Goal: Task Accomplishment & Management: Use online tool/utility

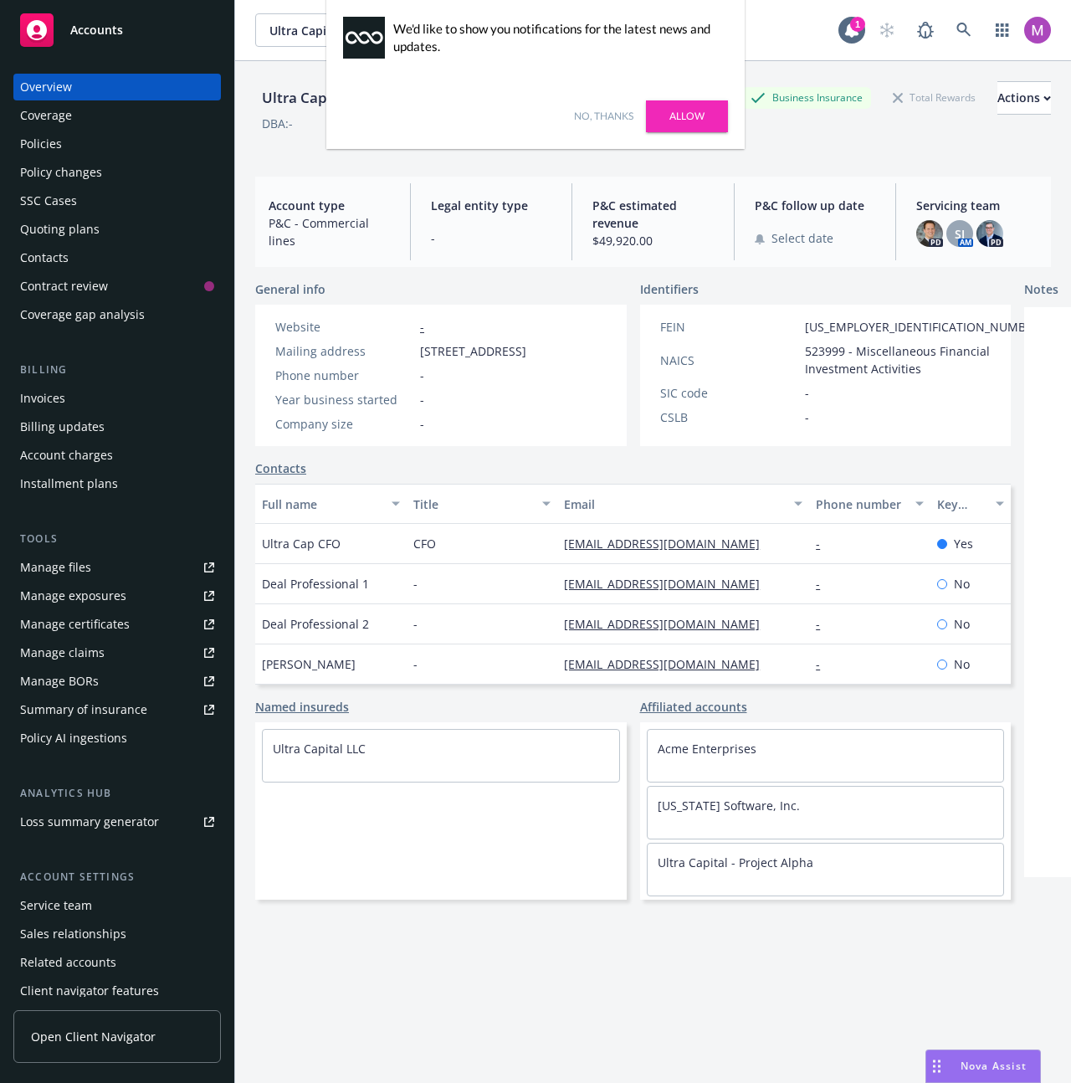
click at [592, 91] on div "No, thanks Allow" at bounding box center [535, 116] width 418 height 65
click at [598, 100] on div "No, thanks Allow" at bounding box center [535, 116] width 418 height 65
click at [592, 116] on link "No, thanks" at bounding box center [603, 116] width 59 height 15
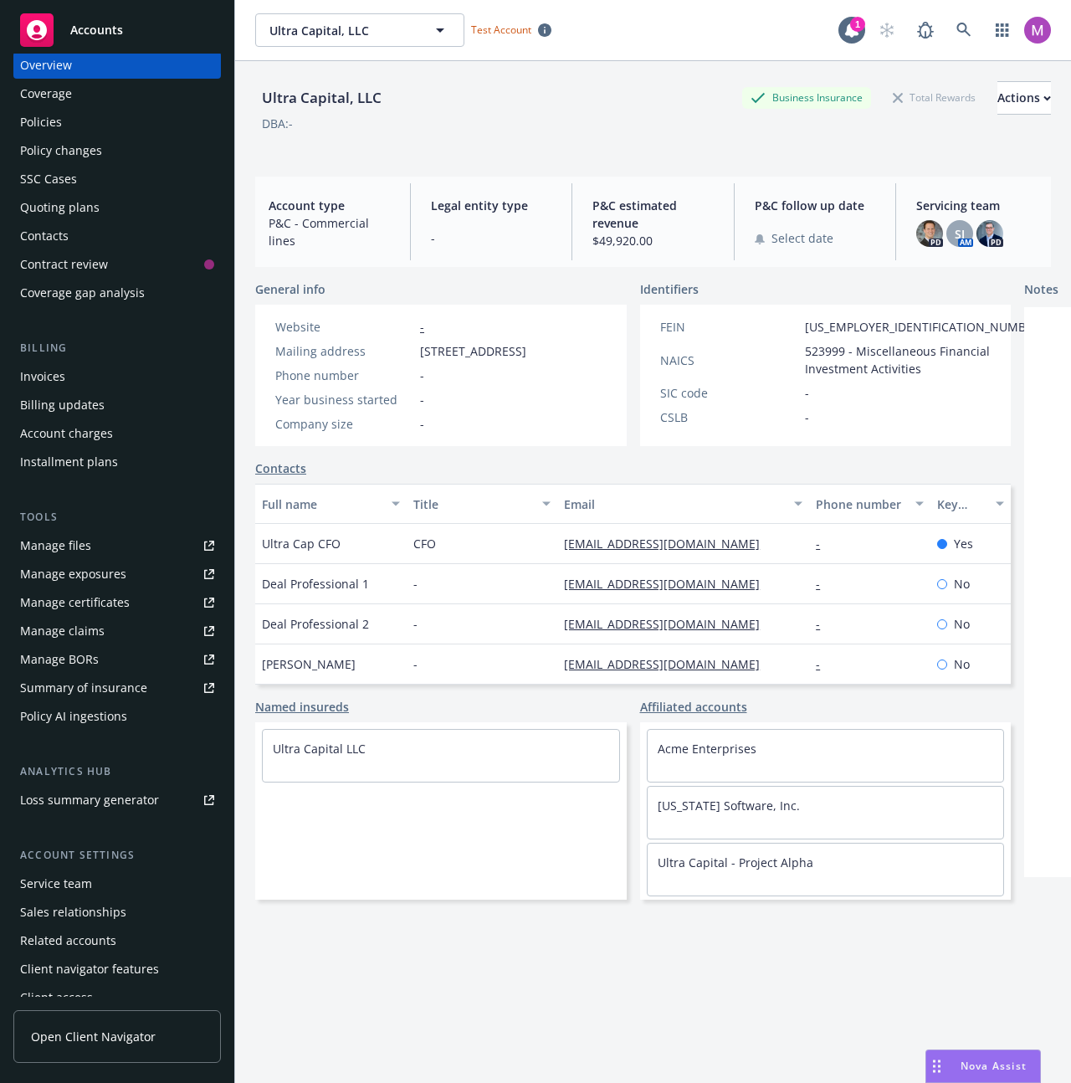
scroll to position [36, 0]
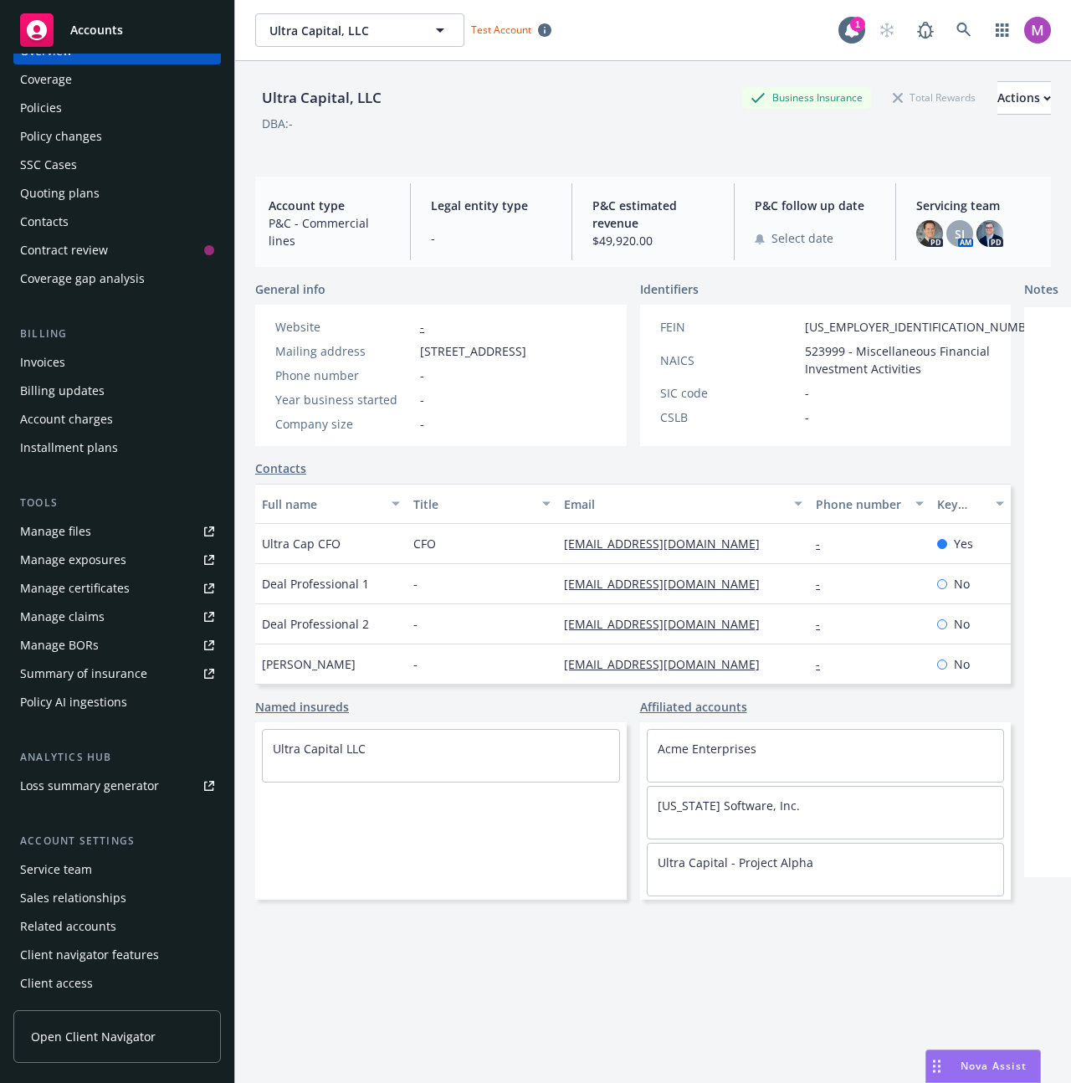
click at [81, 672] on div "Summary of insurance" at bounding box center [83, 673] width 127 height 27
click at [95, 671] on div "Summary of insurance" at bounding box center [83, 673] width 127 height 27
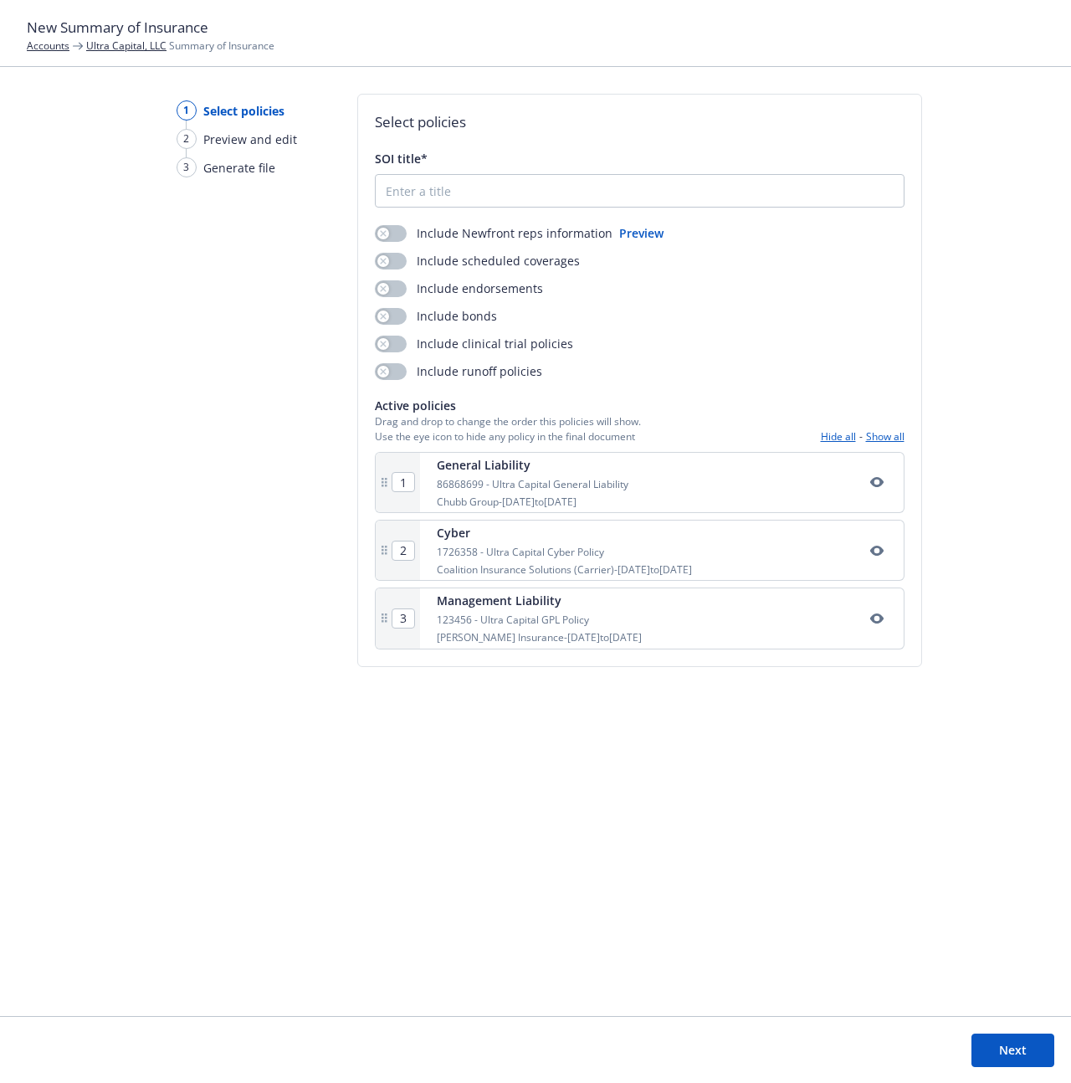
click at [392, 797] on div "Select policies SOI title* Include Newfront reps information Preview Include sc…" at bounding box center [639, 541] width 565 height 895
click at [977, 1053] on button "Next" at bounding box center [1012, 1049] width 83 height 33
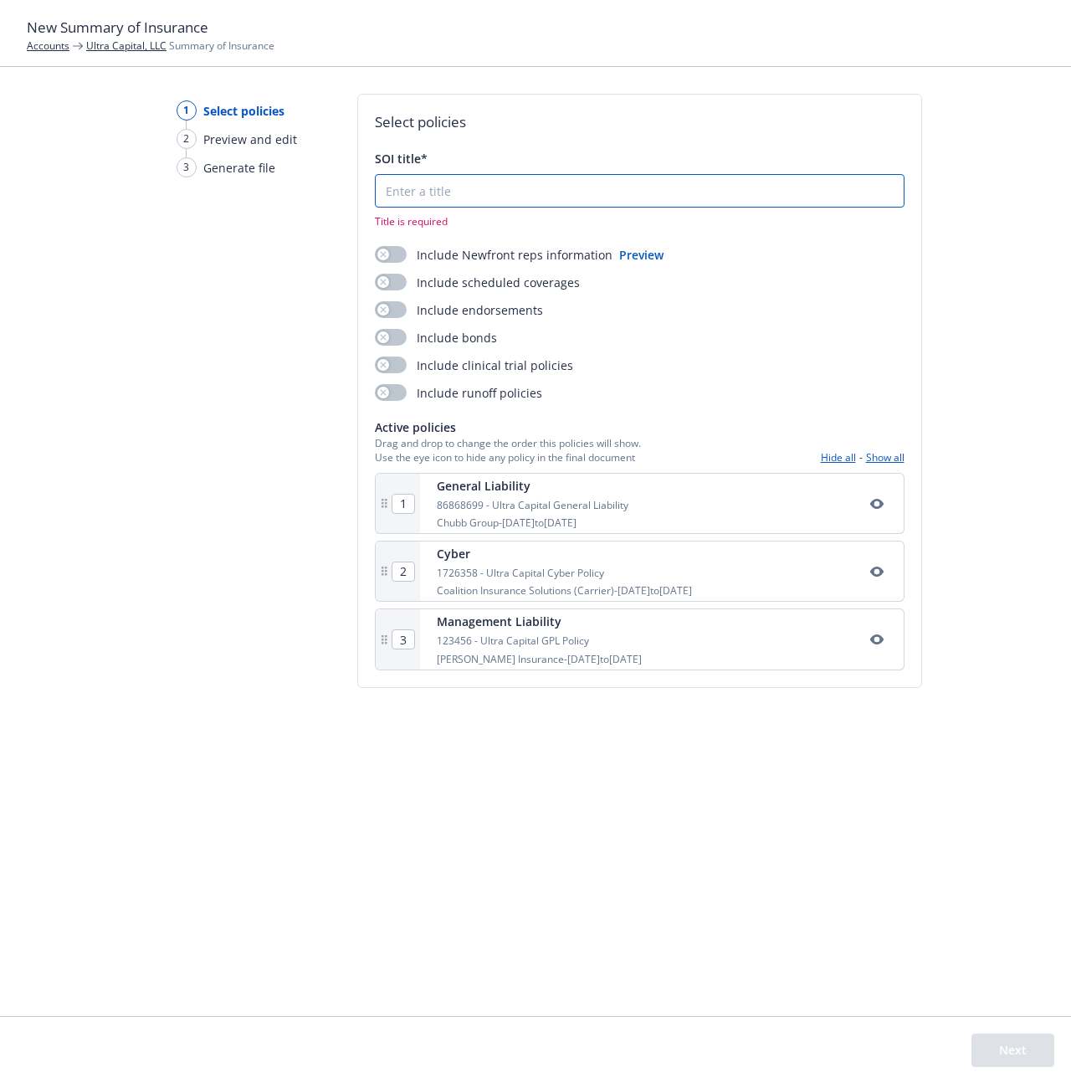
click at [397, 203] on input "SOI title*" at bounding box center [640, 191] width 528 height 32
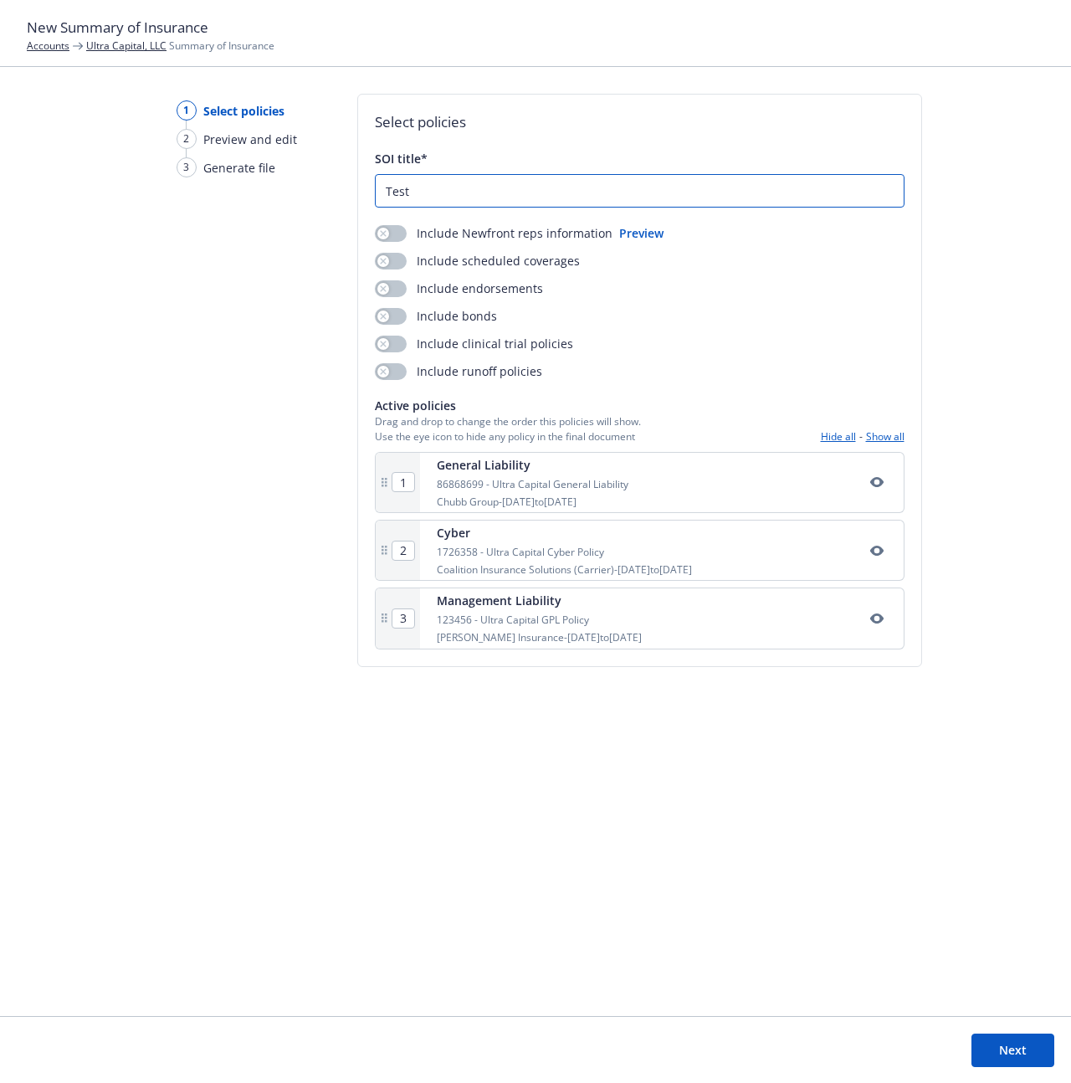
type input "Test"
click at [848, 951] on div "Select policies SOI title* Test Include Newfront reps information Preview Inclu…" at bounding box center [639, 541] width 565 height 895
click at [1046, 1059] on button "Next" at bounding box center [1012, 1049] width 83 height 33
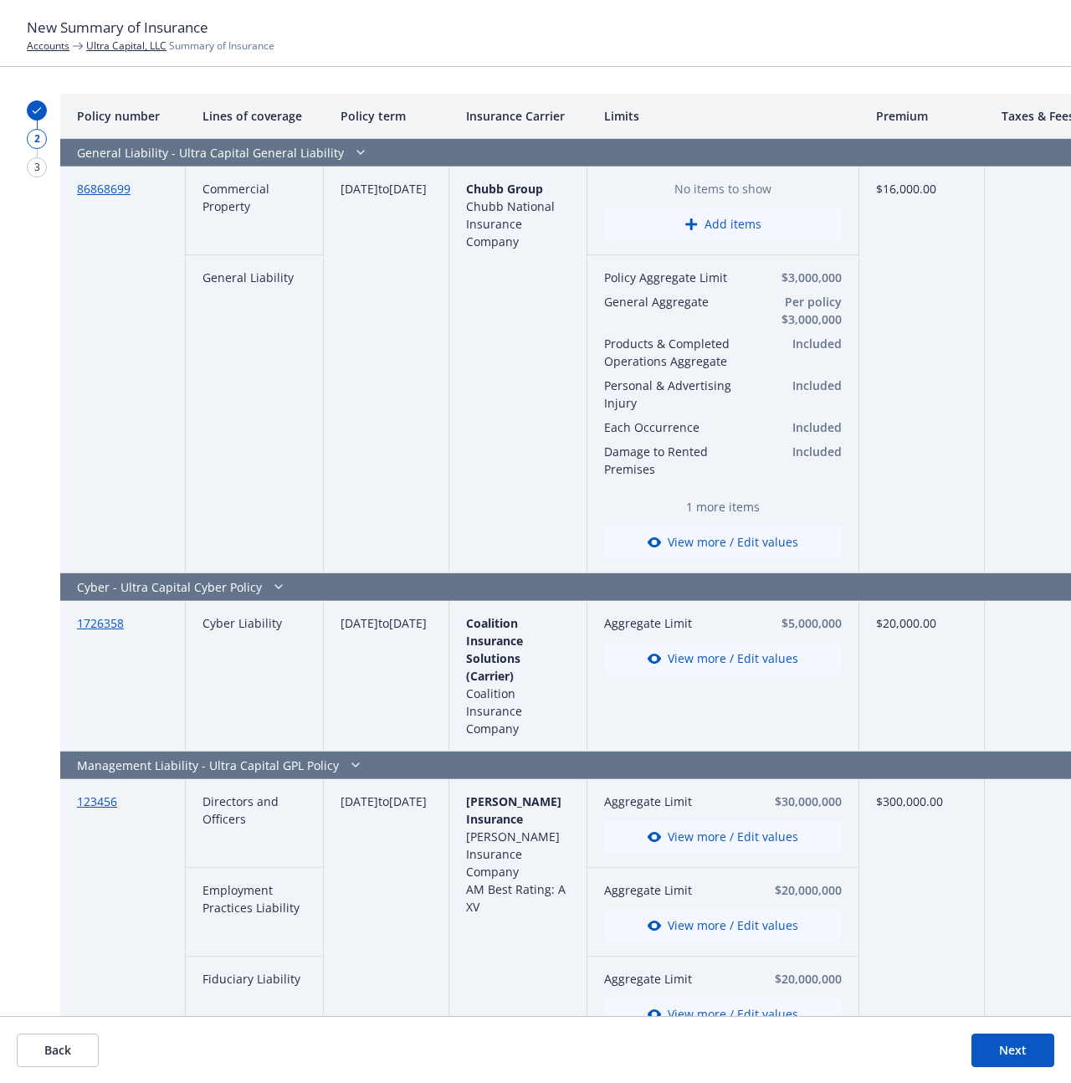
click at [1001, 1052] on button "Next" at bounding box center [1012, 1049] width 83 height 33
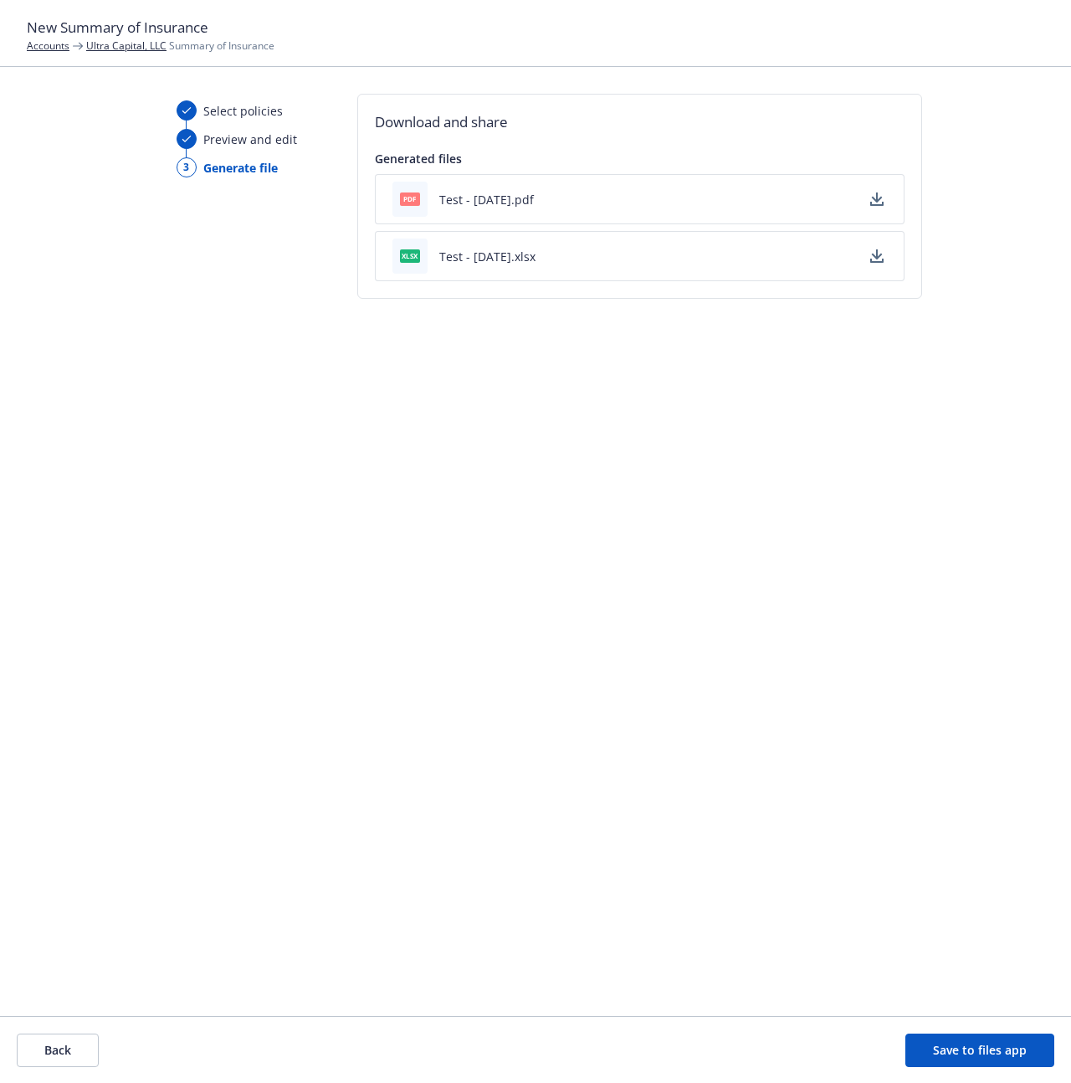
click at [60, 1068] on footer "Back Save to files app" at bounding box center [535, 1049] width 1071 height 67
click at [54, 1030] on footer "Back Save to files app" at bounding box center [535, 1049] width 1071 height 67
click at [62, 1046] on button "Back" at bounding box center [58, 1049] width 82 height 33
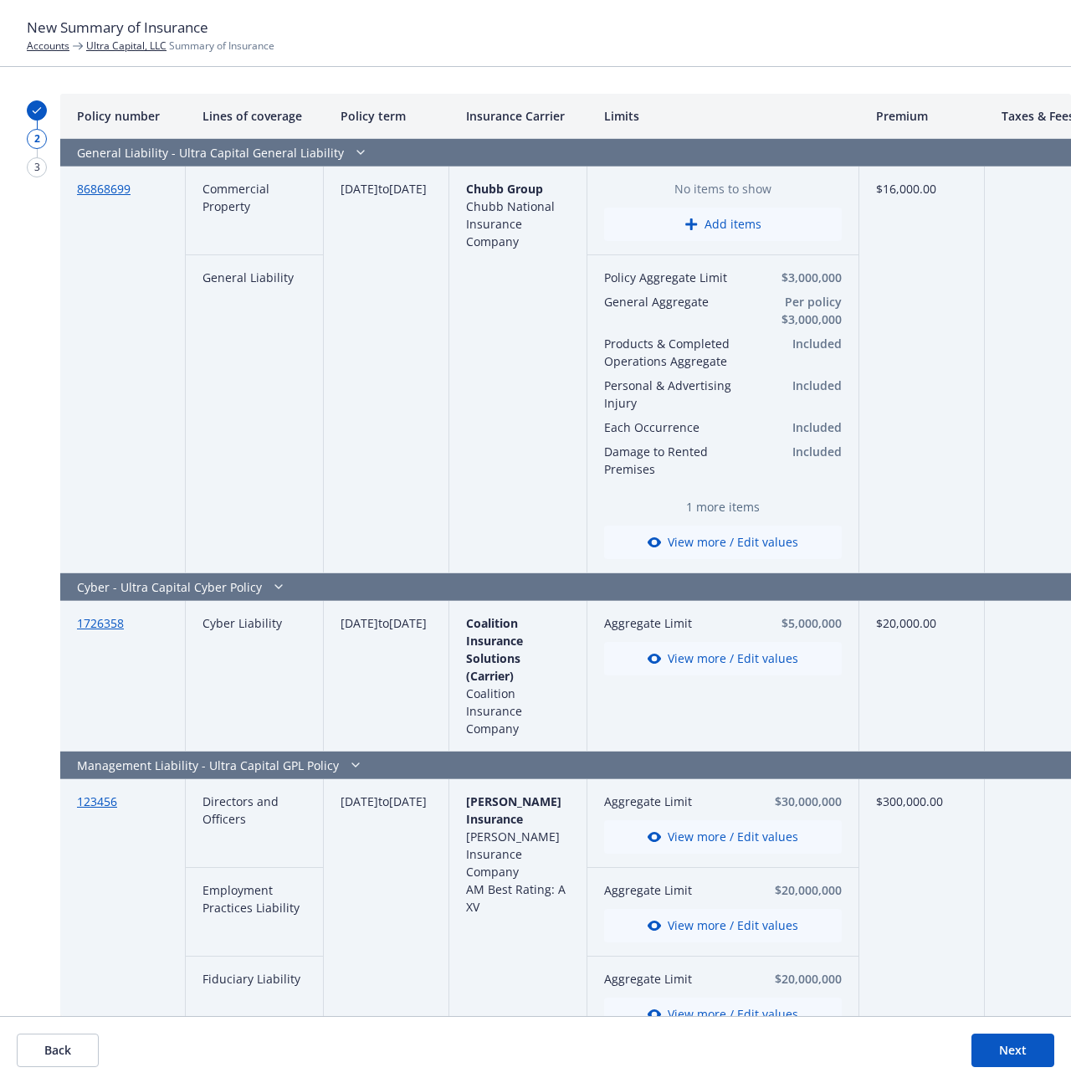
click at [61, 1043] on button "Back" at bounding box center [58, 1049] width 82 height 33
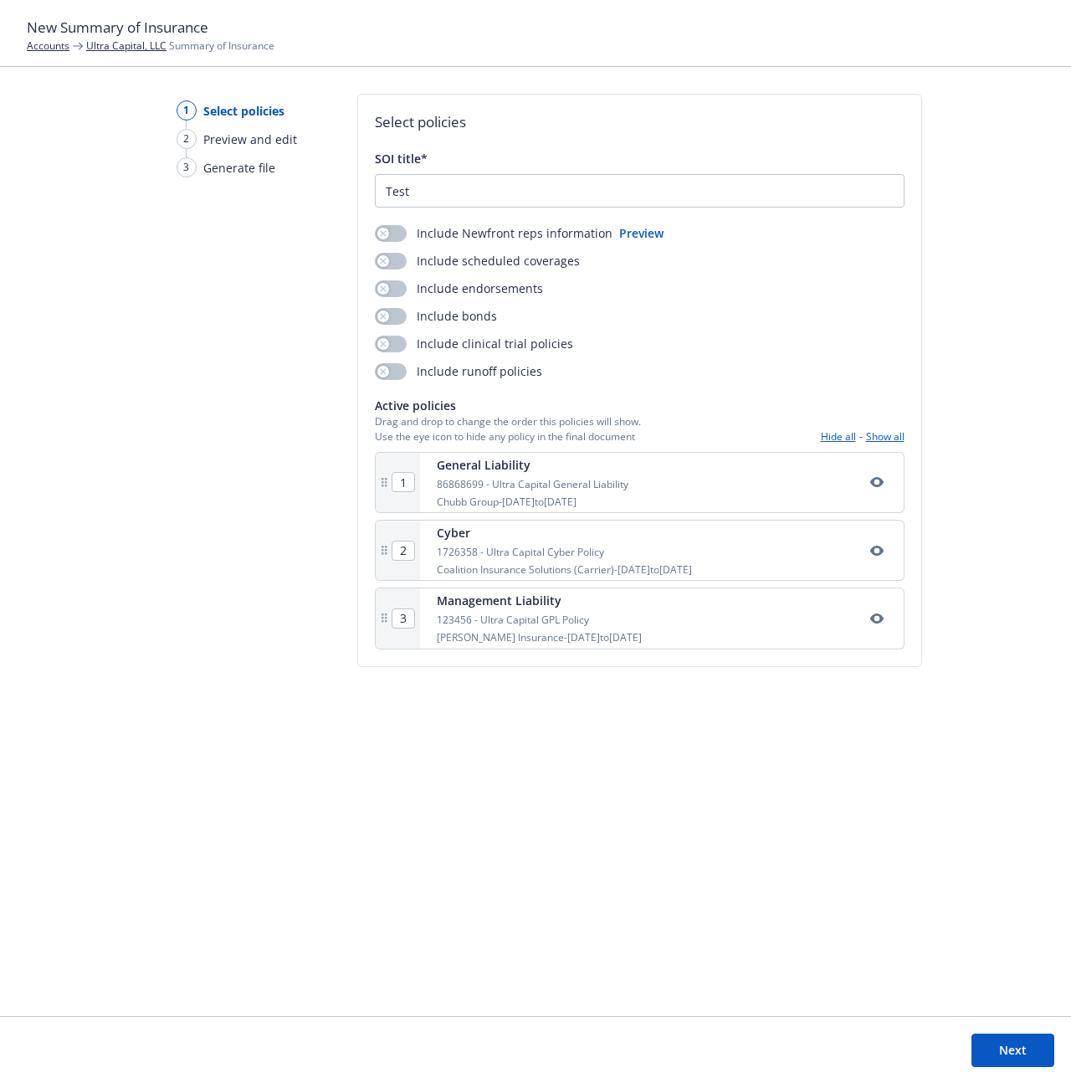
click at [61, 1043] on footer "Next" at bounding box center [535, 1049] width 1071 height 67
click at [219, 152] on div "2 Preview and edit" at bounding box center [237, 143] width 120 height 28
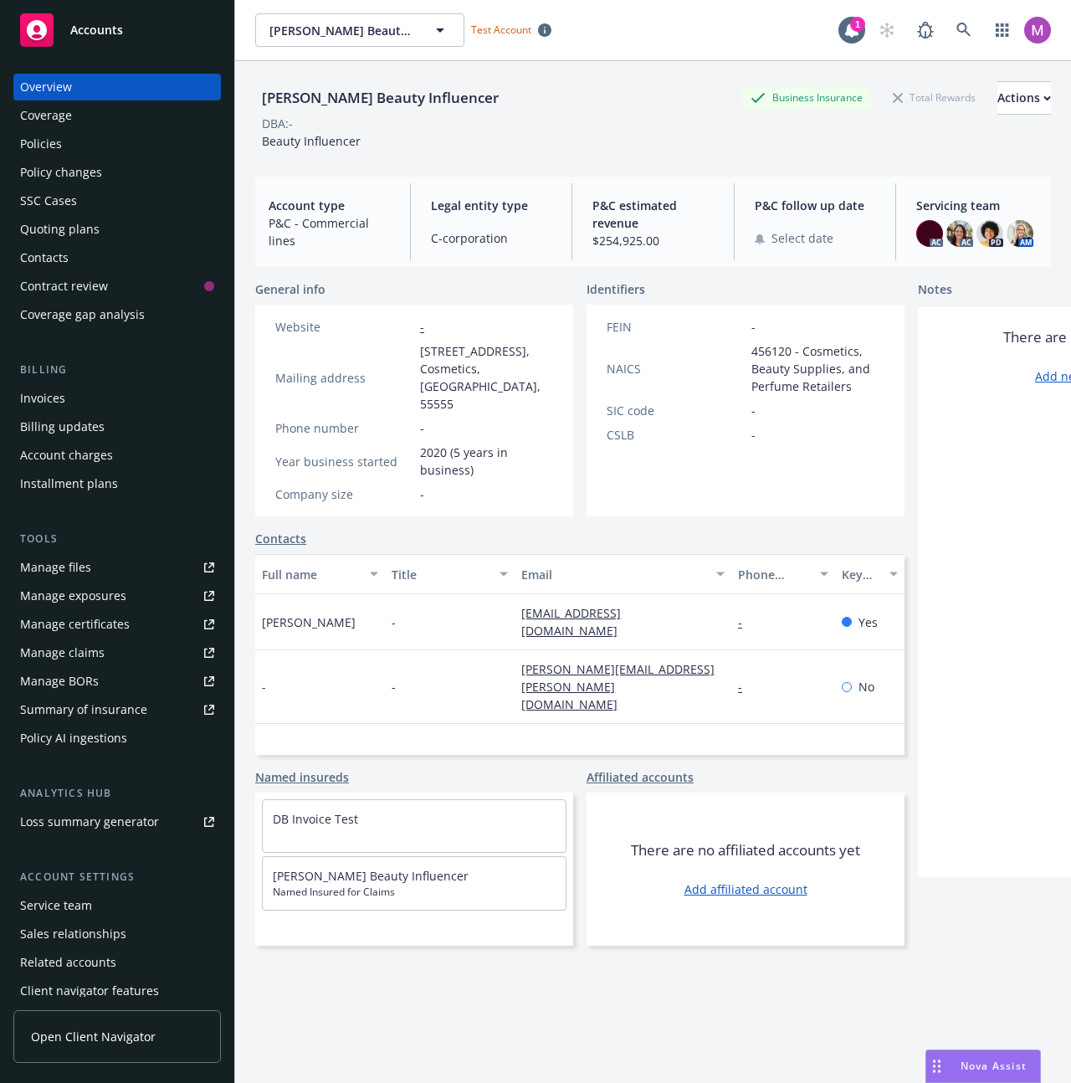
click at [85, 714] on div "Summary of insurance" at bounding box center [83, 709] width 127 height 27
click at [593, 1032] on div "Dawn Beasley Beauty Influencer Business Insurance Total Rewards Actions DBA: - …" at bounding box center [653, 592] width 796 height 1063
click at [525, 552] on div "Contacts Full name Title Email Phone number Key contact Dawn Beasley - beasleyf…" at bounding box center [579, 642] width 649 height 225
click at [69, 221] on div "Quoting plans" at bounding box center [59, 229] width 79 height 27
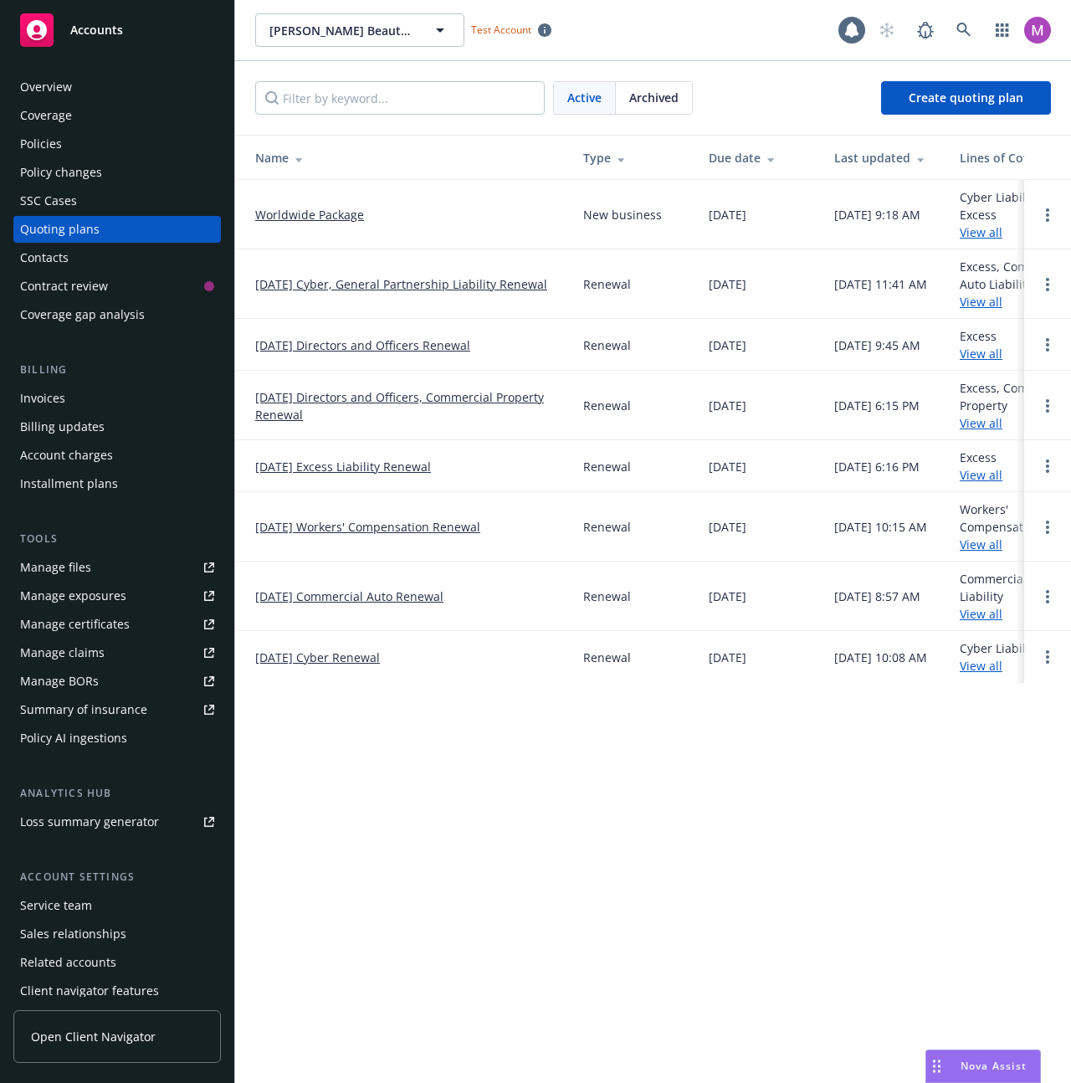
click at [287, 207] on link "Worldwide Package" at bounding box center [309, 215] width 109 height 18
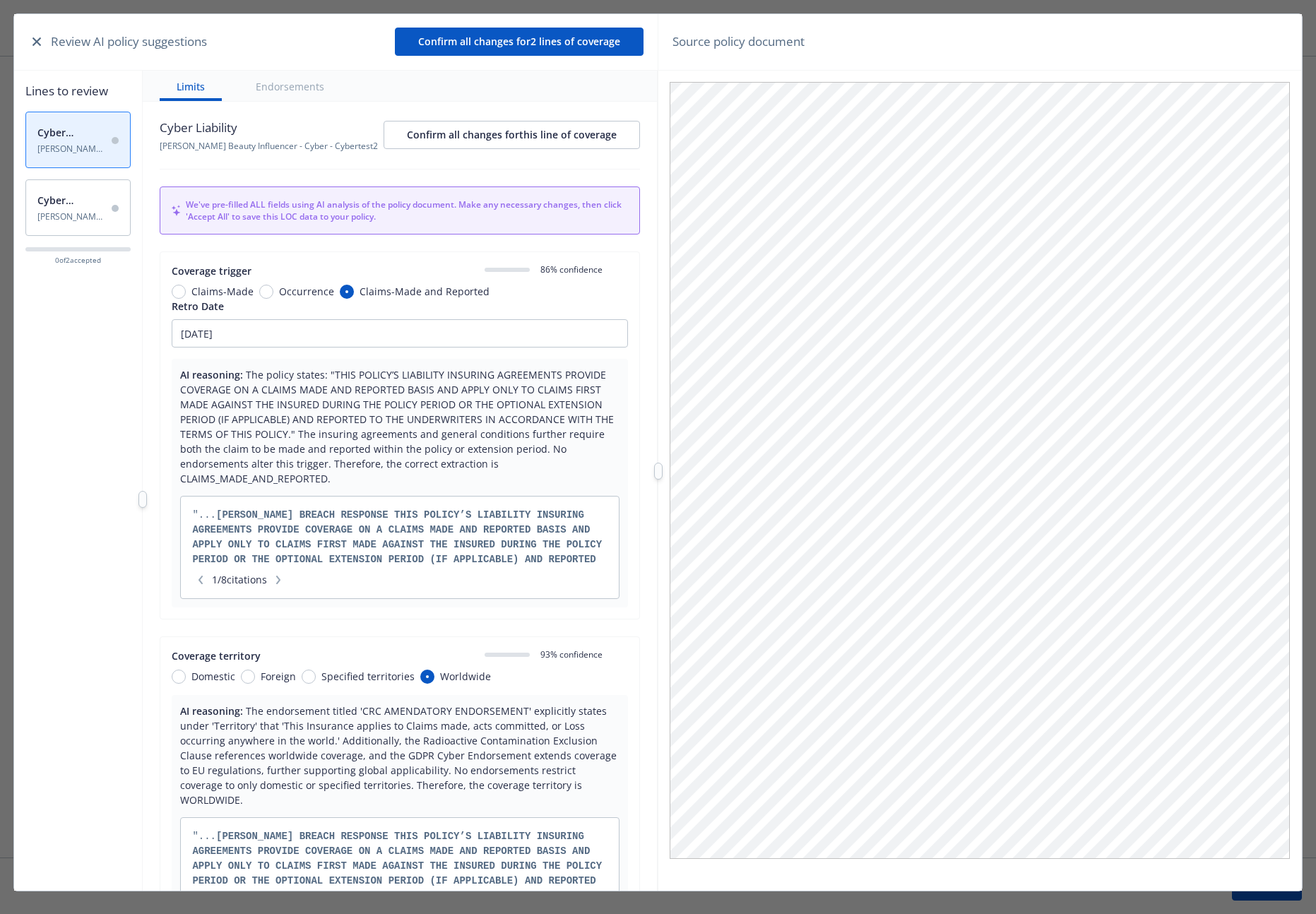
click at [136, 501] on div "Lines to review Cyber Liability [PERSON_NAME] Beauty Influencer - Cyber - Cyber…" at bounding box center [79, 500] width 129 height 857
click at [139, 501] on div "Lines to review Cyber Liability Dawn Beasley Beauty Influencer - Cyber - Cybert…" at bounding box center [336, 500] width 643 height 857
click at [144, 501] on div at bounding box center [144, 499] width 8 height 17
click at [146, 502] on div at bounding box center [144, 499] width 8 height 17
click at [145, 501] on div at bounding box center [147, 499] width 8 height 17
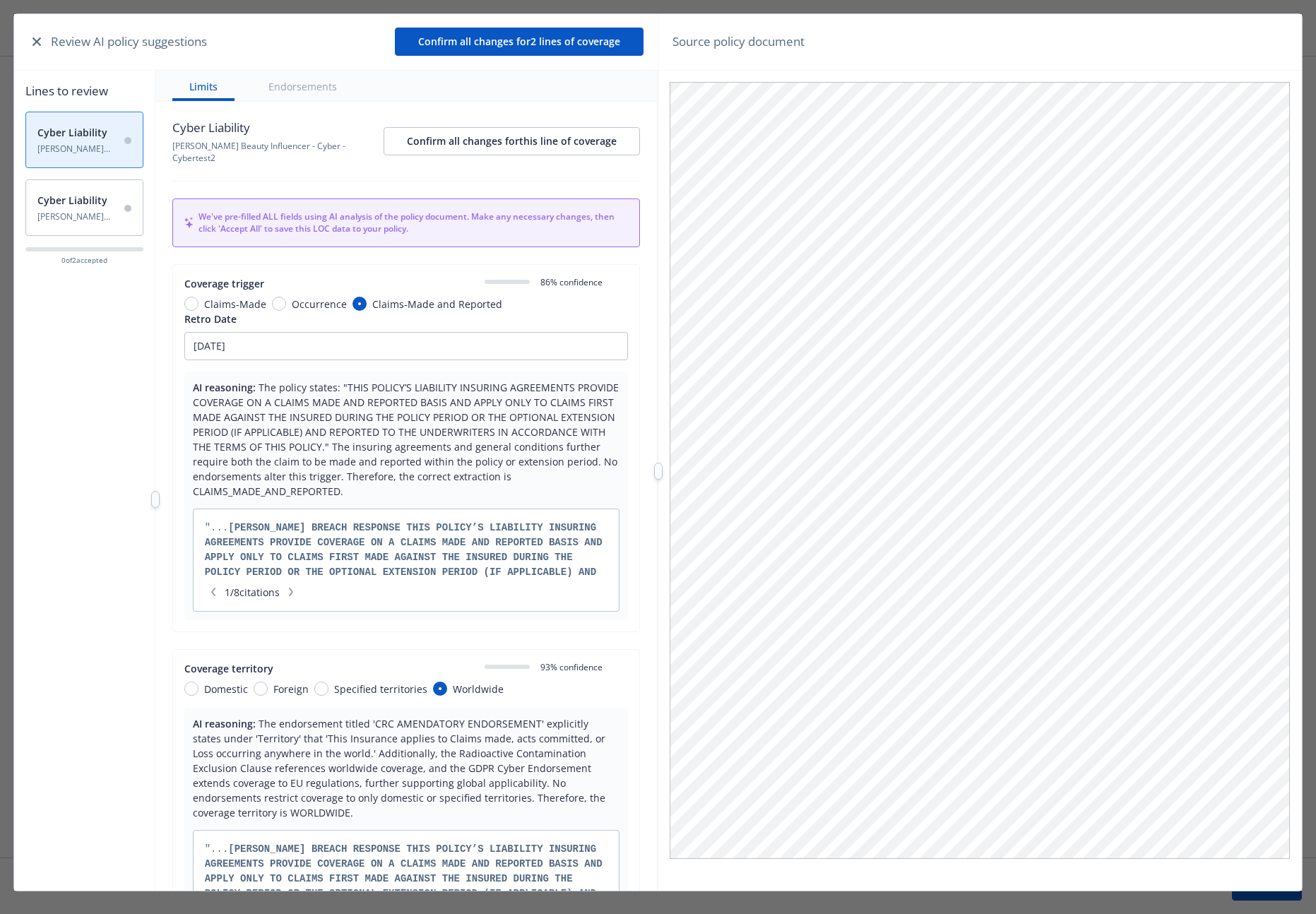
click at [154, 500] on div at bounding box center [155, 499] width 8 height 17
click at [153, 500] on div at bounding box center [154, 499] width 8 height 17
click at [267, 123] on span "Cyber Liability" at bounding box center [277, 128] width 213 height 19
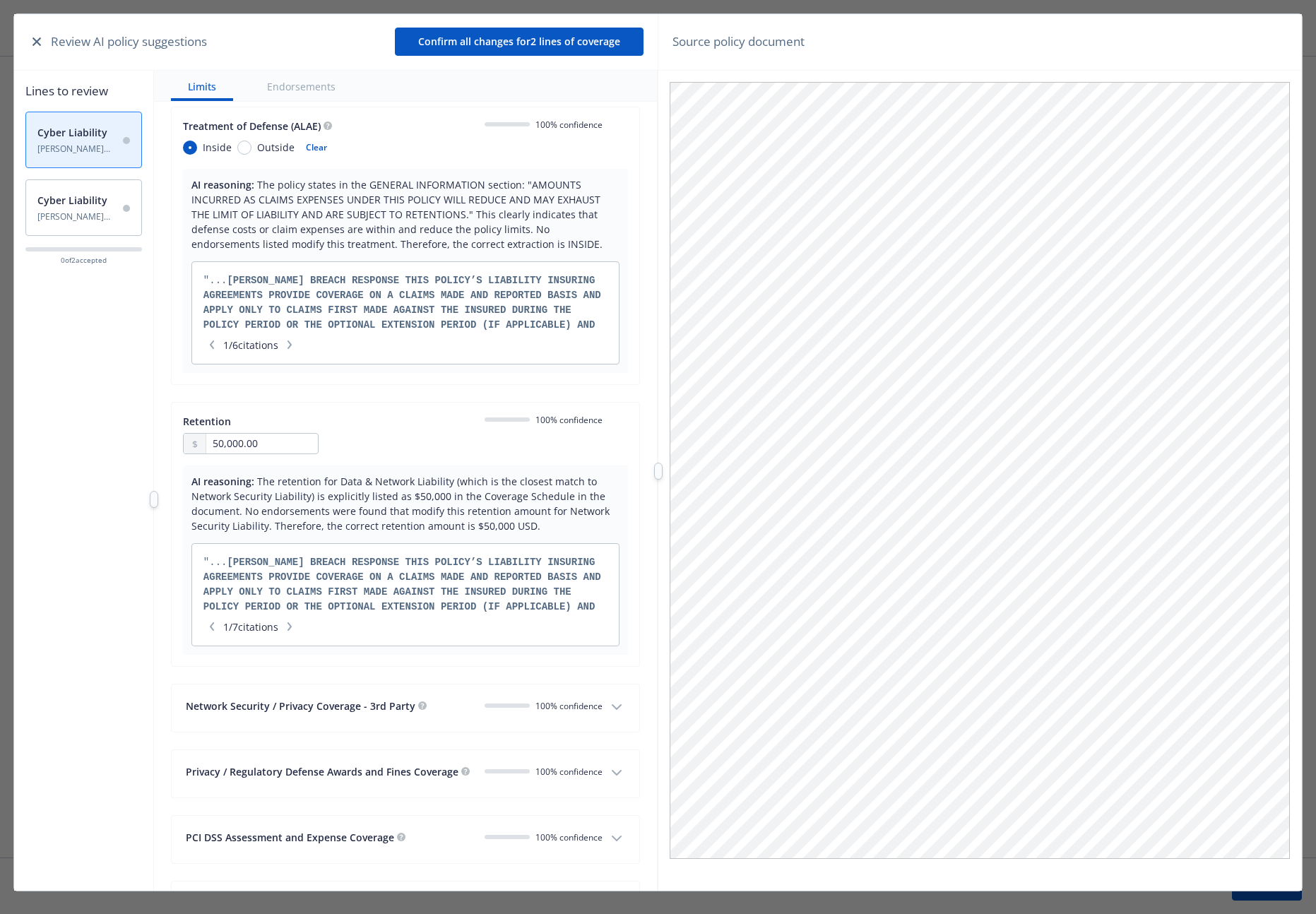
scroll to position [2475, 0]
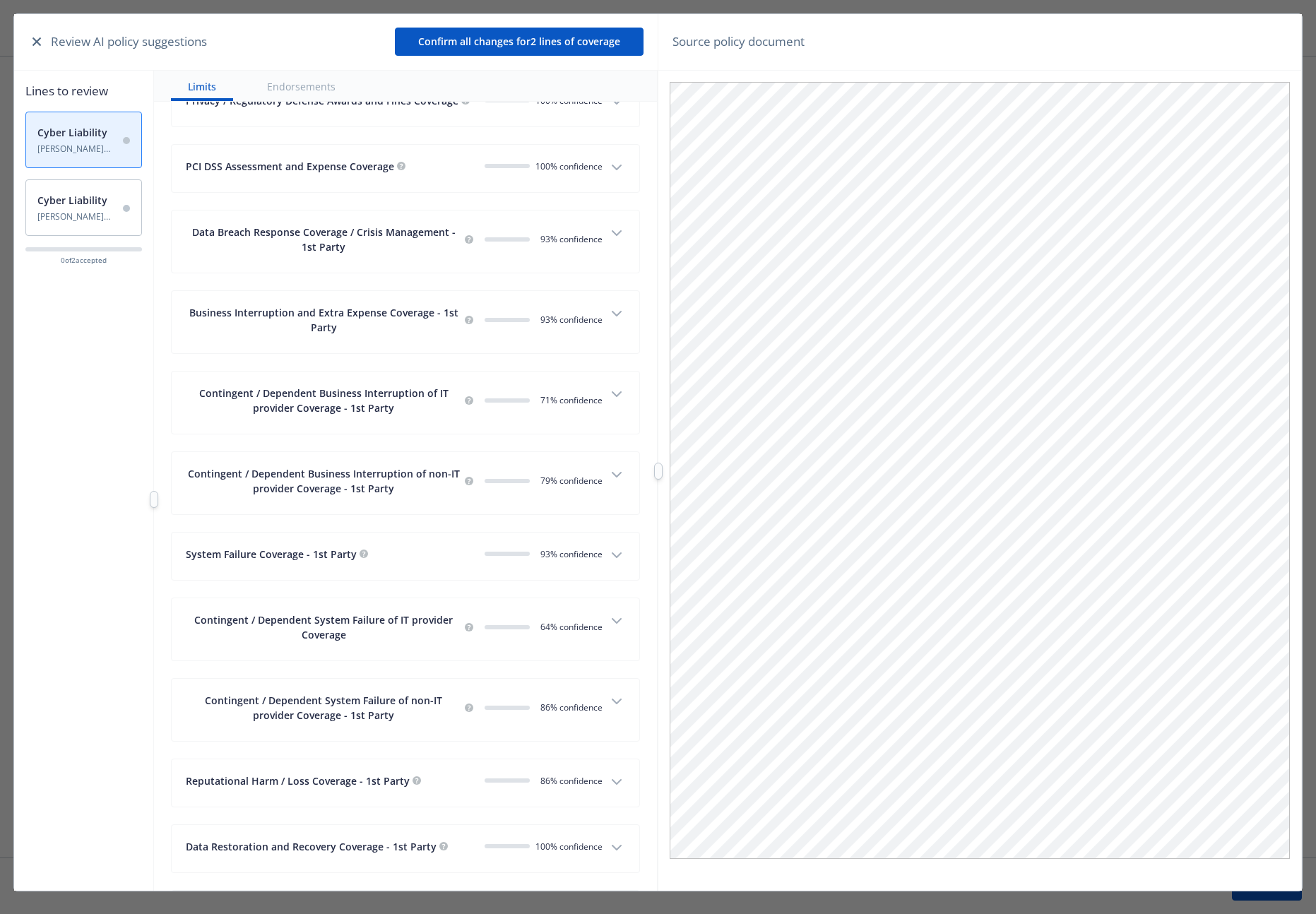
click at [32, 50] on div "Review AI policy suggestions" at bounding box center [117, 41] width 179 height 19
click at [32, 45] on icon "button" at bounding box center [36, 41] width 8 height 8
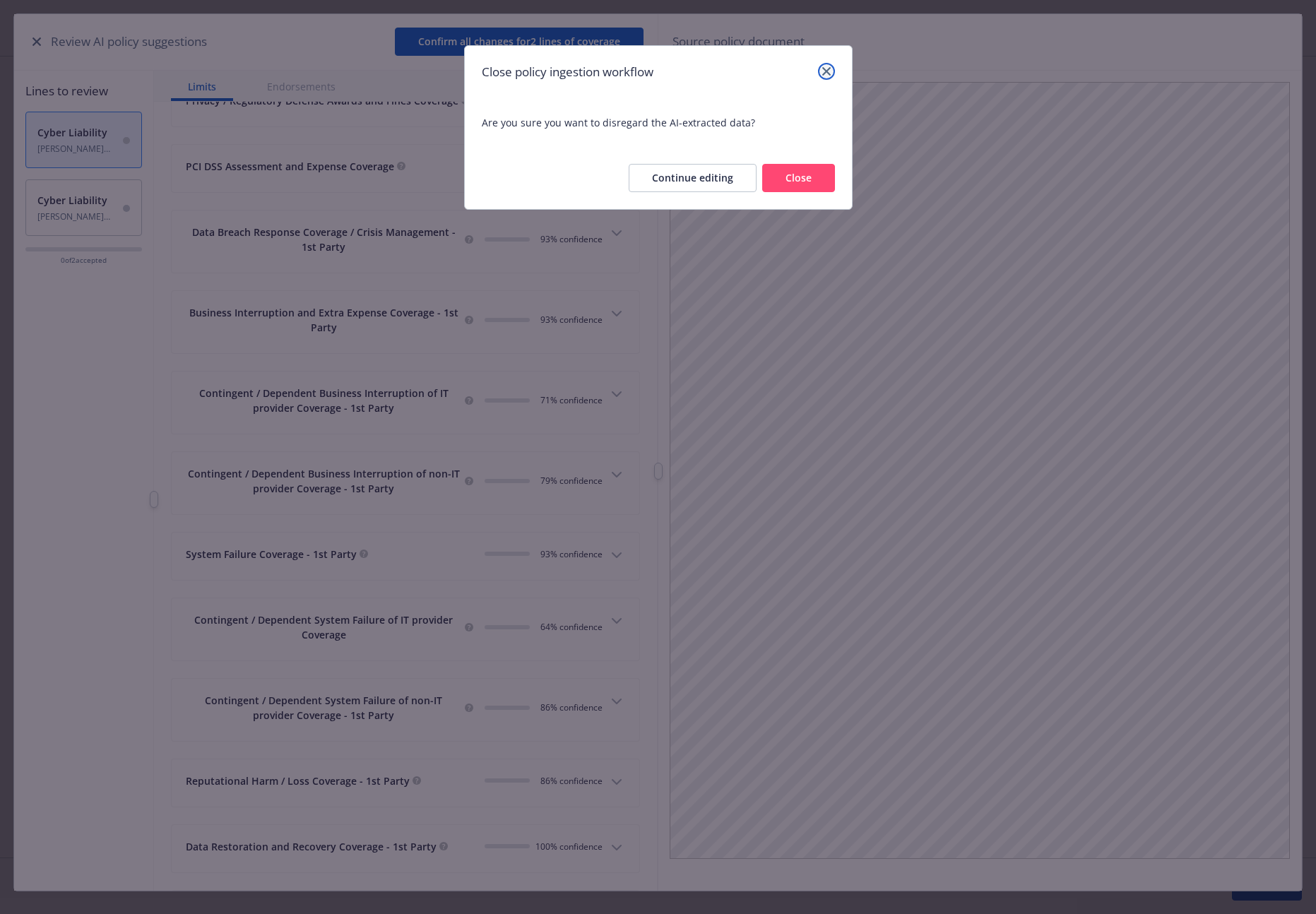
click at [833, 68] on link "close" at bounding box center [826, 71] width 17 height 17
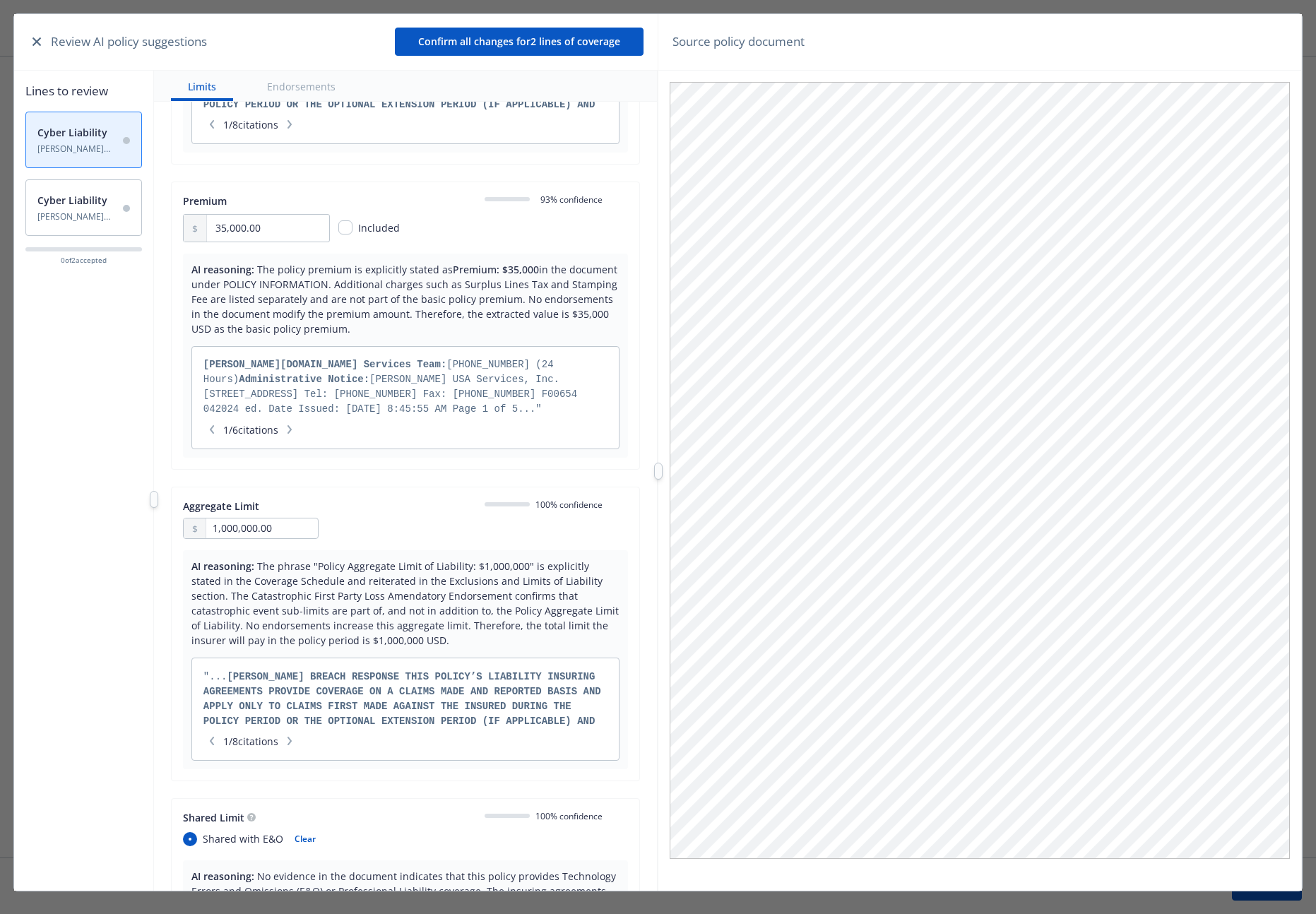
scroll to position [0, 0]
click at [290, 429] on button "button" at bounding box center [290, 429] width 17 height 14
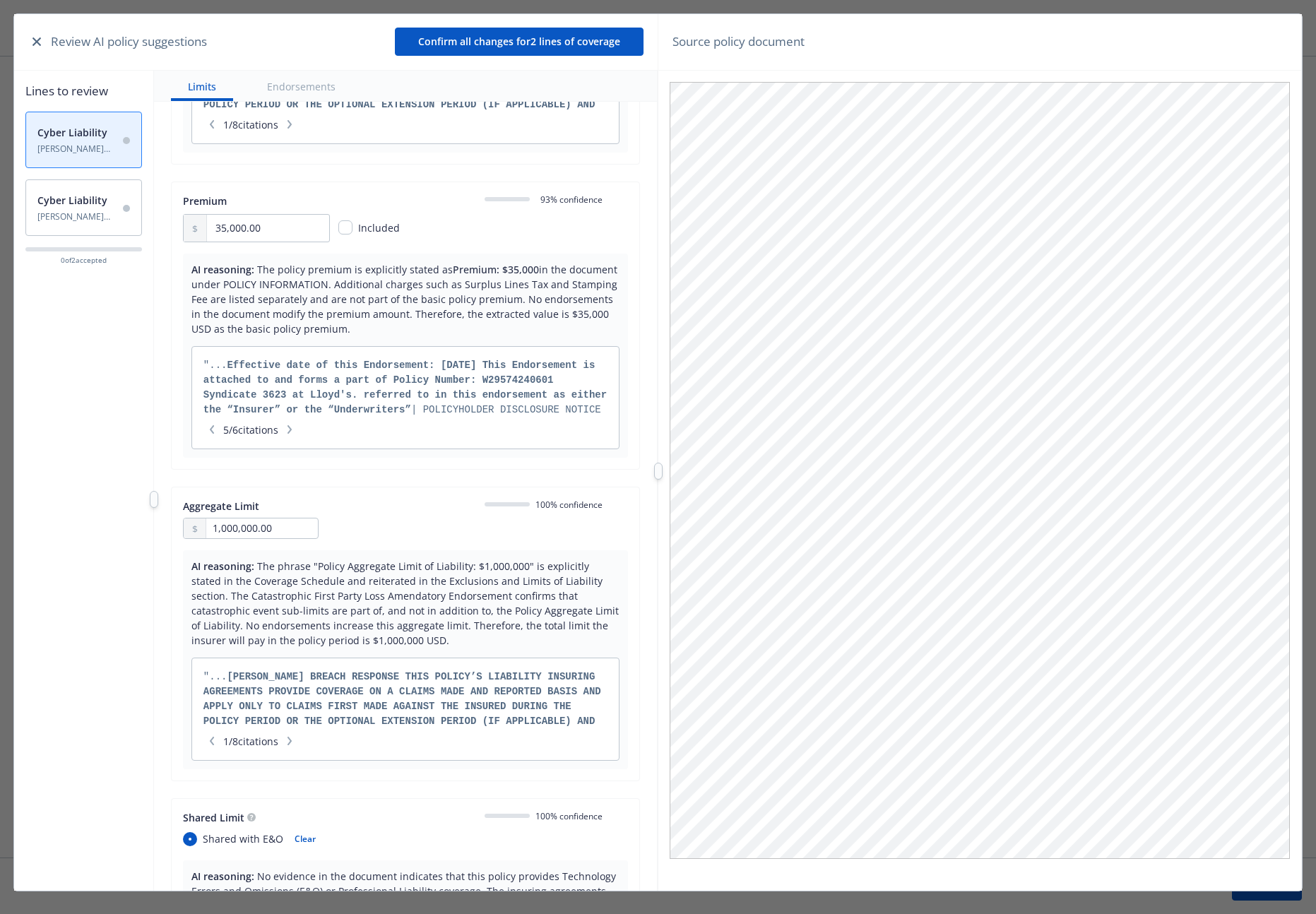
click at [290, 429] on button "button" at bounding box center [290, 429] width 17 height 14
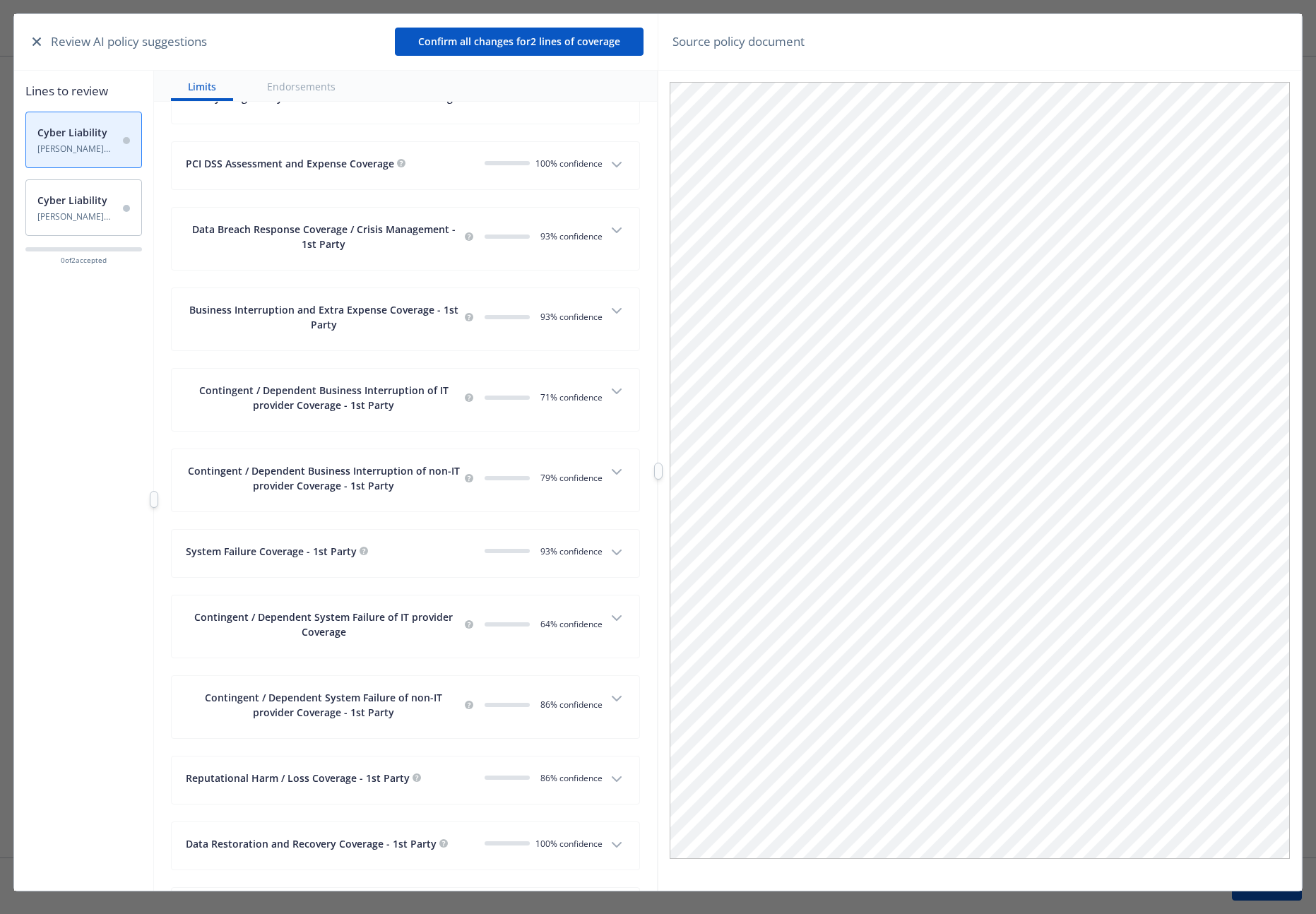
scroll to position [3227, 0]
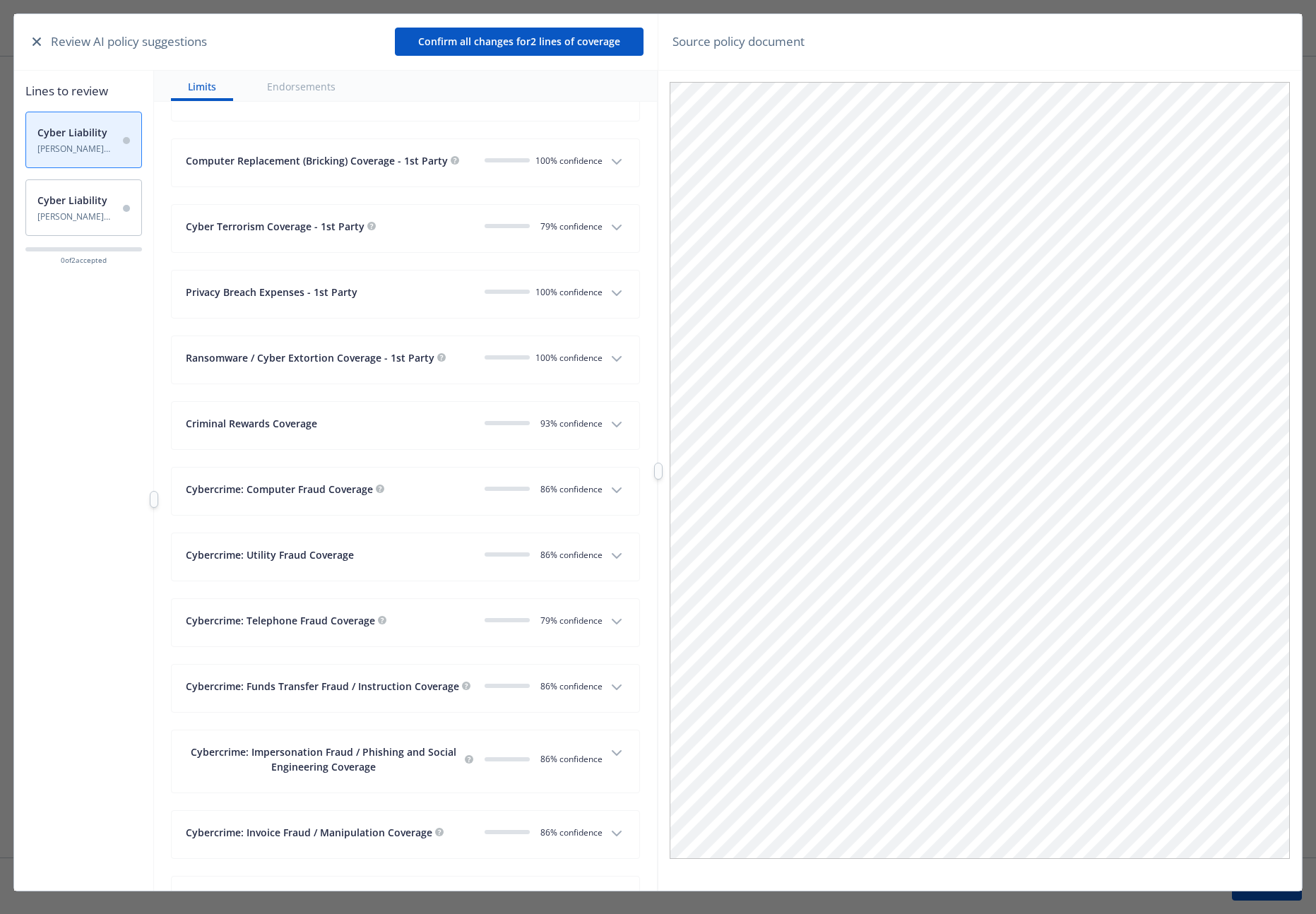
click at [554, 515] on button "Cybercrime: Computer Fraud Coverage 0 86 % confidence" at bounding box center [405, 491] width 468 height 47
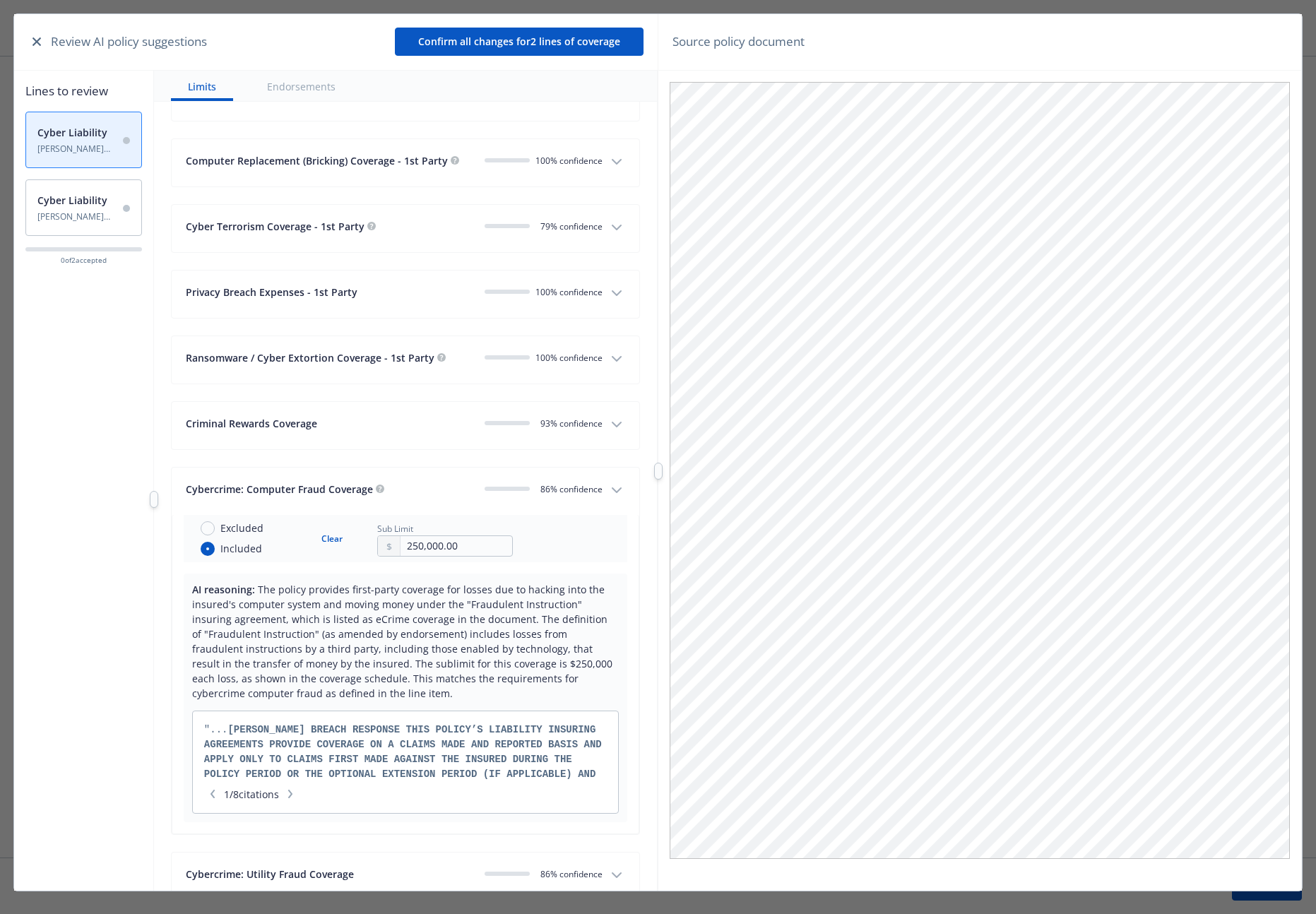
click at [111, 203] on span "Cyber Liability" at bounding box center [76, 200] width 79 height 15
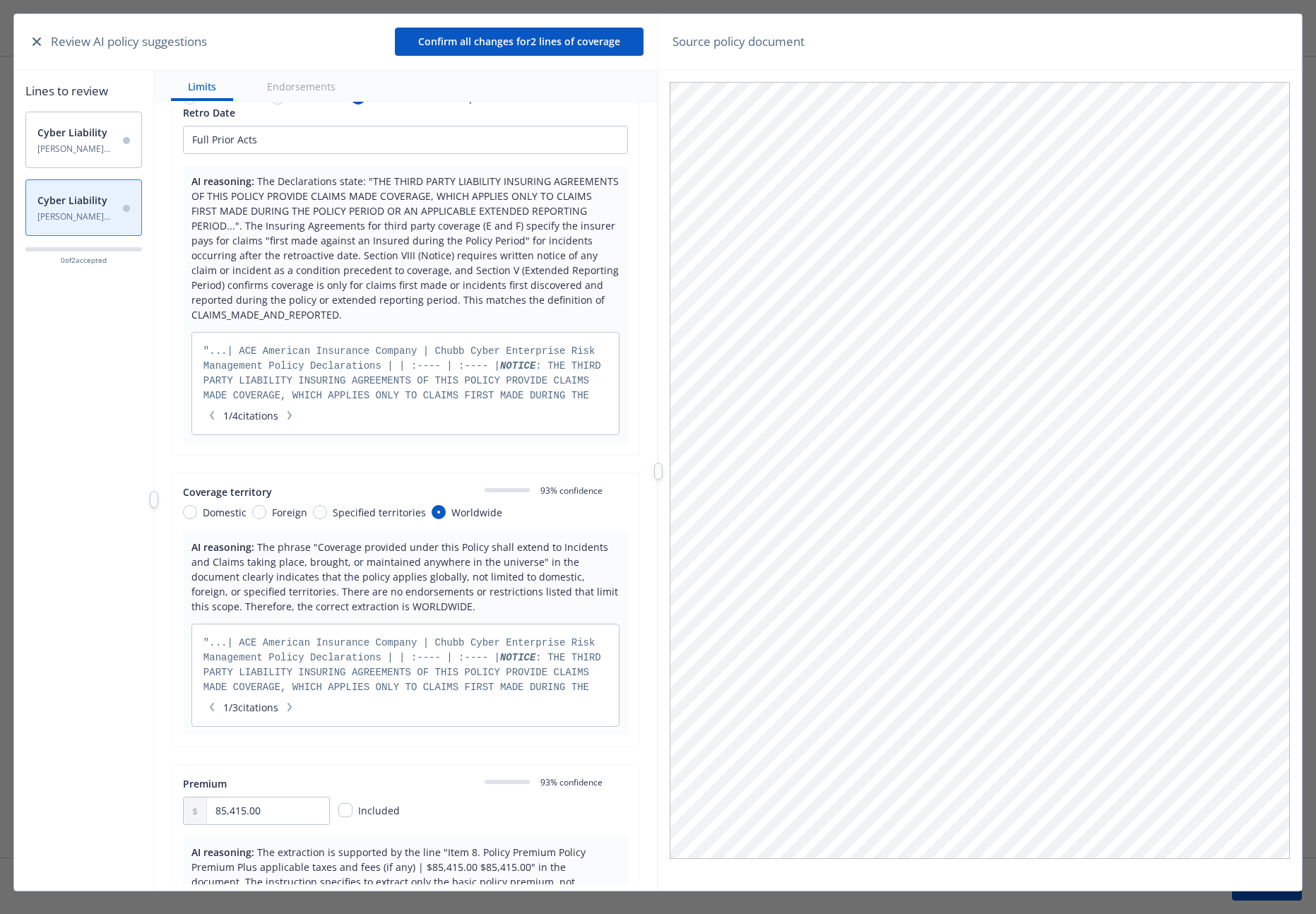
scroll to position [0, 0]
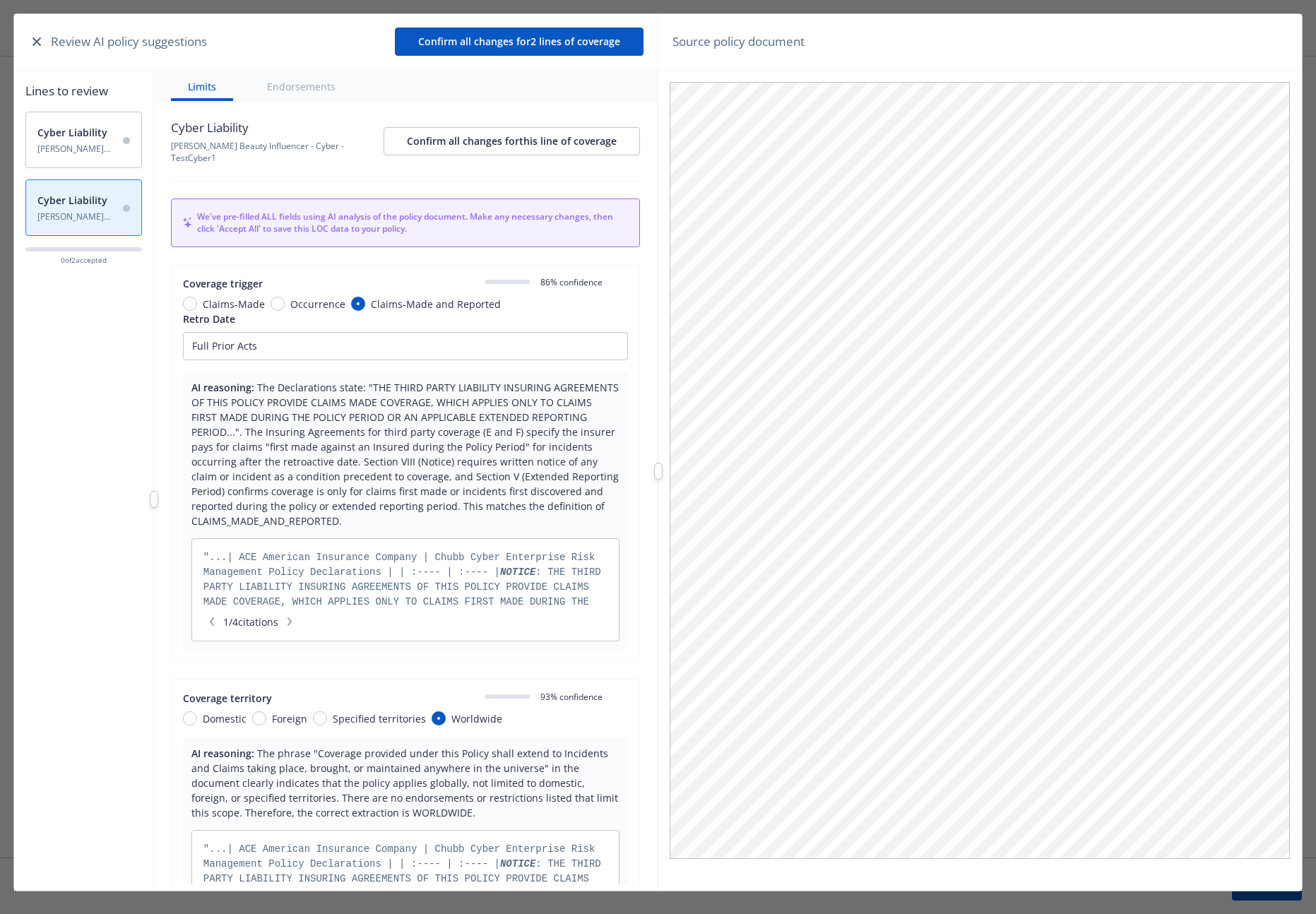
click at [86, 132] on span "Cyber Liability" at bounding box center [76, 133] width 79 height 15
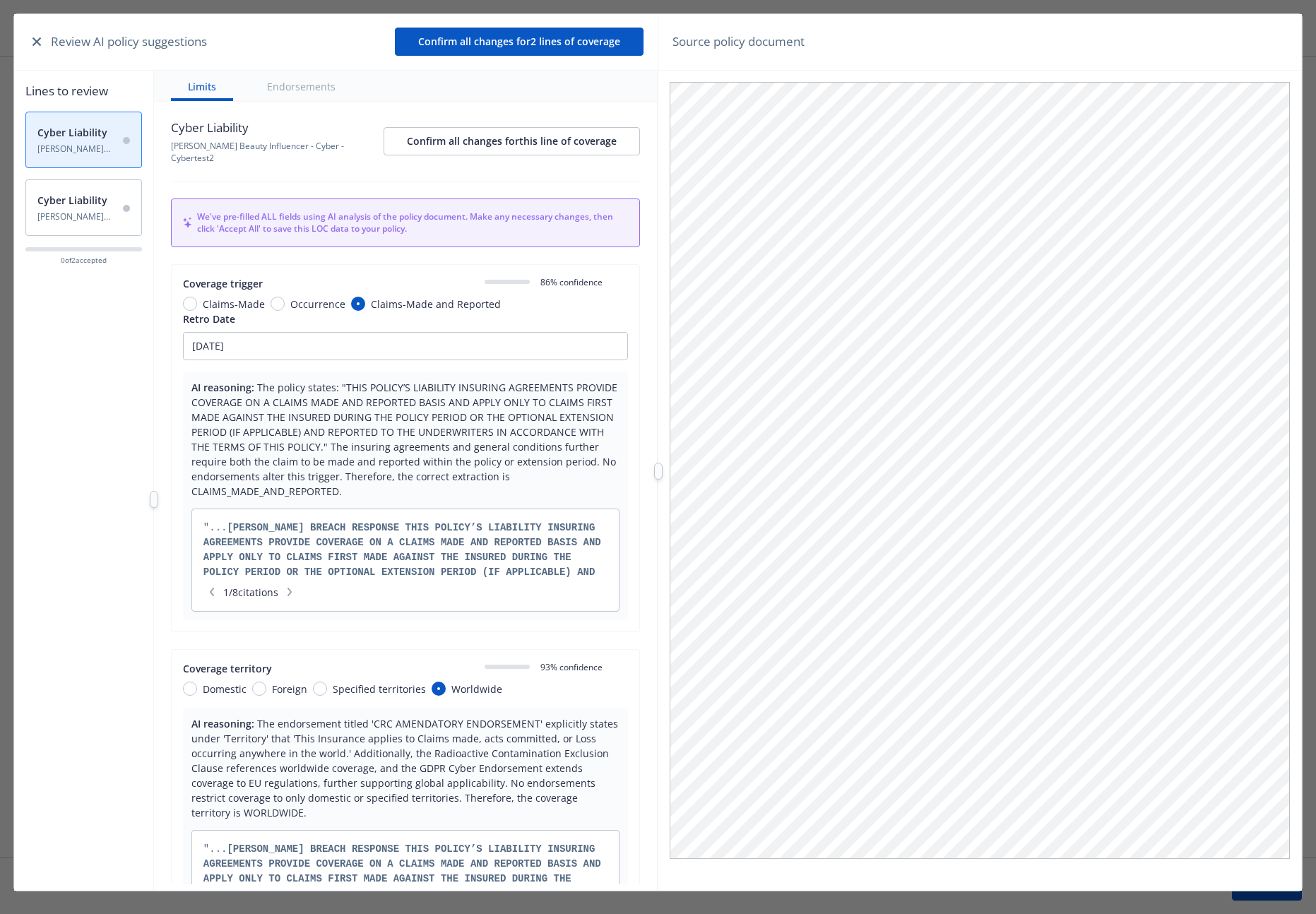
click at [84, 223] on div "Cyber Liability Dawn Beasley Beauty Influencer - Cyber - TestCyber1" at bounding box center [84, 208] width 116 height 57
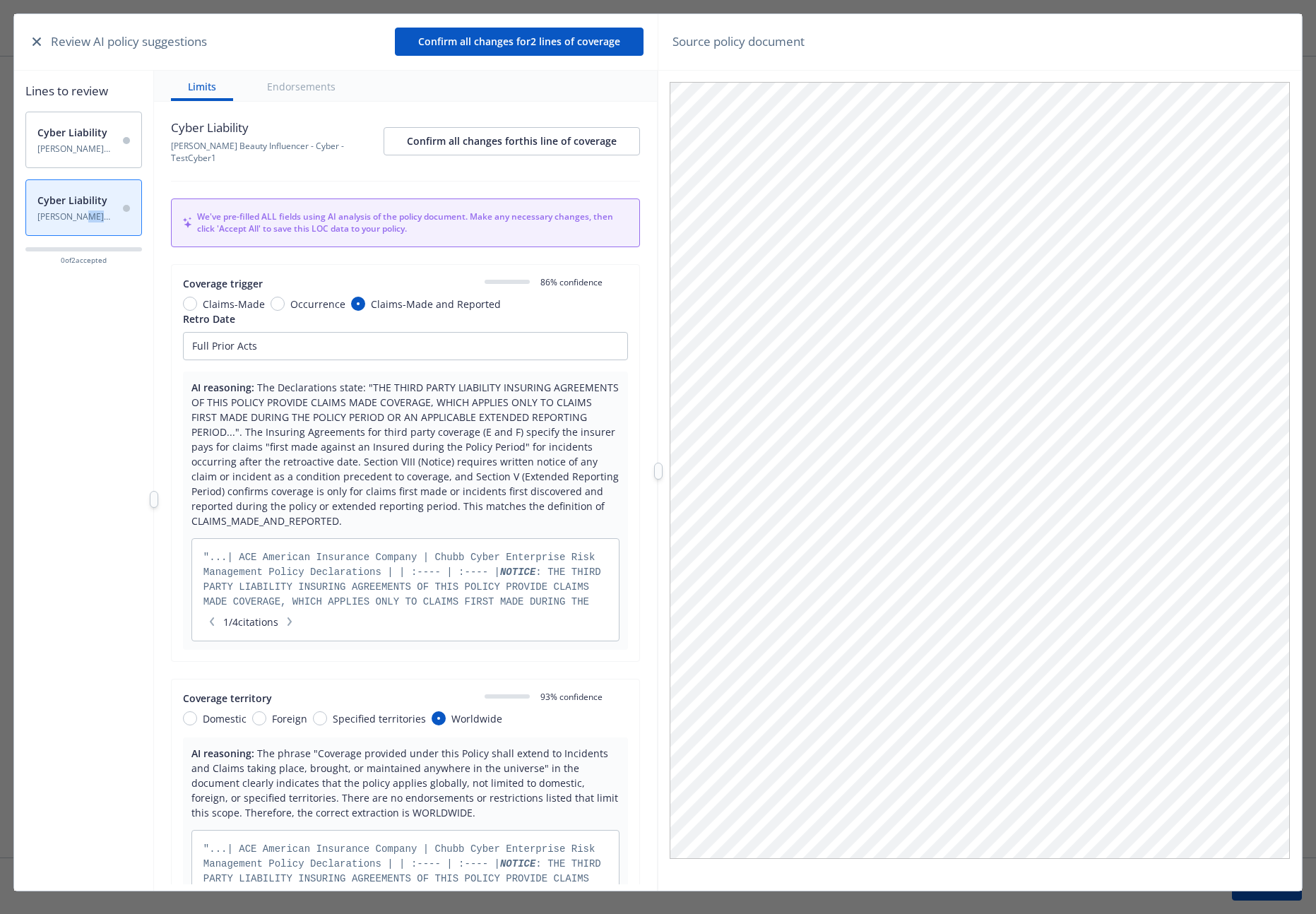
click at [39, 40] on icon "button" at bounding box center [36, 41] width 8 height 8
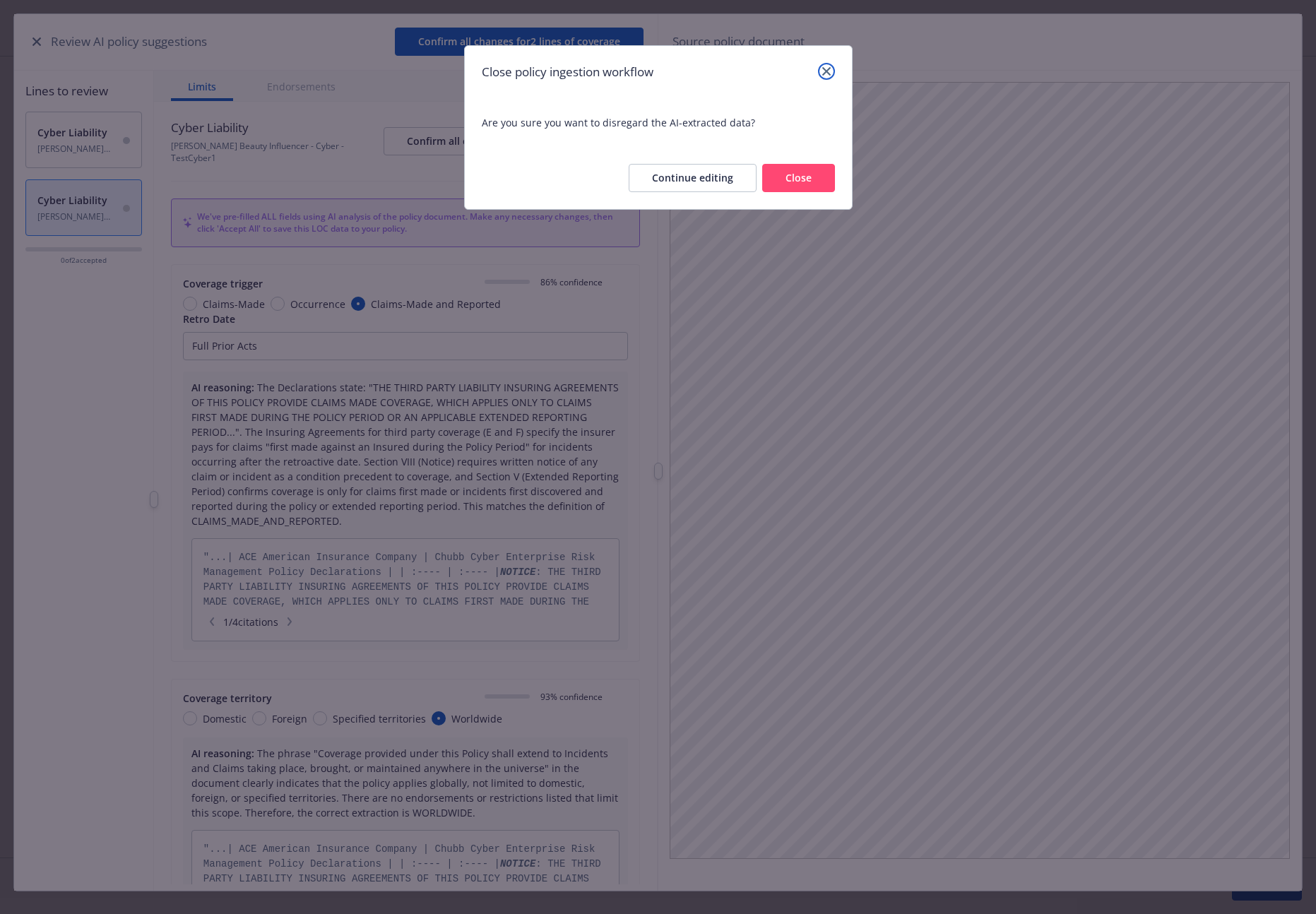
click at [822, 74] on icon "close" at bounding box center [826, 71] width 8 height 8
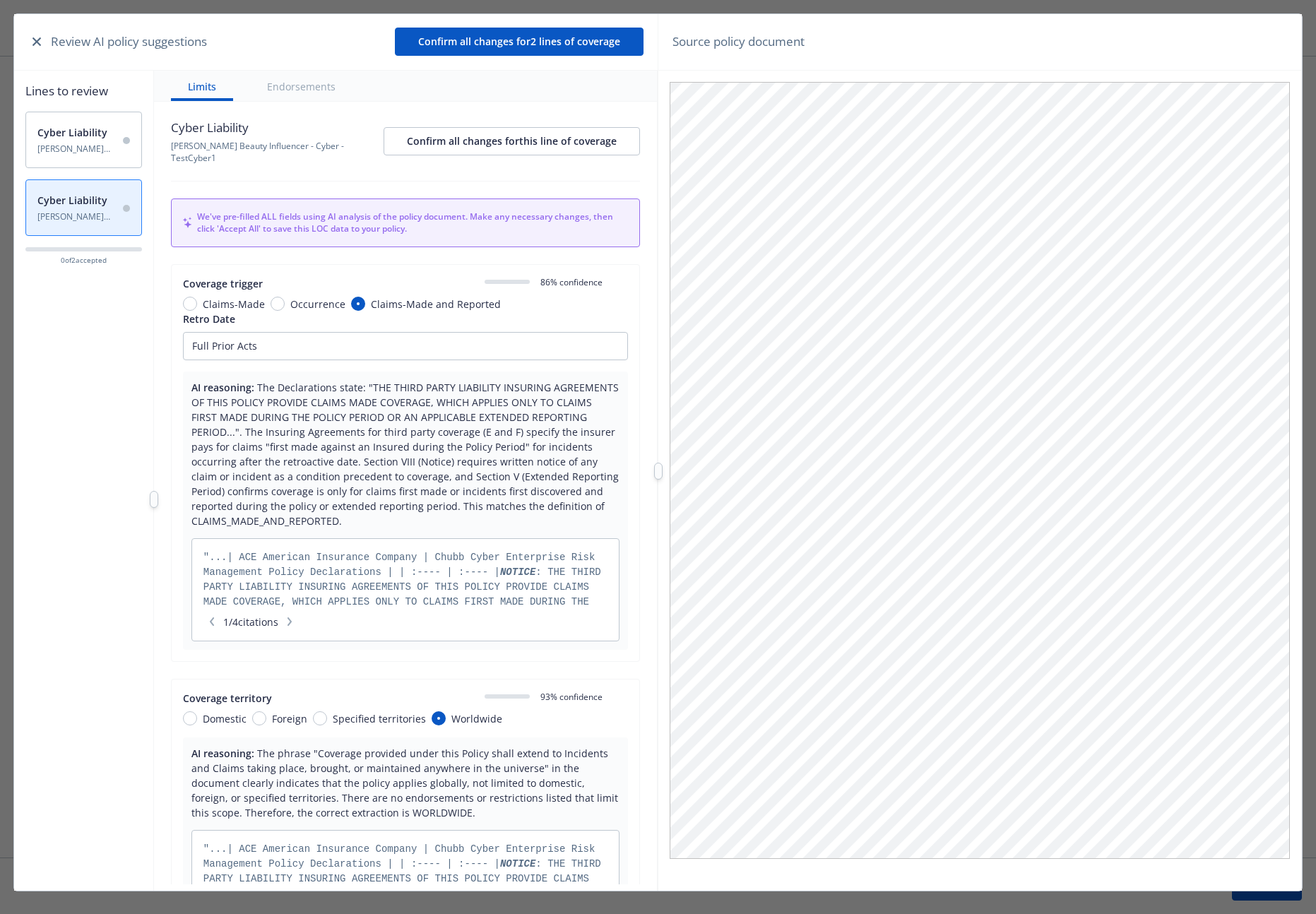
click at [352, 72] on div "Limits Endorsements" at bounding box center [405, 86] width 503 height 31
click at [320, 79] on button "Endorsements" at bounding box center [301, 86] width 102 height 30
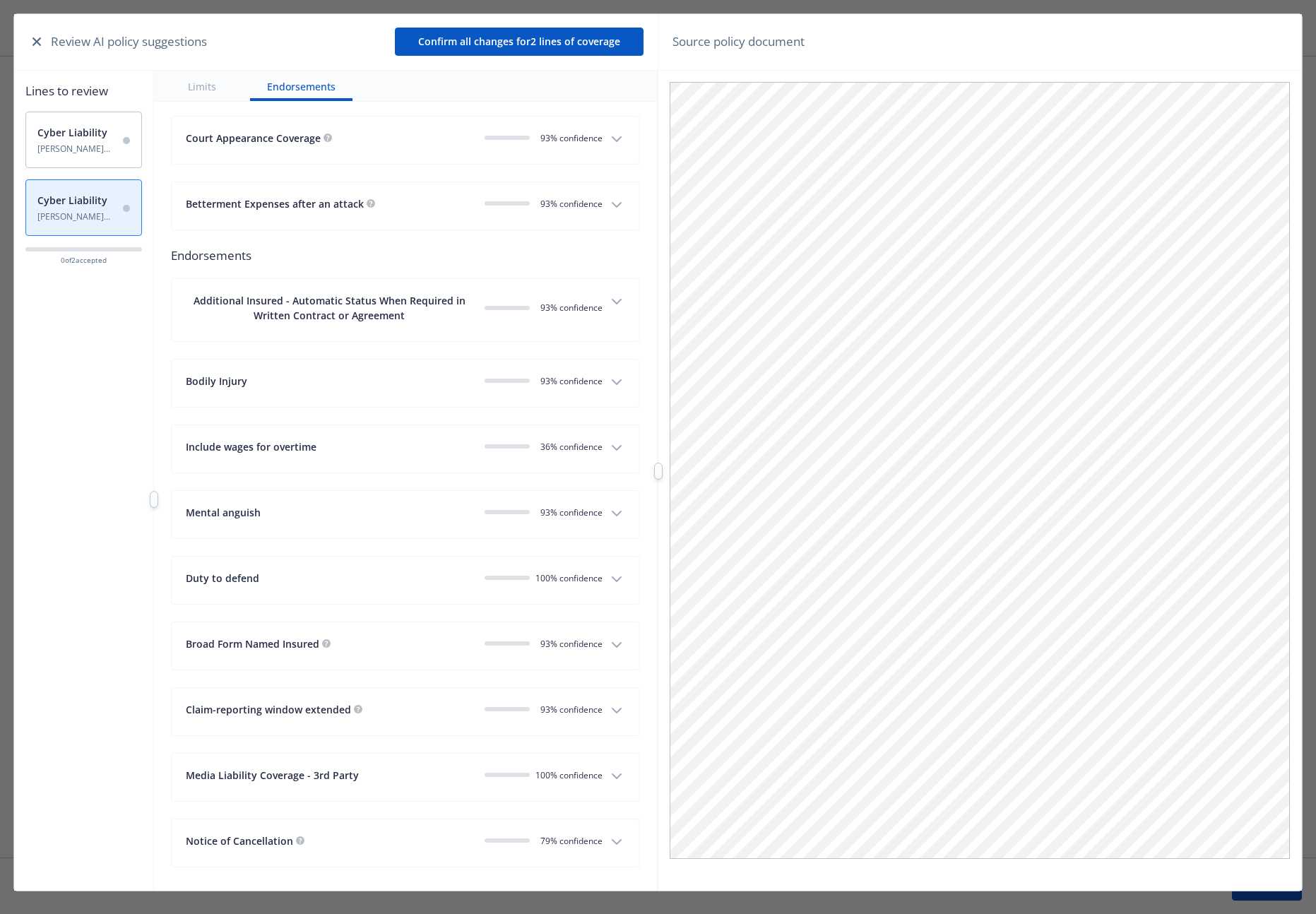
scroll to position [3448, 0]
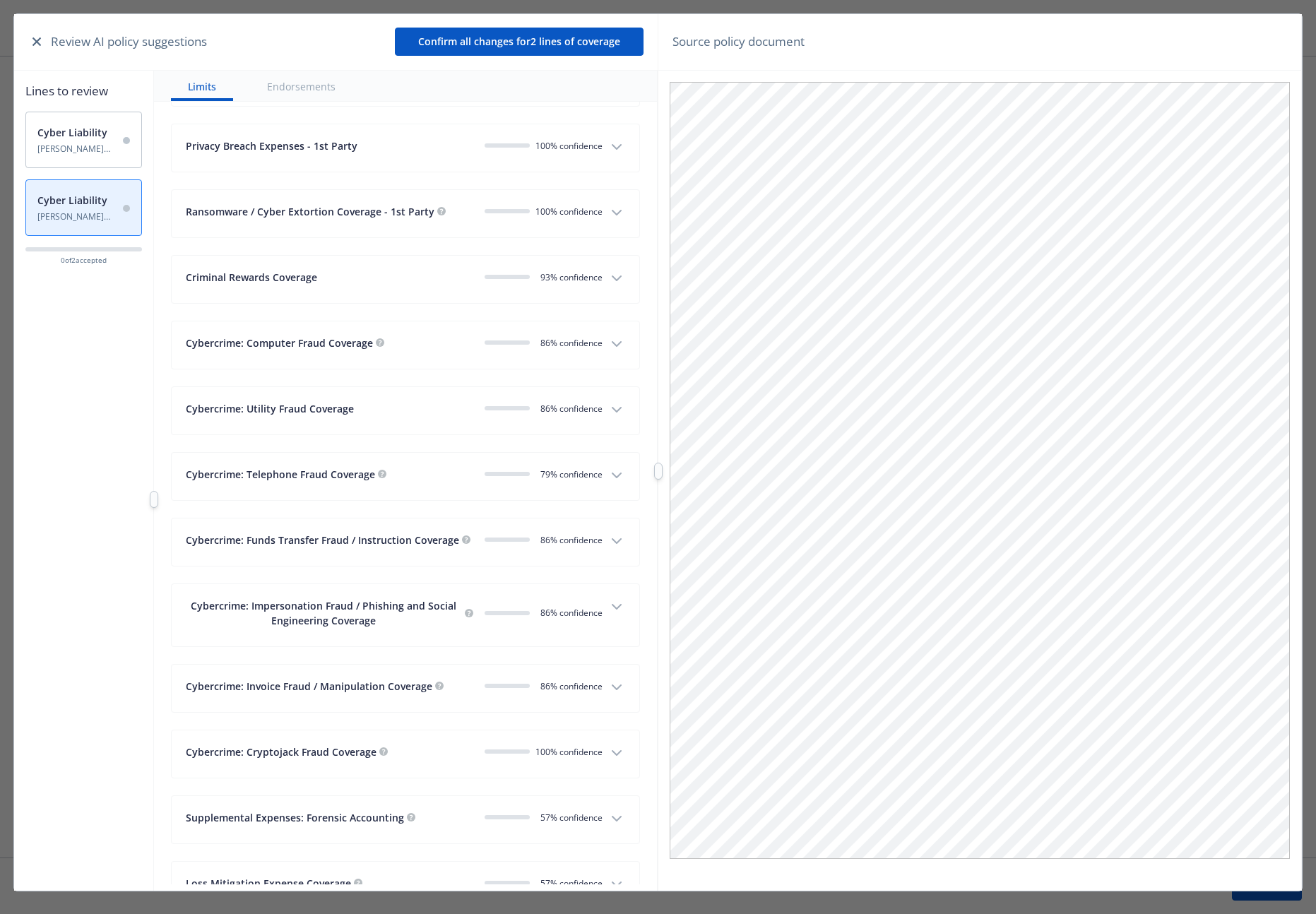
click at [42, 41] on button "button" at bounding box center [36, 41] width 17 height 17
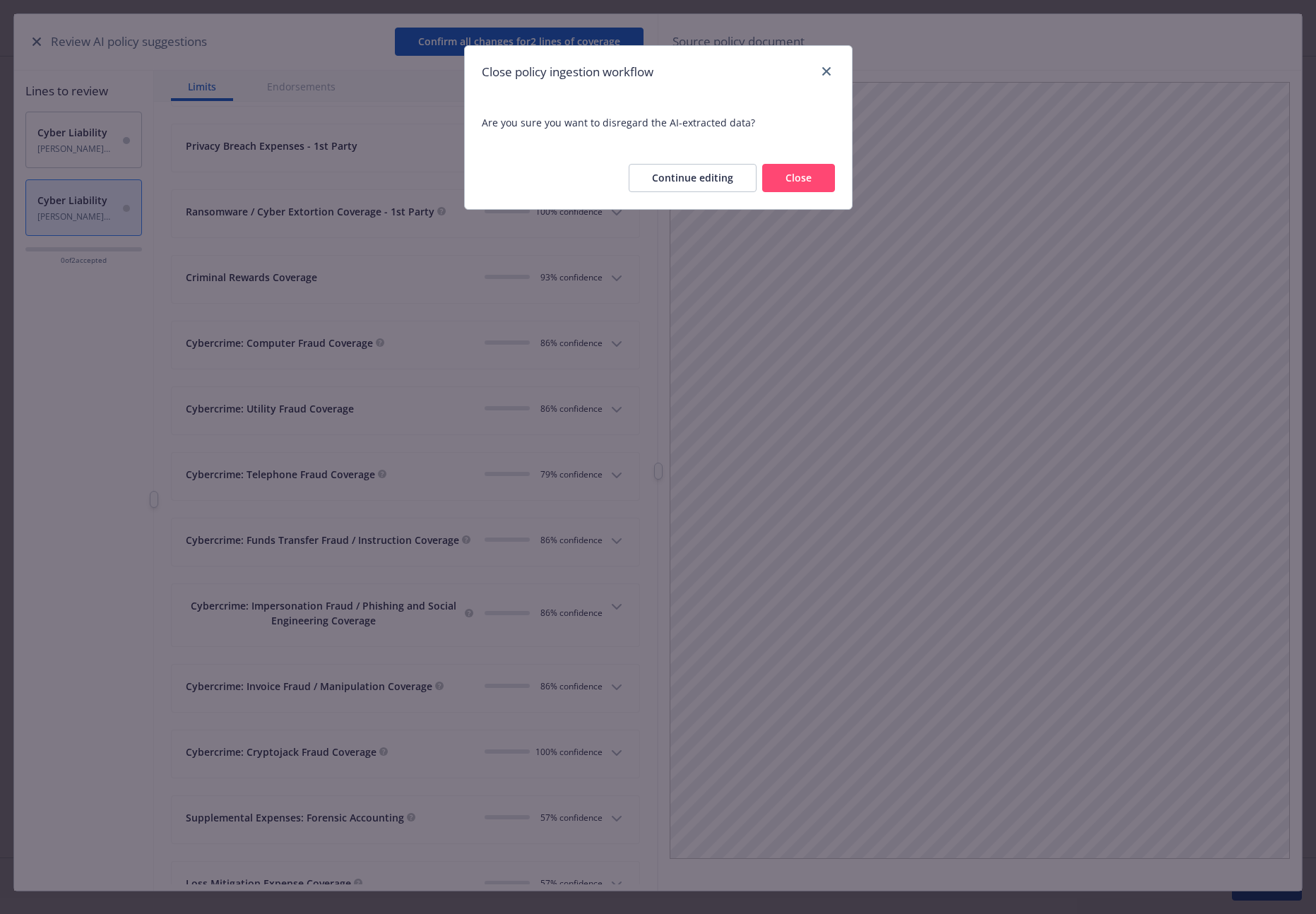
click at [784, 184] on button "Close" at bounding box center [799, 177] width 73 height 28
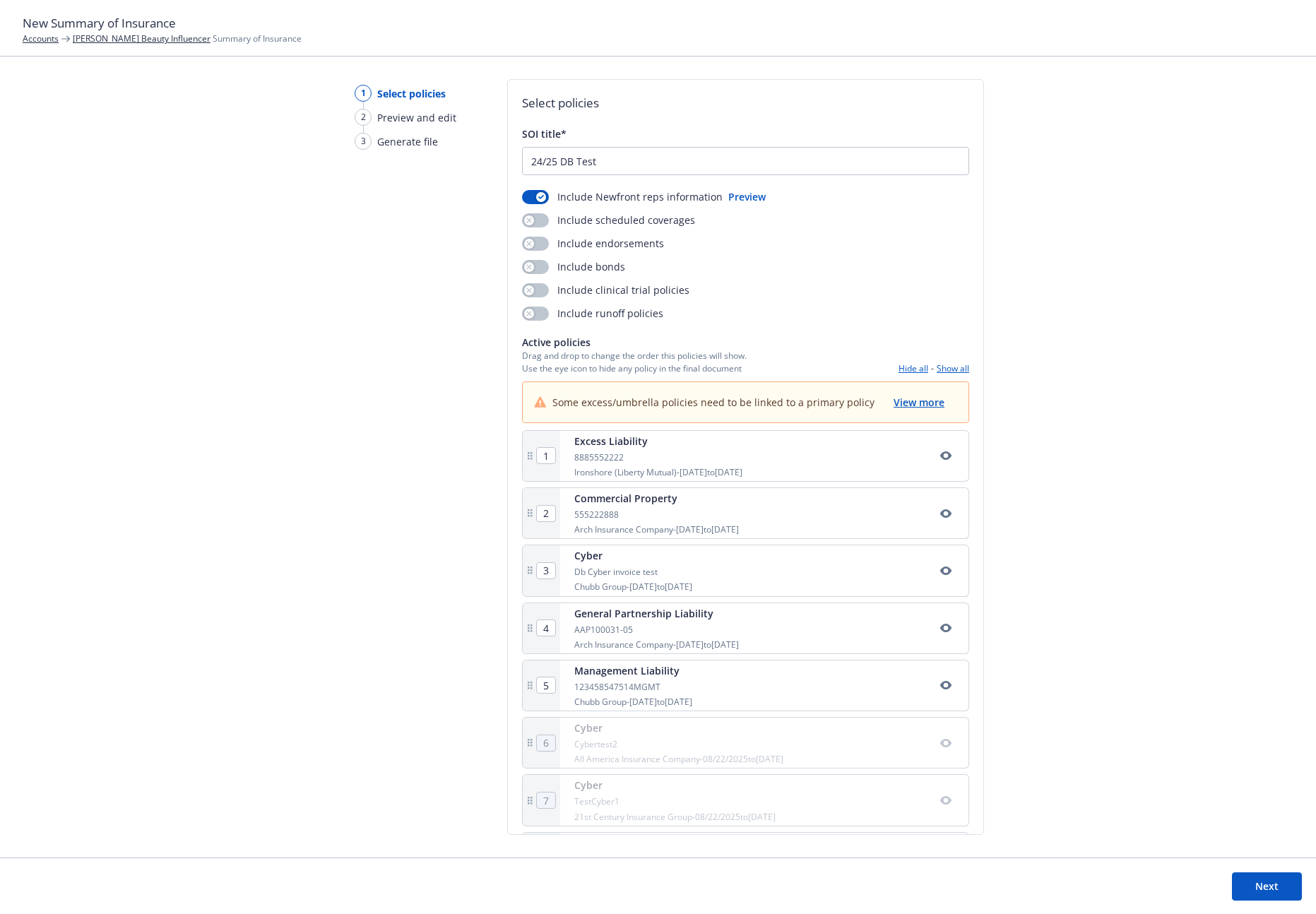
click at [72, 115] on div "1 Select policies 2 Preview and edit 3 Generate file Select policies SOI title*…" at bounding box center [658, 468] width 1316 height 778
click at [45, 39] on link "Accounts" at bounding box center [41, 38] width 36 height 12
click at [384, 369] on div "1 Select policies 2 Preview and edit 3 Generate file" at bounding box center [399, 468] width 136 height 778
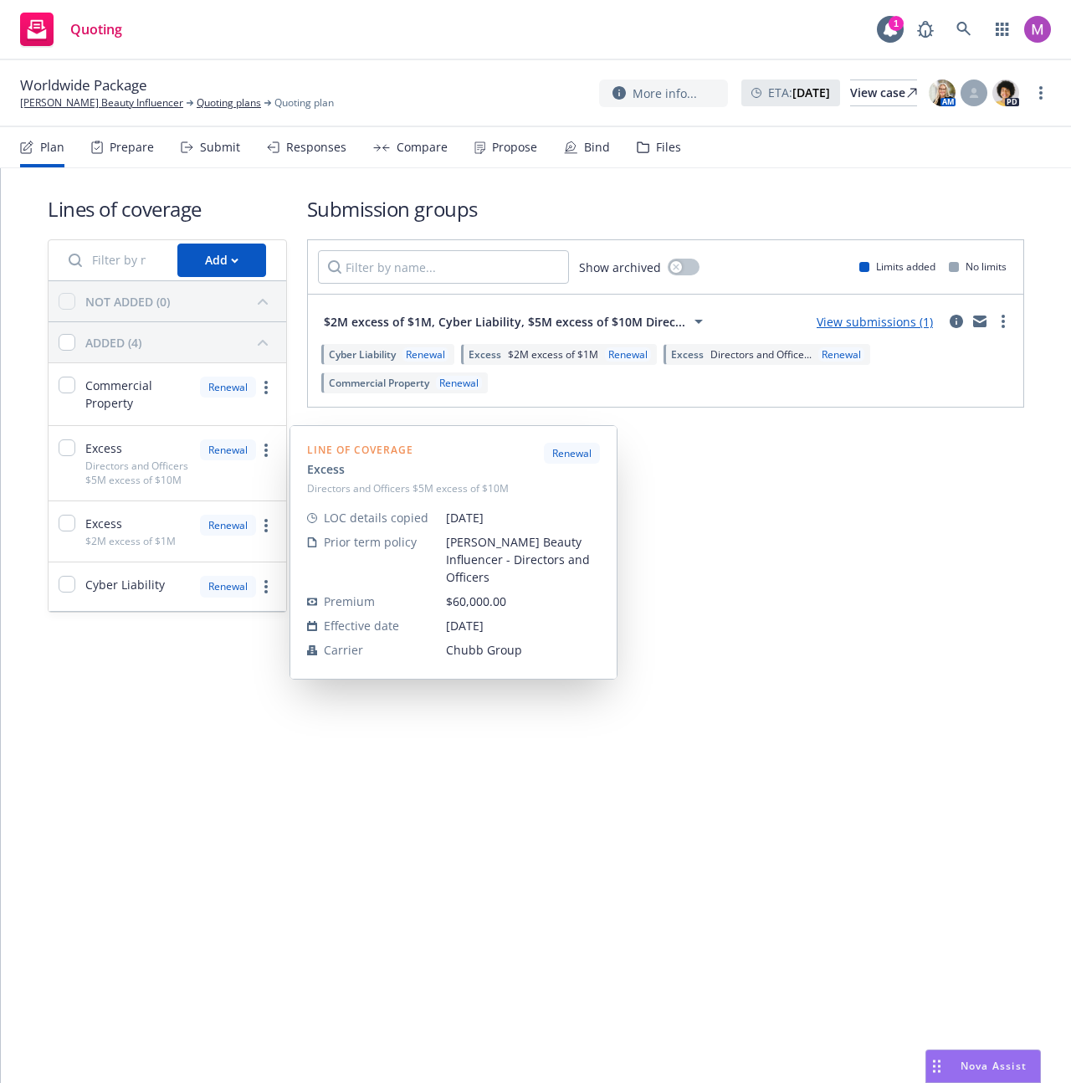
click at [226, 443] on div "Renewal" at bounding box center [228, 449] width 56 height 21
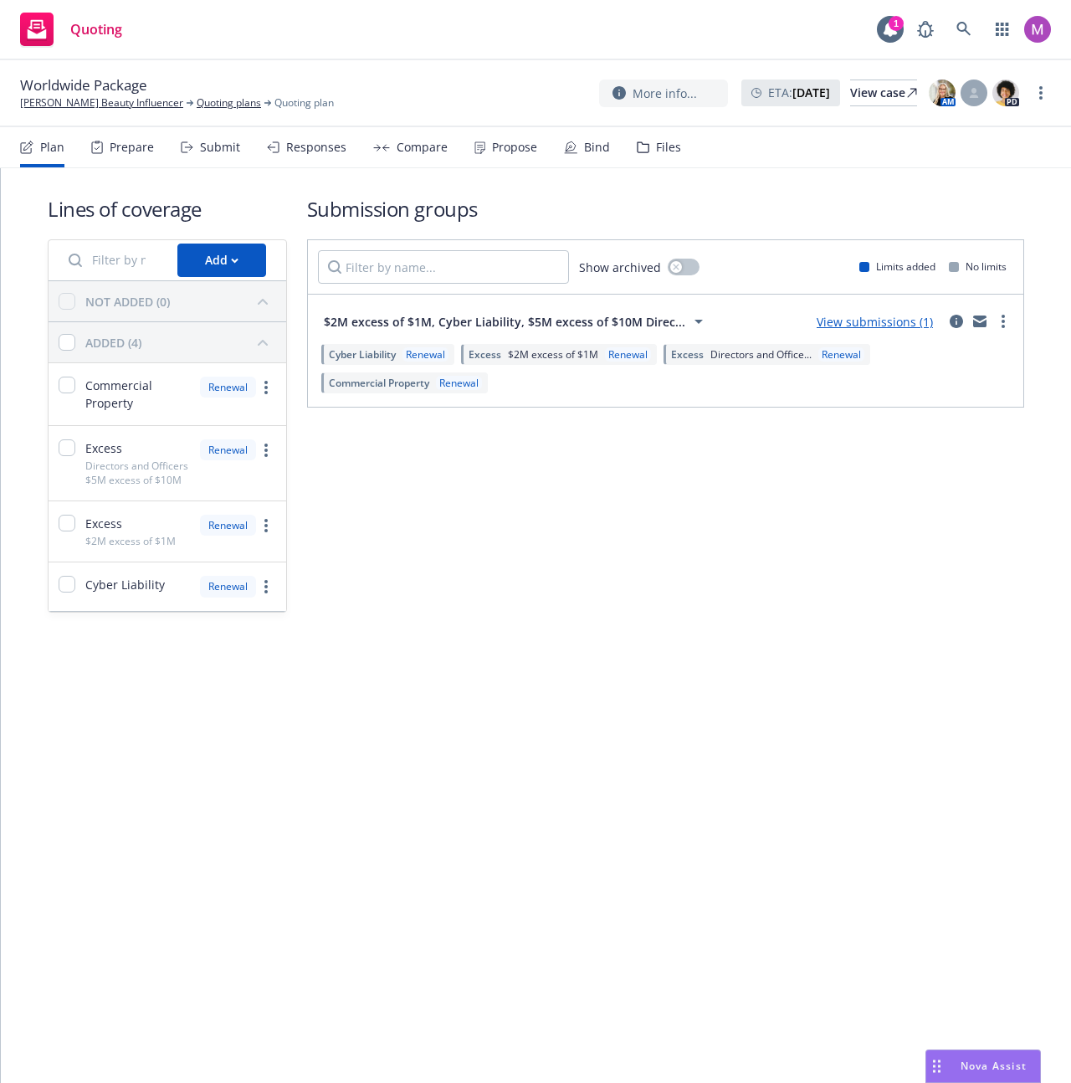
click at [222, 407] on div "Renewal" at bounding box center [238, 394] width 76 height 35
click at [221, 382] on div "Renewal" at bounding box center [228, 387] width 56 height 21
click at [233, 316] on div "NOT ADDED (0)" at bounding box center [168, 301] width 238 height 40
click at [401, 353] on span "Renewal" at bounding box center [422, 354] width 53 height 14
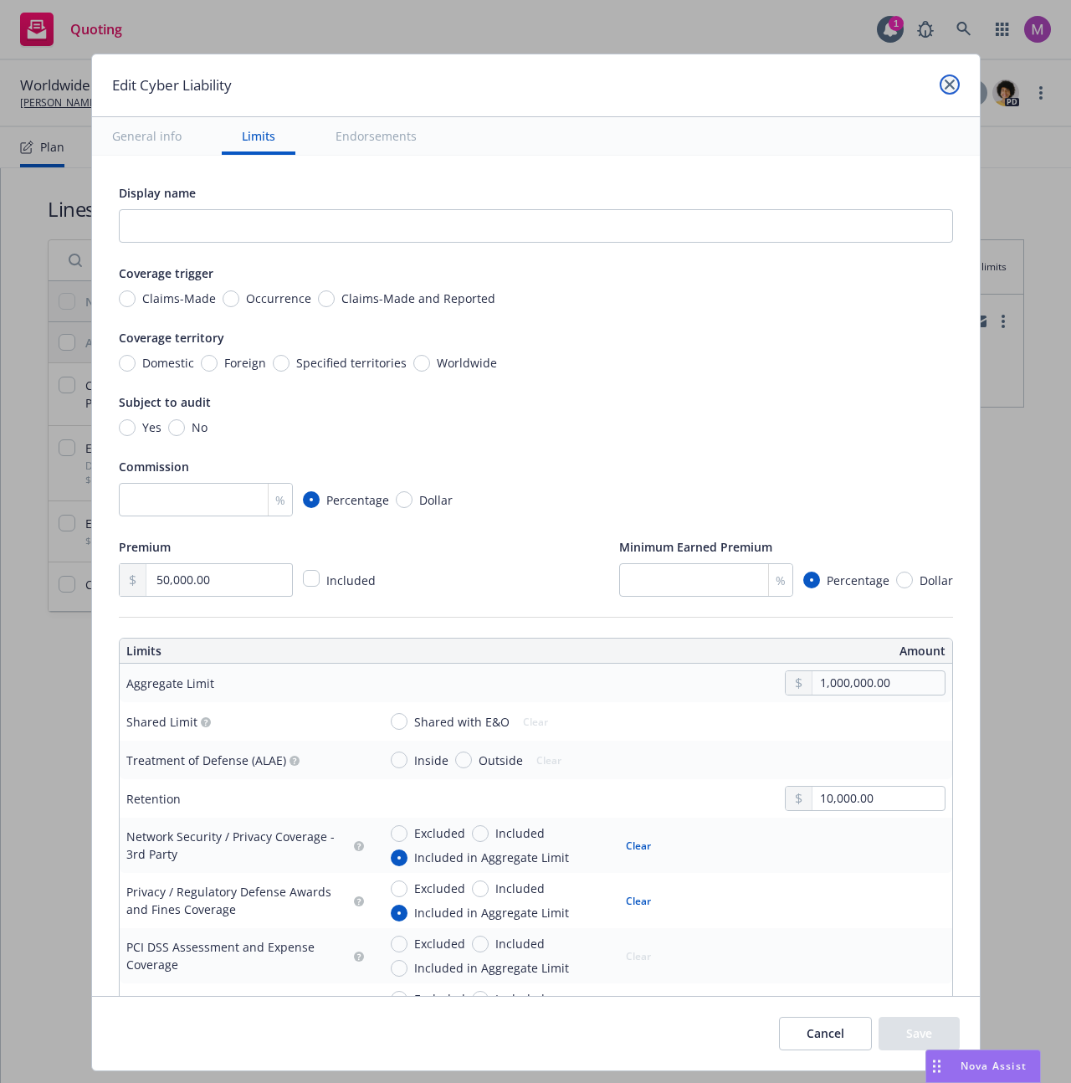
click at [940, 83] on link "close" at bounding box center [950, 84] width 20 height 20
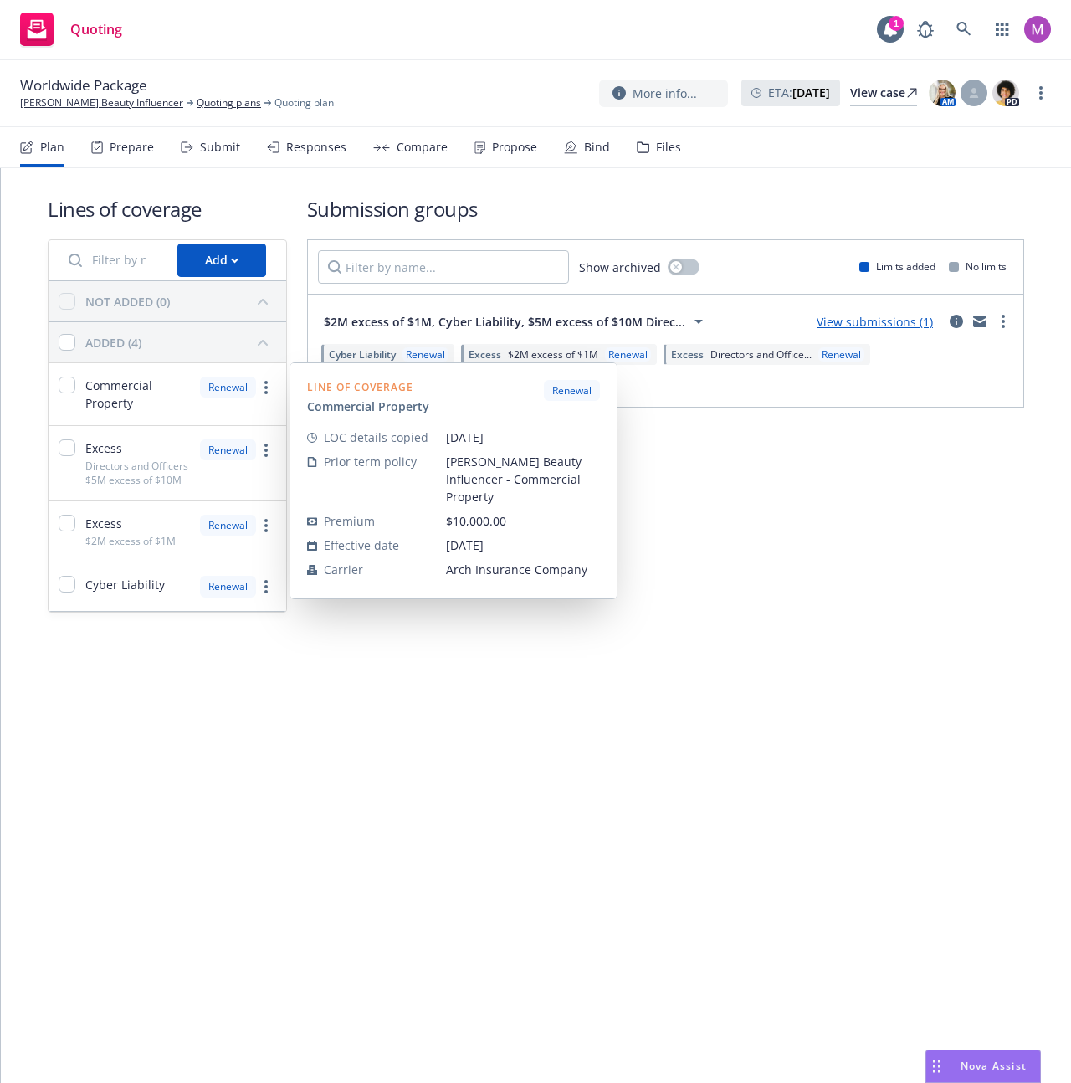
click at [214, 388] on div "Renewal" at bounding box center [228, 387] width 56 height 21
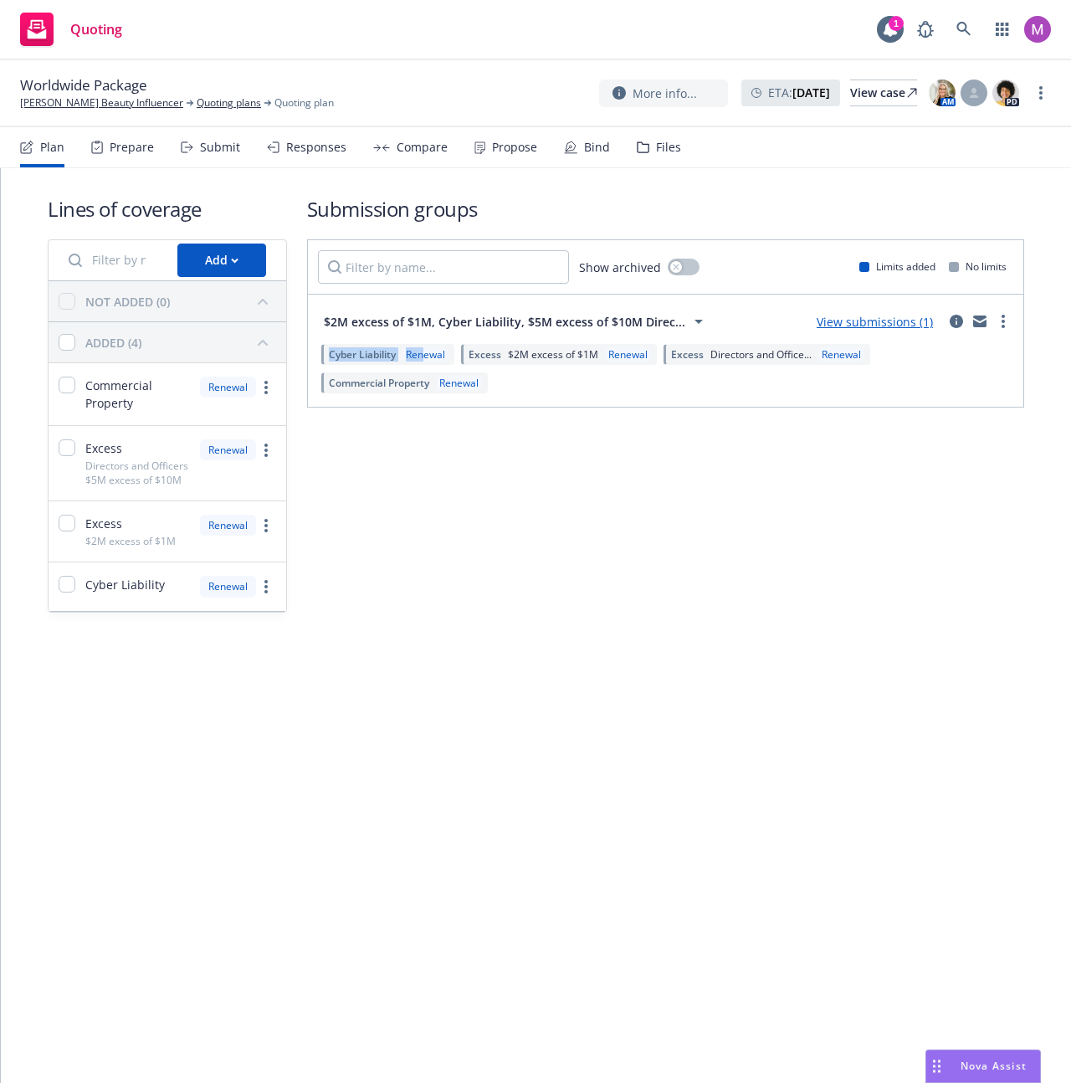
click at [423, 348] on div "Cyber Liability Renewal" at bounding box center [387, 354] width 133 height 21
click at [422, 348] on div "Renewal" at bounding box center [425, 354] width 46 height 14
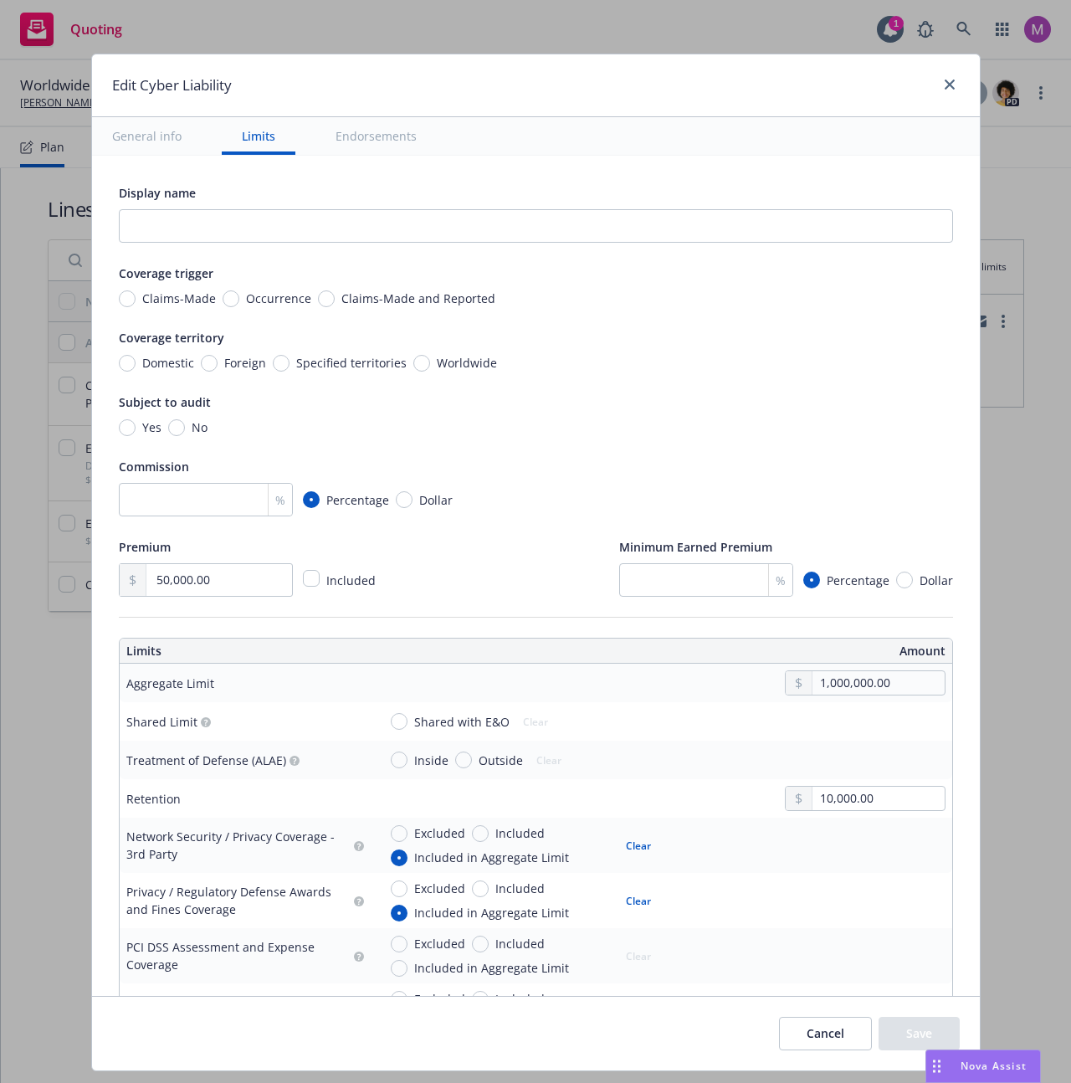
click at [176, 137] on button "General info" at bounding box center [147, 136] width 110 height 38
drag, startPoint x: 186, startPoint y: 138, endPoint x: 212, endPoint y: 129, distance: 27.5
click at [187, 138] on button "General info" at bounding box center [147, 136] width 110 height 38
click at [254, 130] on button "Limits" at bounding box center [259, 136] width 74 height 38
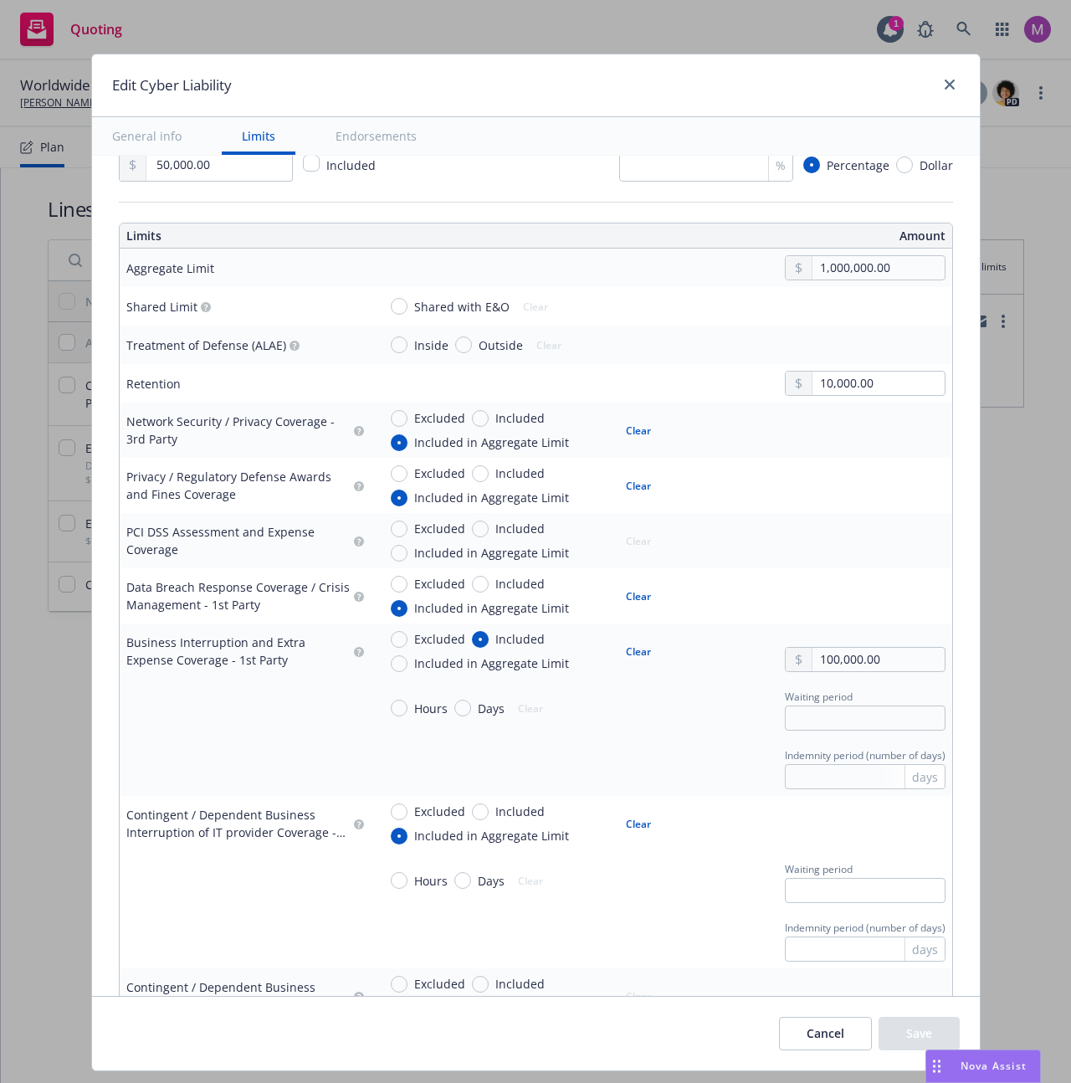
click at [392, 126] on button "Endorsements" at bounding box center [375, 136] width 121 height 38
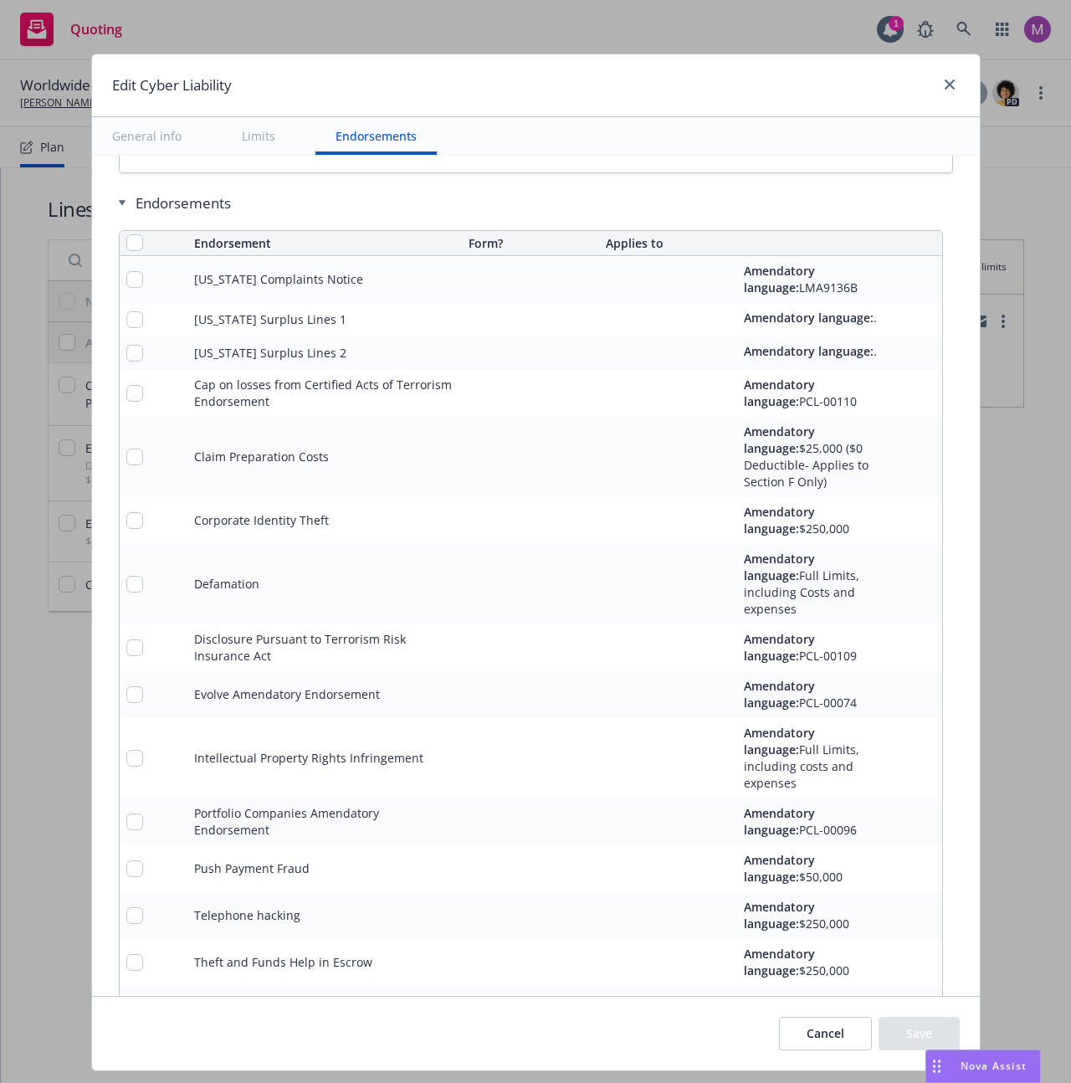
scroll to position [3566, 0]
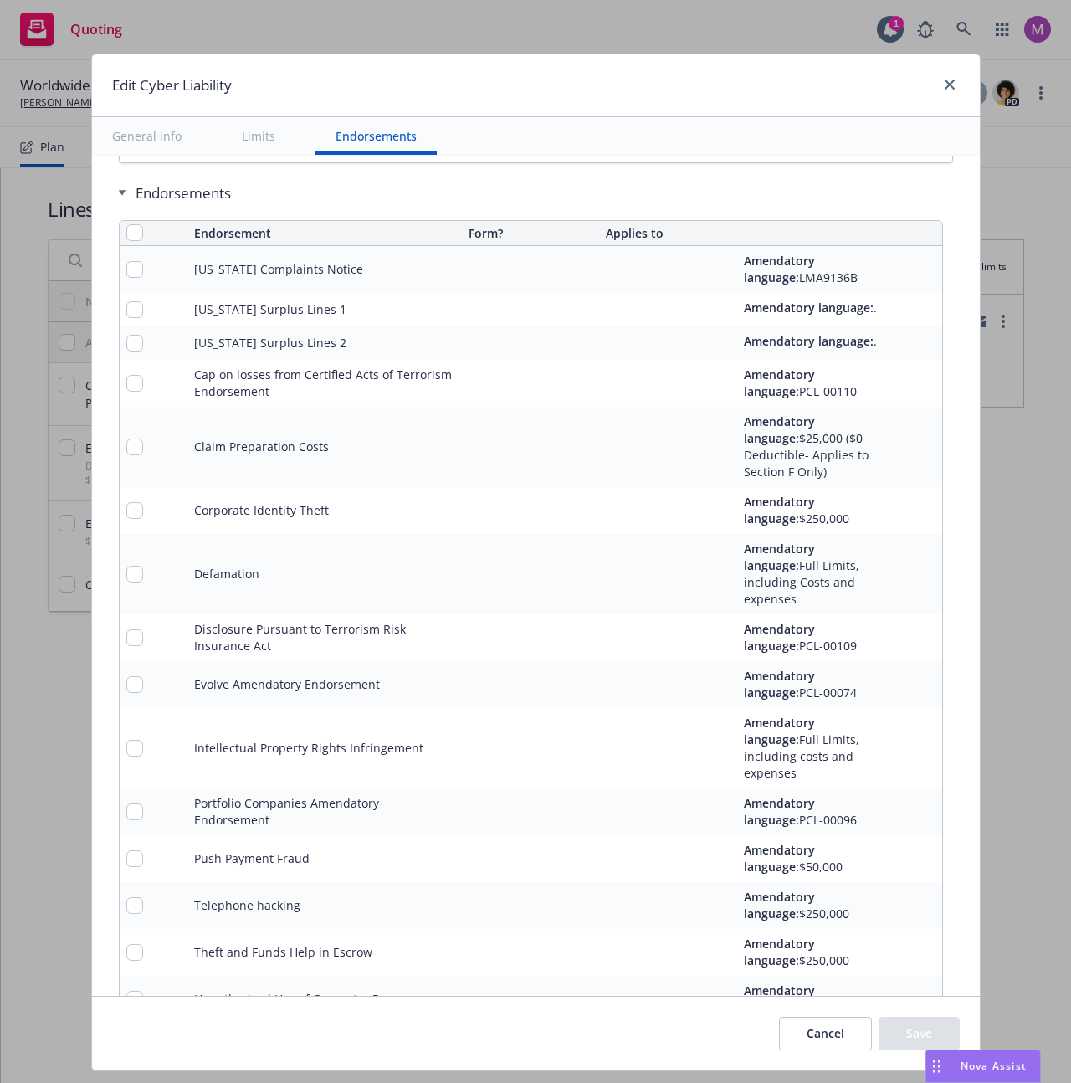
click at [933, 56] on div "Edit Cyber Liability" at bounding box center [536, 85] width 888 height 63
click at [945, 80] on icon "close" at bounding box center [950, 84] width 10 height 10
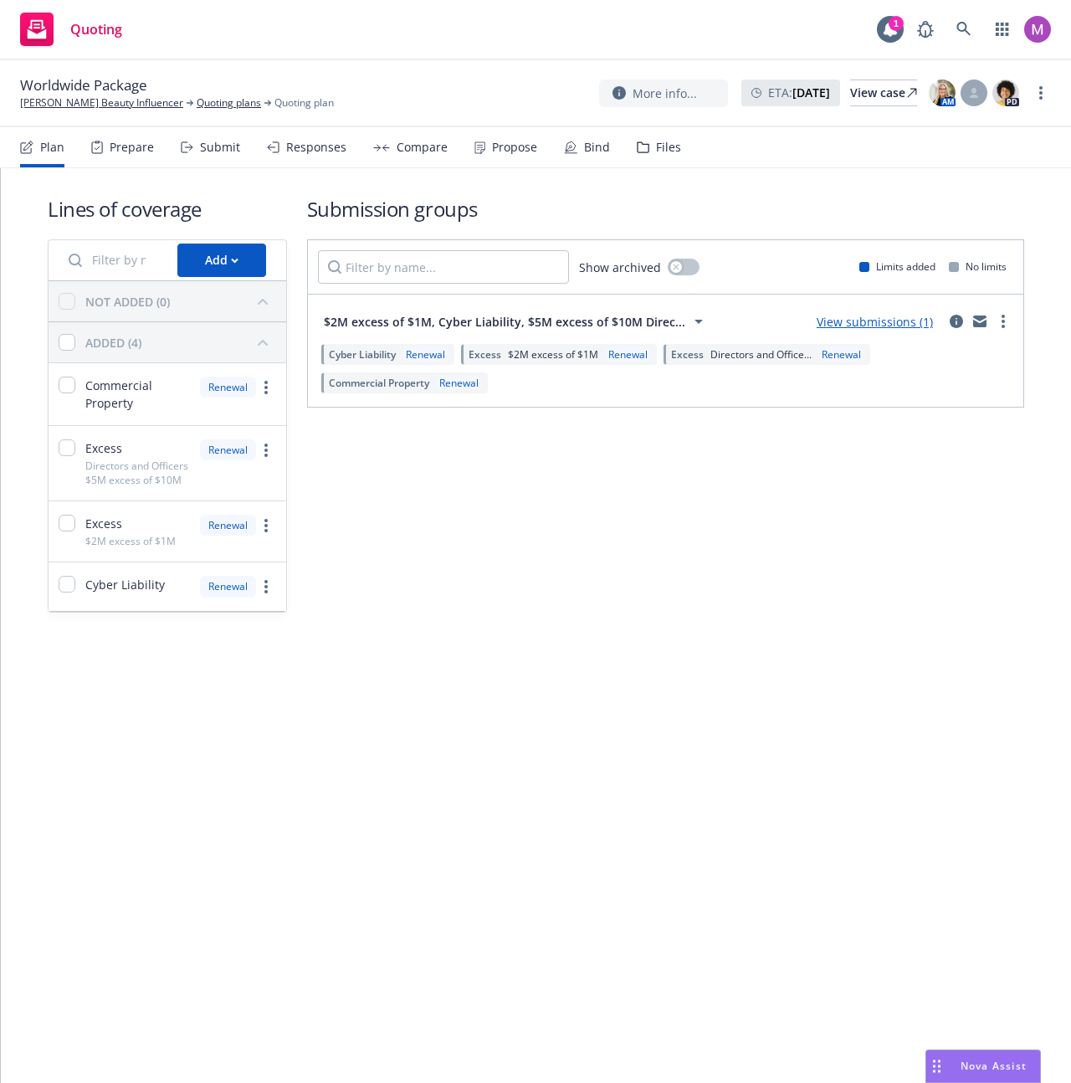
click at [221, 870] on div "Lines of coverage Add NOT ADDED (0) ADDED (4) Commercial Property Renewal Exces…" at bounding box center [536, 625] width 1070 height 914
click at [206, 693] on div "Lines of coverage Add NOT ADDED (0) ADDED (4) Commercial Property Renewal Exces…" at bounding box center [536, 625] width 1070 height 914
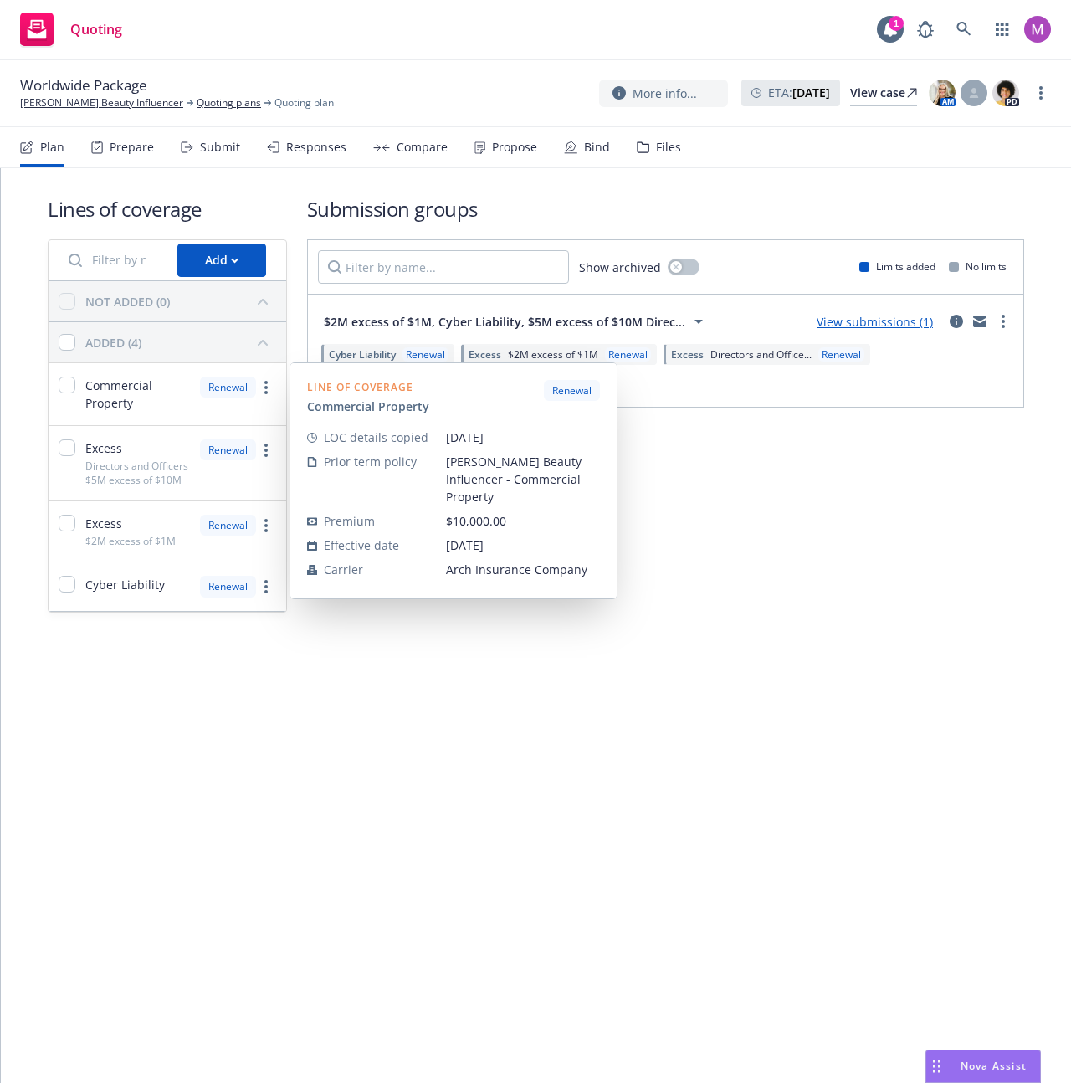
click at [128, 309] on div "NOT ADDED (0)" at bounding box center [127, 302] width 85 height 18
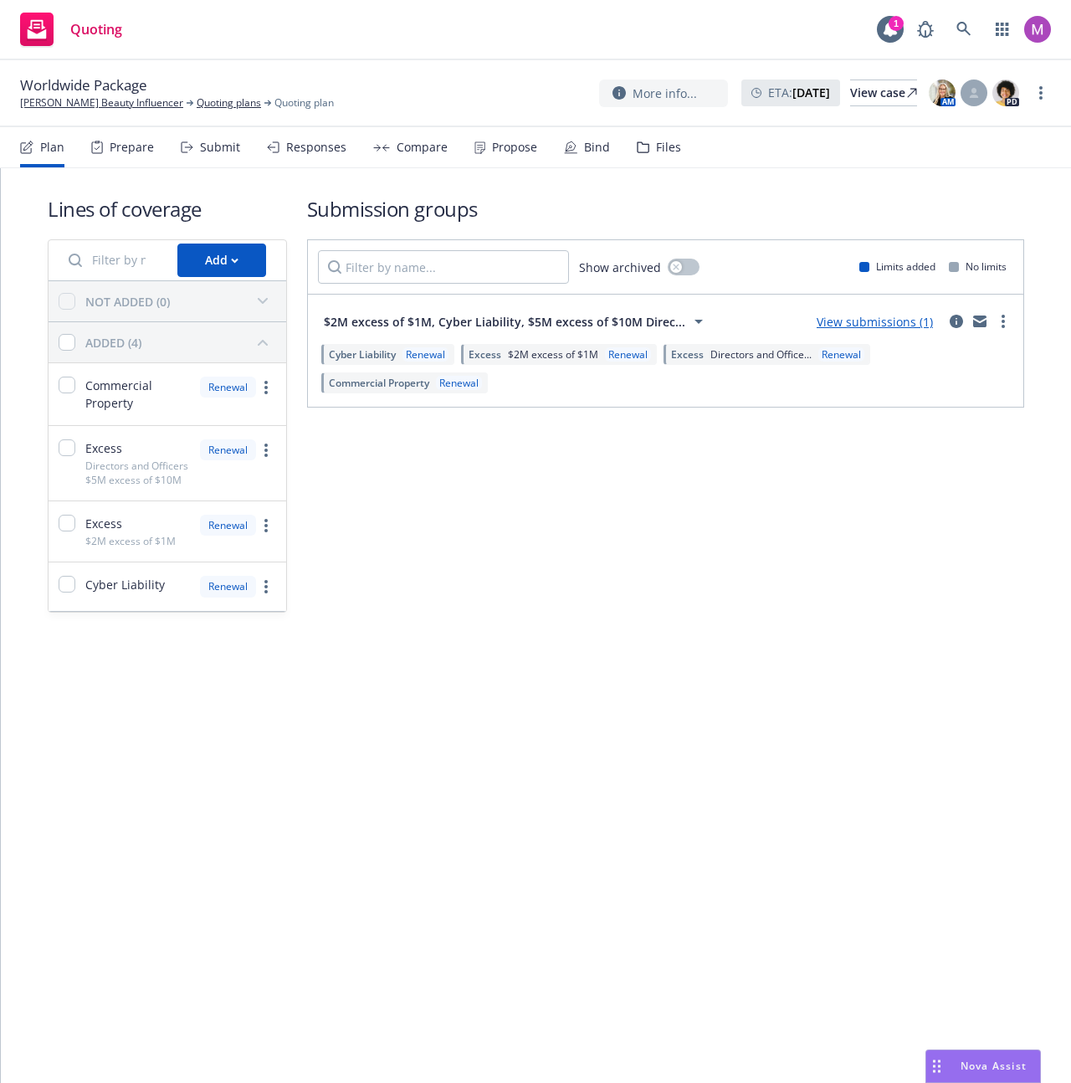
click at [129, 309] on div "NOT ADDED (0)" at bounding box center [127, 302] width 85 height 18
click at [162, 357] on div "ADDED (4)" at bounding box center [168, 342] width 238 height 40
click at [167, 346] on div "ADDED (4)" at bounding box center [180, 342] width 191 height 27
click at [167, 342] on div "ADDED (4)" at bounding box center [180, 342] width 191 height 27
click at [183, 306] on div "NOT ADDED (0)" at bounding box center [180, 301] width 191 height 27
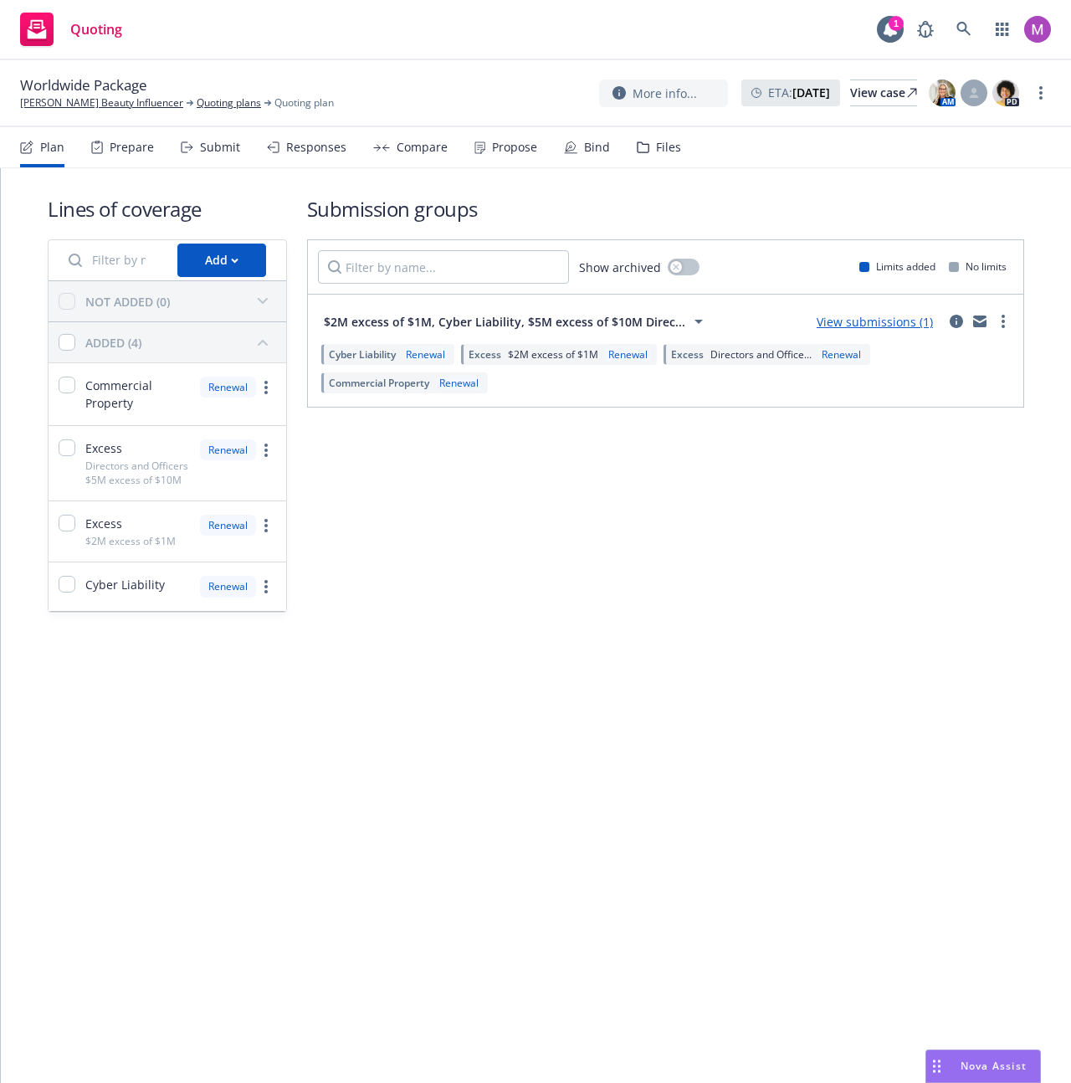
click at [193, 326] on div "ADDED (4)" at bounding box center [168, 342] width 238 height 40
click at [195, 334] on div "ADDED (4)" at bounding box center [180, 342] width 191 height 27
click at [193, 298] on div "NOT ADDED (0)" at bounding box center [180, 301] width 191 height 27
click at [204, 301] on div "NOT ADDED (0)" at bounding box center [180, 301] width 191 height 27
click at [264, 337] on div "button" at bounding box center [262, 342] width 27 height 27
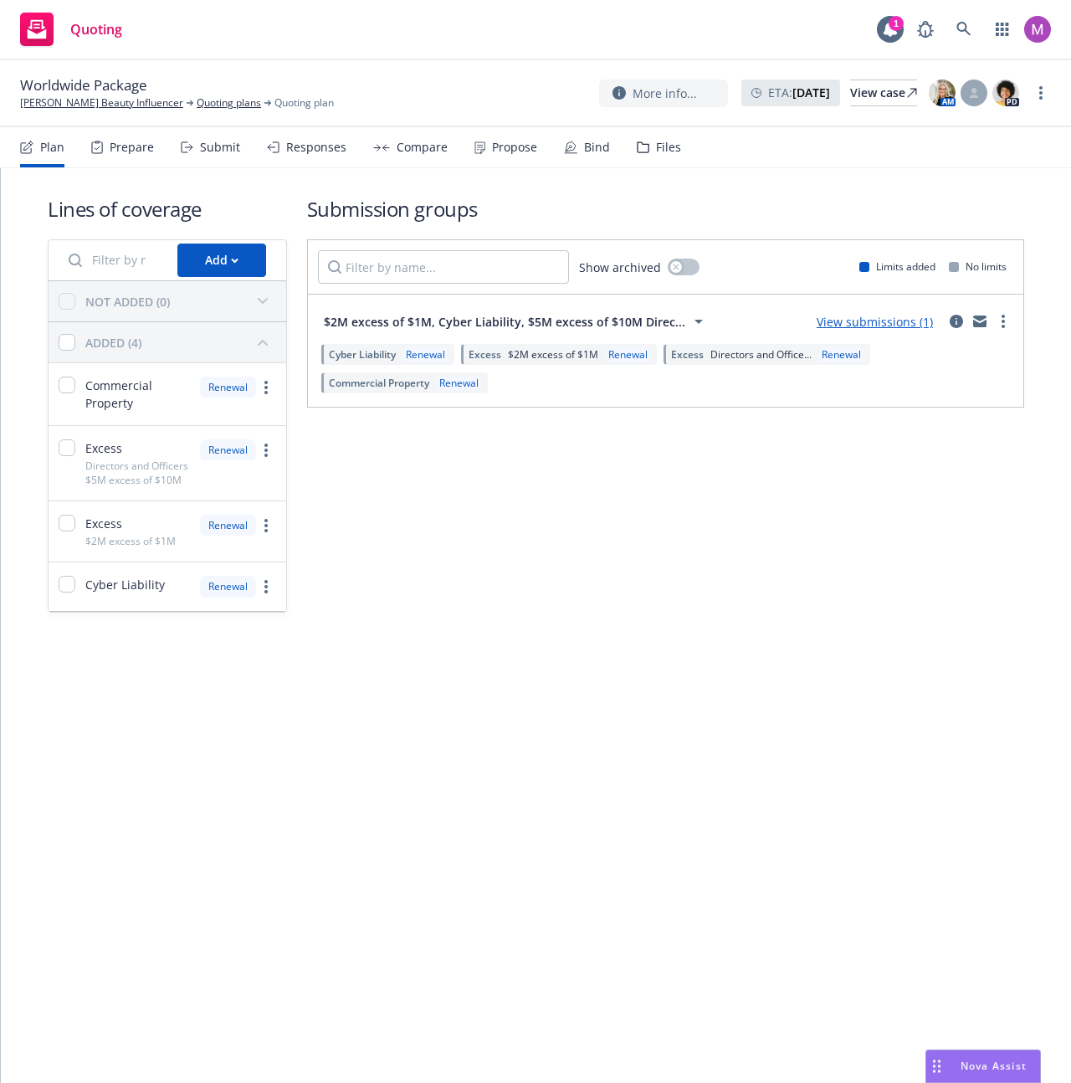
click at [372, 444] on div "Submission groups Show archived Limits added No limits $2M excess of $1M, Cyber…" at bounding box center [665, 404] width 717 height 418
click at [660, 770] on div "Lines of coverage Add NOT ADDED (0) ADDED (4) Commercial Property Renewal Exces…" at bounding box center [536, 625] width 1070 height 914
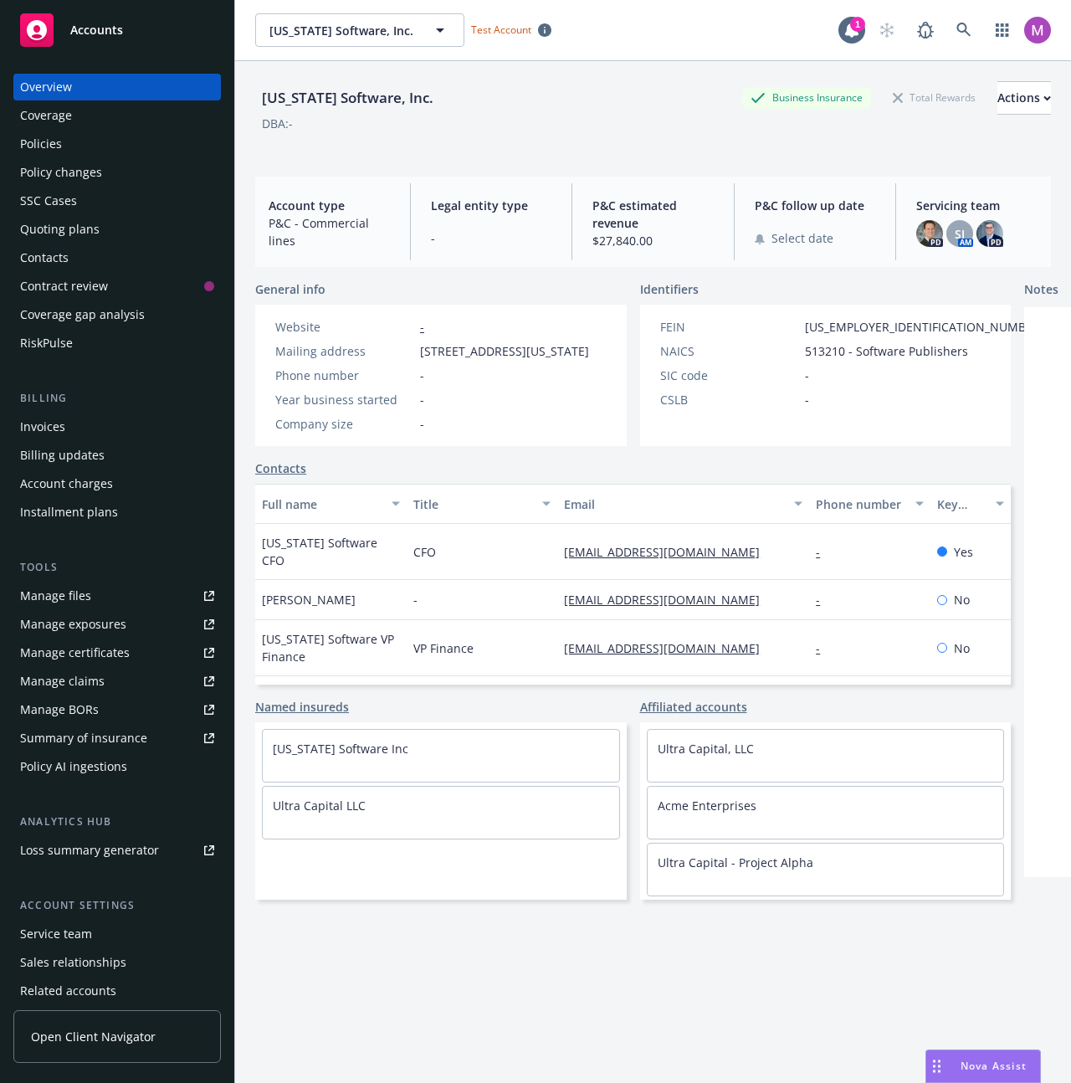
click at [67, 230] on div "Quoting plans" at bounding box center [59, 229] width 79 height 27
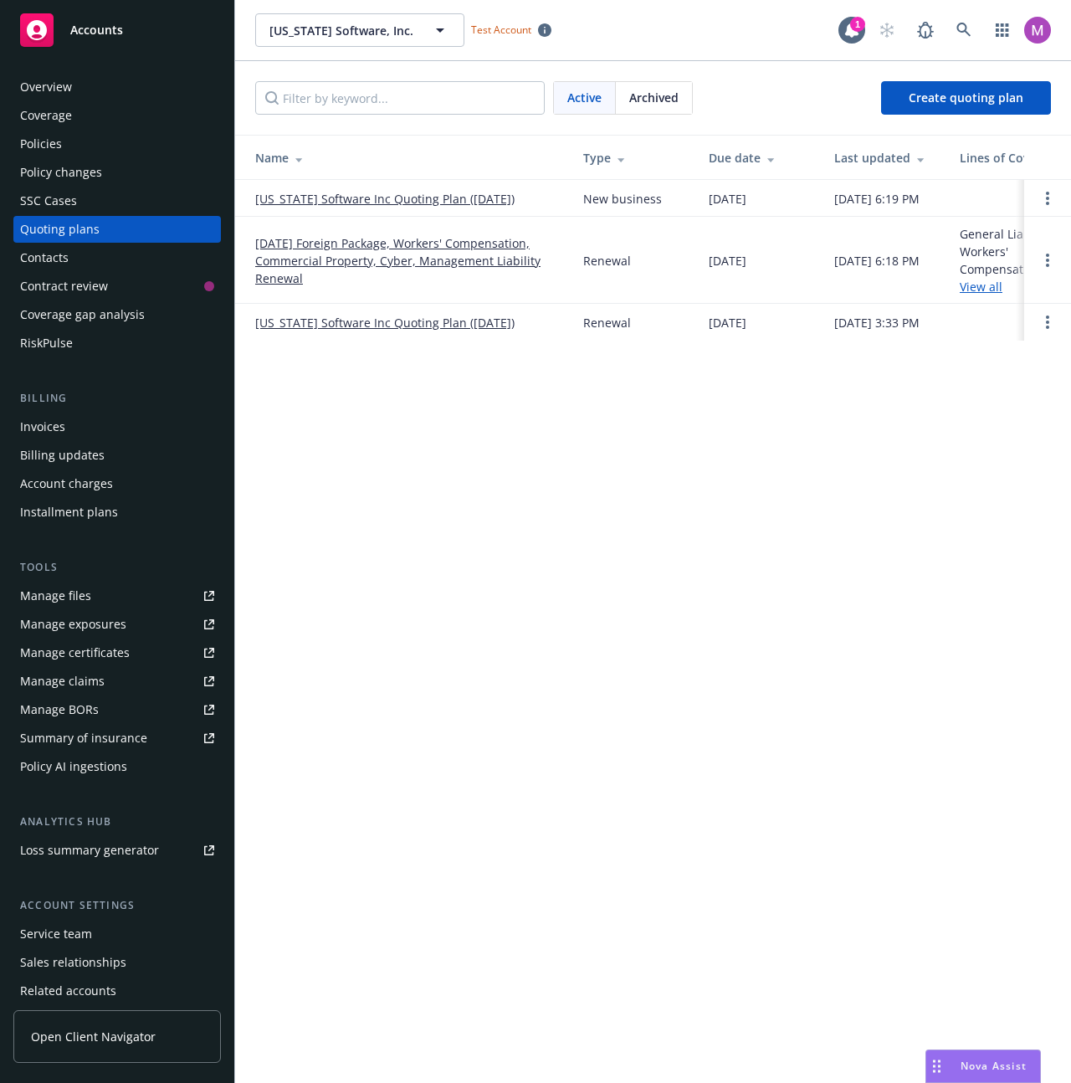
click at [376, 259] on link "[DATE] Foreign Package, Workers' Compensation, Commercial Property, Cyber, Mana…" at bounding box center [405, 260] width 301 height 53
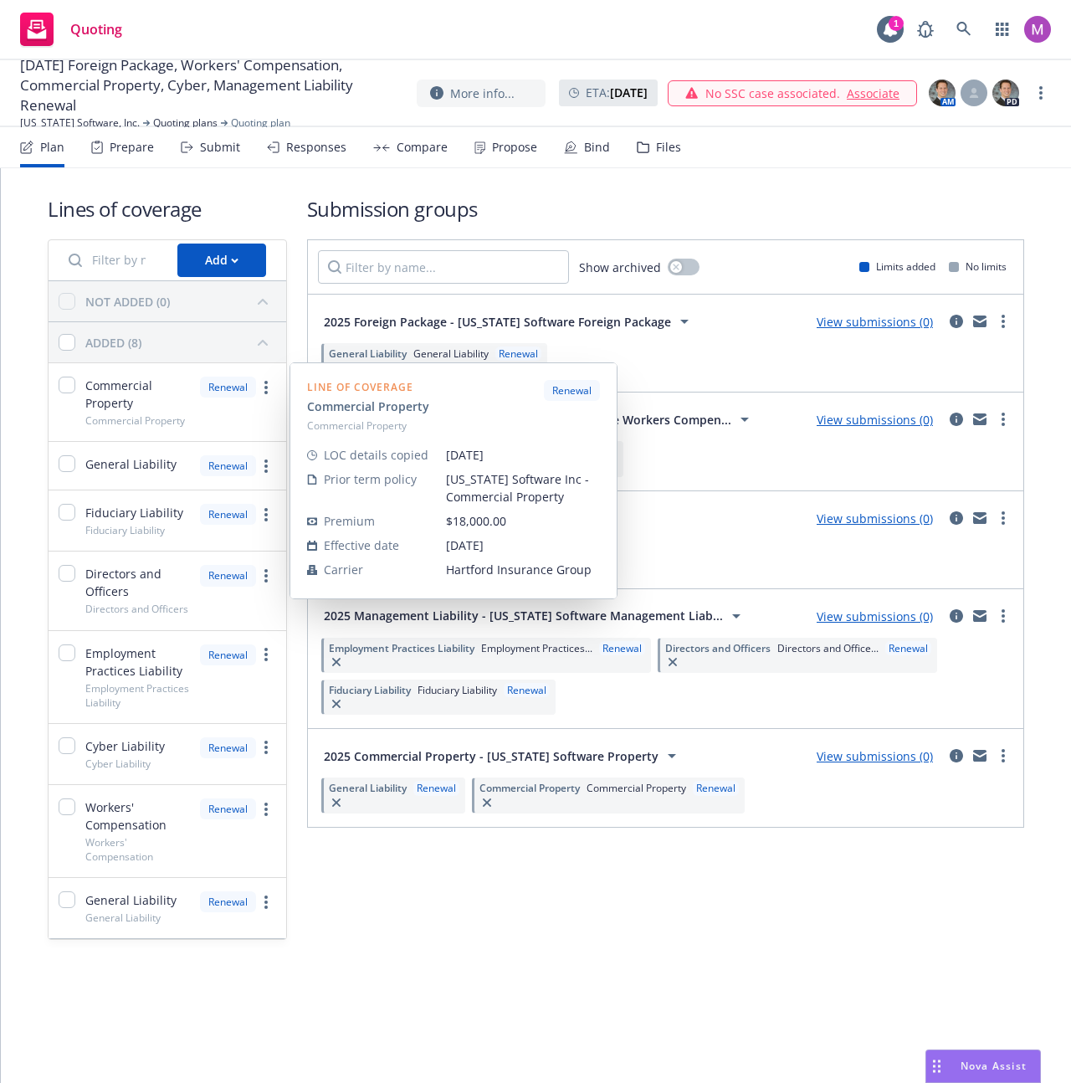
click at [246, 383] on div "Renewal" at bounding box center [228, 387] width 56 height 21
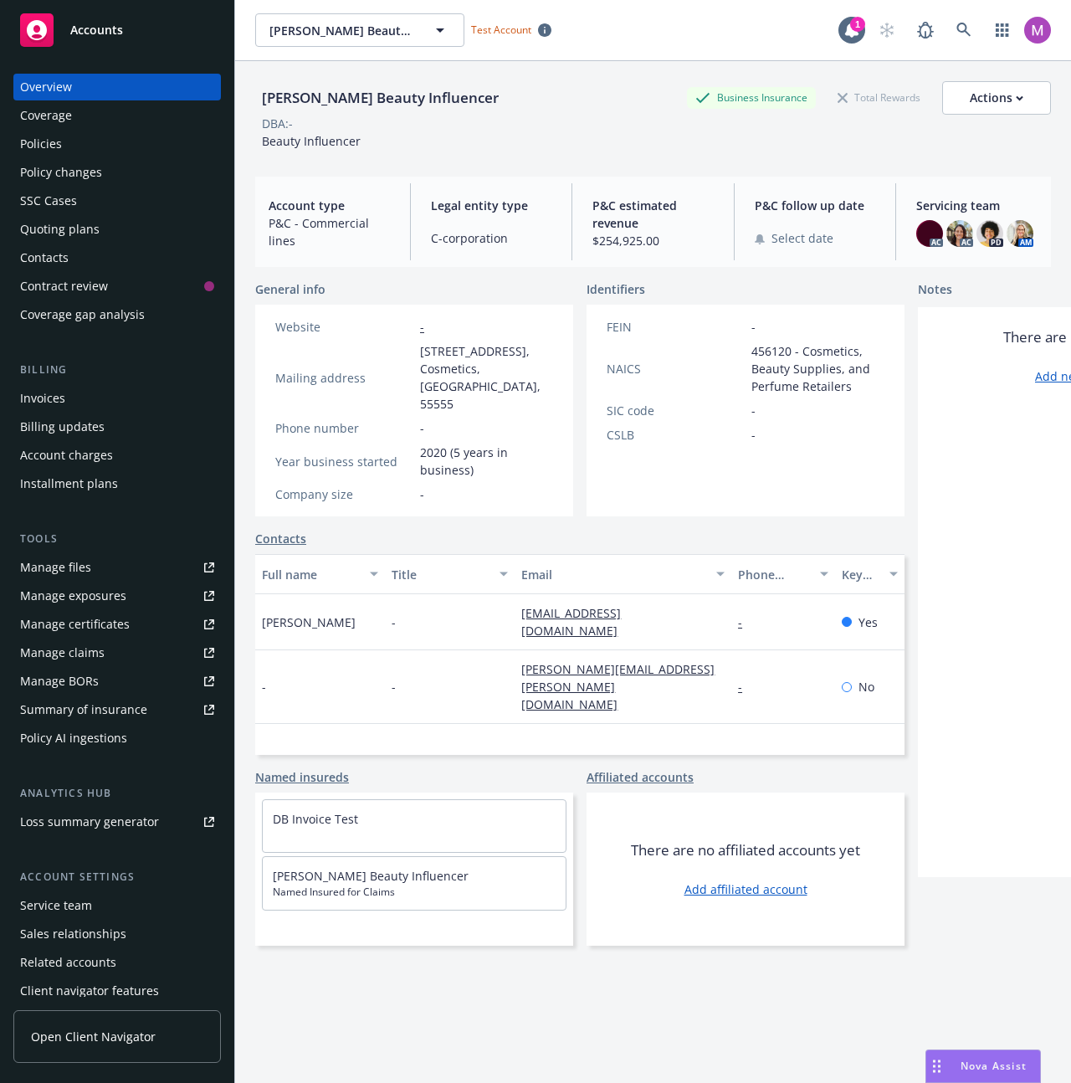
click at [161, 716] on link "Summary of insurance" at bounding box center [116, 709] width 207 height 27
click at [41, 148] on div "Policies" at bounding box center [41, 144] width 42 height 27
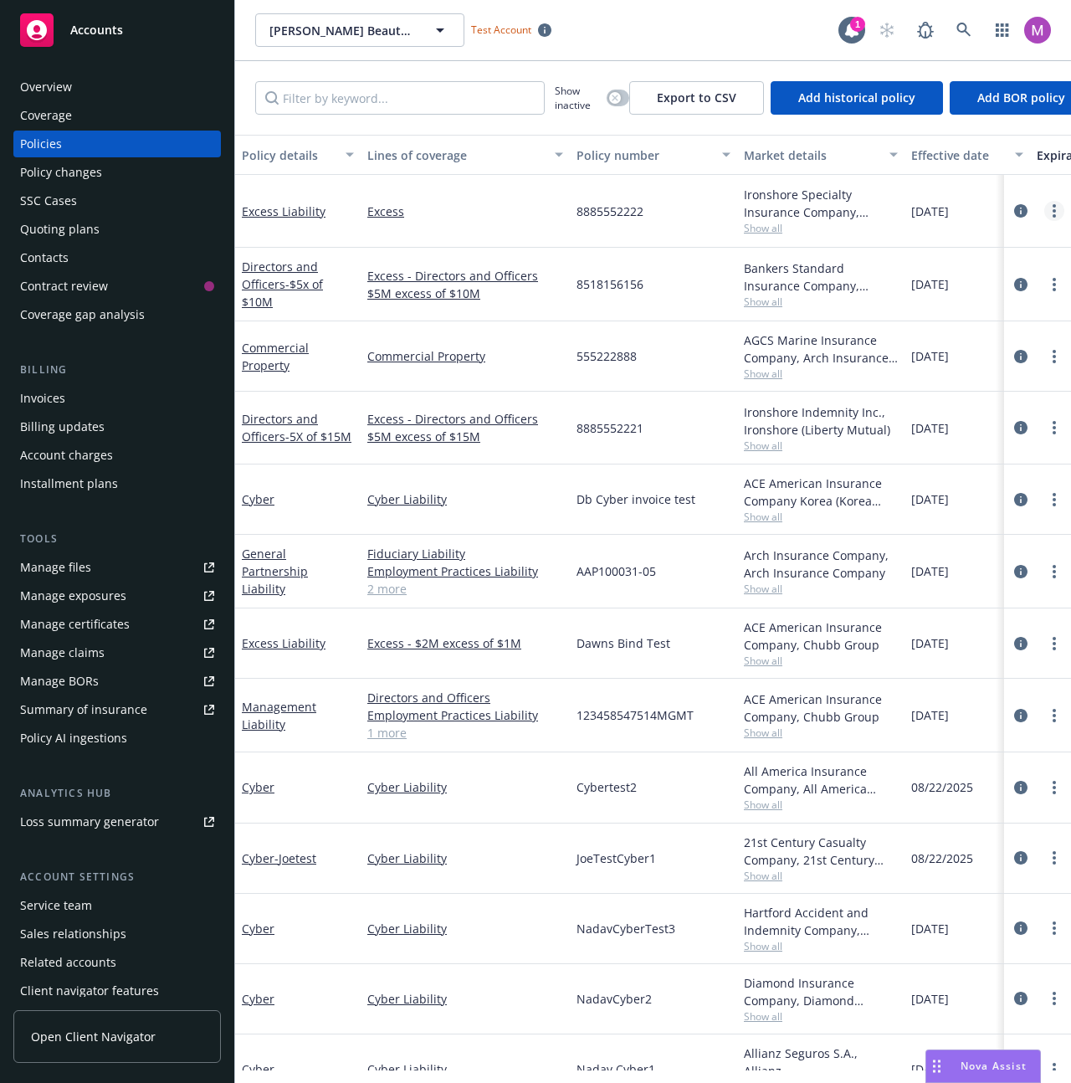
click at [1044, 212] on link "more" at bounding box center [1054, 211] width 20 height 20
click at [343, 112] on input "Filter by keyword..." at bounding box center [399, 97] width 289 height 33
click at [1044, 636] on link "more" at bounding box center [1054, 643] width 20 height 20
click at [581, 533] on div "Db Cyber invoice test" at bounding box center [653, 499] width 167 height 70
click at [914, 265] on div "10/05/2024" at bounding box center [967, 285] width 126 height 74
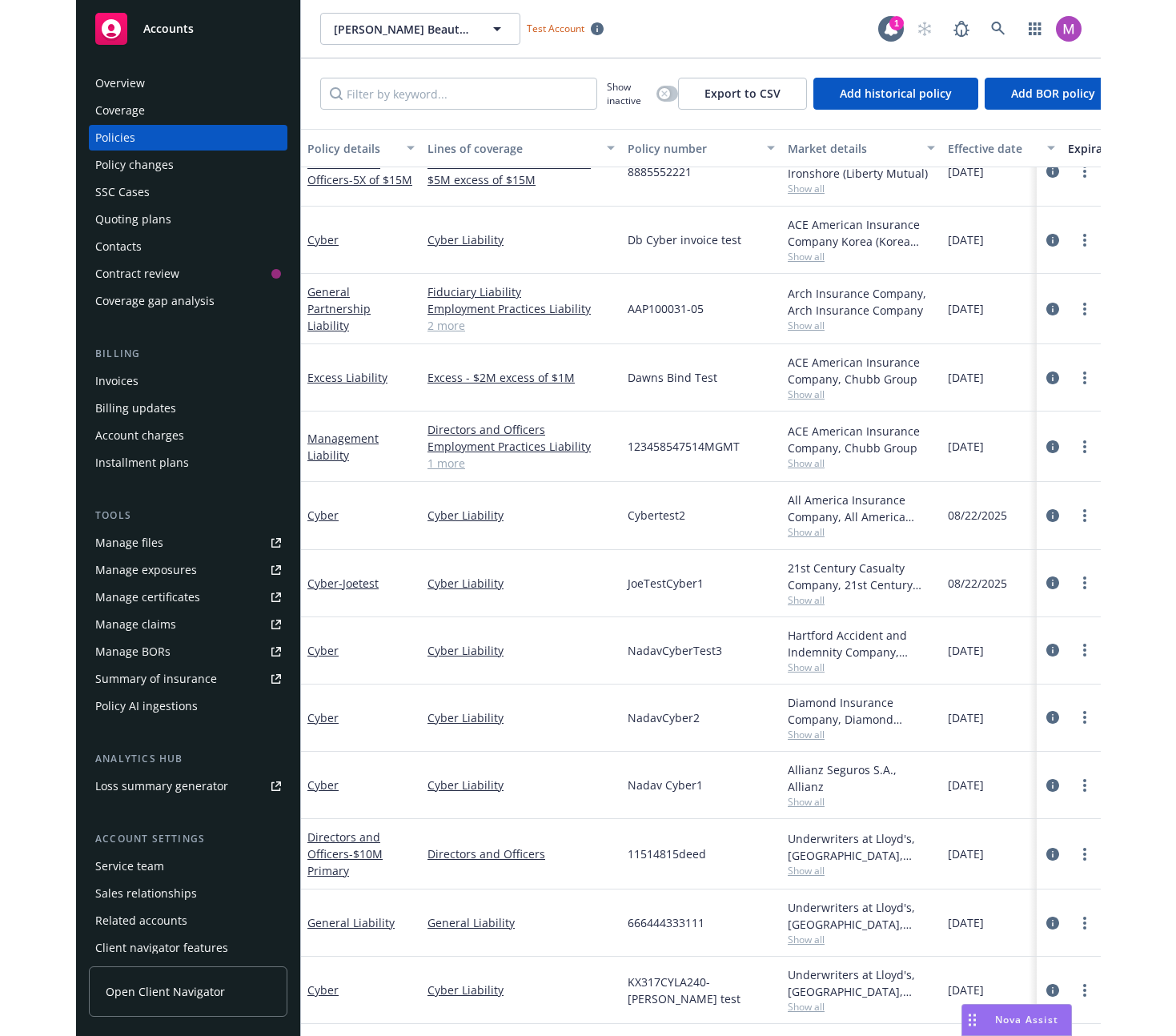
scroll to position [235, 0]
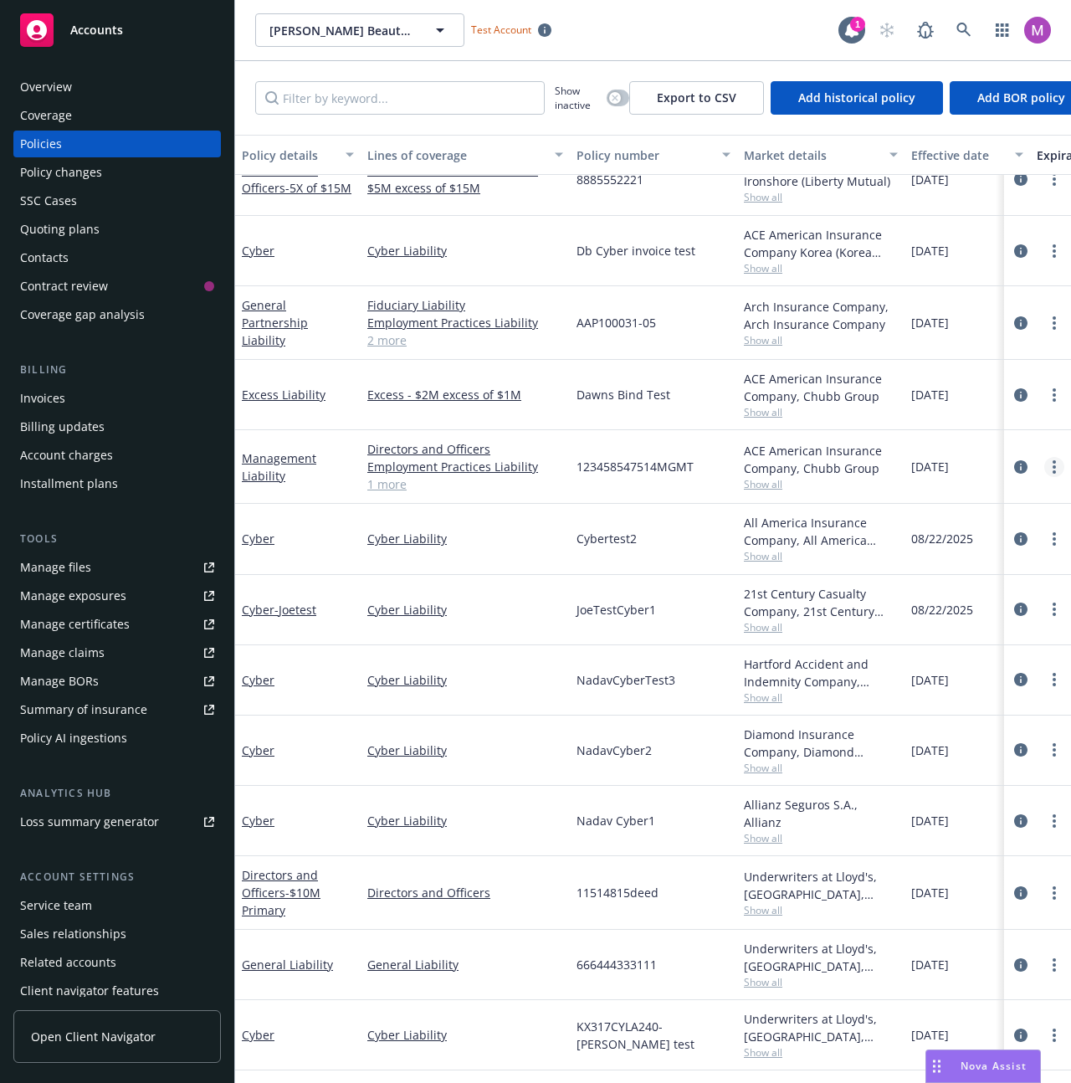
click at [1044, 457] on link "more" at bounding box center [1054, 467] width 20 height 20
click at [682, 484] on div "123458547514MGMT" at bounding box center [653, 467] width 167 height 74
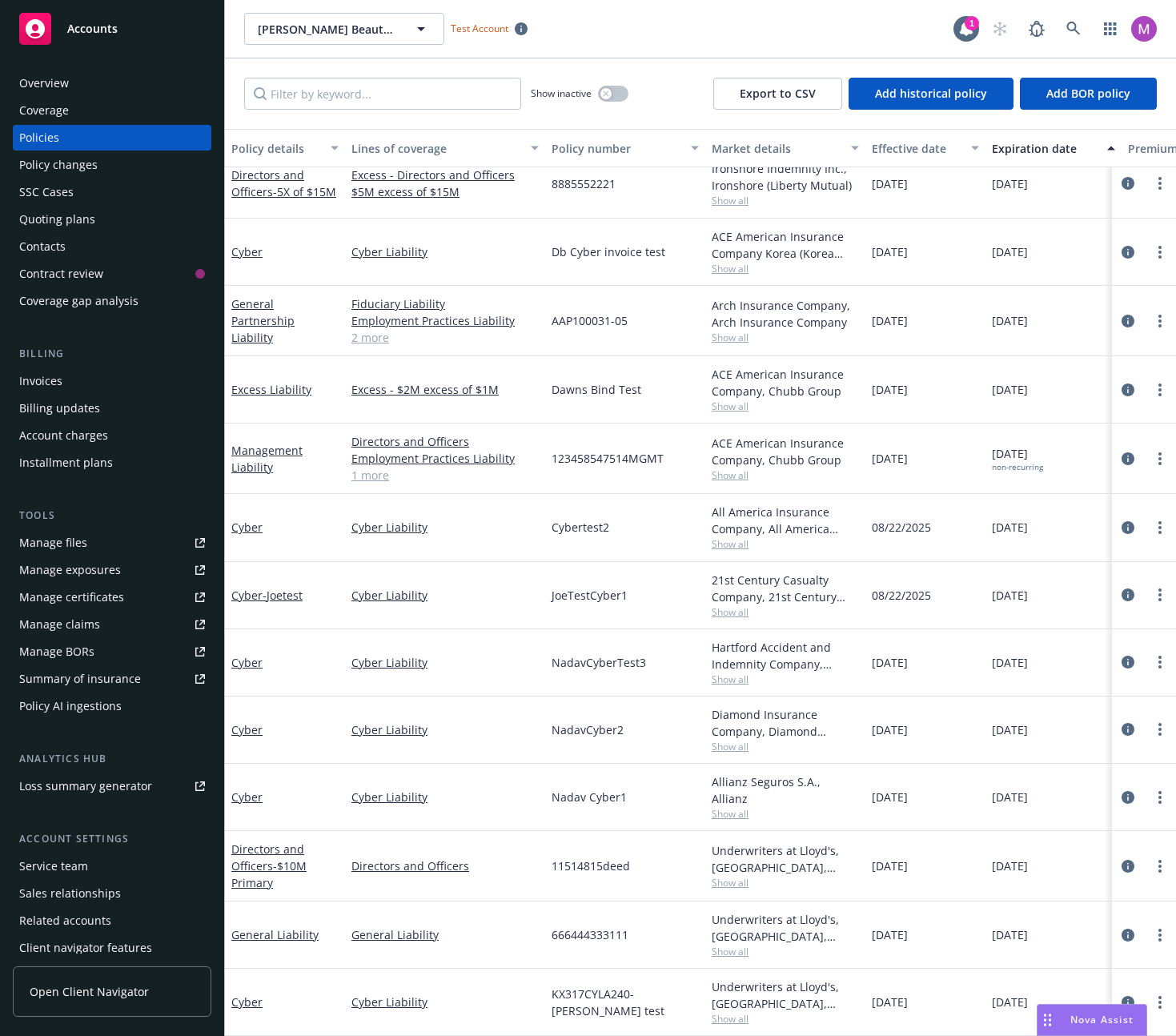
scroll to position [223, 0]
click at [44, 689] on div "Summary of insurance" at bounding box center [79, 678] width 122 height 26
click at [108, 707] on div "Policy AI ingestions" at bounding box center [70, 706] width 102 height 26
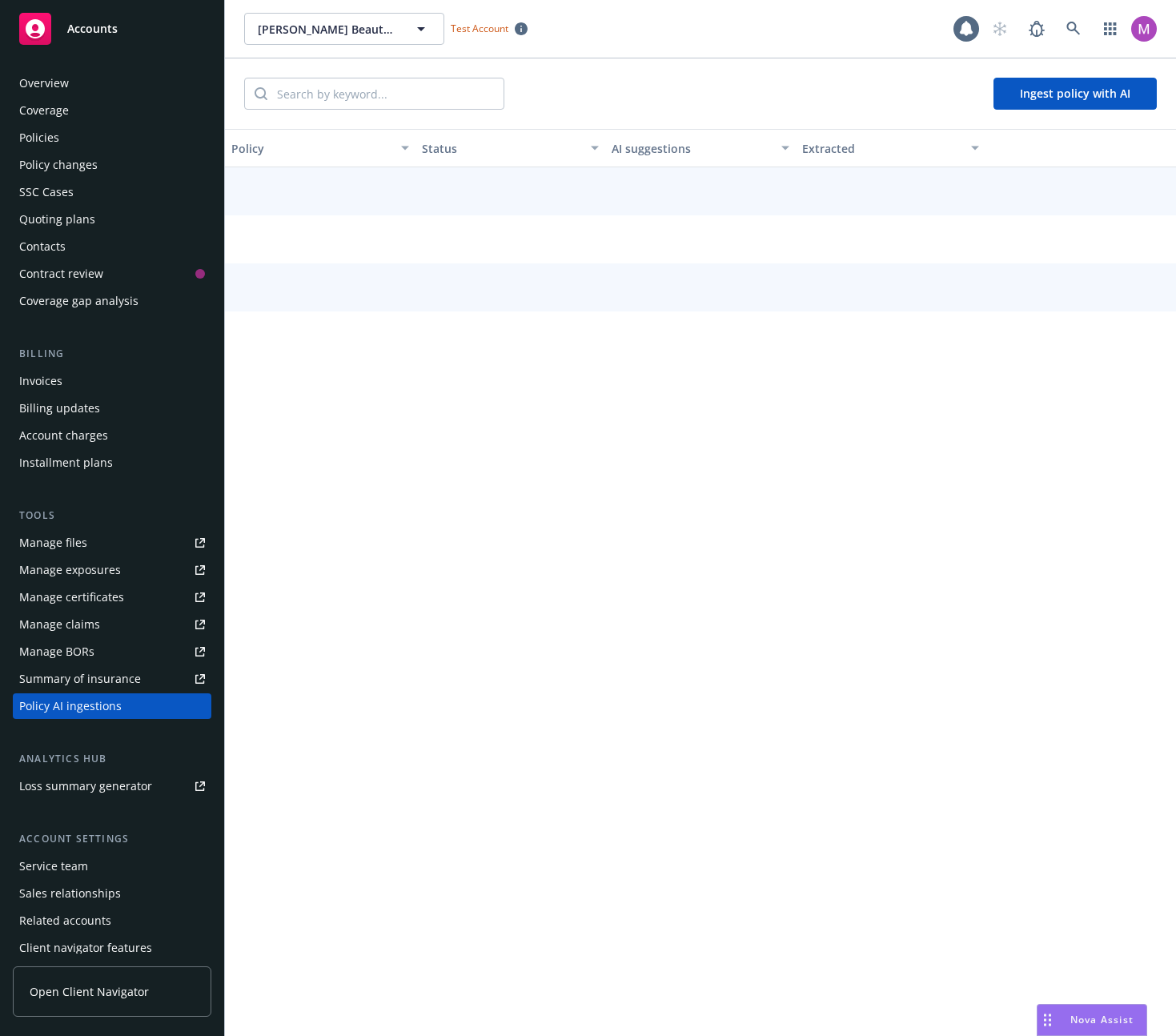
scroll to position [34, 0]
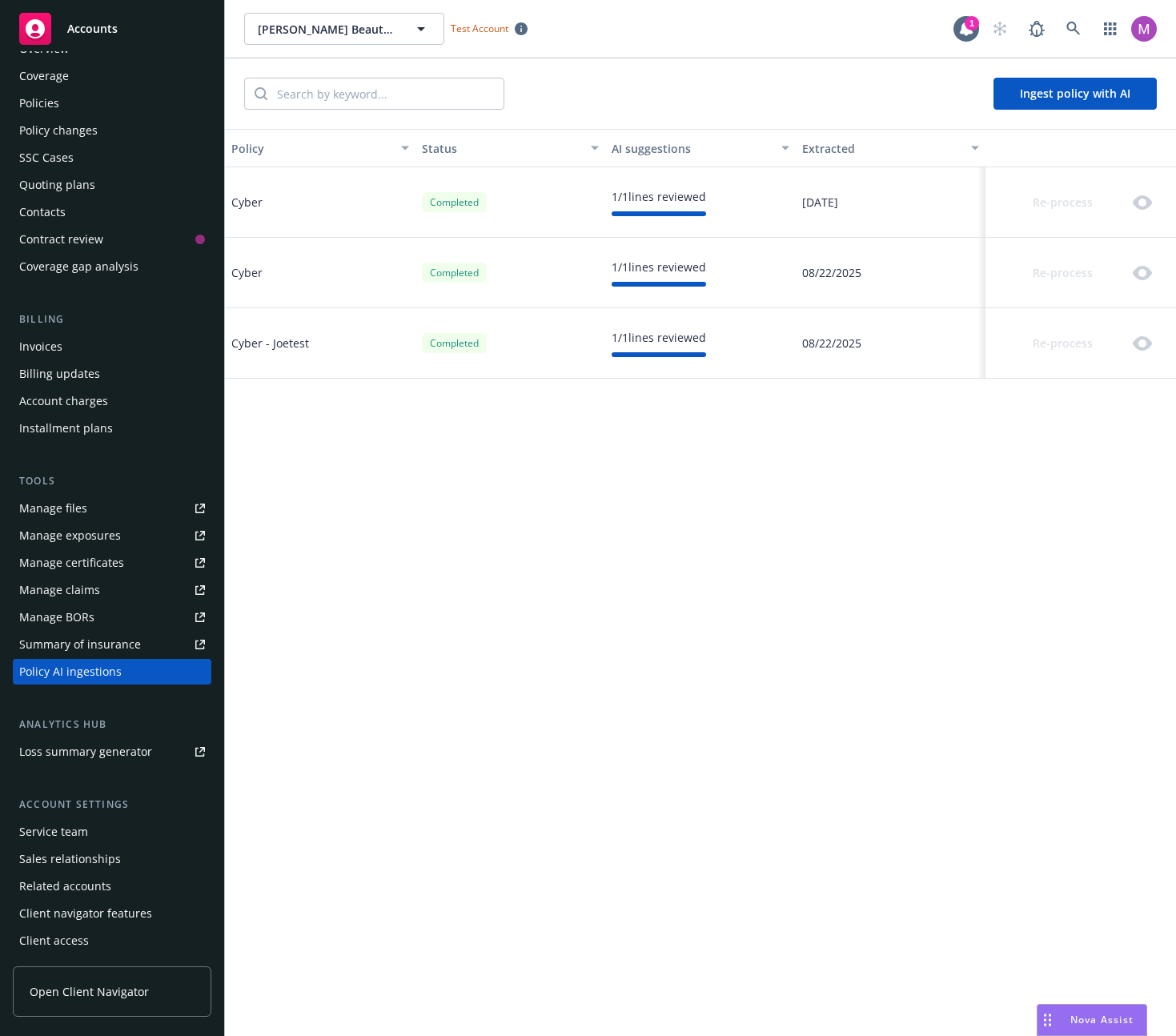
click at [872, 312] on div "08/22/2025" at bounding box center [891, 343] width 190 height 71
click at [1017, 91] on button "Ingest policy with AI" at bounding box center [1075, 93] width 164 height 32
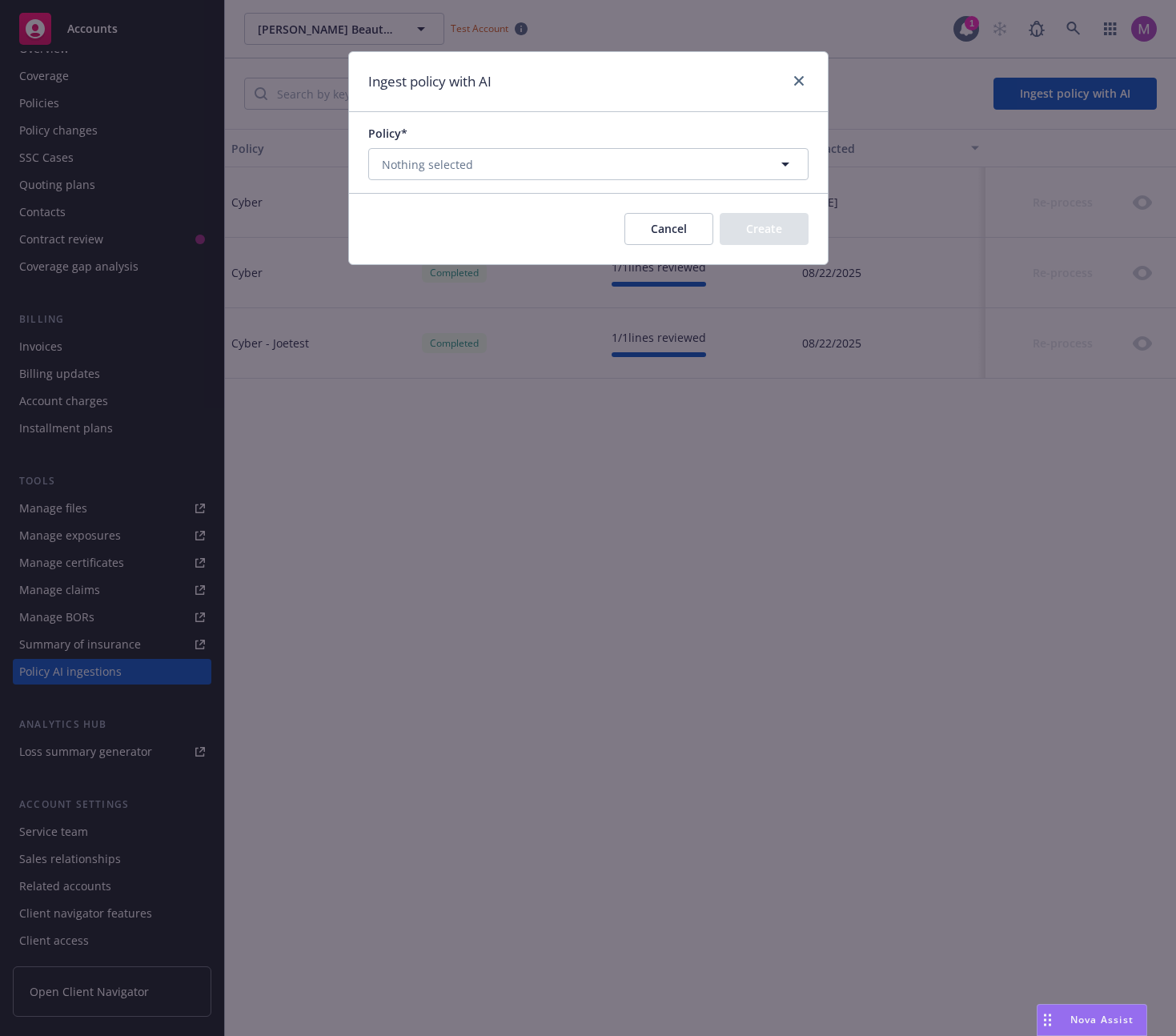
click at [406, 135] on div "Policy*" at bounding box center [588, 134] width 440 height 17
click at [642, 228] on button "Cancel" at bounding box center [669, 229] width 89 height 32
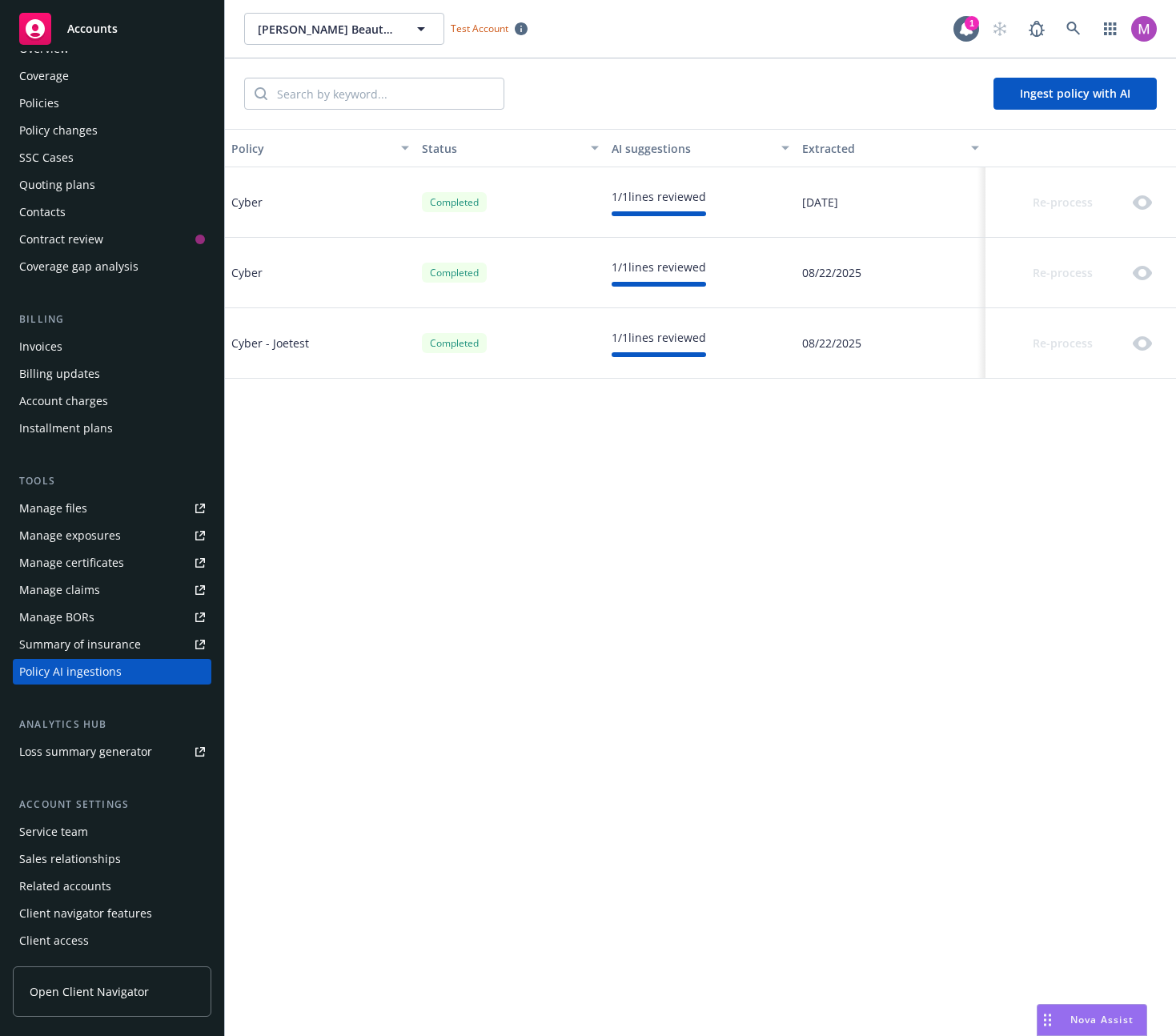
click at [881, 391] on div "Policy Status AI suggestions Extracted Cyber Completed 1 / 1 lines reviewed 08/…" at bounding box center [700, 583] width 951 height 907
click at [1024, 346] on div "Re-process" at bounding box center [1076, 342] width 166 height 32
click at [488, 578] on div "Policy Status AI suggestions Extracted Cyber Completed 1 / 1 lines reviewed 08/…" at bounding box center [700, 583] width 951 height 907
click at [1024, 354] on div "Re-process" at bounding box center [1076, 342] width 166 height 32
click at [1024, 339] on div "Re-process" at bounding box center [1076, 342] width 166 height 32
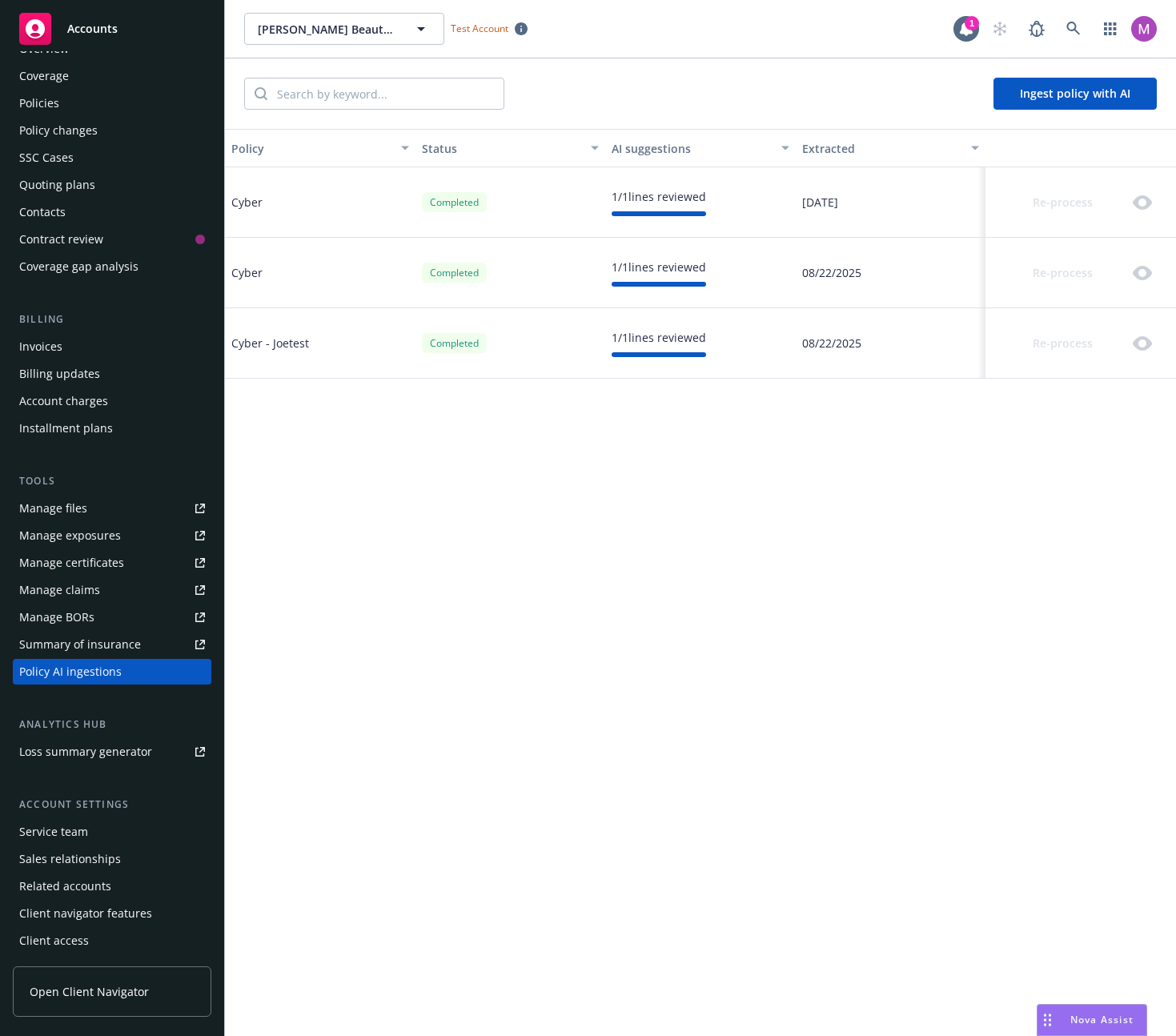
click at [1024, 283] on div "Re-process" at bounding box center [1076, 273] width 166 height 32
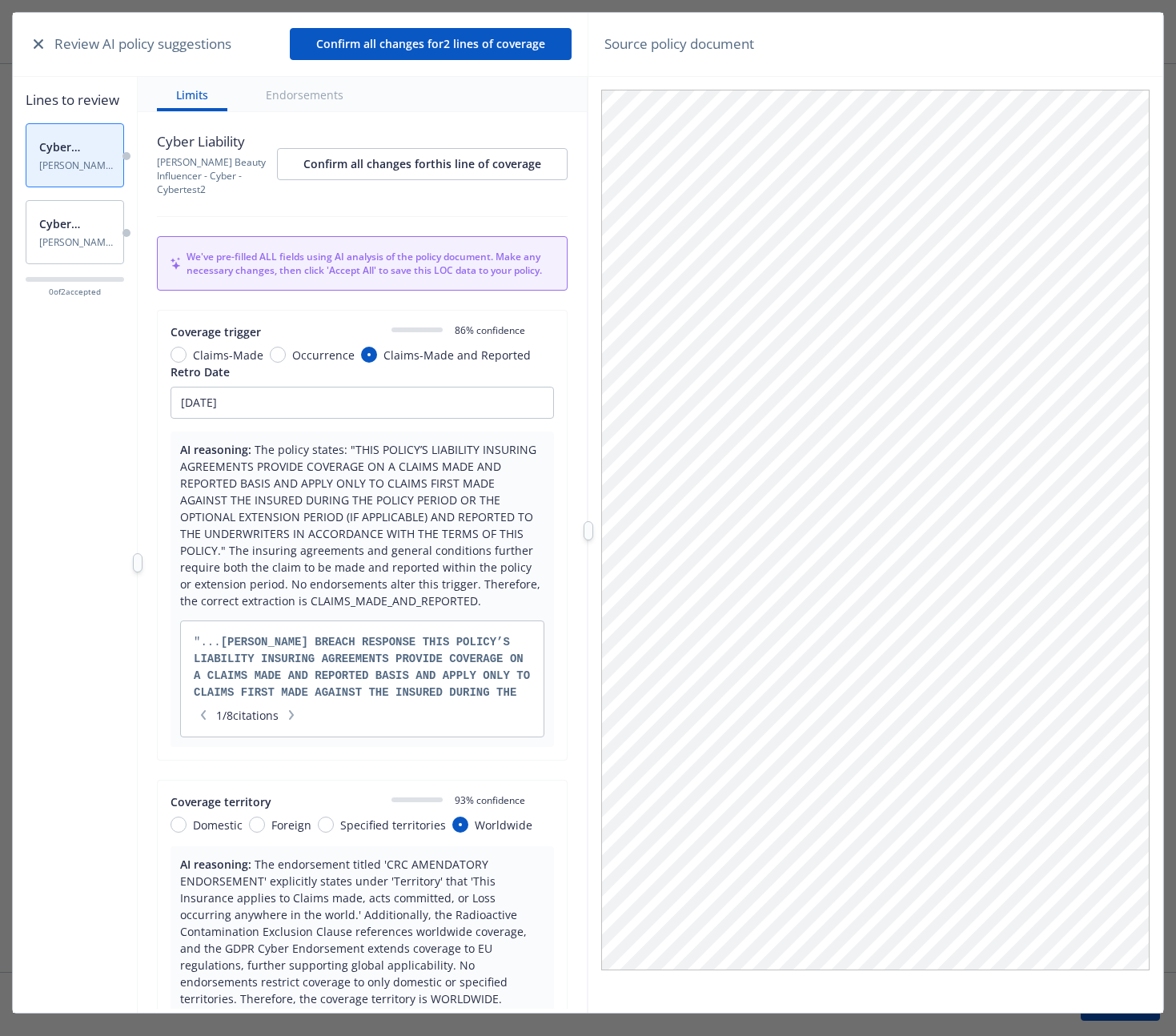
click at [39, 44] on icon "button" at bounding box center [38, 44] width 10 height 10
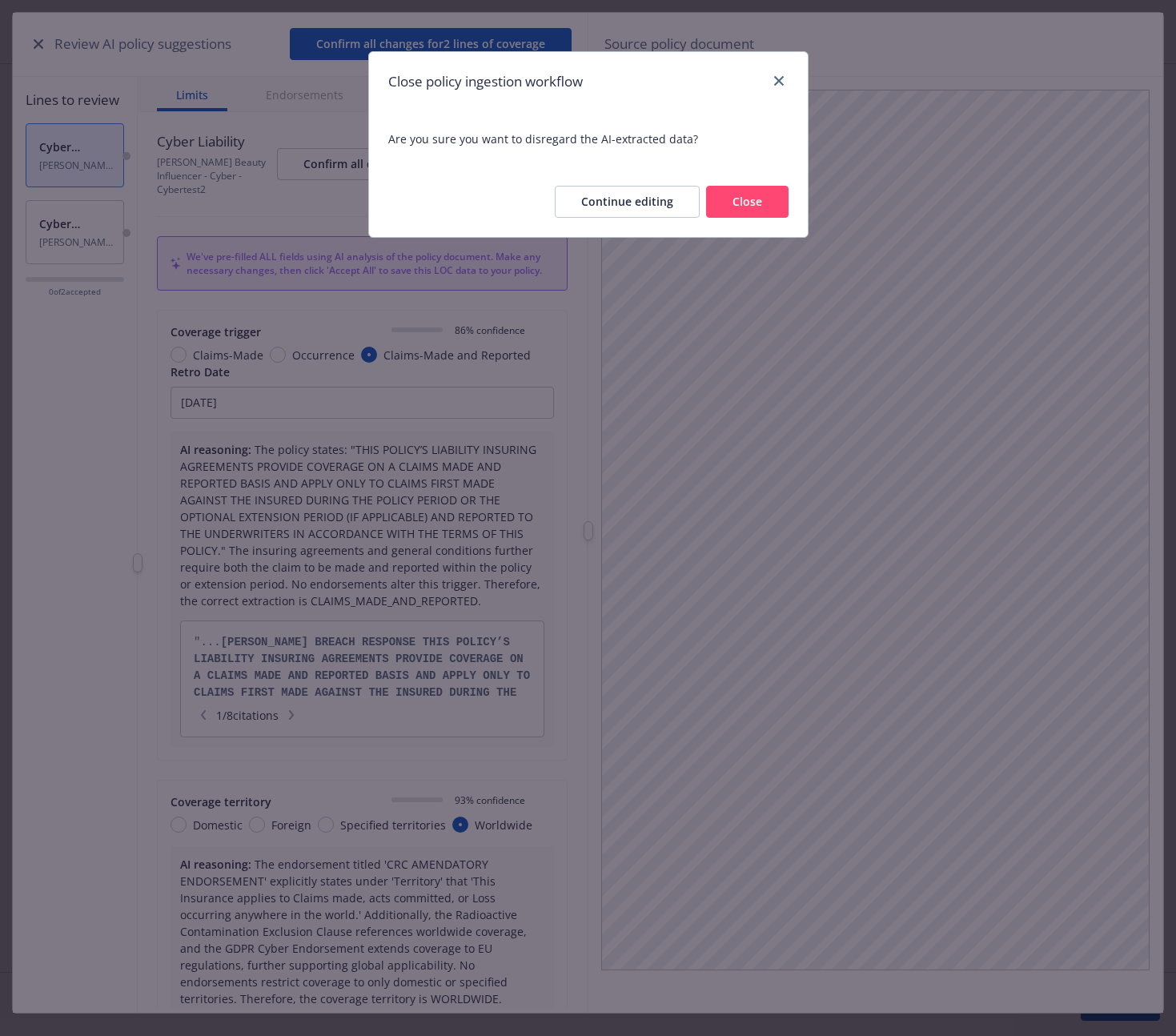
click at [723, 199] on button "Close" at bounding box center [747, 201] width 82 height 32
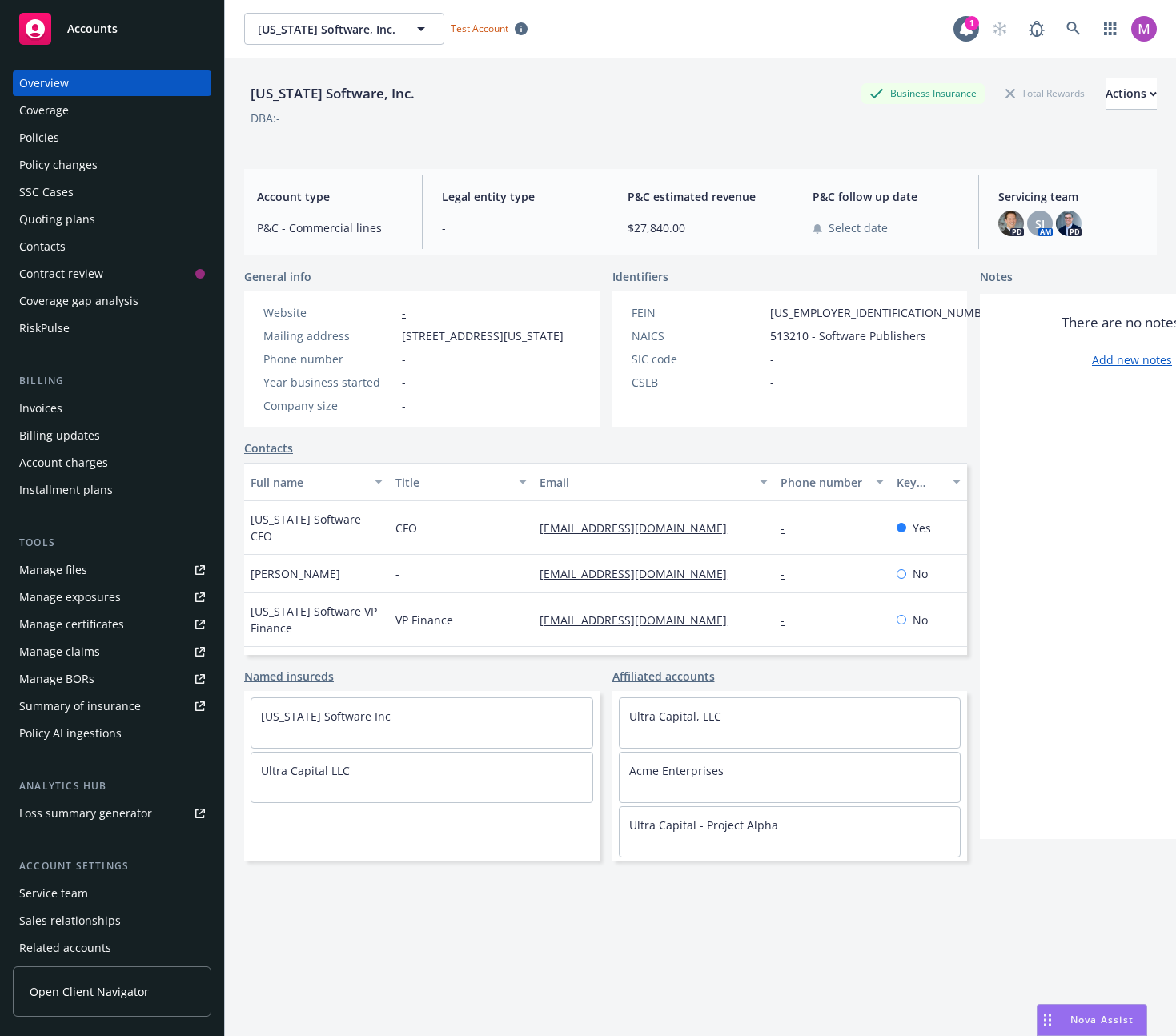
click at [111, 222] on div "Quoting plans" at bounding box center [112, 219] width 186 height 26
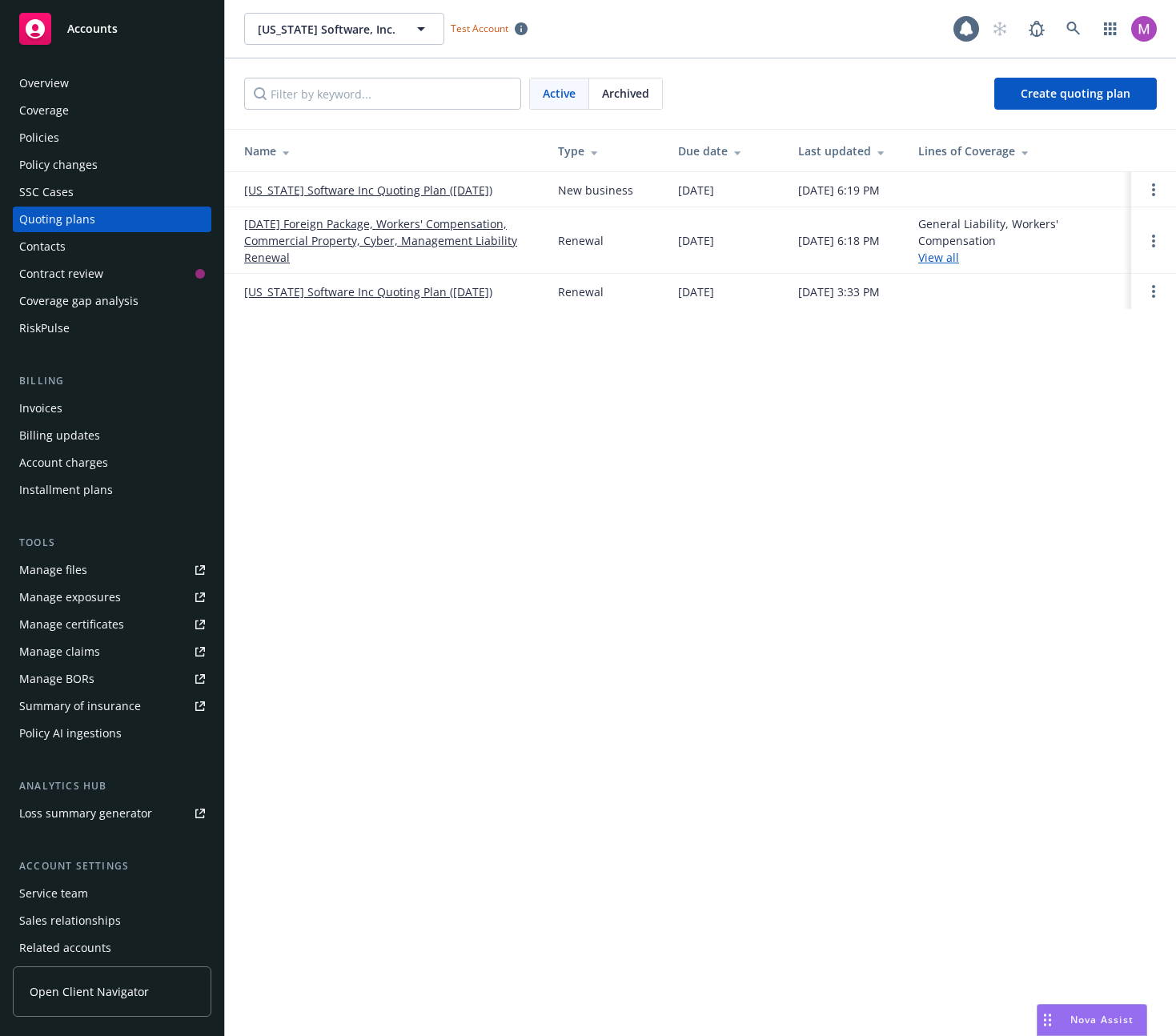
click at [344, 192] on link "[US_STATE] Software Inc Quoting Plan ([DATE])" at bounding box center [367, 190] width 248 height 17
click at [338, 257] on link "02/14/25 Foreign Package, Workers' Compensation, Commercial Property, Cyber, Ma…" at bounding box center [388, 240] width 288 height 51
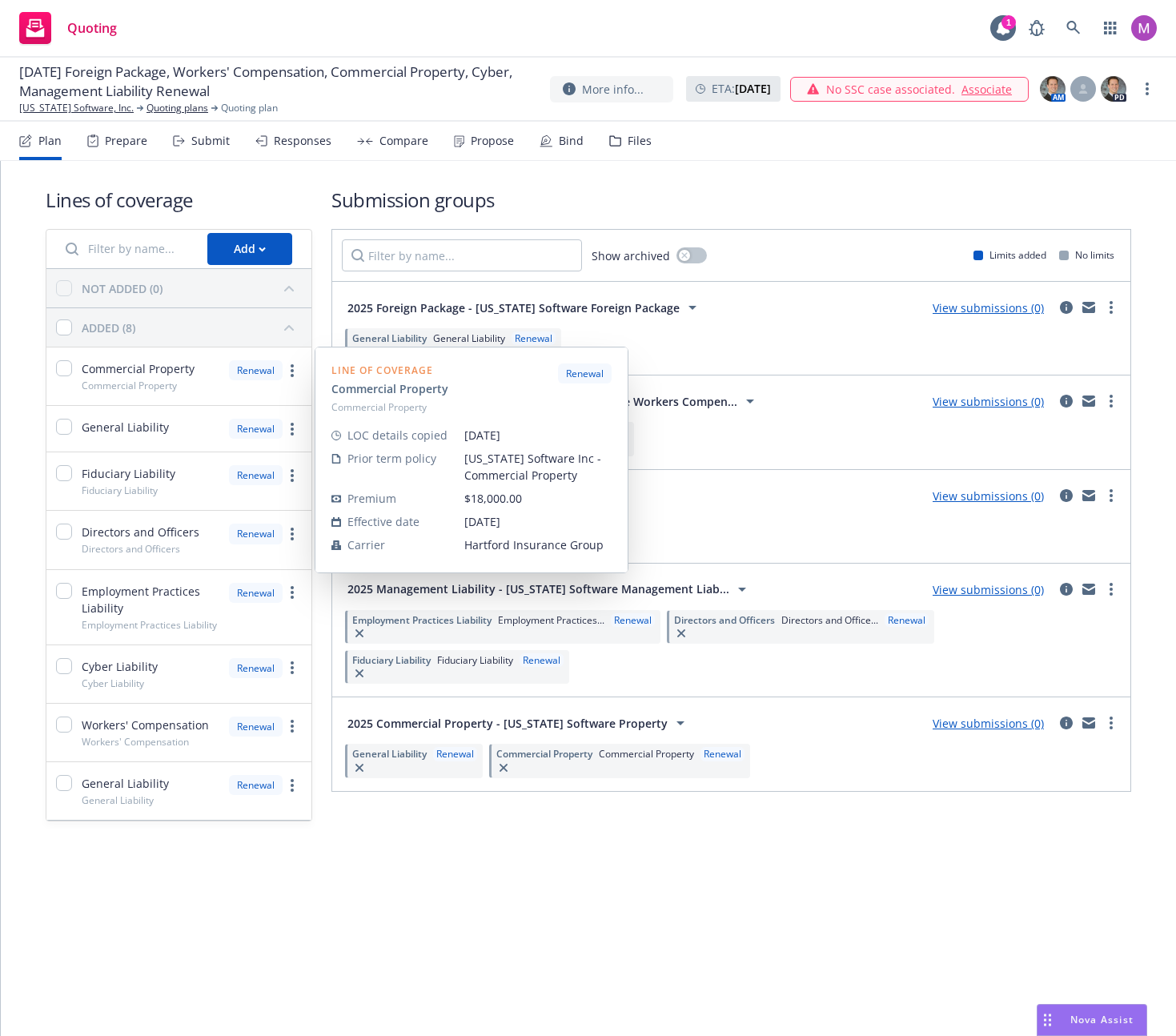
click at [274, 369] on div "Renewal" at bounding box center [255, 370] width 54 height 20
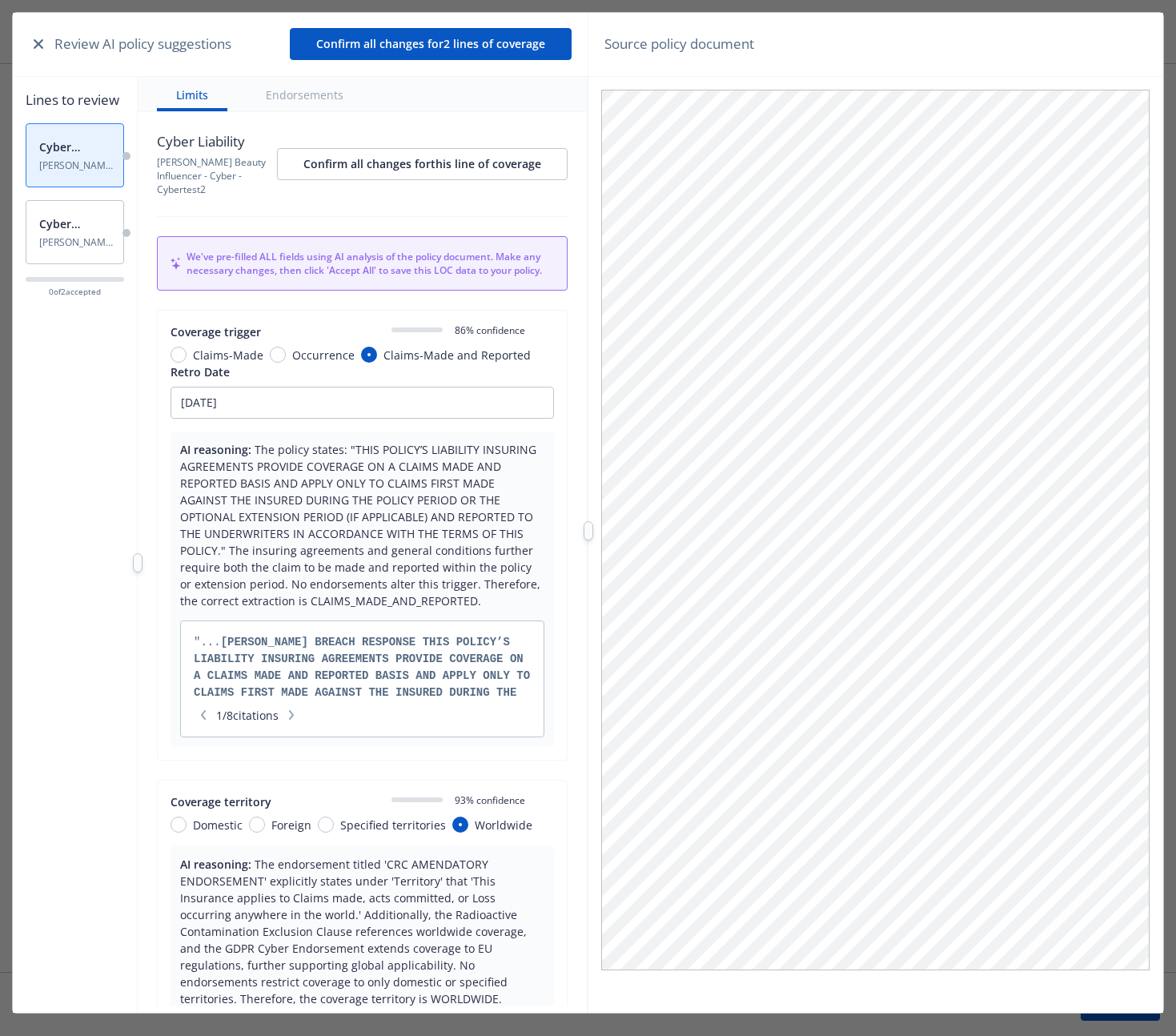
click at [33, 44] on icon "button" at bounding box center [38, 44] width 10 height 10
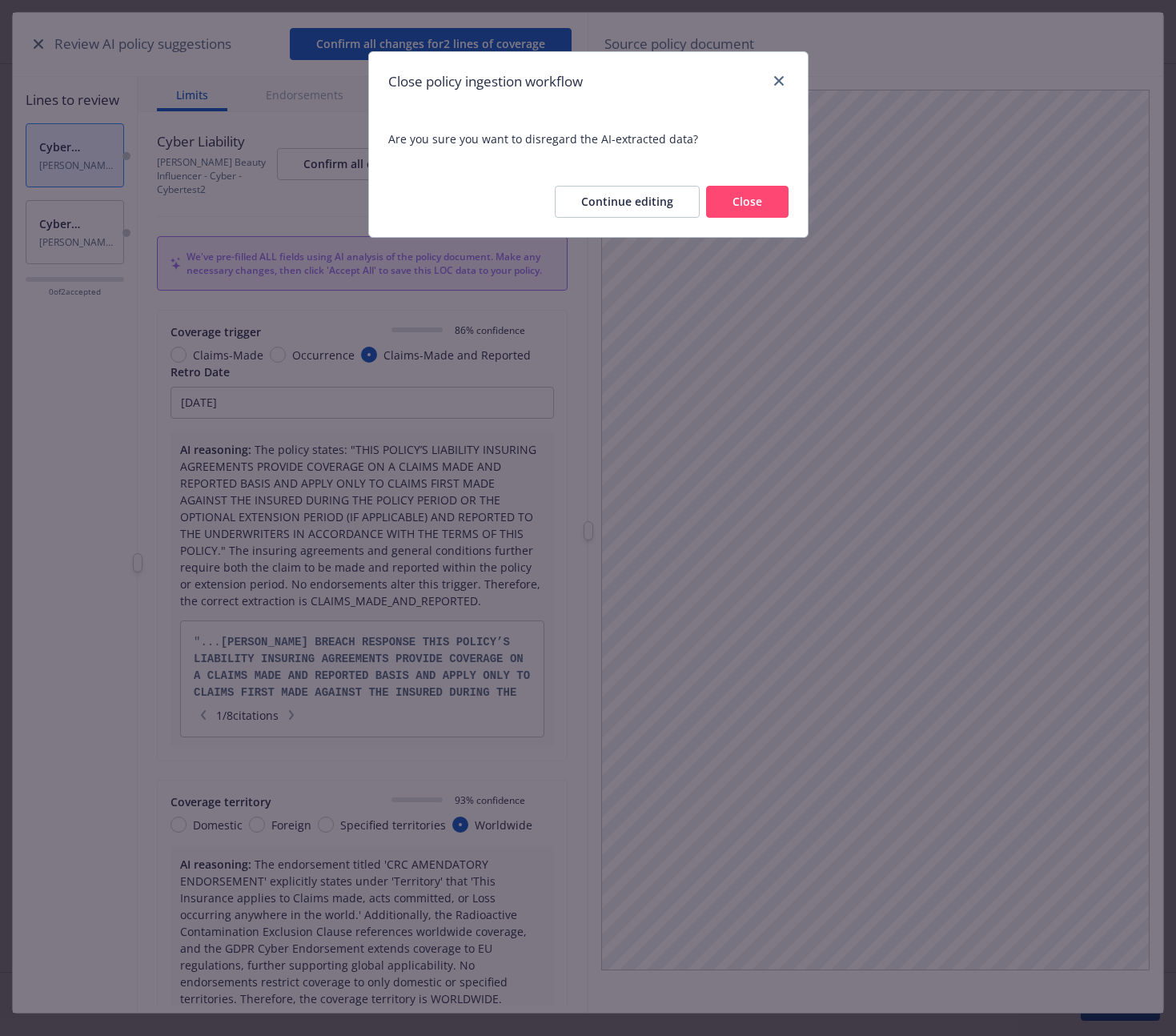
click at [734, 198] on button "Close" at bounding box center [747, 201] width 82 height 32
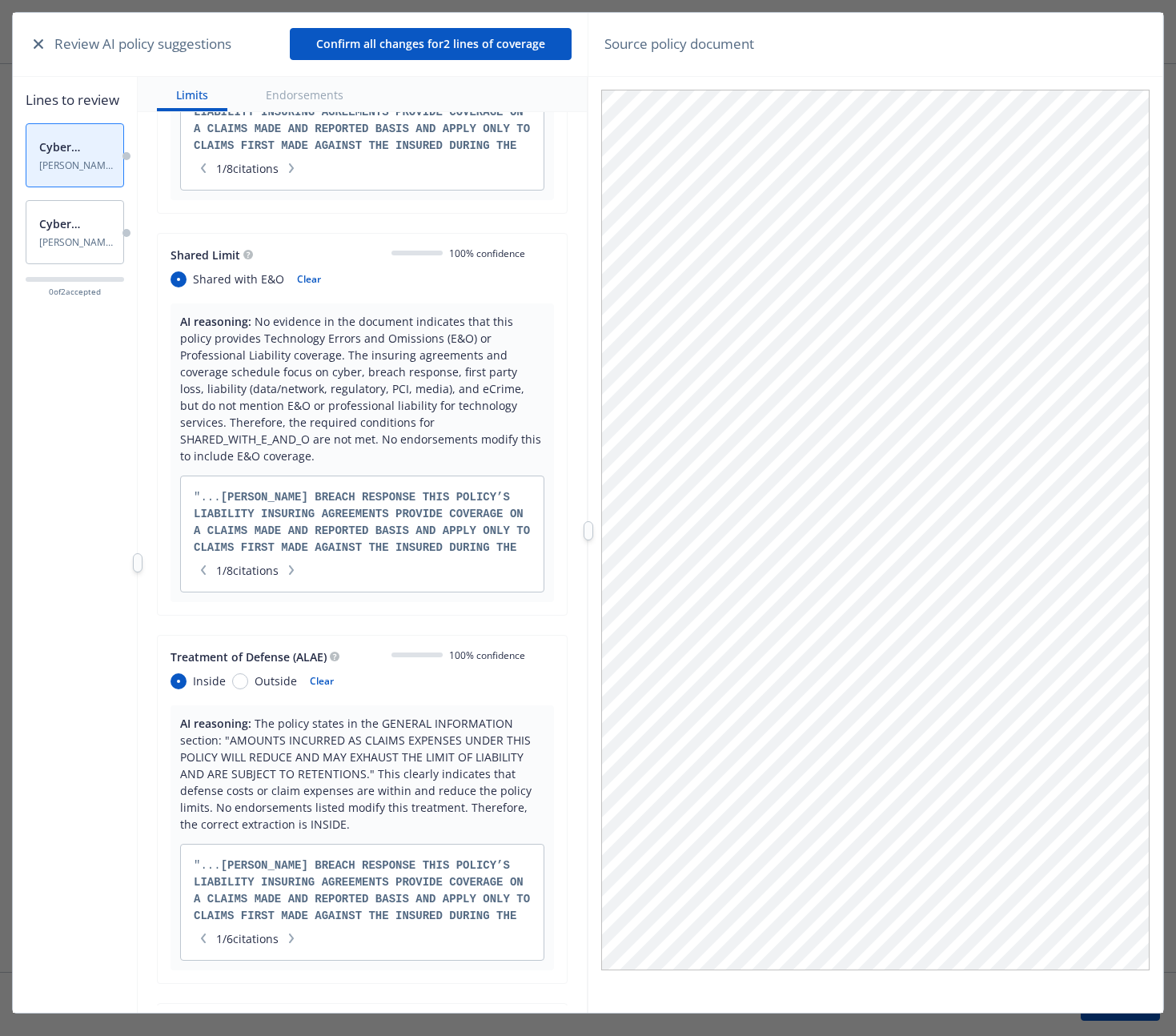
click at [297, 568] on icon "button" at bounding box center [292, 570] width 10 height 10
click at [294, 568] on icon "button" at bounding box center [291, 570] width 5 height 10
click at [297, 569] on icon "button" at bounding box center [292, 570] width 10 height 10
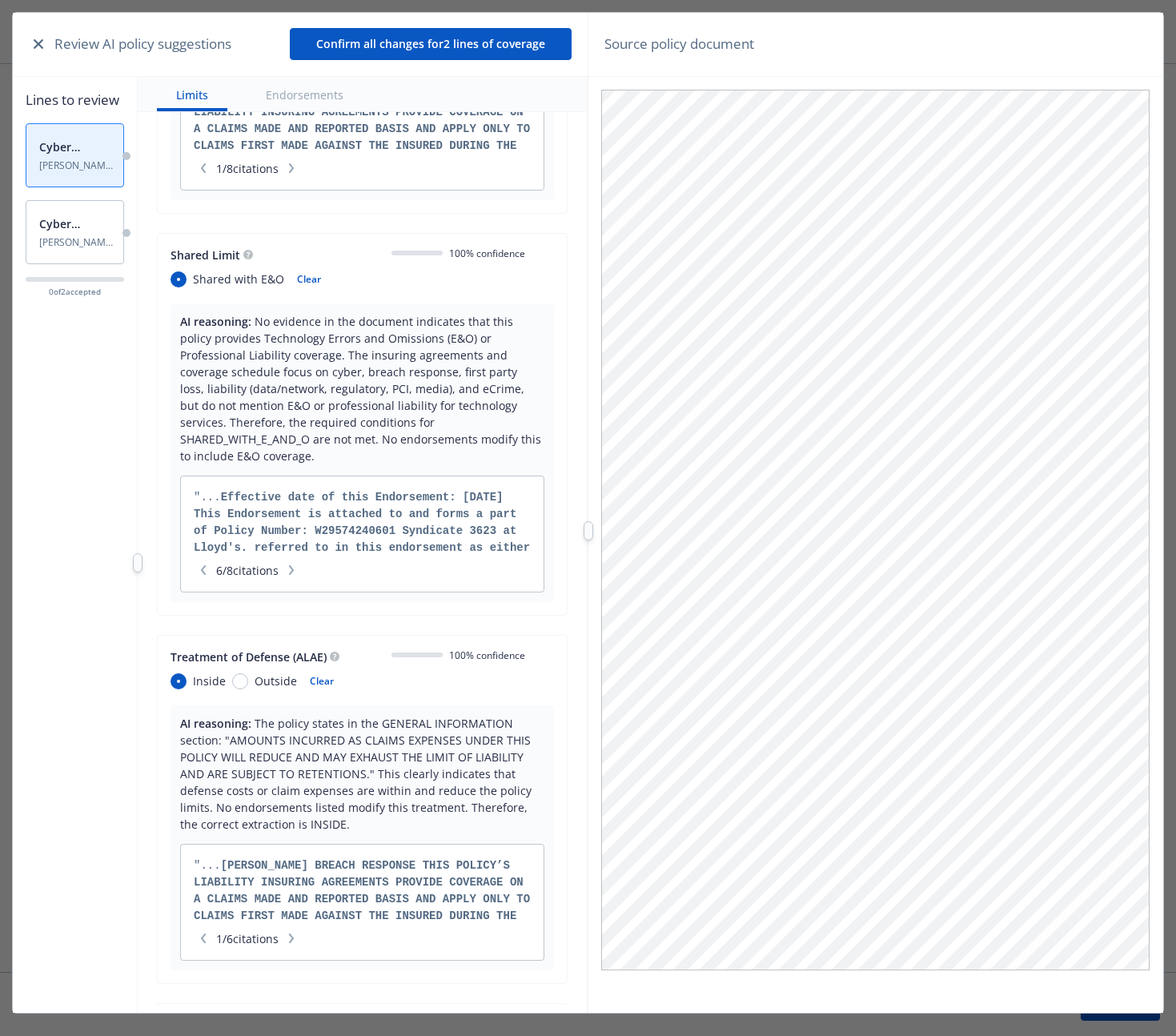
click at [297, 569] on icon "button" at bounding box center [292, 570] width 10 height 10
click at [294, 565] on icon "button" at bounding box center [291, 570] width 5 height 10
click at [297, 565] on icon "button" at bounding box center [292, 570] width 10 height 10
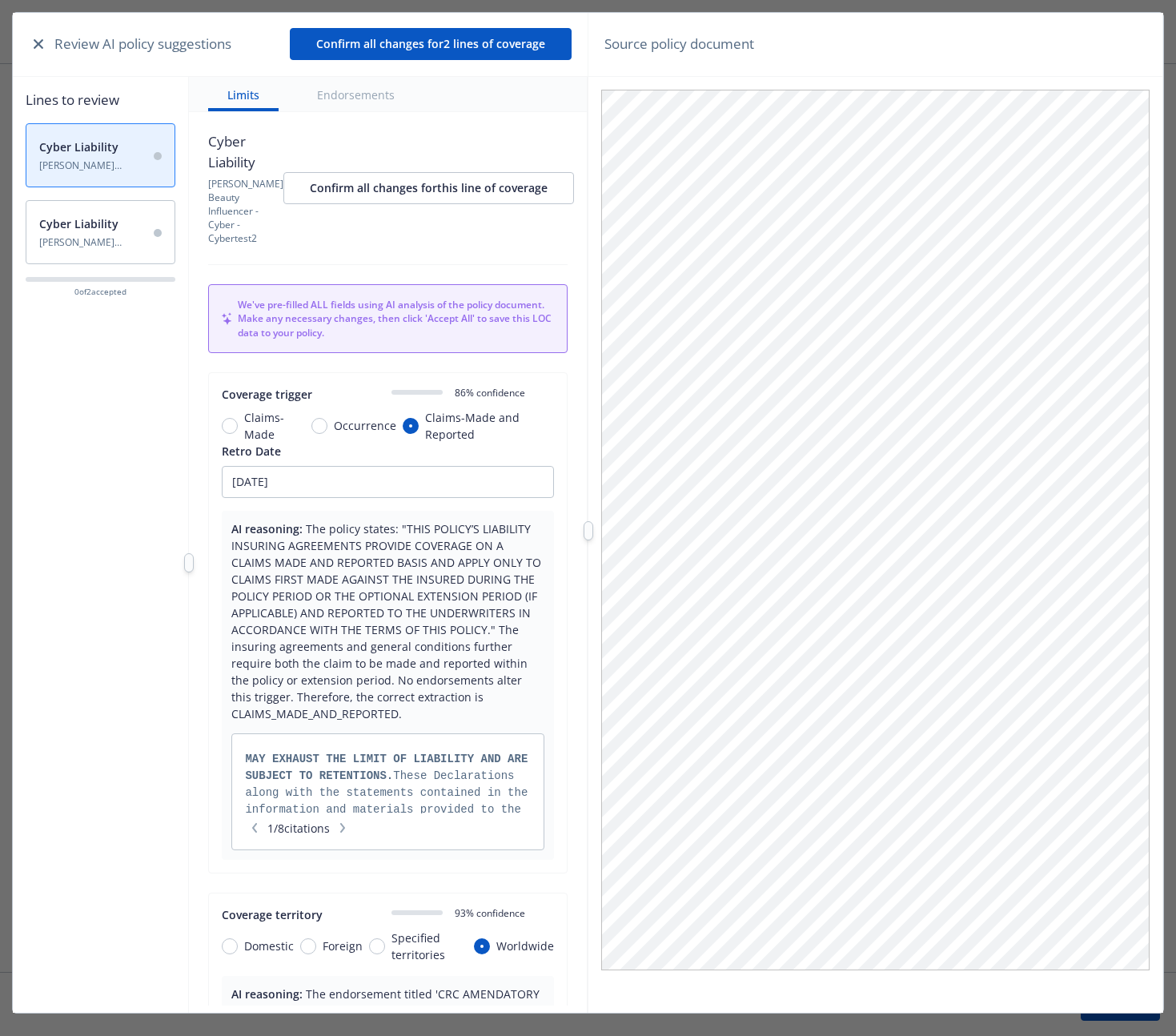
scroll to position [147, 0]
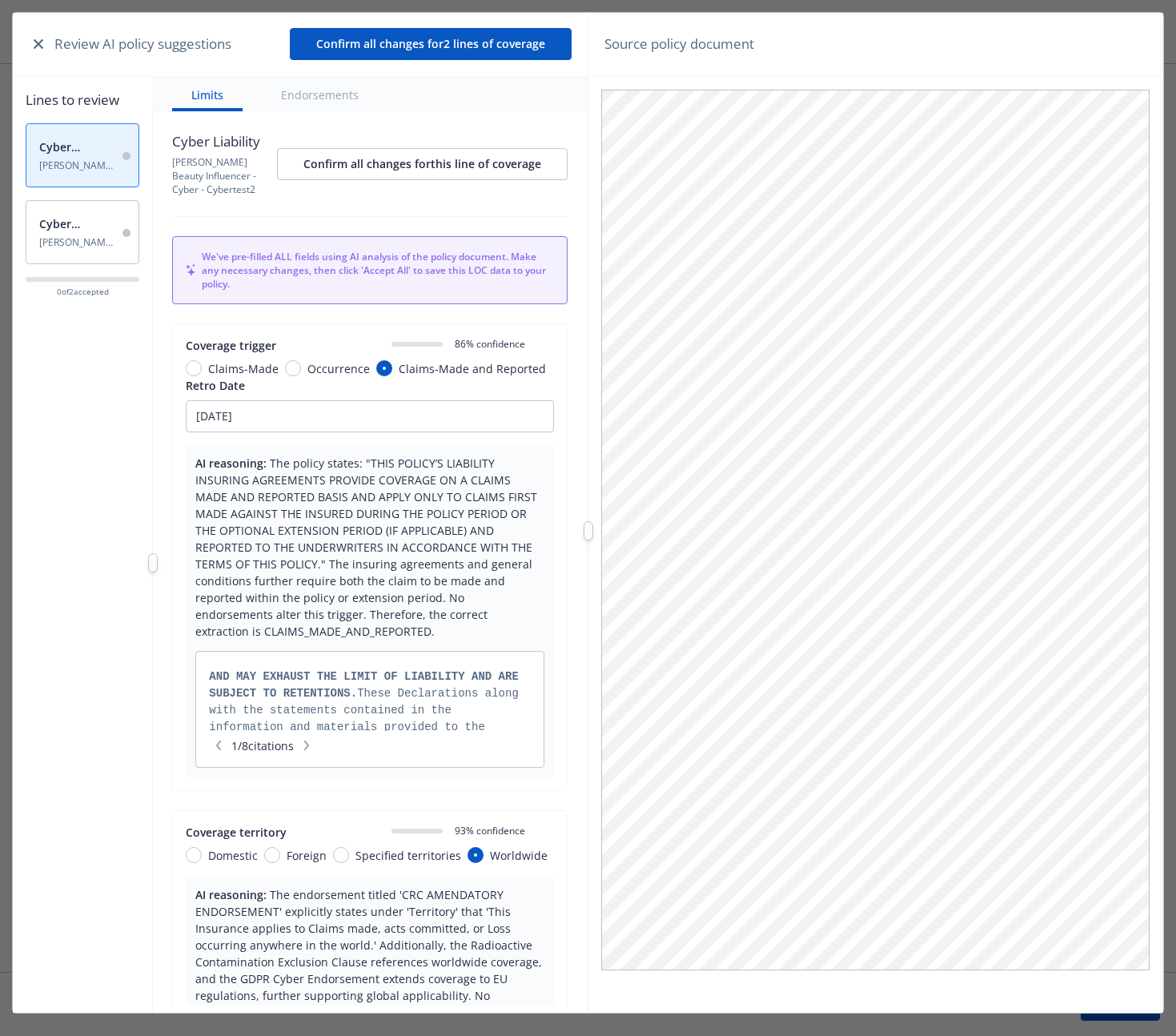
click at [153, 551] on div at bounding box center [153, 562] width 0 height 972
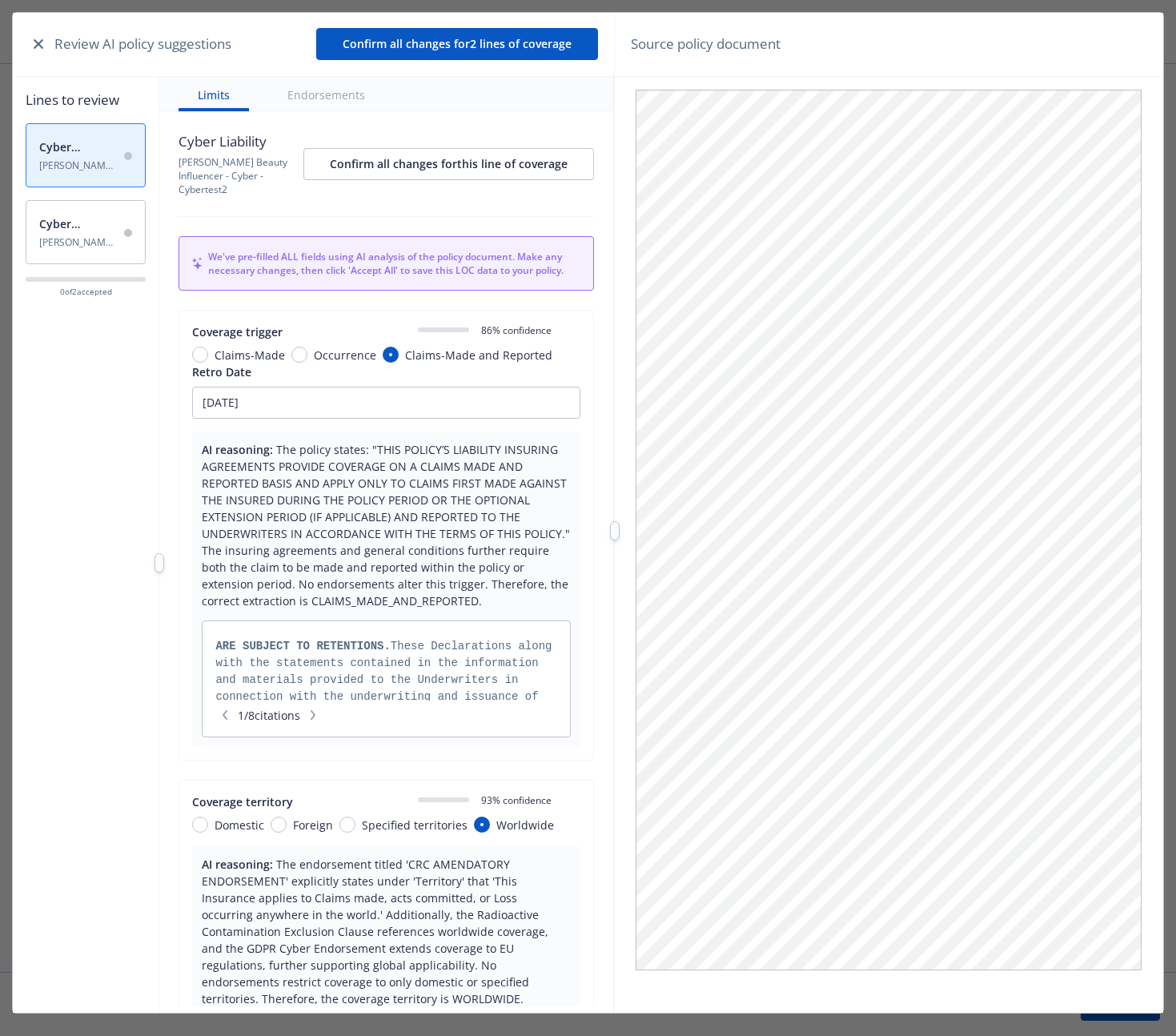
click at [610, 532] on div at bounding box center [615, 531] width 10 height 19
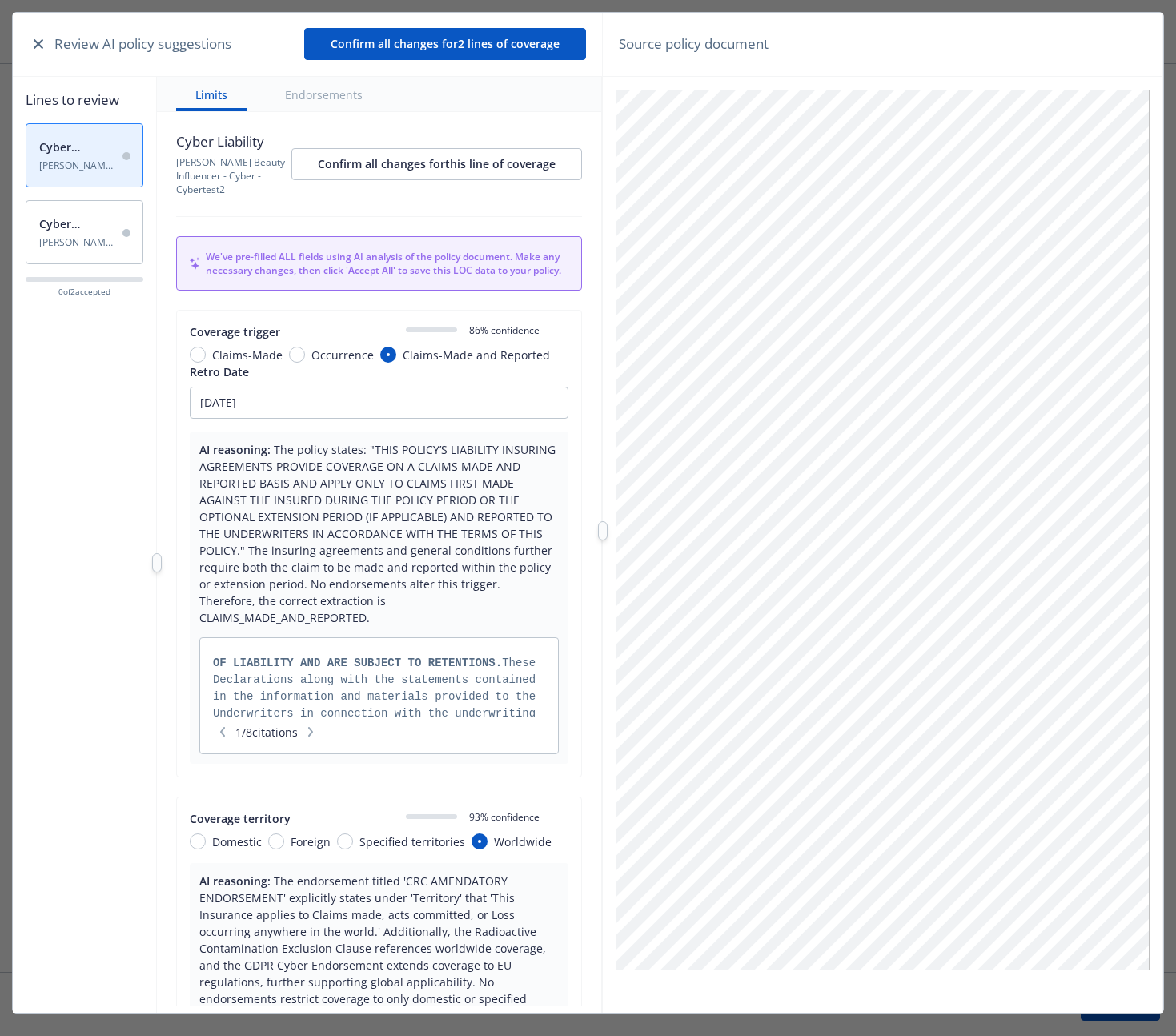
click at [605, 528] on div at bounding box center [603, 531] width 10 height 19
click at [610, 528] on div "Review AI policy suggestions Confirm all changes for 2 lines of coverage Lines …" at bounding box center [588, 530] width 1151 height 1036
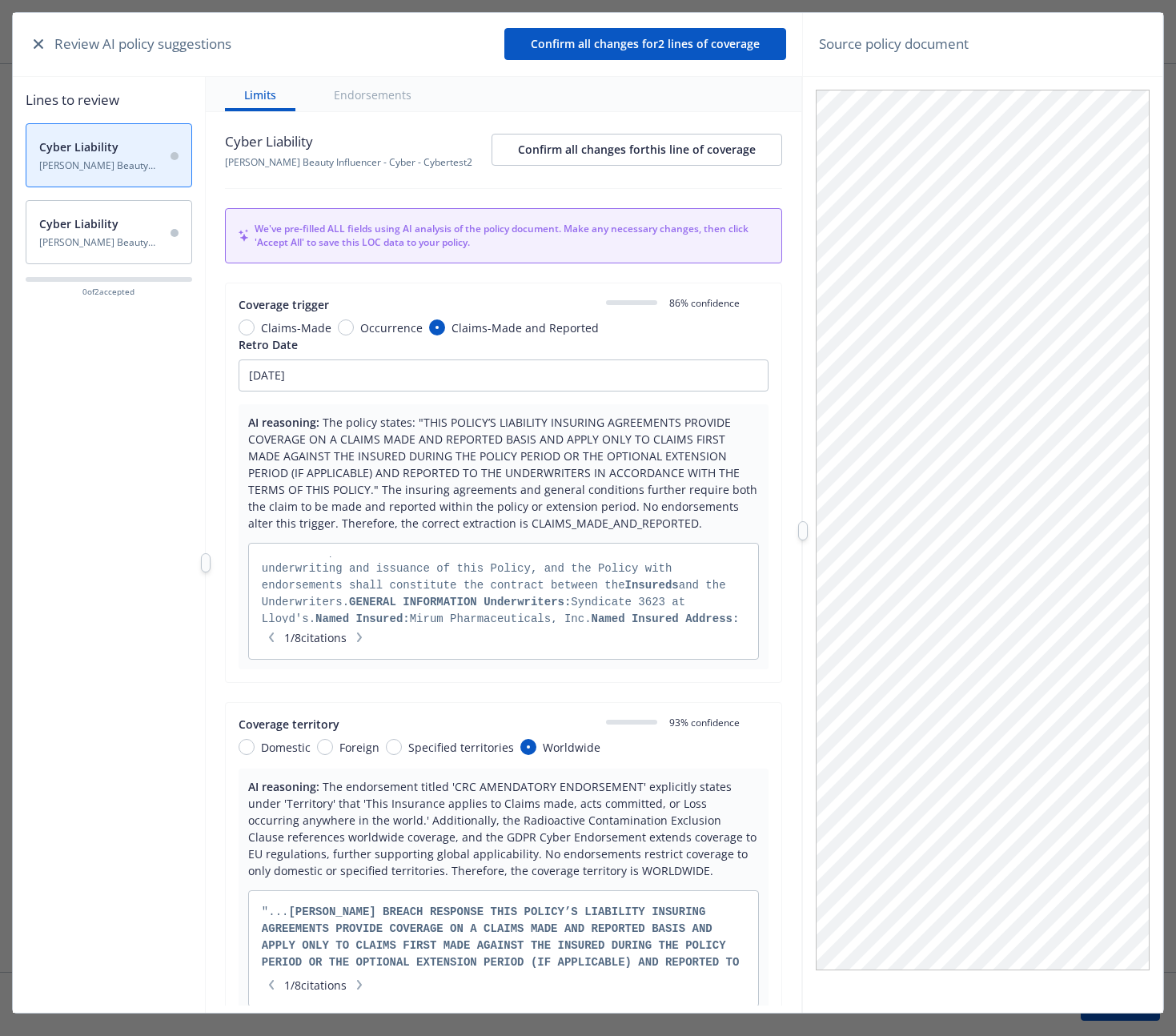
click at [803, 549] on div at bounding box center [803, 530] width 0 height 1036
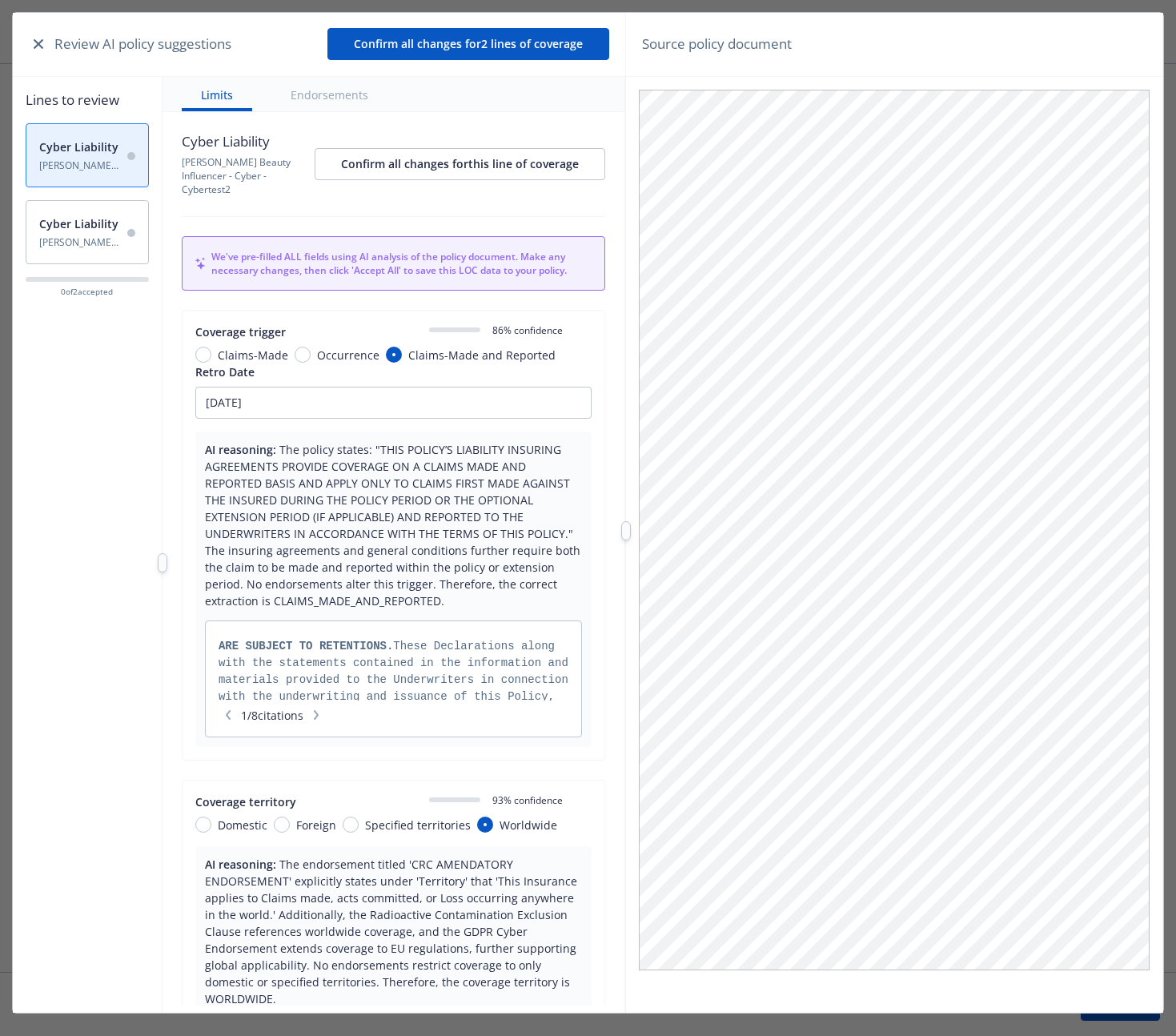
click at [628, 565] on div "Review AI policy suggestions Confirm all changes for 2 lines of coverage Lines …" at bounding box center [588, 530] width 1151 height 1036
click at [226, 346] on div "Coverage trigger 0 86 % confidence Claims-Made Occurrence Claims-Made and Repor…" at bounding box center [393, 343] width 396 height 40
click at [335, 355] on span "Occurrence" at bounding box center [347, 355] width 62 height 17
click at [311, 355] on input "Occurrence" at bounding box center [302, 354] width 16 height 16
radio input "true"
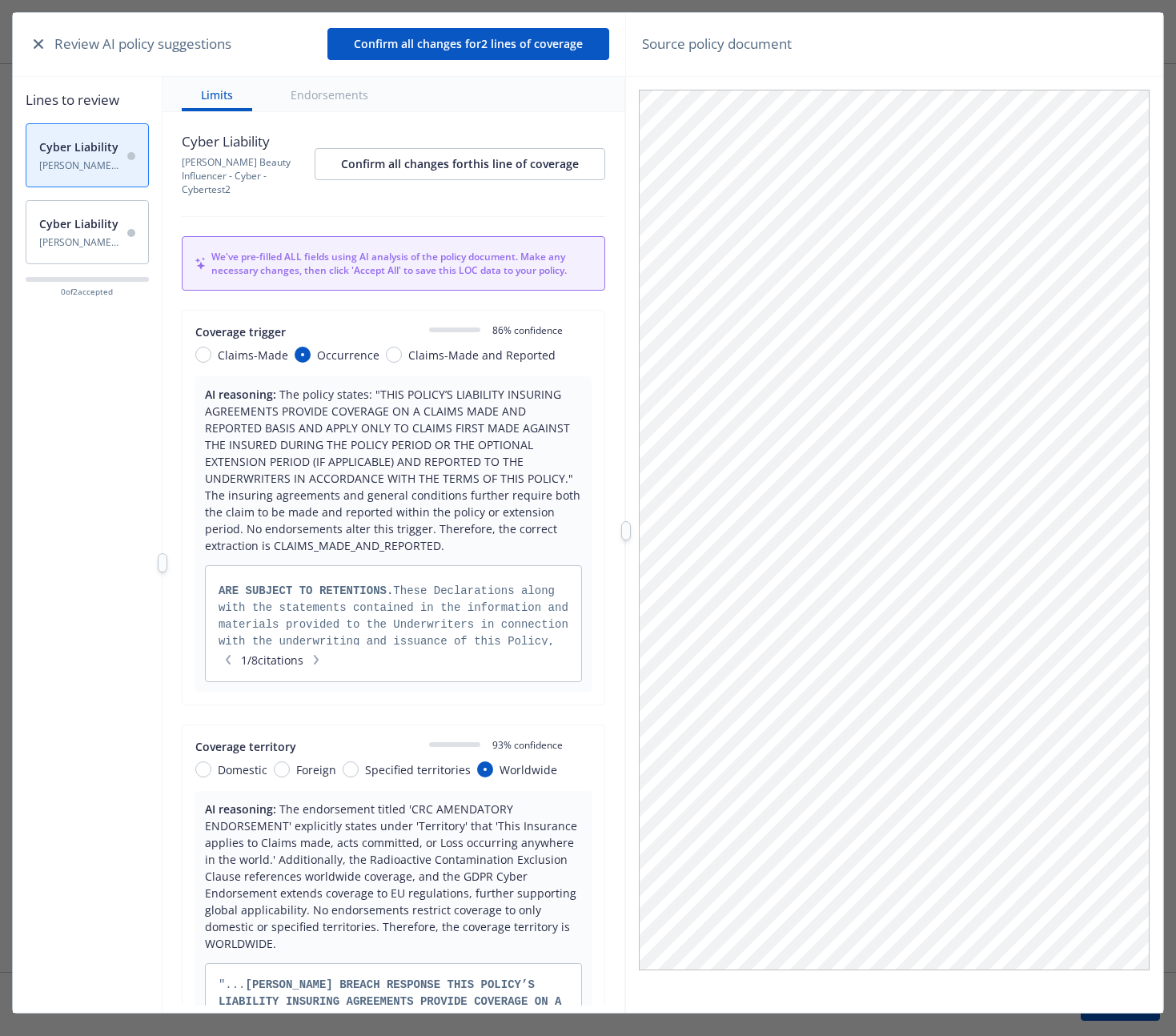
click at [423, 355] on span "Claims-Made and Reported" at bounding box center [482, 355] width 147 height 17
click at [402, 355] on input "Claims-Made and Reported" at bounding box center [393, 354] width 16 height 16
radio input "true"
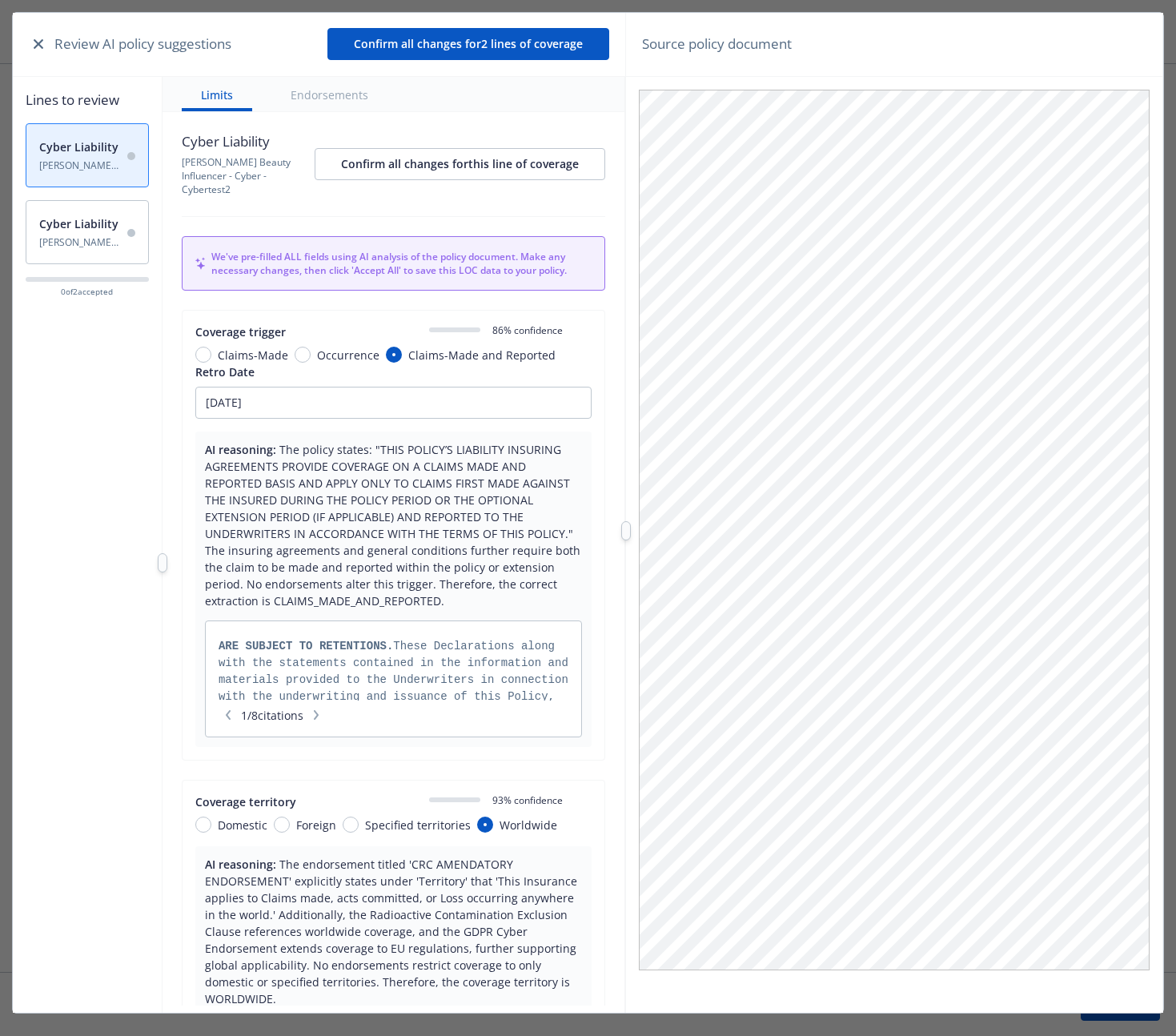
click at [318, 351] on span "Occurrence" at bounding box center [347, 355] width 62 height 17
click at [311, 351] on input "Occurrence" at bounding box center [302, 354] width 16 height 16
radio input "true"
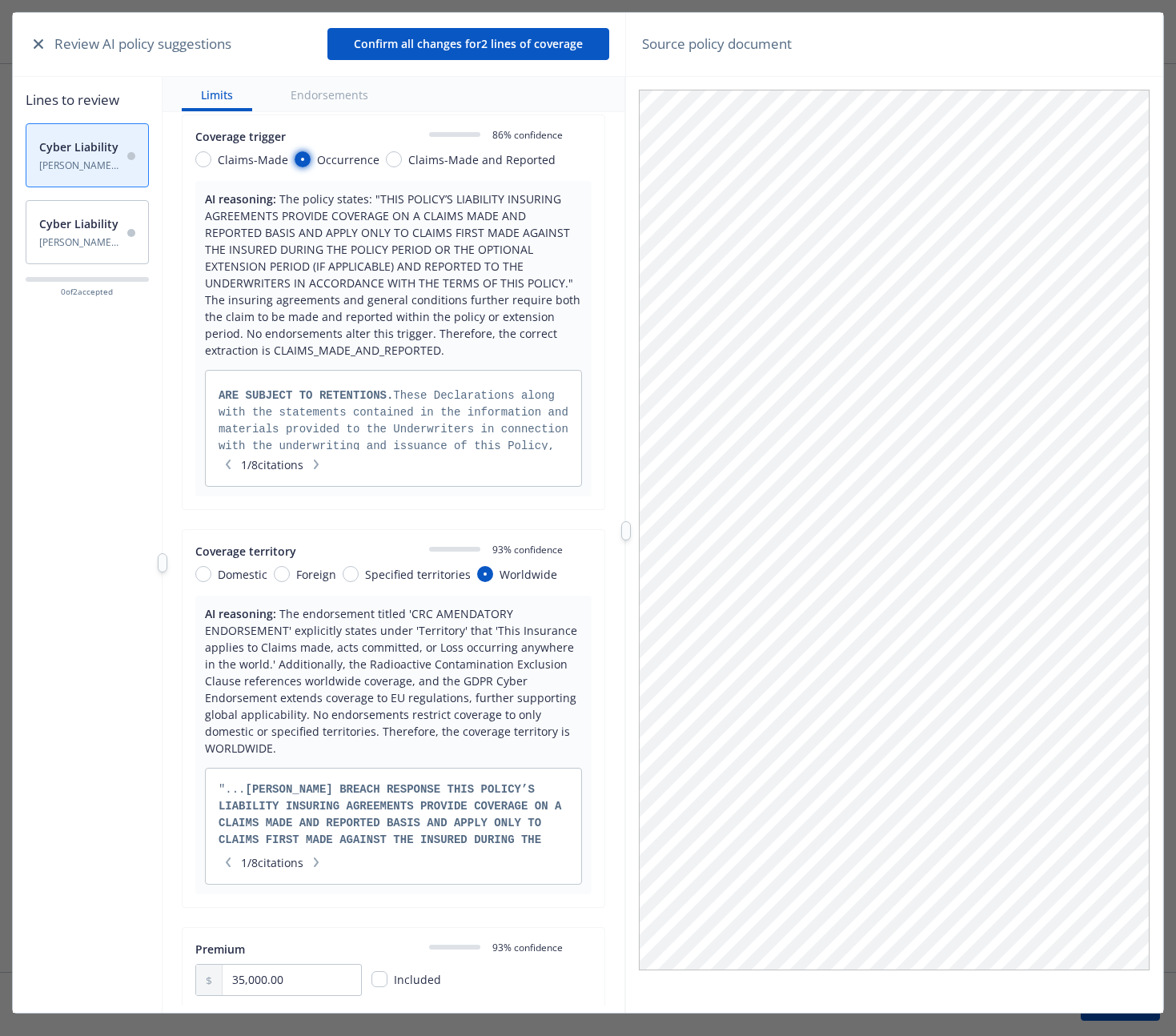
scroll to position [342, 0]
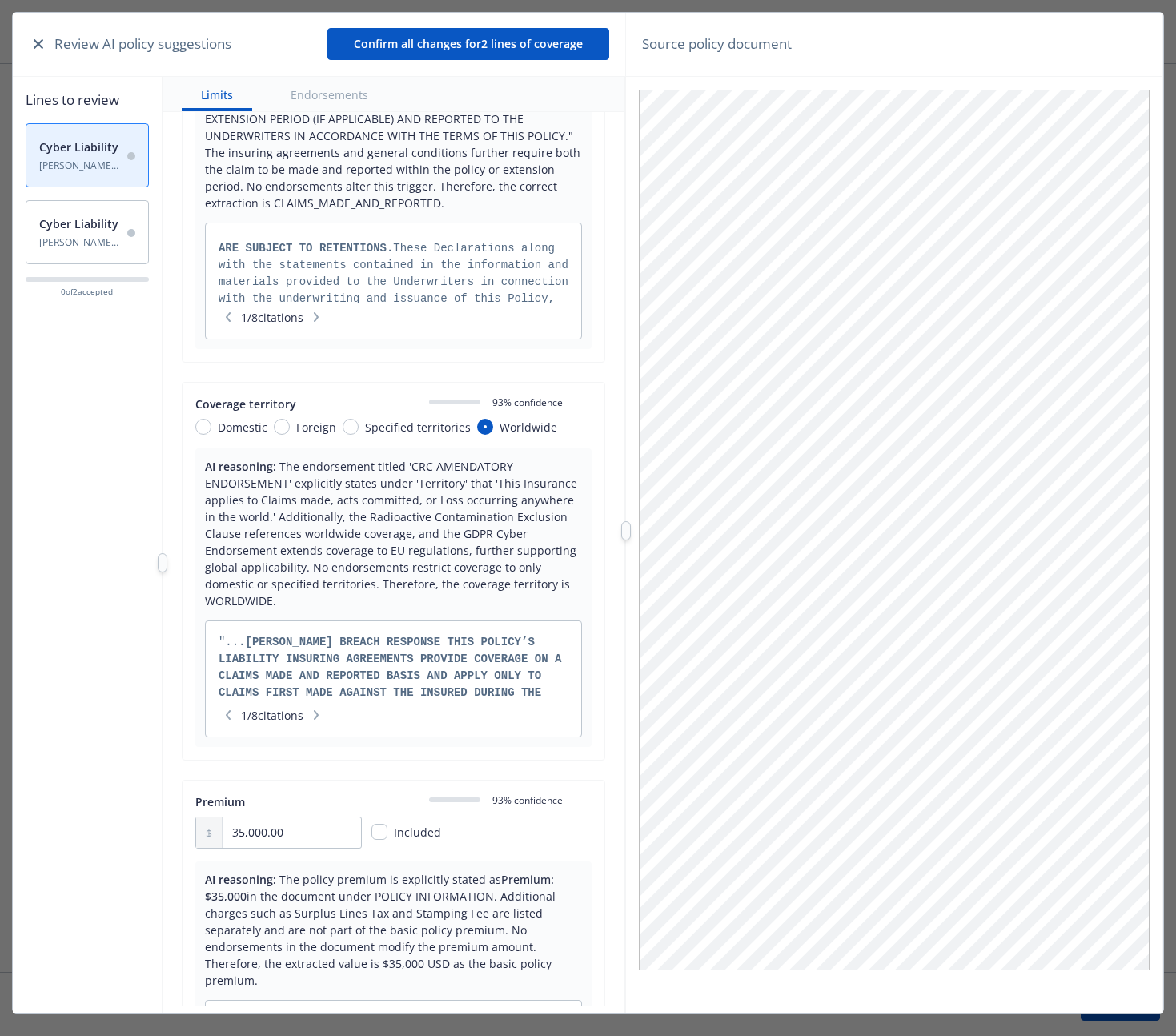
click at [223, 417] on div "Coverage territory 0 93 % confidence Domestic Foreign Specified territories Wor…" at bounding box center [393, 415] width 396 height 40
click at [226, 426] on span "Domestic" at bounding box center [243, 428] width 50 height 17
click at [211, 426] on input "Domestic" at bounding box center [203, 427] width 16 height 16
radio input "true"
click at [416, 834] on span "Included" at bounding box center [417, 832] width 47 height 15
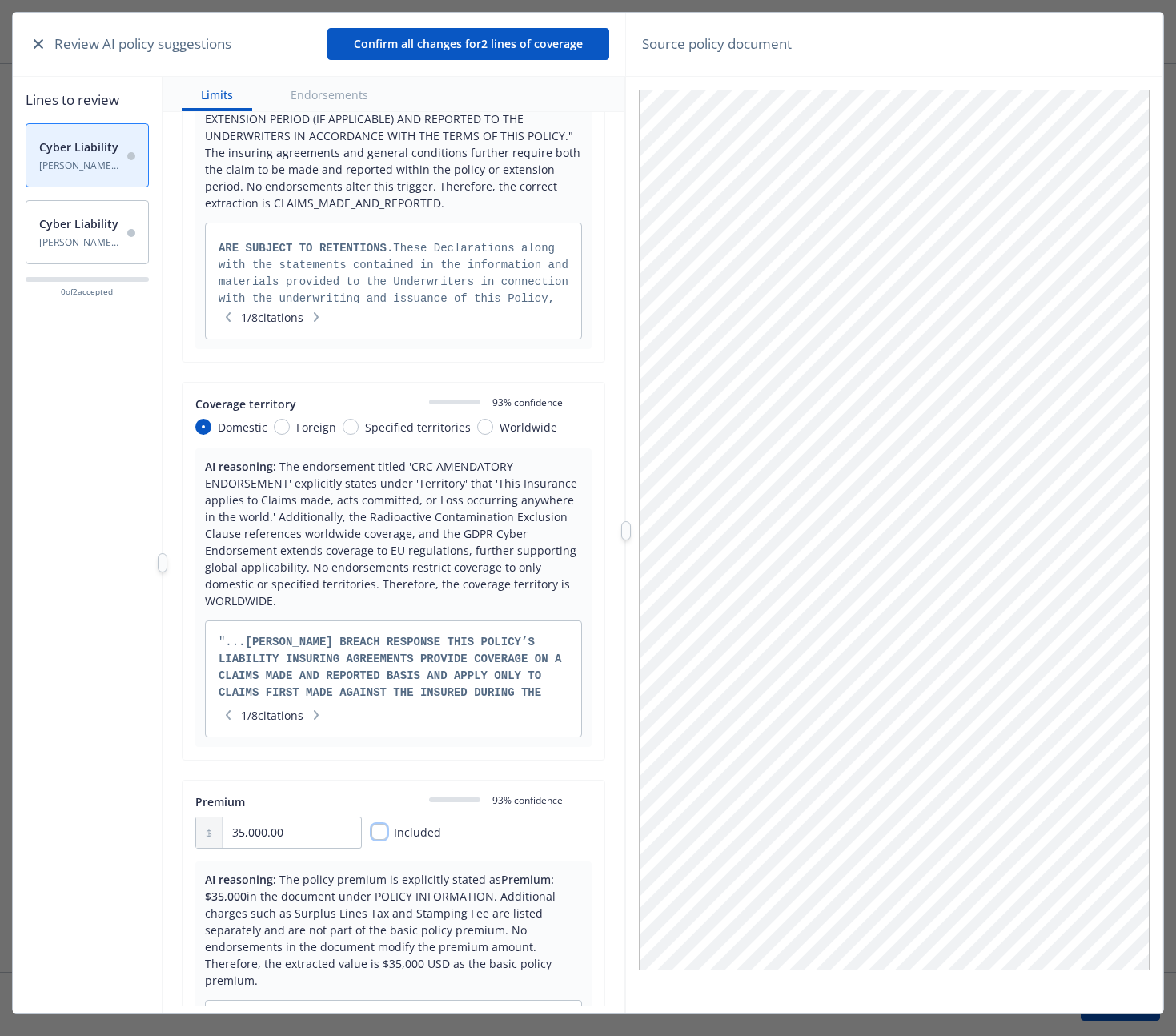
click at [375, 830] on input "checkbox" at bounding box center [379, 831] width 16 height 16
checkbox input "true"
click at [480, 52] on button "Confirm all changes for 2 lines of coverage" at bounding box center [468, 43] width 282 height 32
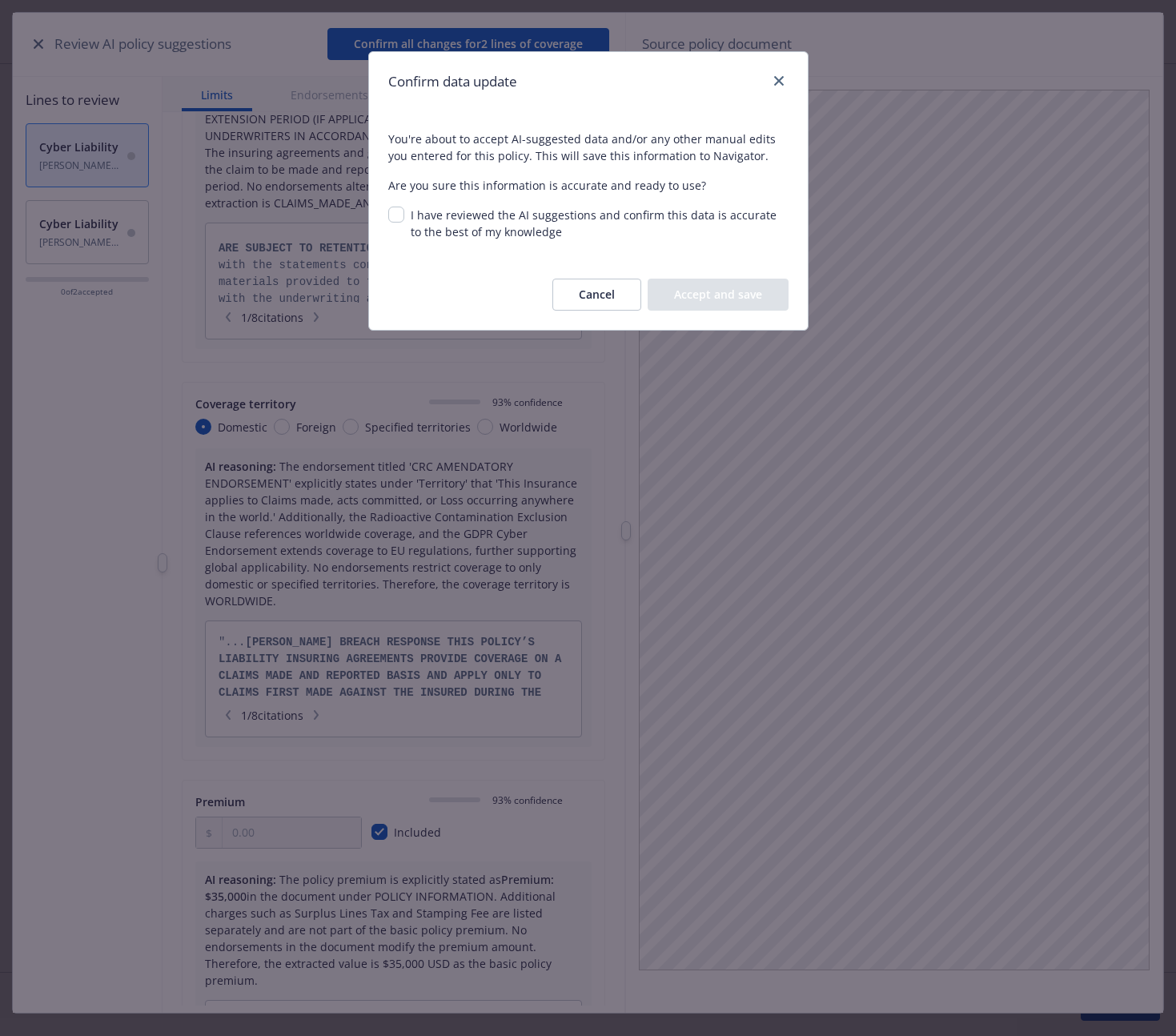
click at [504, 226] on span "I have reviewed the AI suggestions and confirm this data is accurate to the bes…" at bounding box center [593, 223] width 366 height 32
click at [405, 223] on input "I have reviewed the AI suggestions and confirm this data is accurate to the bes…" at bounding box center [396, 214] width 16 height 16
checkbox input "true"
click at [701, 290] on button "Accept and save" at bounding box center [718, 294] width 141 height 32
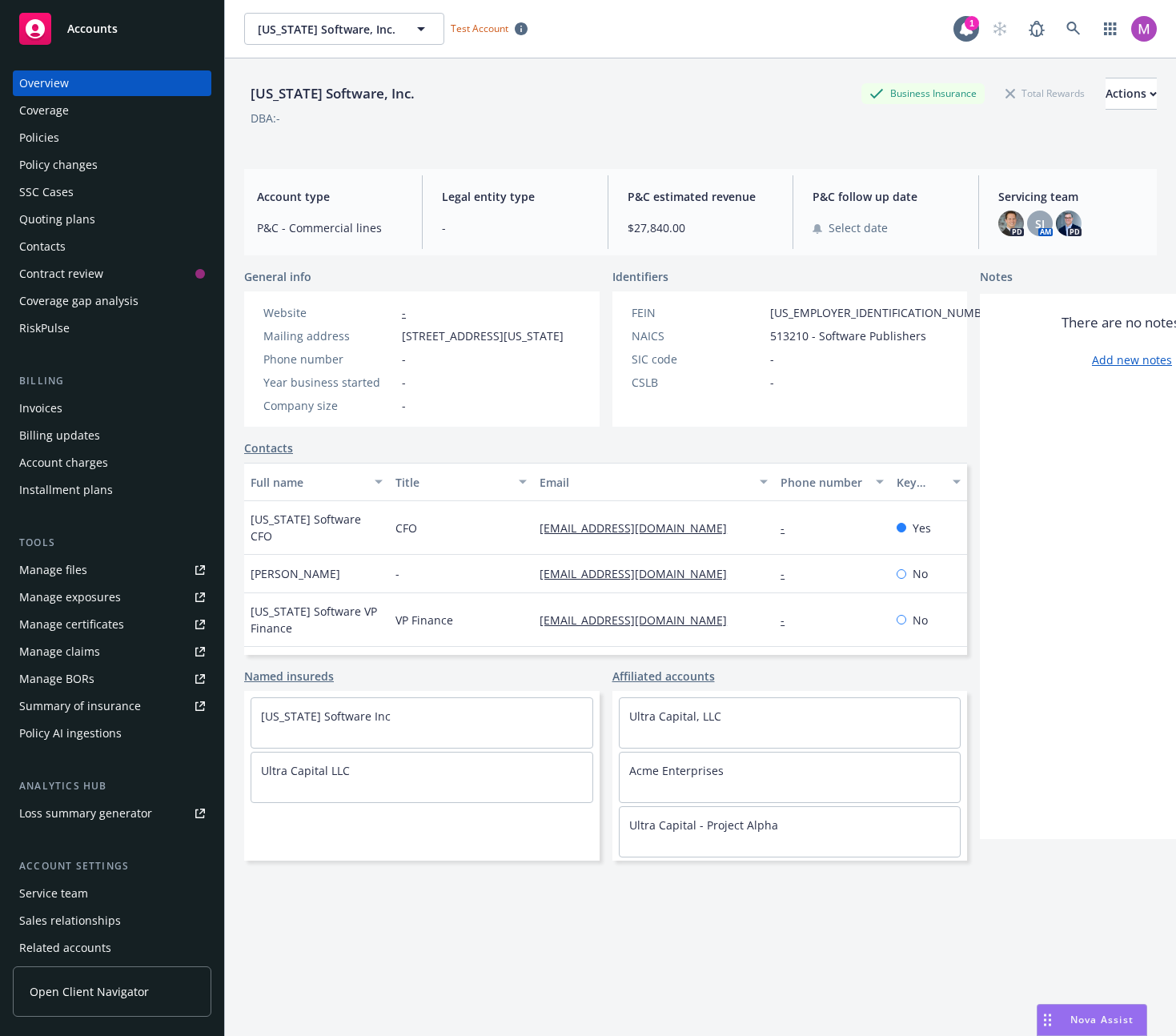
click at [70, 697] on div "Summary of insurance" at bounding box center [79, 706] width 122 height 26
click at [100, 742] on div "Policy AI ingestions" at bounding box center [70, 733] width 102 height 26
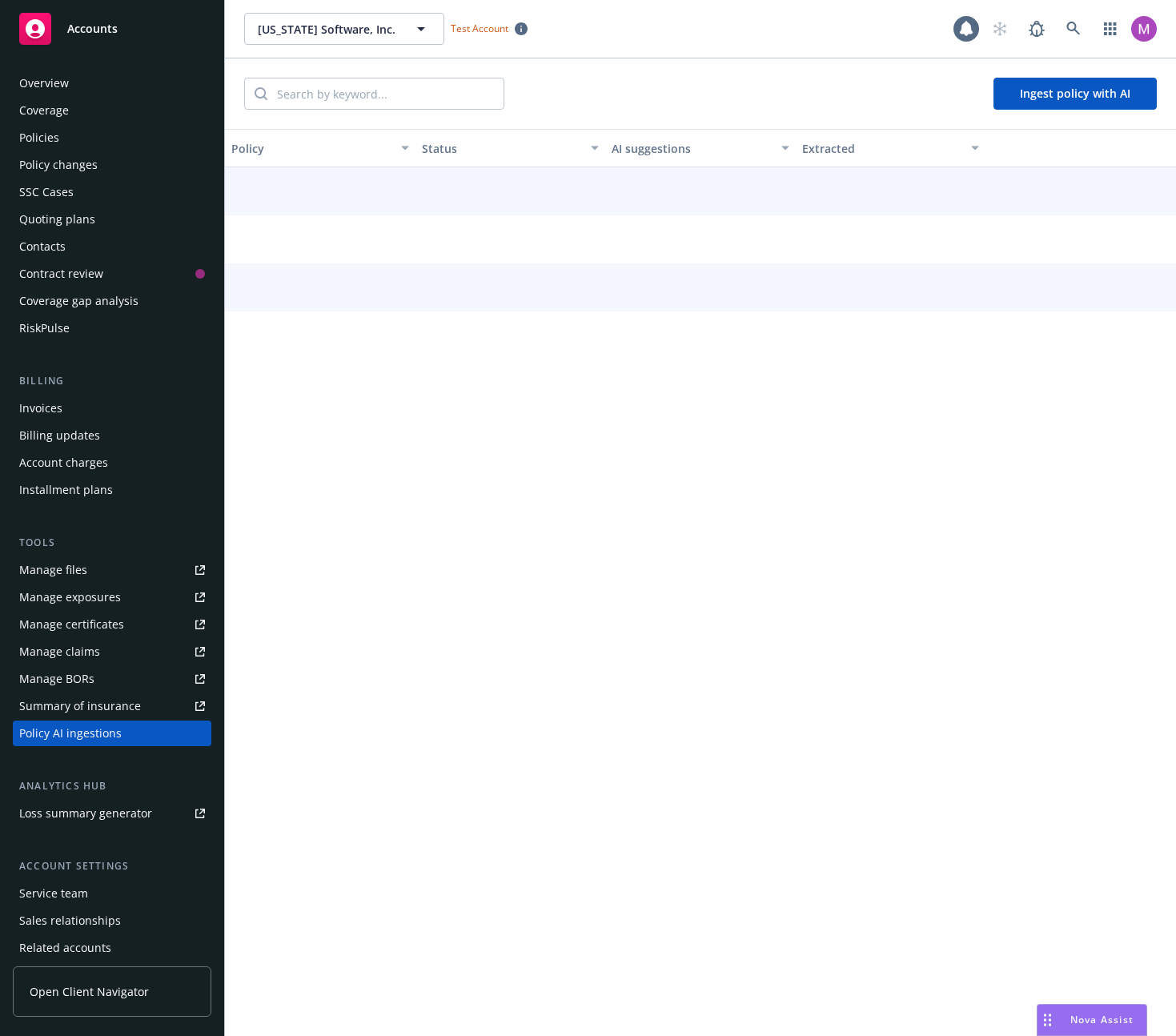
scroll to position [61, 0]
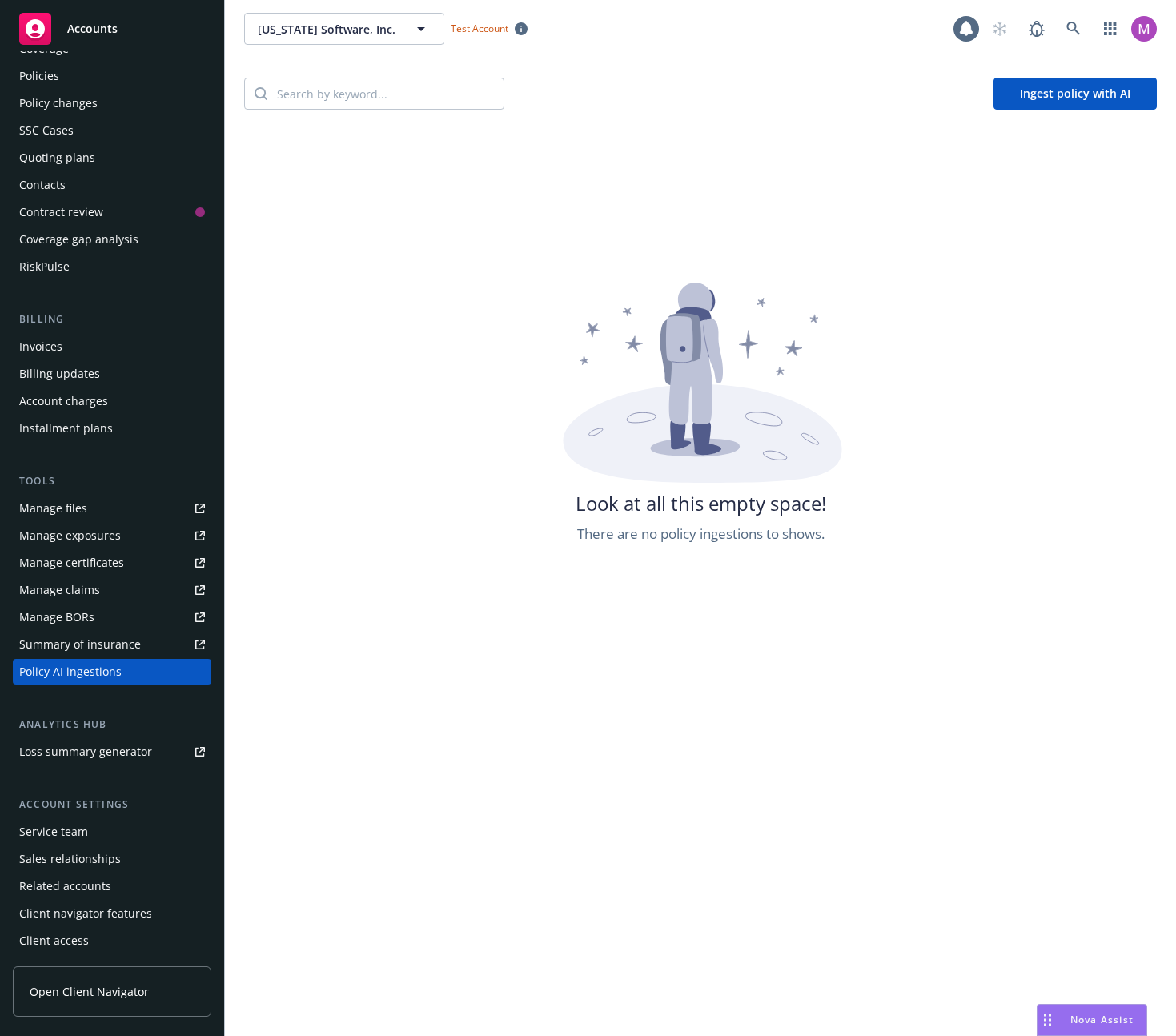
click at [1071, 98] on button "Ingest policy with AI" at bounding box center [1075, 93] width 164 height 32
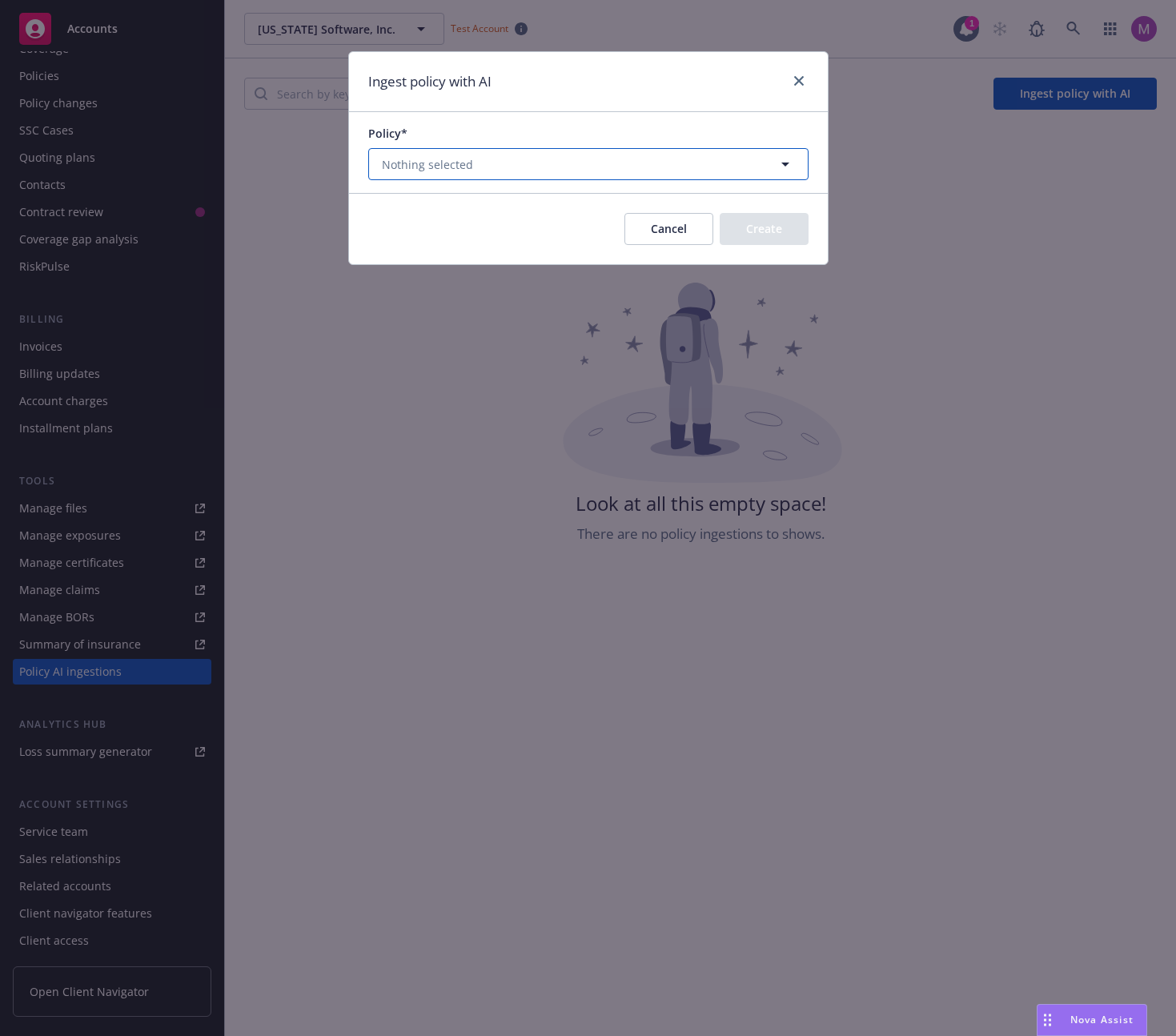
click at [655, 171] on button "Nothing selected" at bounding box center [588, 164] width 440 height 32
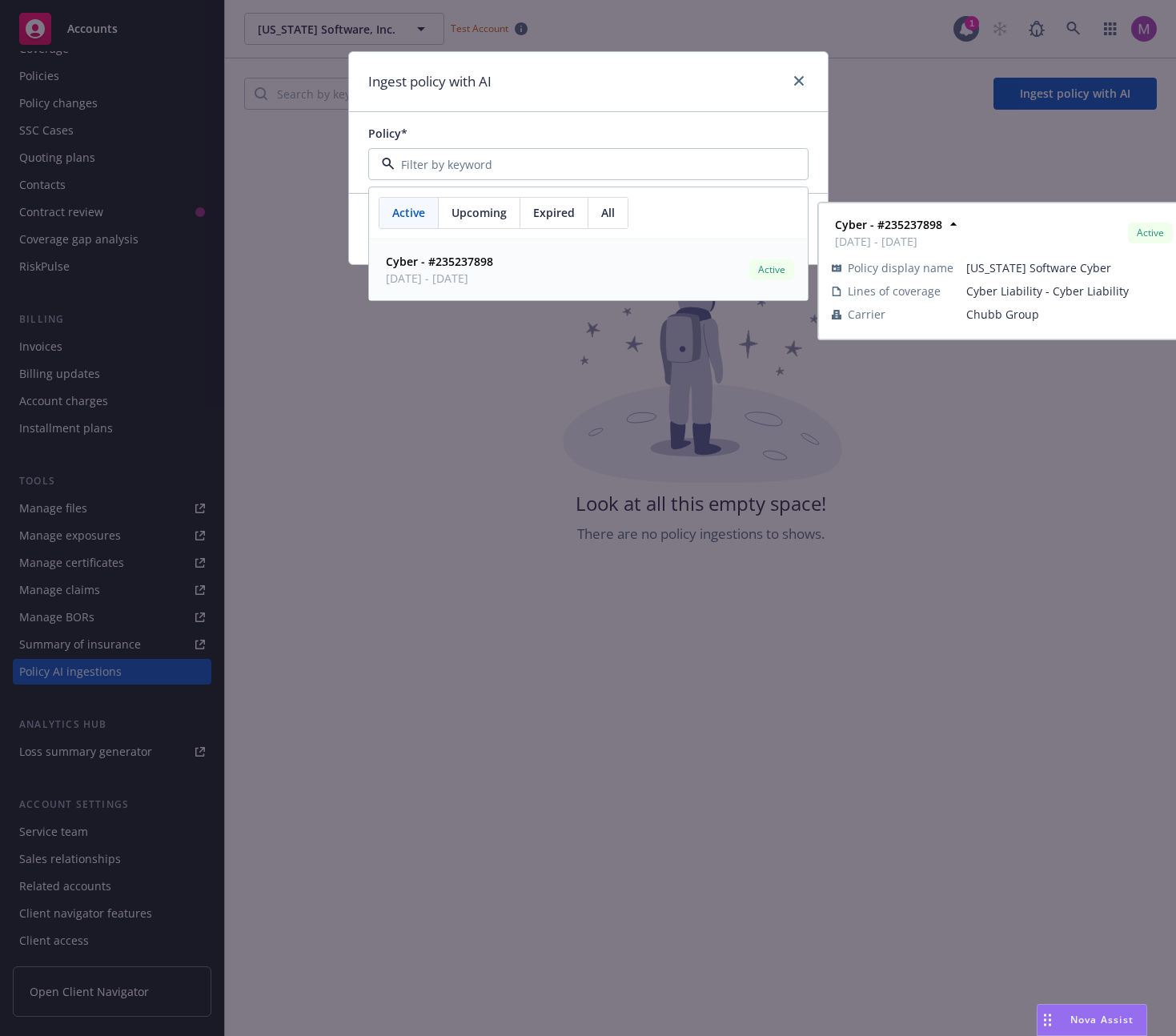
click at [493, 275] on span "08/26/2025 - 08/26/2026" at bounding box center [439, 278] width 107 height 17
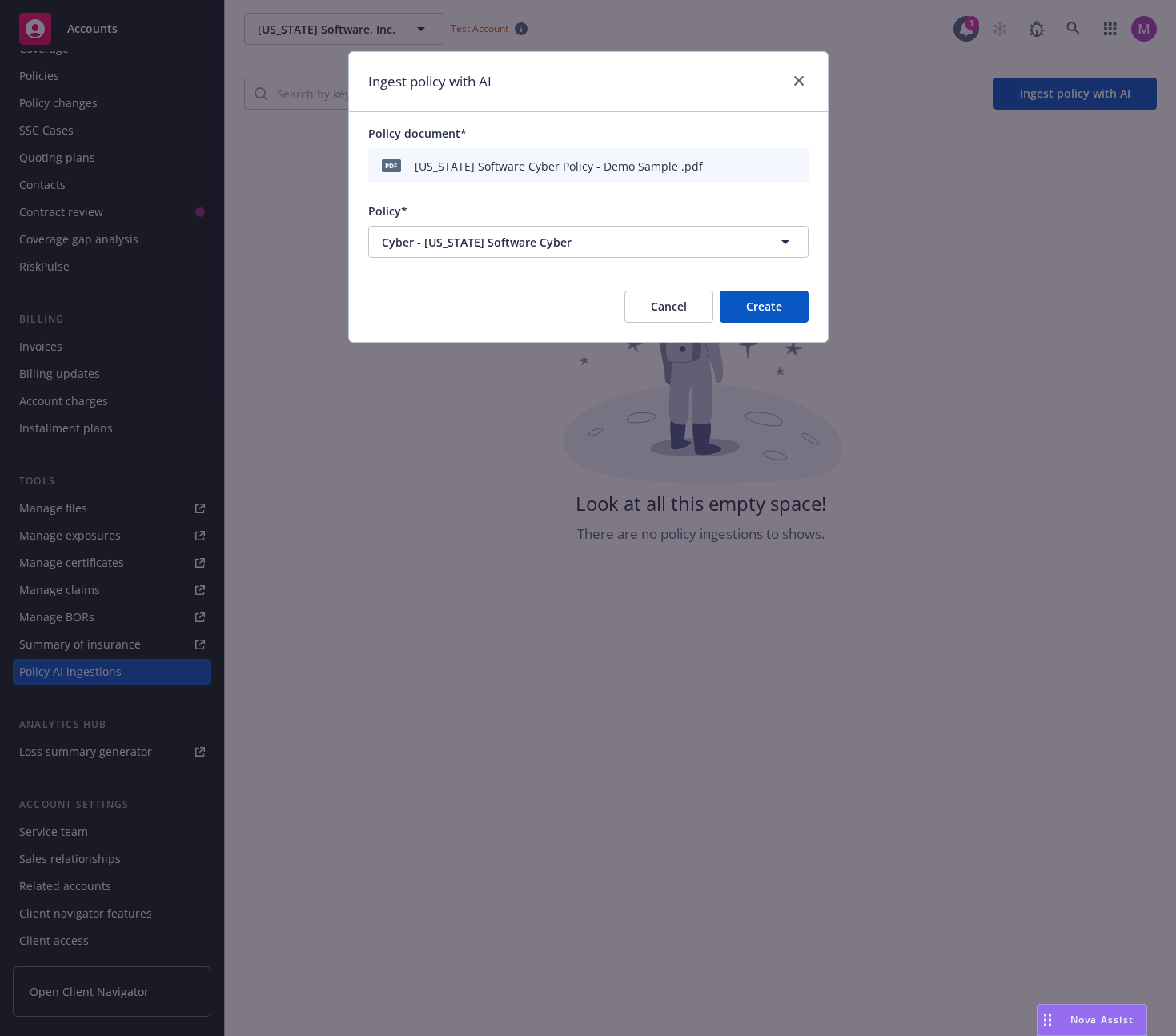
click at [762, 301] on button "Create" at bounding box center [764, 306] width 89 height 32
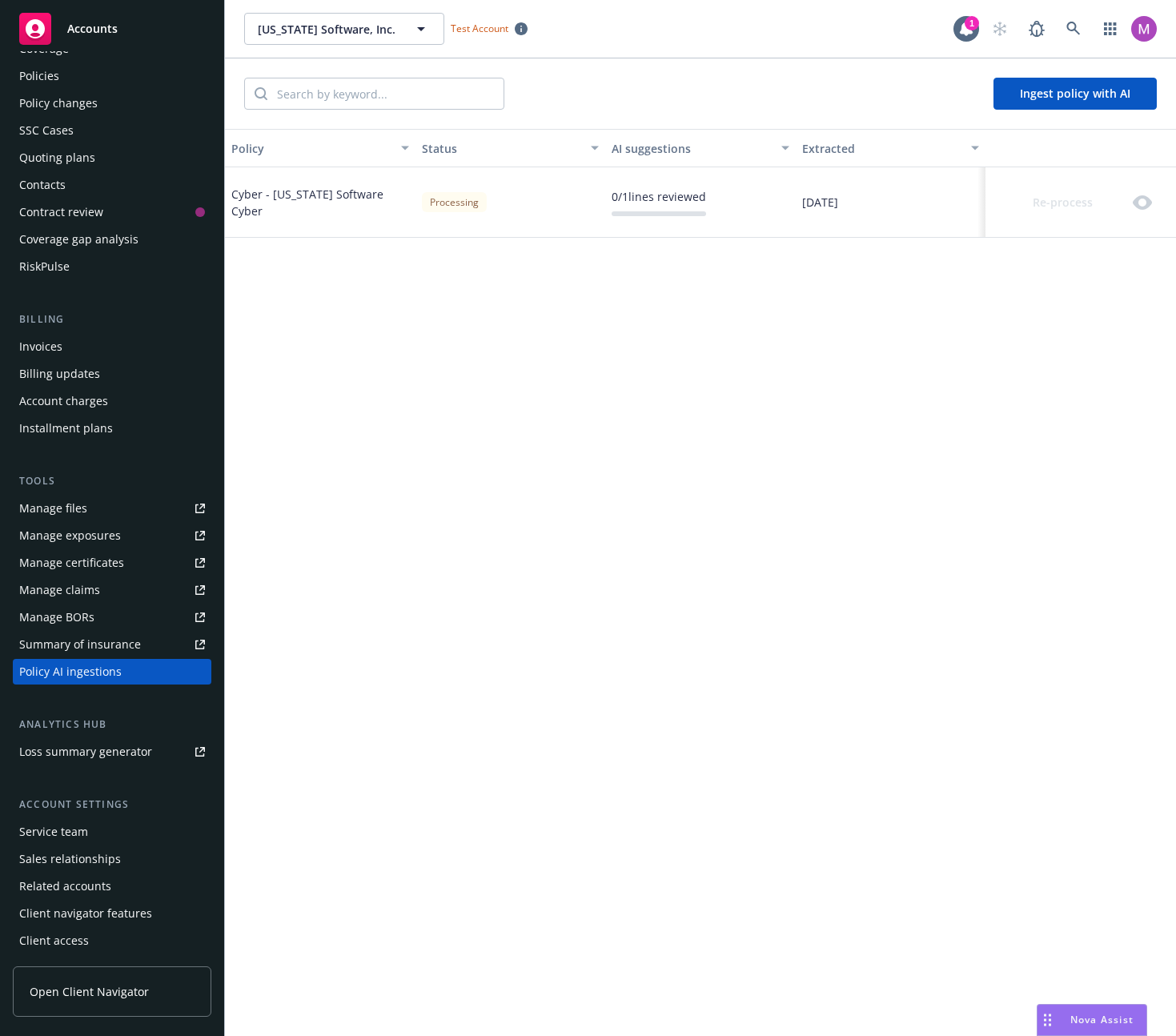
click at [601, 426] on div "Policy Status AI suggestions Extracted Cyber - [US_STATE] Software Cyber Proces…" at bounding box center [700, 647] width 951 height 1036
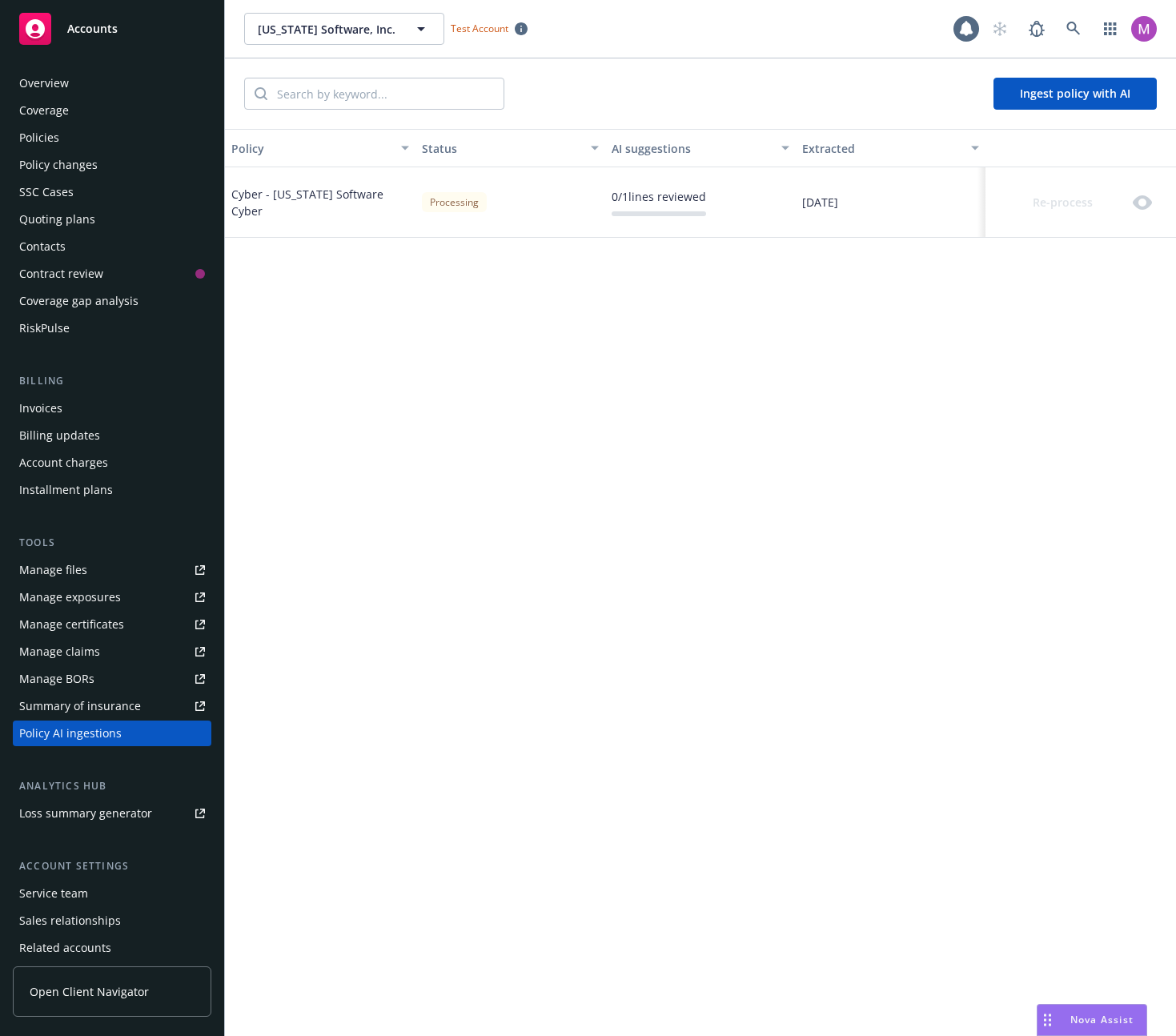
scroll to position [61, 0]
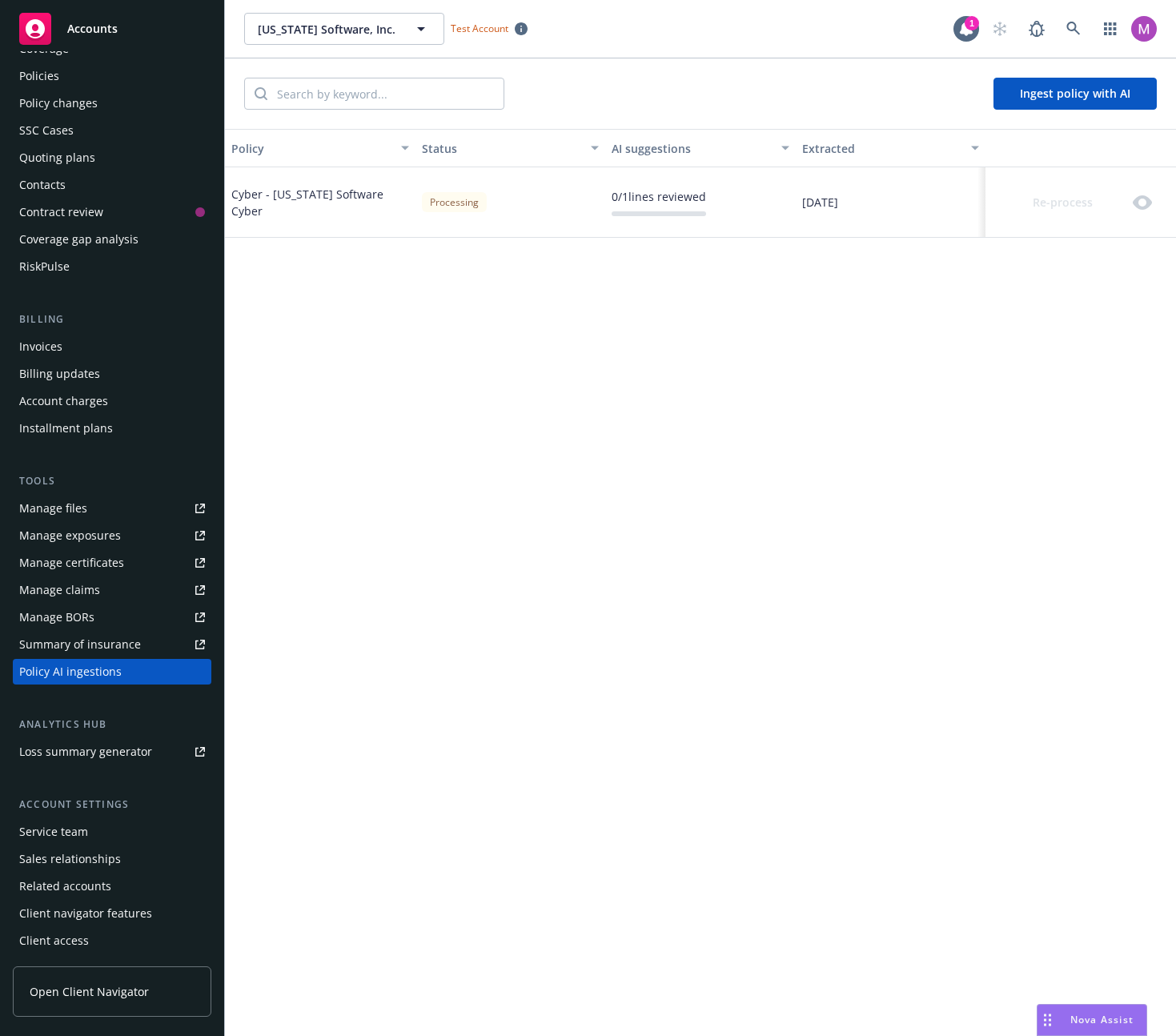
click at [724, 430] on div "Policy Status AI suggestions Extracted Cyber - [US_STATE] Software Cyber Proces…" at bounding box center [700, 583] width 951 height 907
click at [682, 197] on div "0 / 1 lines reviewed" at bounding box center [658, 197] width 95 height 17
click at [776, 212] on link "Cyber Liability - Cyber Liability" at bounding box center [816, 209] width 163 height 17
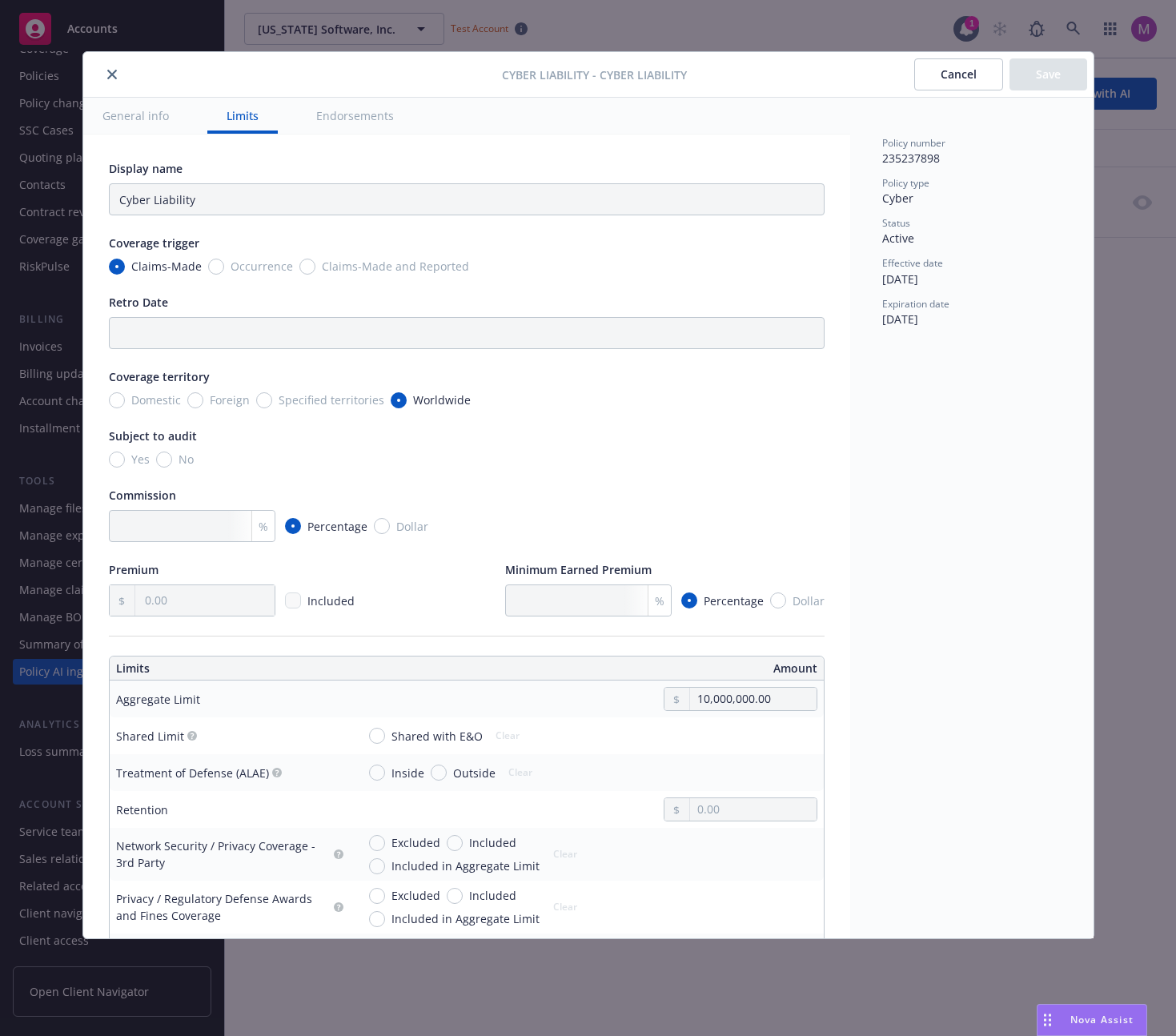
click at [110, 73] on icon "close" at bounding box center [112, 75] width 10 height 10
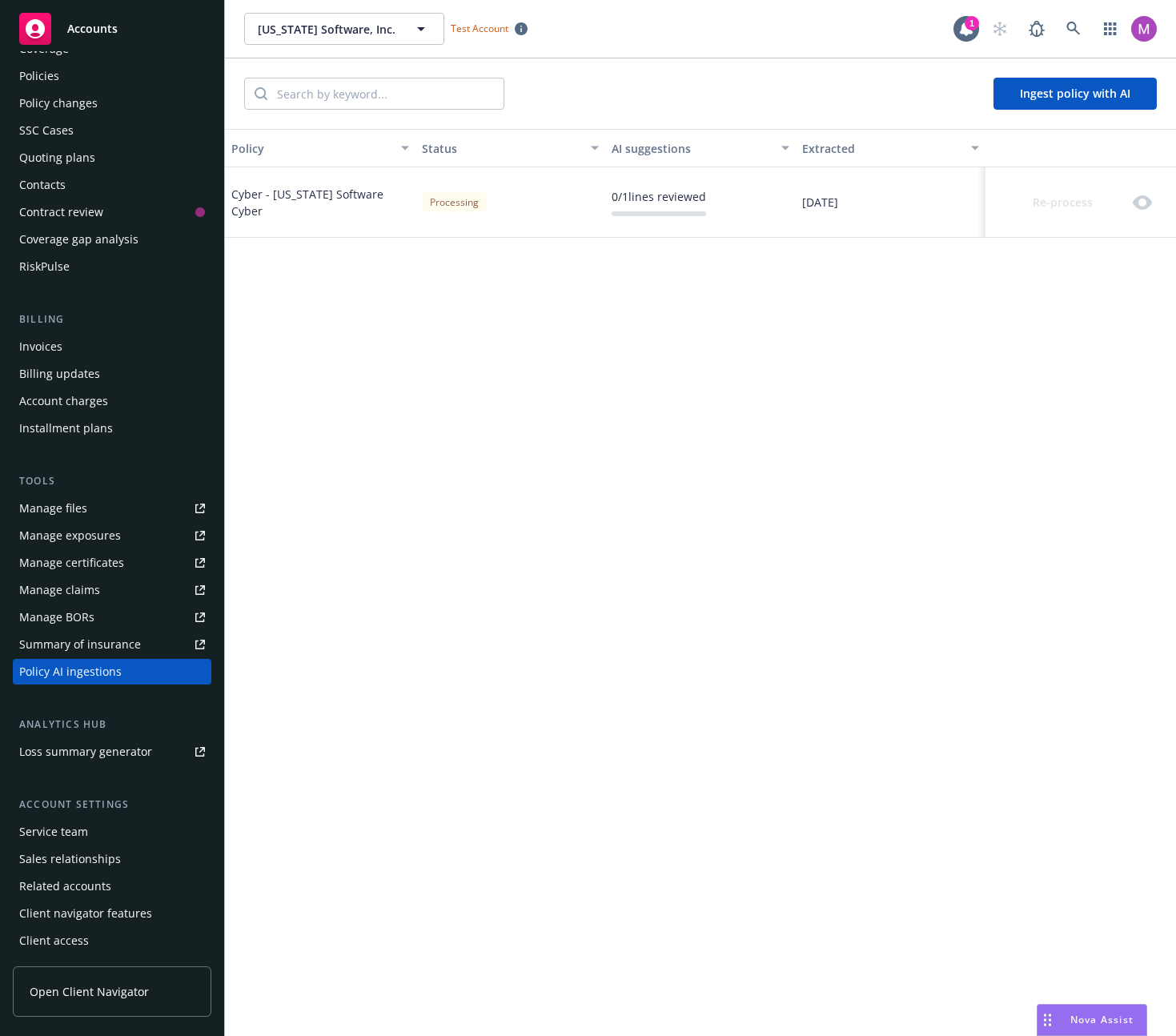
click at [369, 217] on div "Cyber - [US_STATE] Software Cyber" at bounding box center [320, 203] width 190 height 71
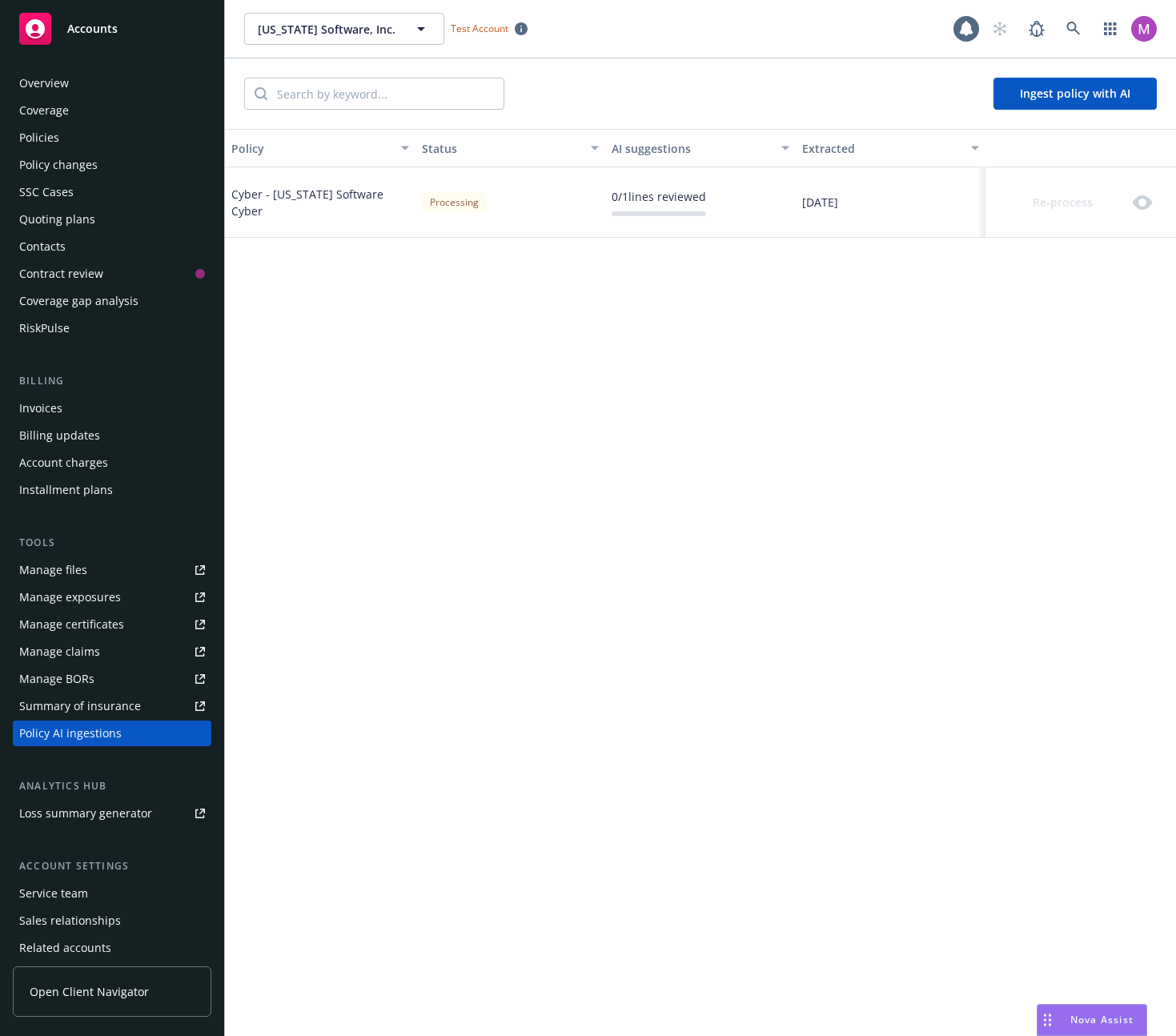
scroll to position [61, 0]
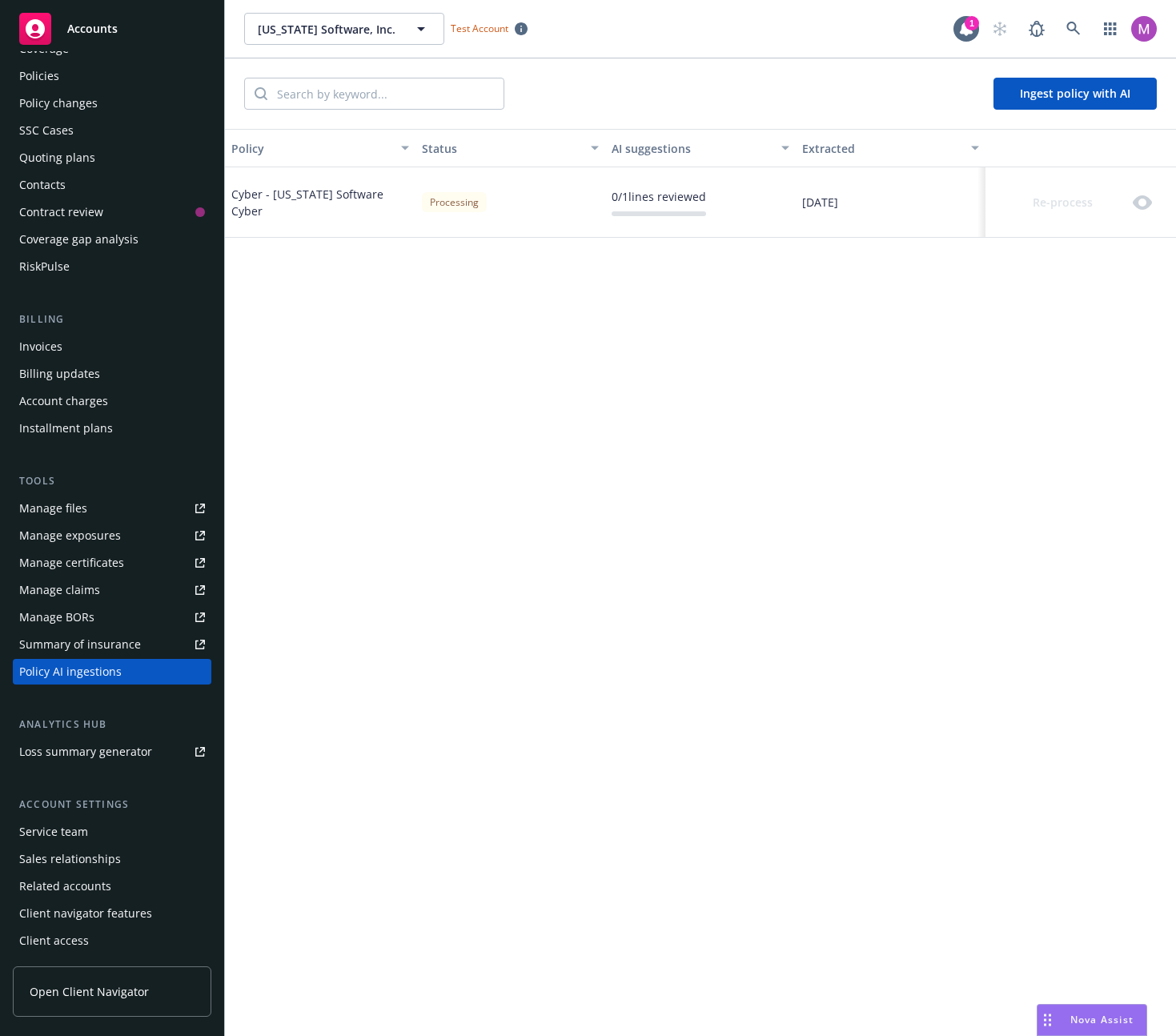
click at [38, 646] on div "Summary of insurance" at bounding box center [79, 644] width 122 height 26
click at [435, 448] on div "Policy Status AI suggestions Extracted Cyber - [US_STATE] Software Cyber Proces…" at bounding box center [700, 583] width 951 height 907
click at [42, 366] on div "Billing updates" at bounding box center [59, 373] width 81 height 26
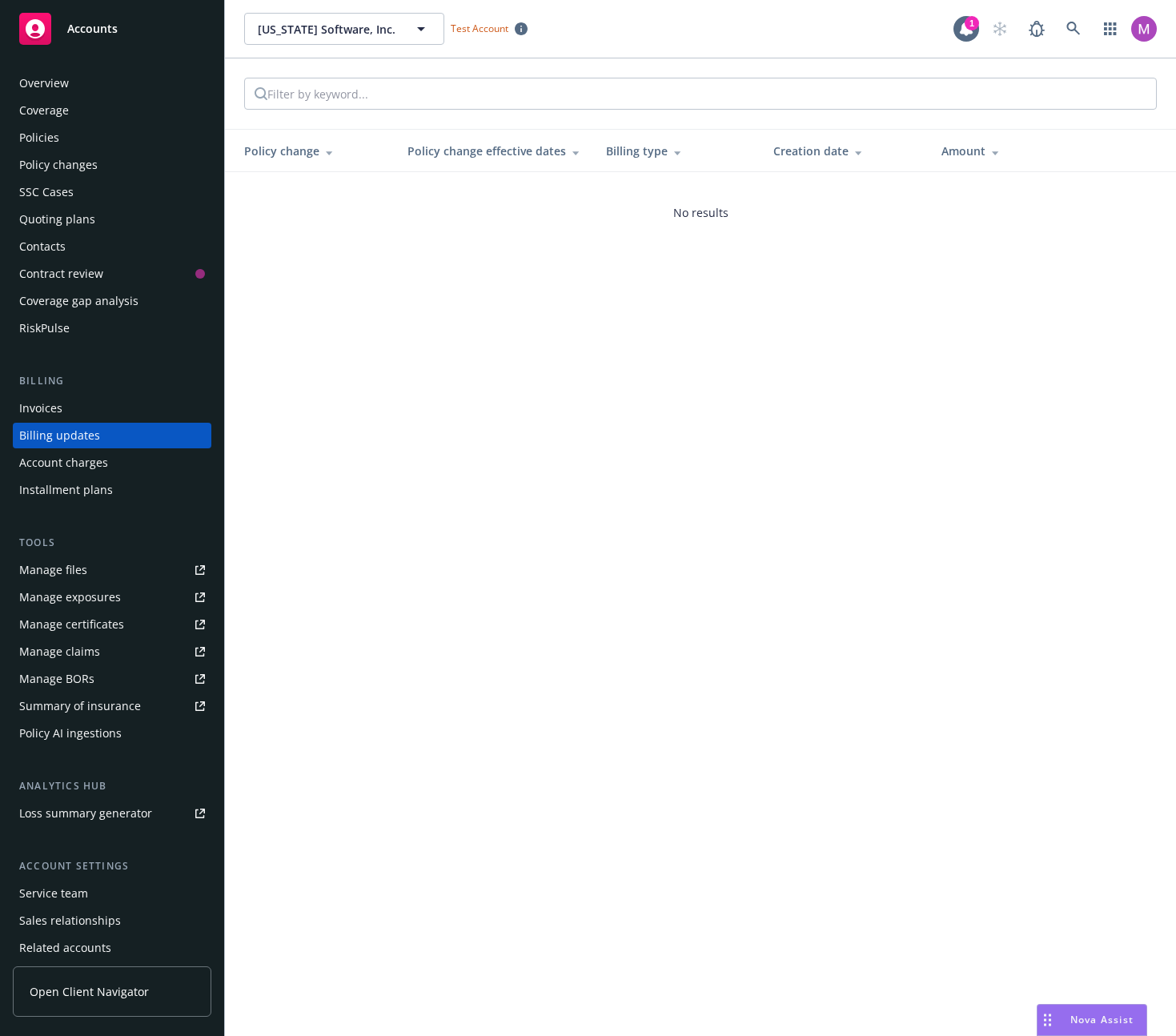
click at [86, 747] on div "Overview Coverage Policies Policy changes SSC Cases Quoting plans Contacts Cont…" at bounding box center [111, 542] width 198 height 944
click at [86, 742] on div "Policy AI ingestions" at bounding box center [70, 733] width 102 height 26
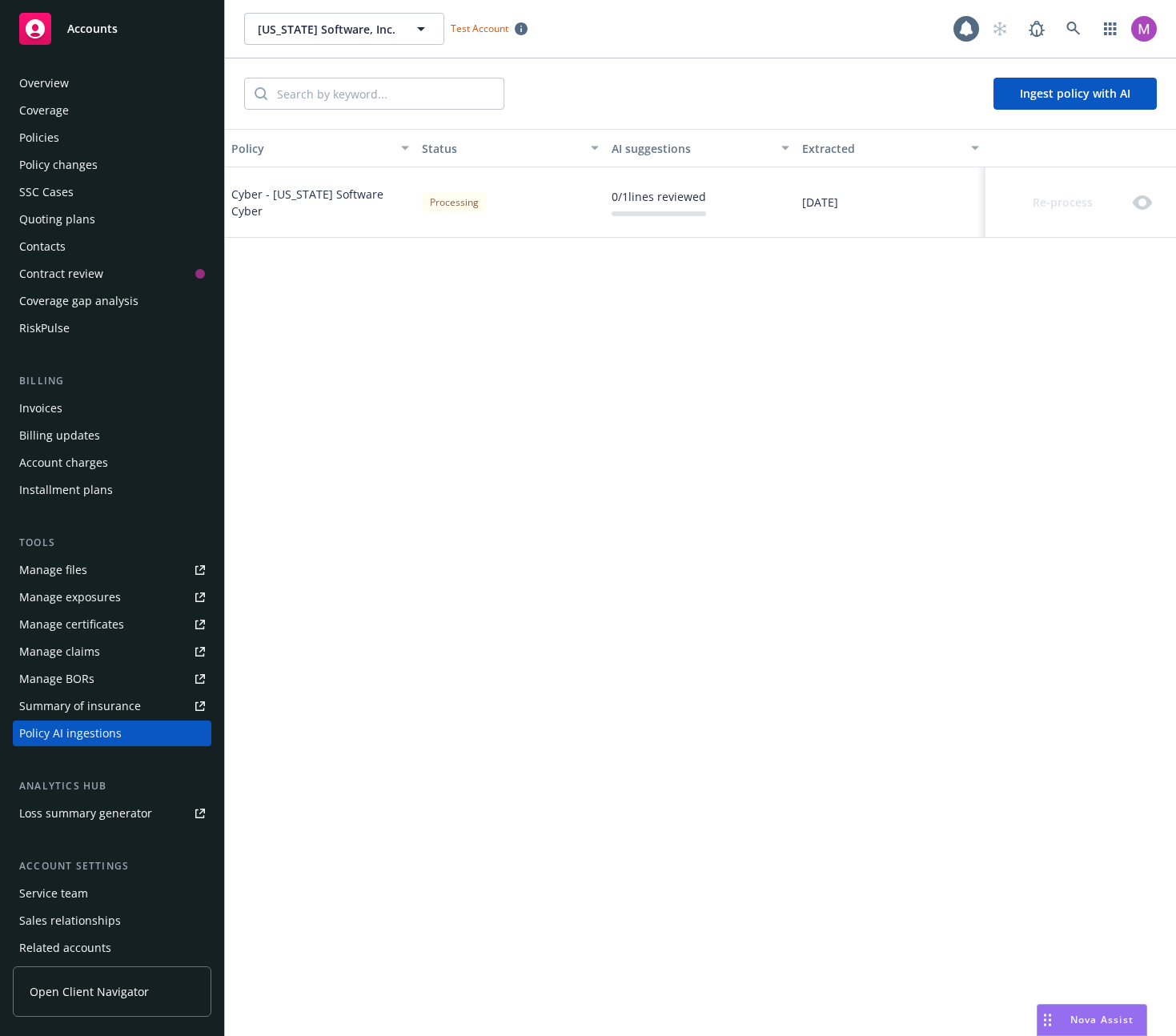
scroll to position [61, 0]
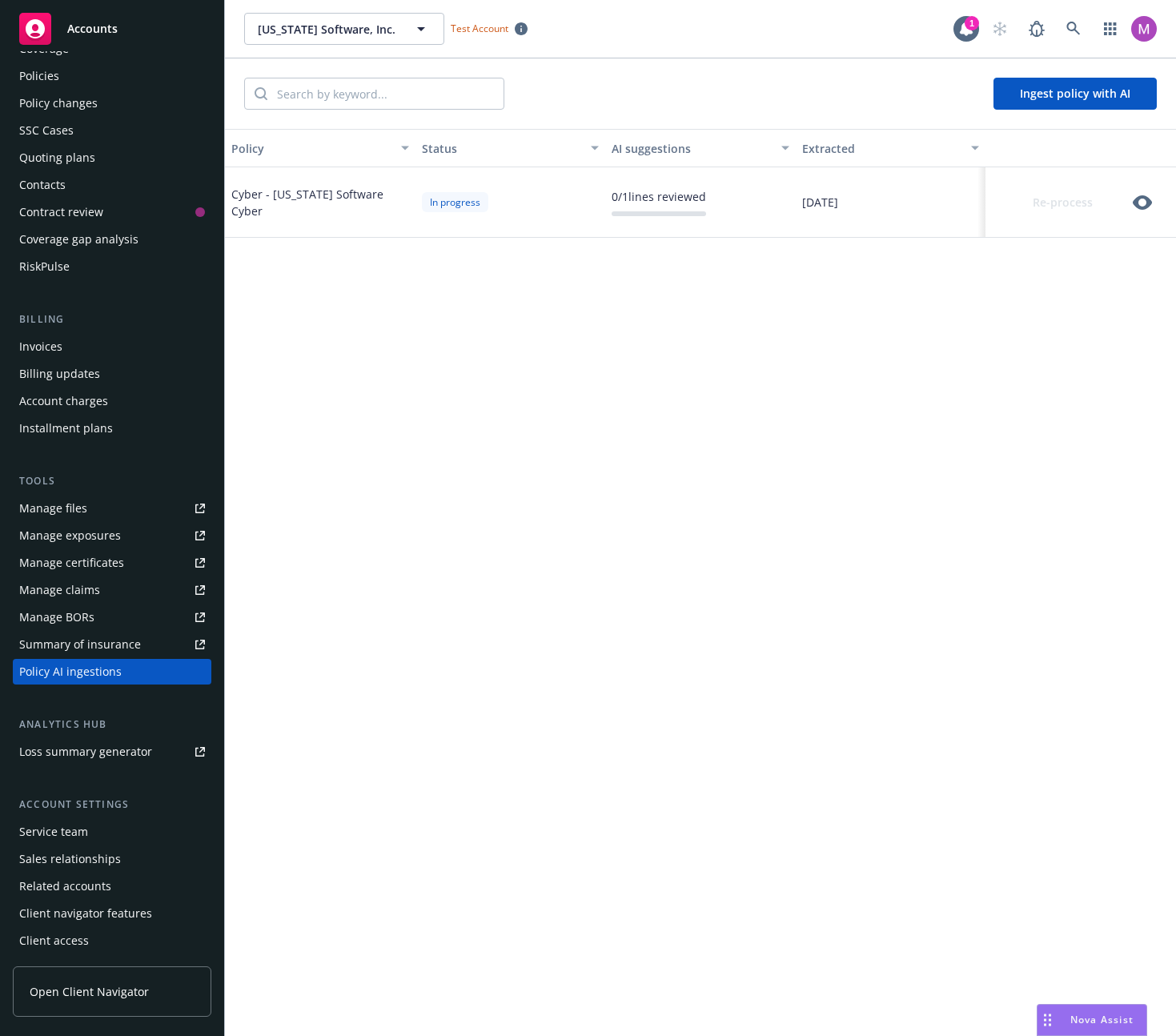
click at [1149, 201] on icon "button" at bounding box center [1143, 202] width 19 height 14
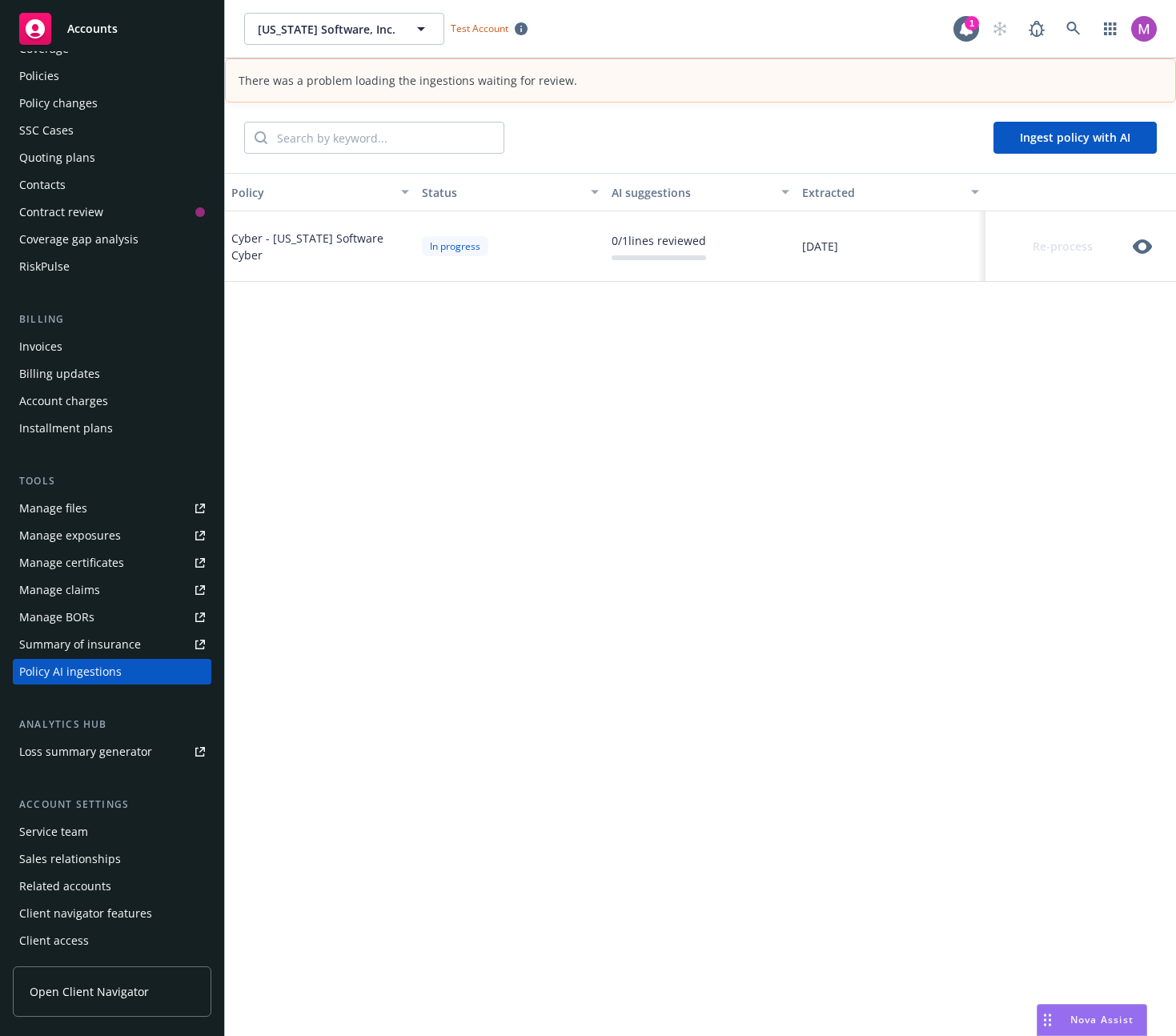
click at [1135, 254] on icon "button" at bounding box center [1143, 247] width 19 height 19
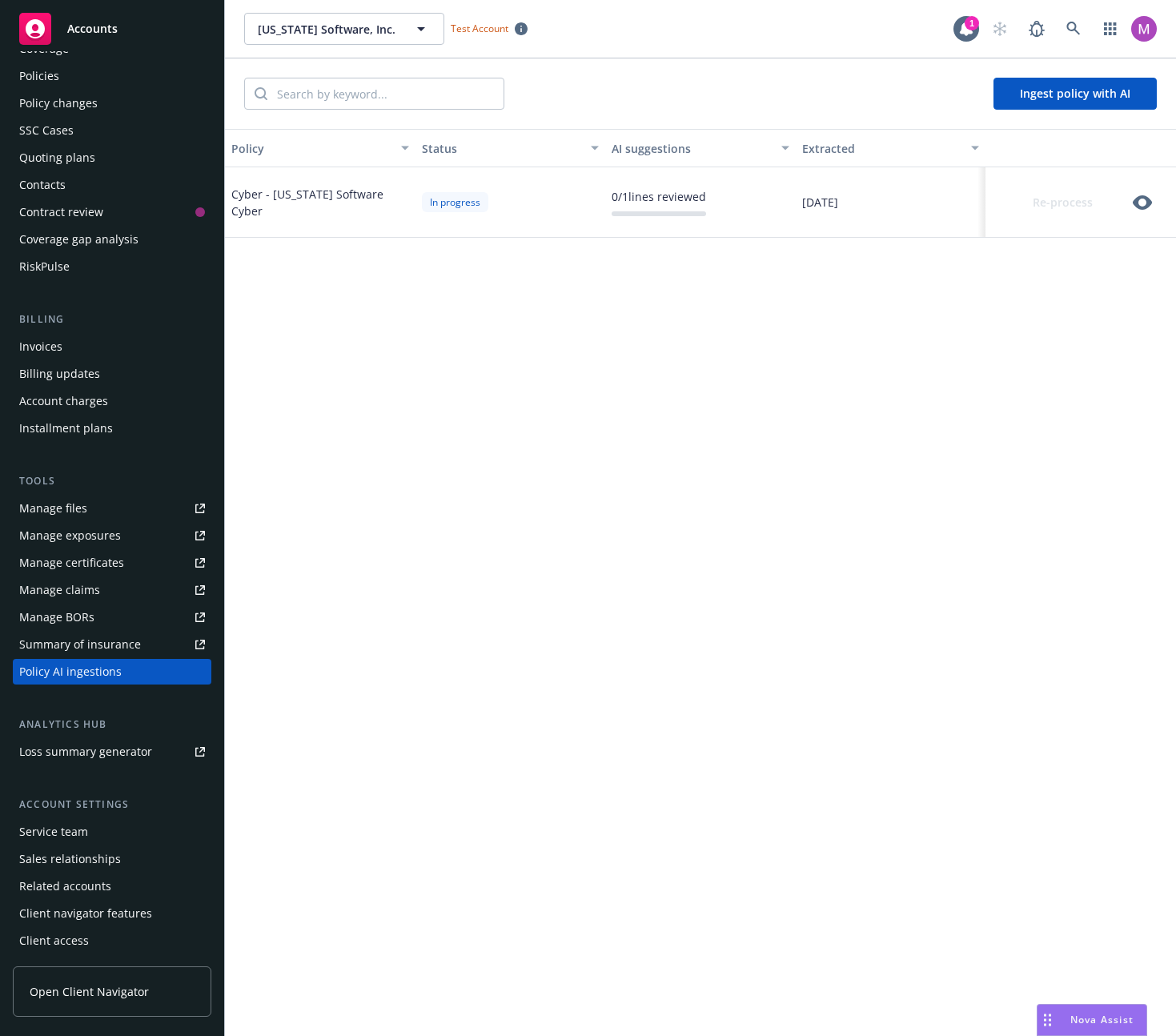
click at [1138, 210] on div "Re-process" at bounding box center [1076, 202] width 166 height 32
click at [1140, 198] on icon "button" at bounding box center [1143, 202] width 19 height 14
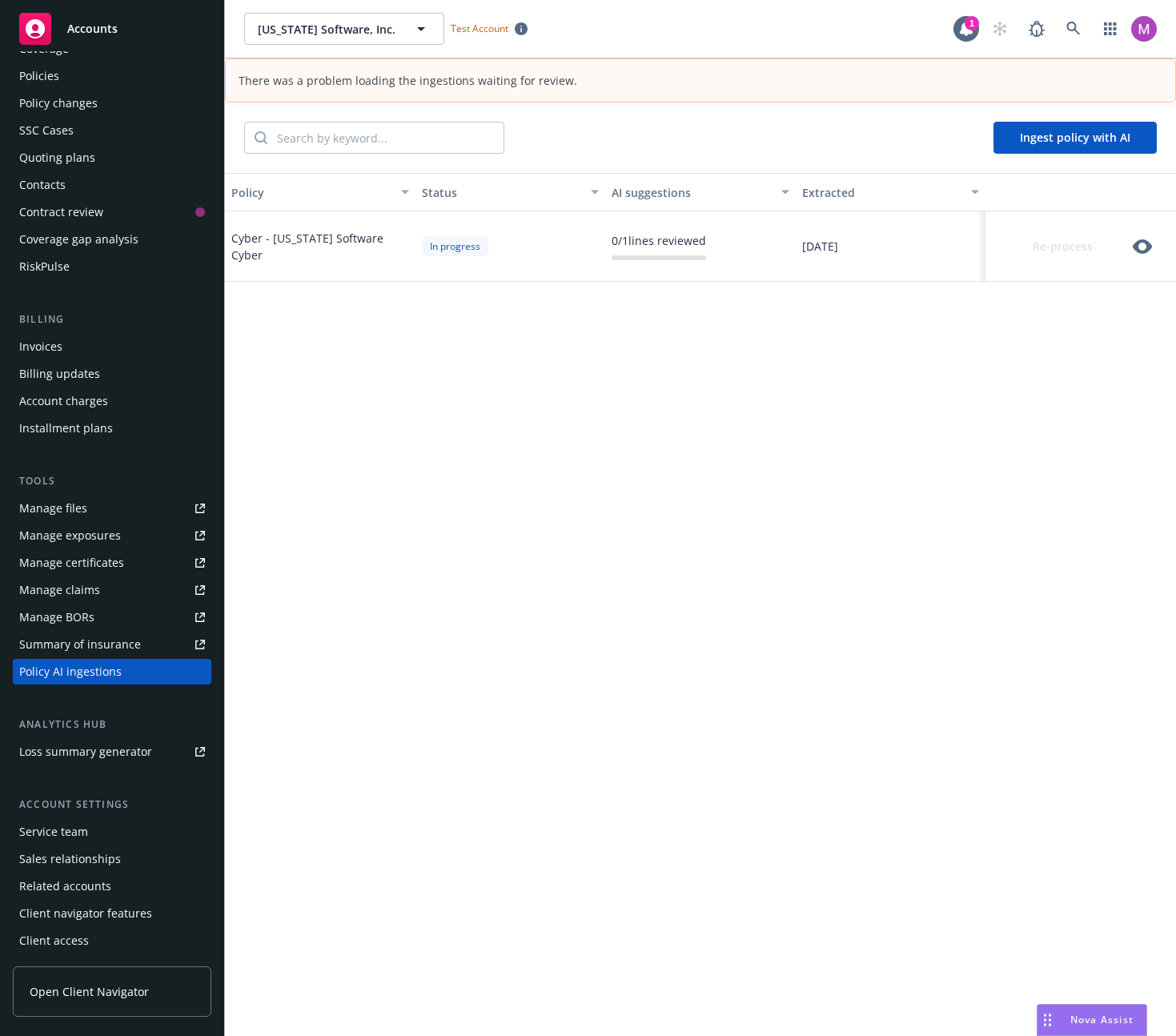
click at [301, 301] on div "Policy Status AI suggestions Extracted Cyber - Montana Software Cyber In progre…" at bounding box center [700, 627] width 951 height 907
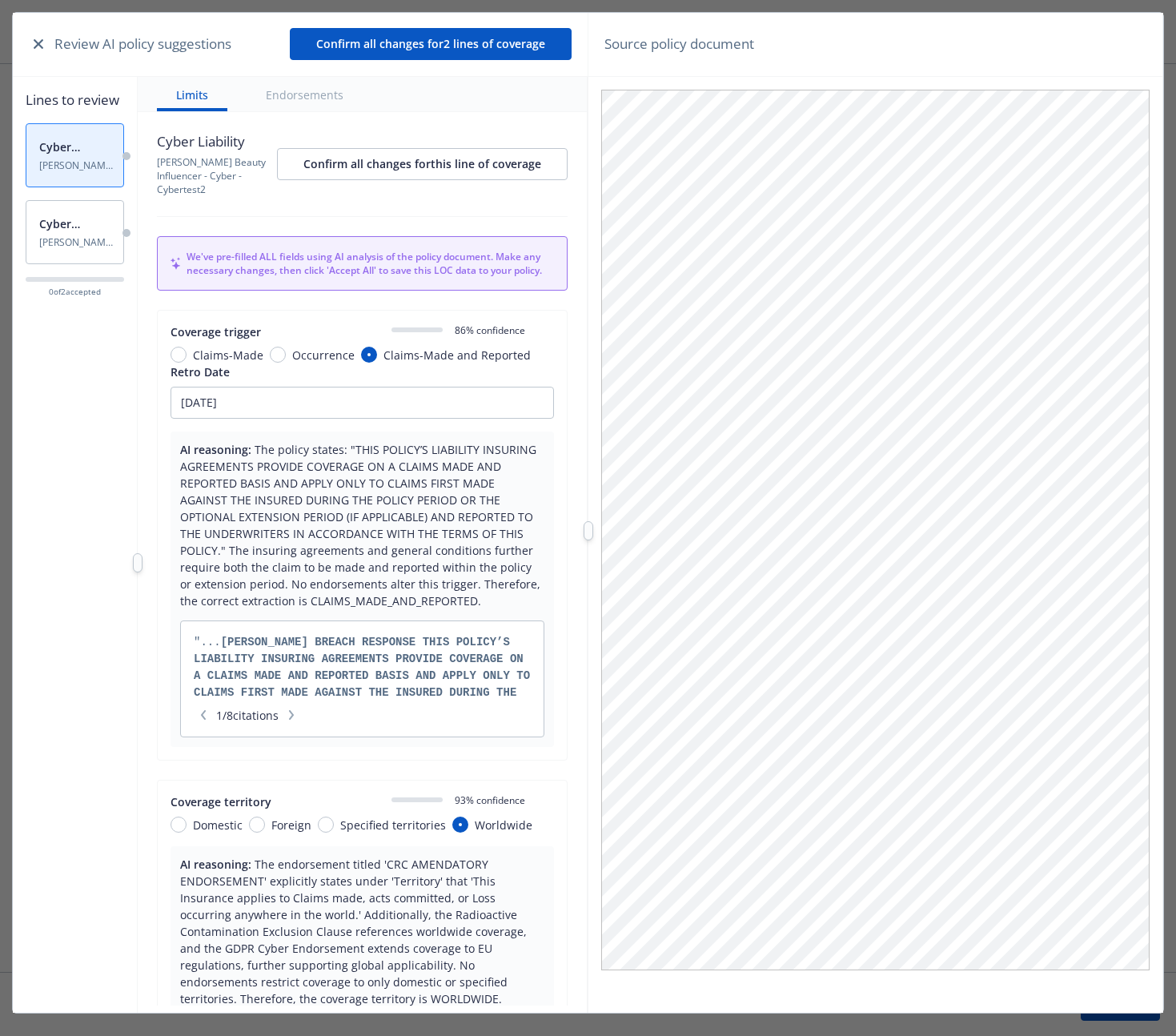
click at [414, 52] on button "Confirm all changes for 2 lines of coverage" at bounding box center [431, 43] width 282 height 32
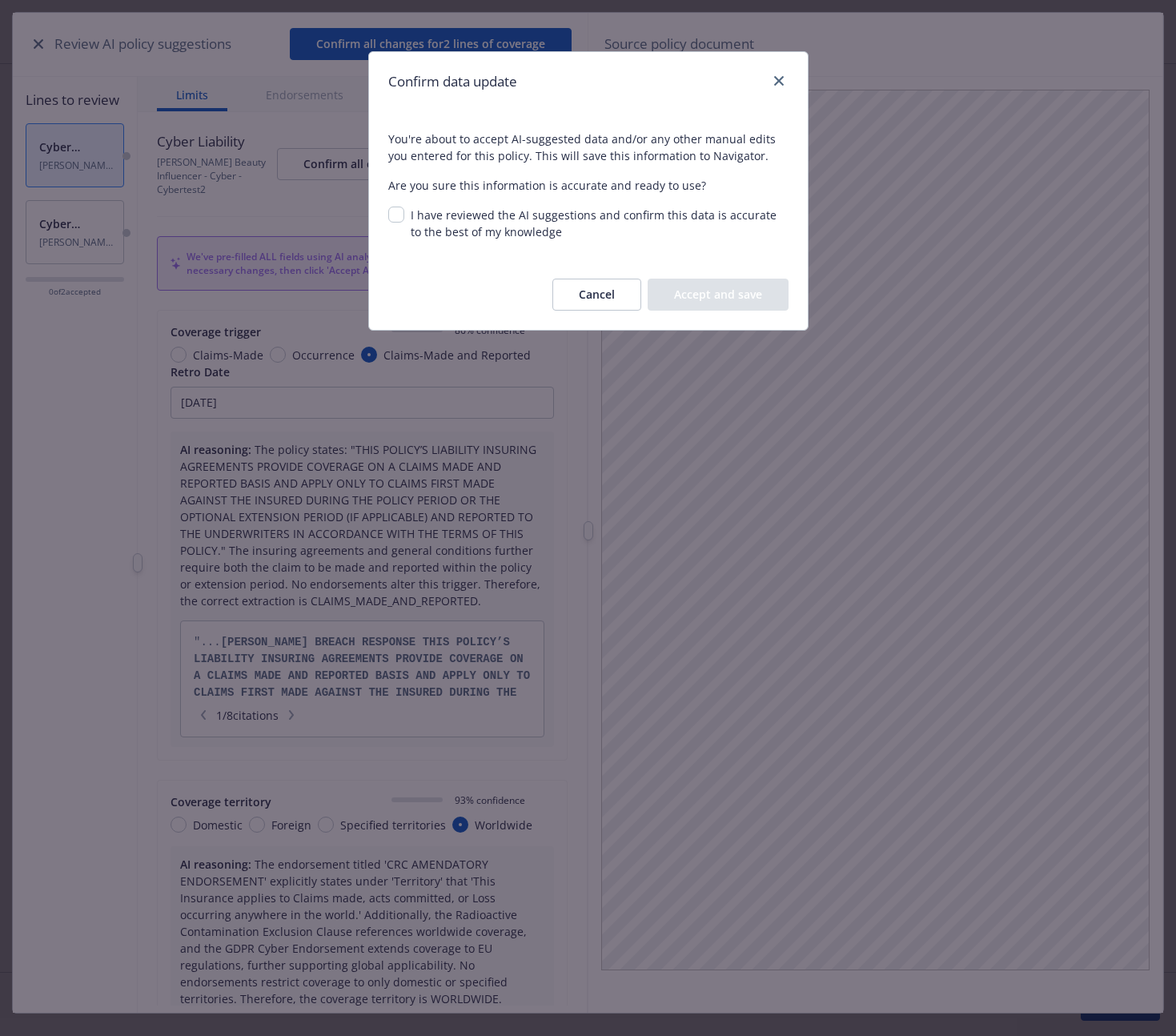
click at [441, 209] on span "I have reviewed the AI suggestions and confirm this data is accurate to the bes…" at bounding box center [593, 223] width 366 height 32
click at [405, 209] on input "I have reviewed the AI suggestions and confirm this data is accurate to the bes…" at bounding box center [396, 214] width 16 height 16
checkbox input "true"
click at [705, 298] on button "Accept and save" at bounding box center [718, 294] width 141 height 32
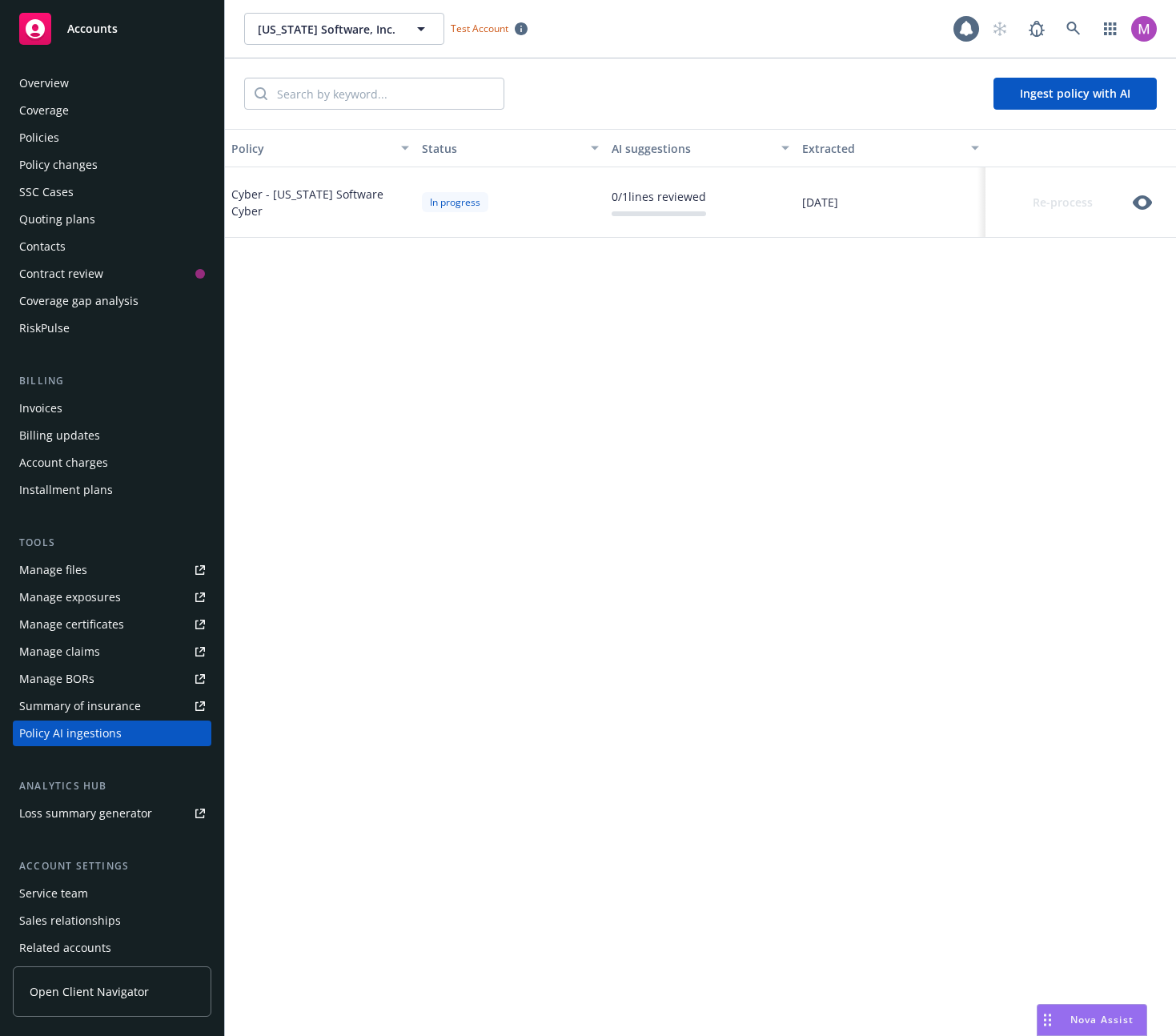
scroll to position [61, 0]
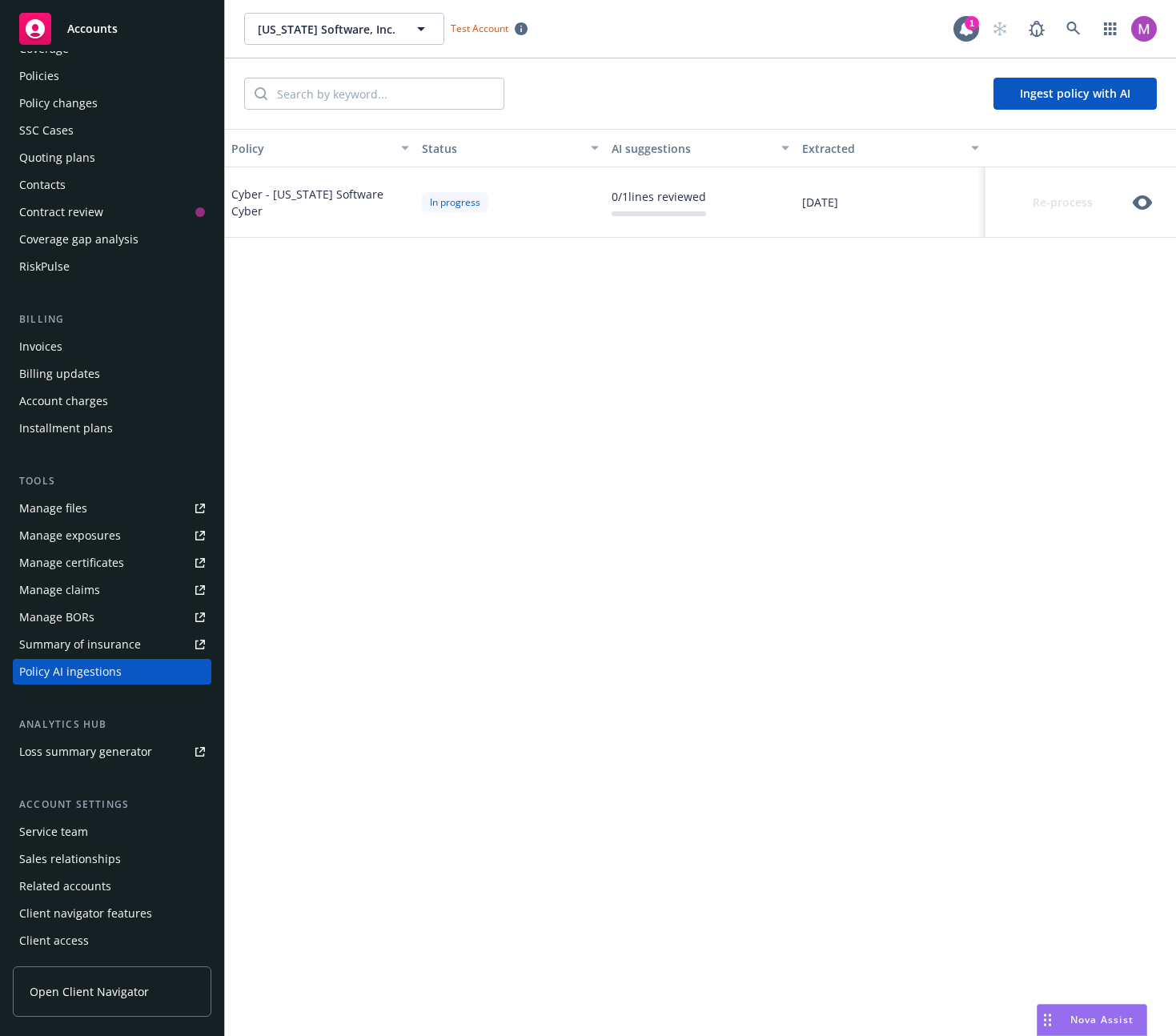
click at [1138, 198] on icon "button" at bounding box center [1143, 202] width 19 height 14
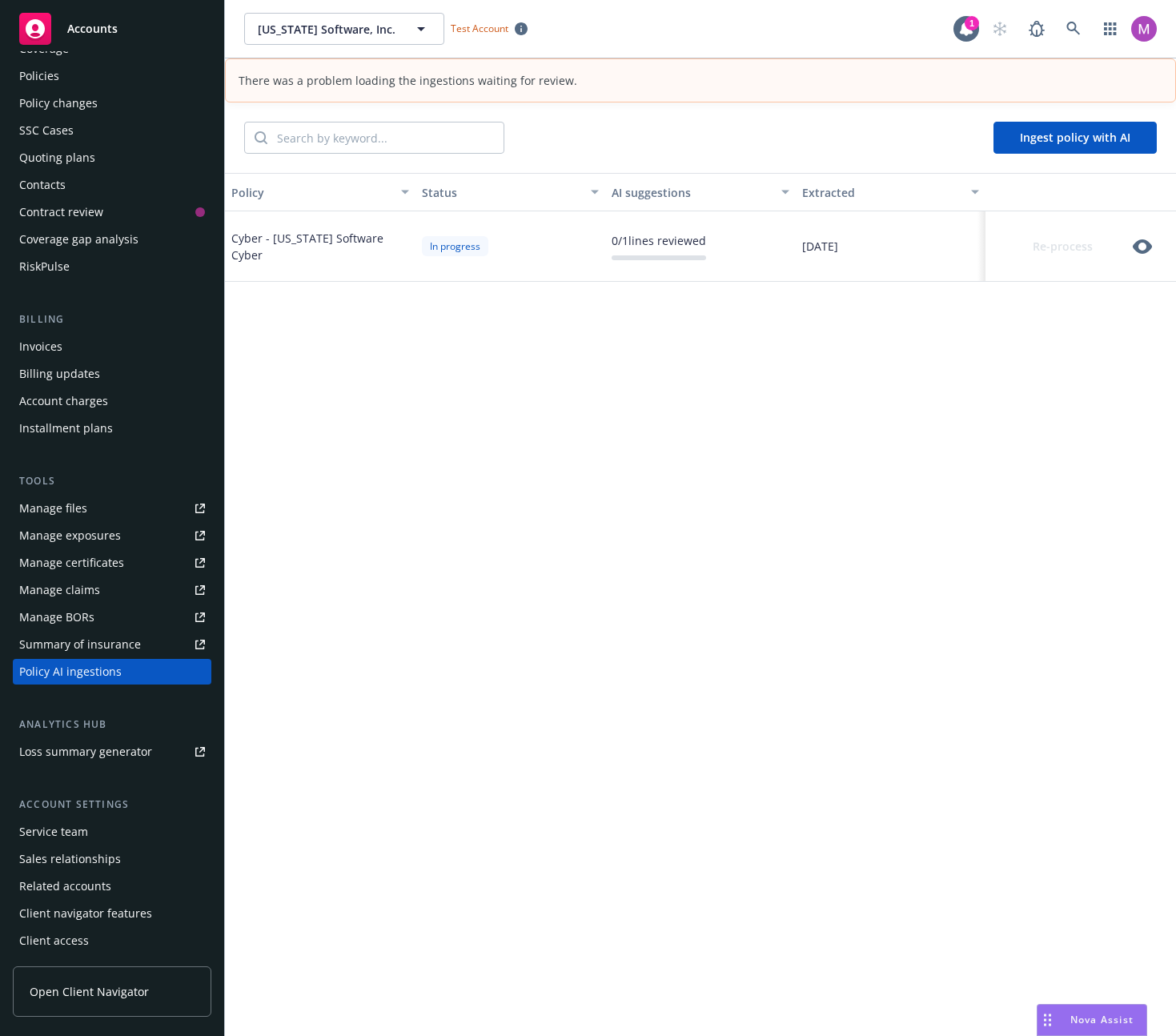
click at [354, 536] on div "Policy Status AI suggestions Extracted Cyber - [US_STATE] Software Cyber In pro…" at bounding box center [700, 627] width 951 height 907
click at [1133, 237] on icon "button" at bounding box center [1143, 247] width 19 height 19
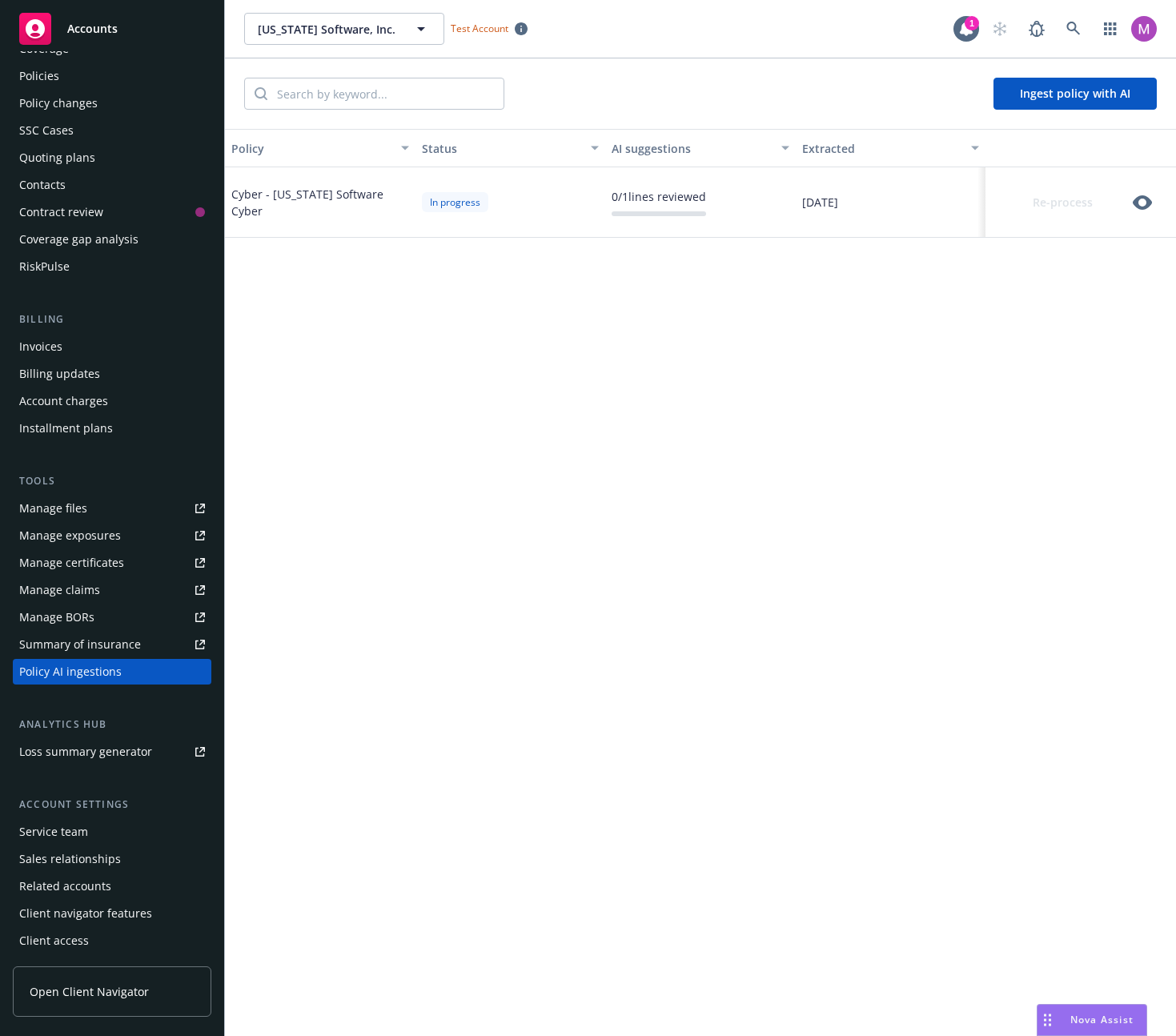
click at [1143, 210] on icon "button" at bounding box center [1143, 203] width 19 height 19
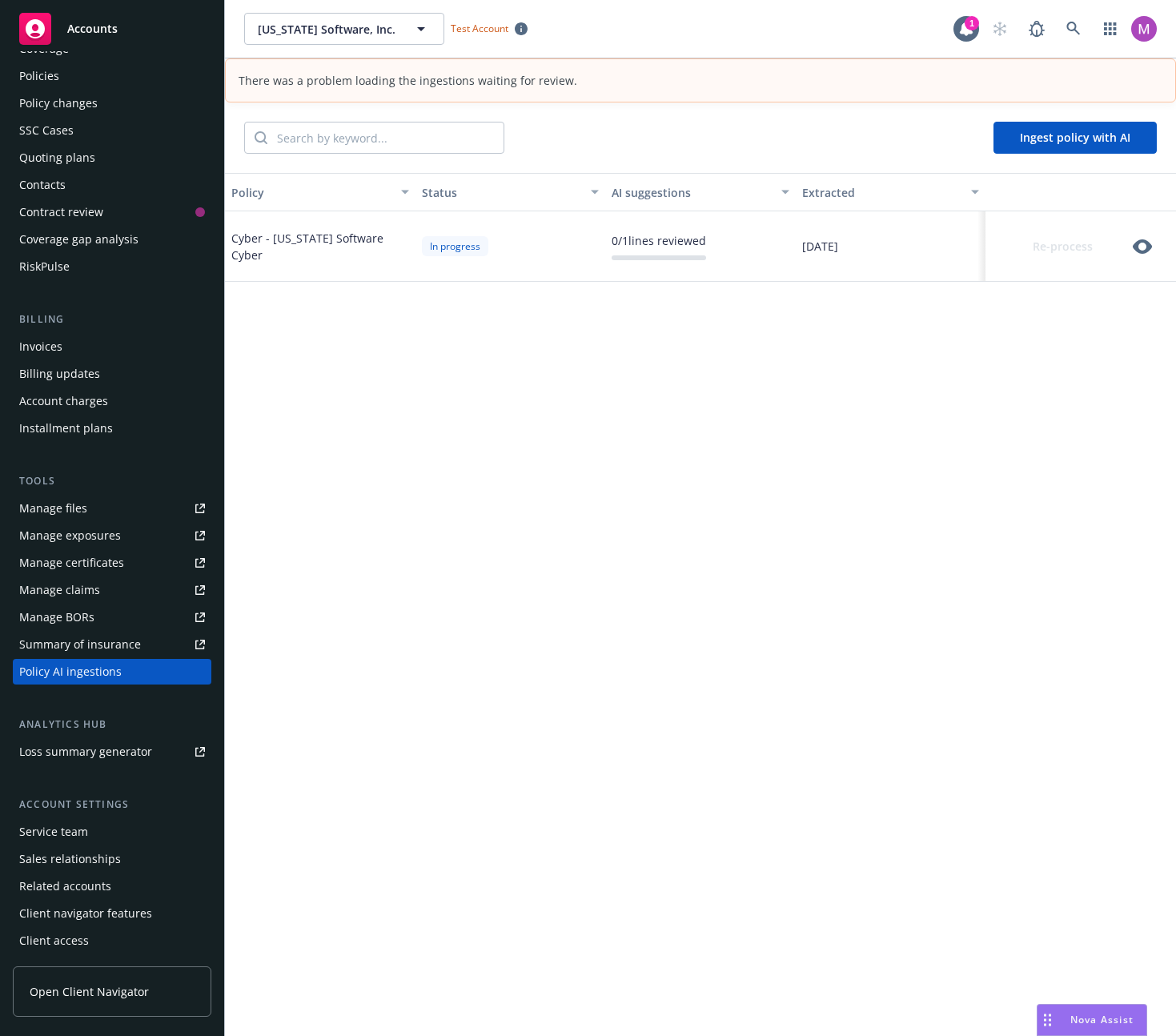
click at [355, 249] on div "Cyber - [US_STATE] Software Cyber" at bounding box center [321, 246] width 178 height 33
click at [461, 246] on div "In progress" at bounding box center [455, 246] width 66 height 20
click at [633, 239] on div "0 / 1 lines reviewed" at bounding box center [658, 241] width 95 height 17
click at [612, 316] on div "Policy Status AI suggestions Extracted Cyber - Montana Software Cyber In progre…" at bounding box center [700, 627] width 951 height 907
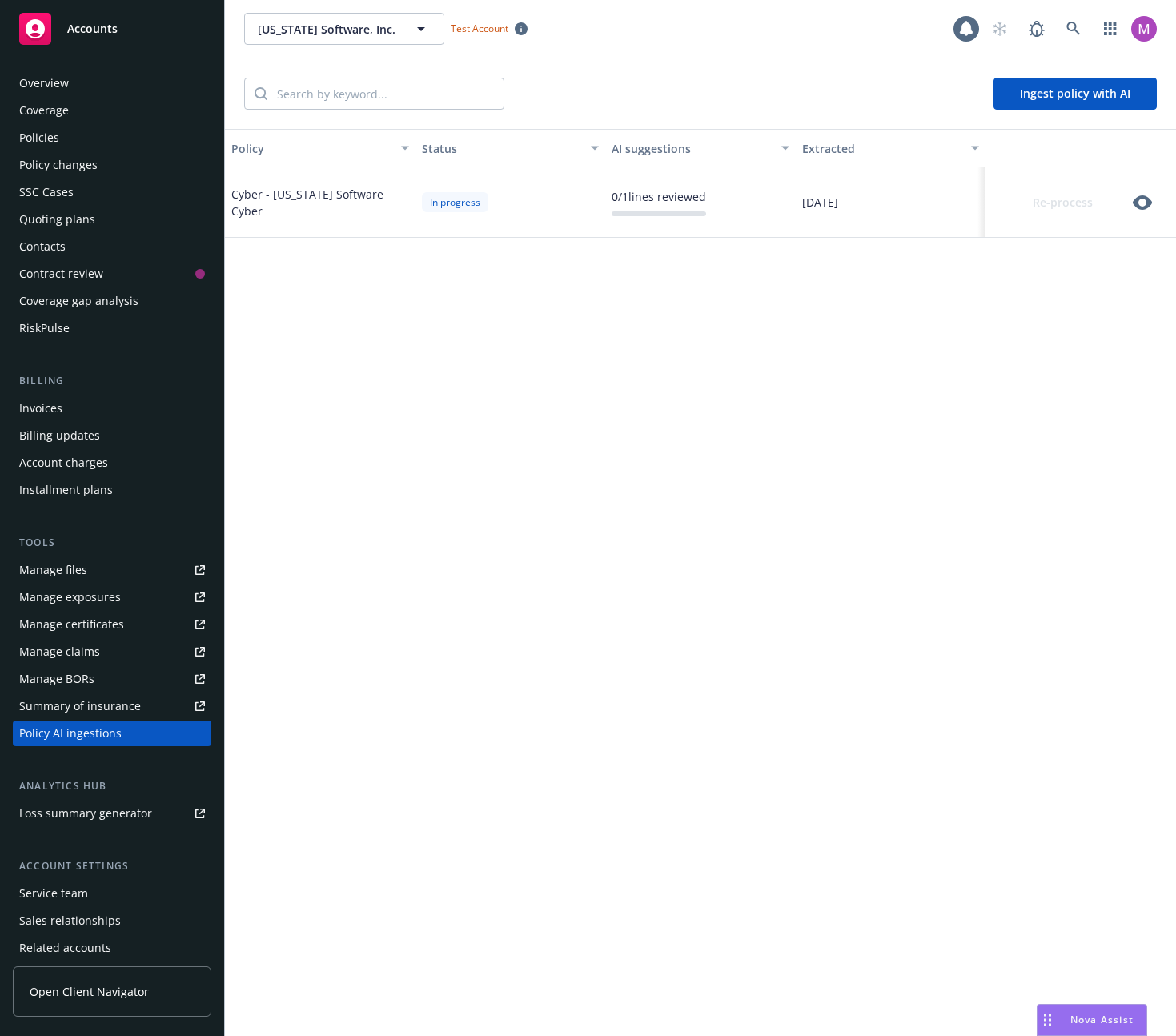
scroll to position [61, 0]
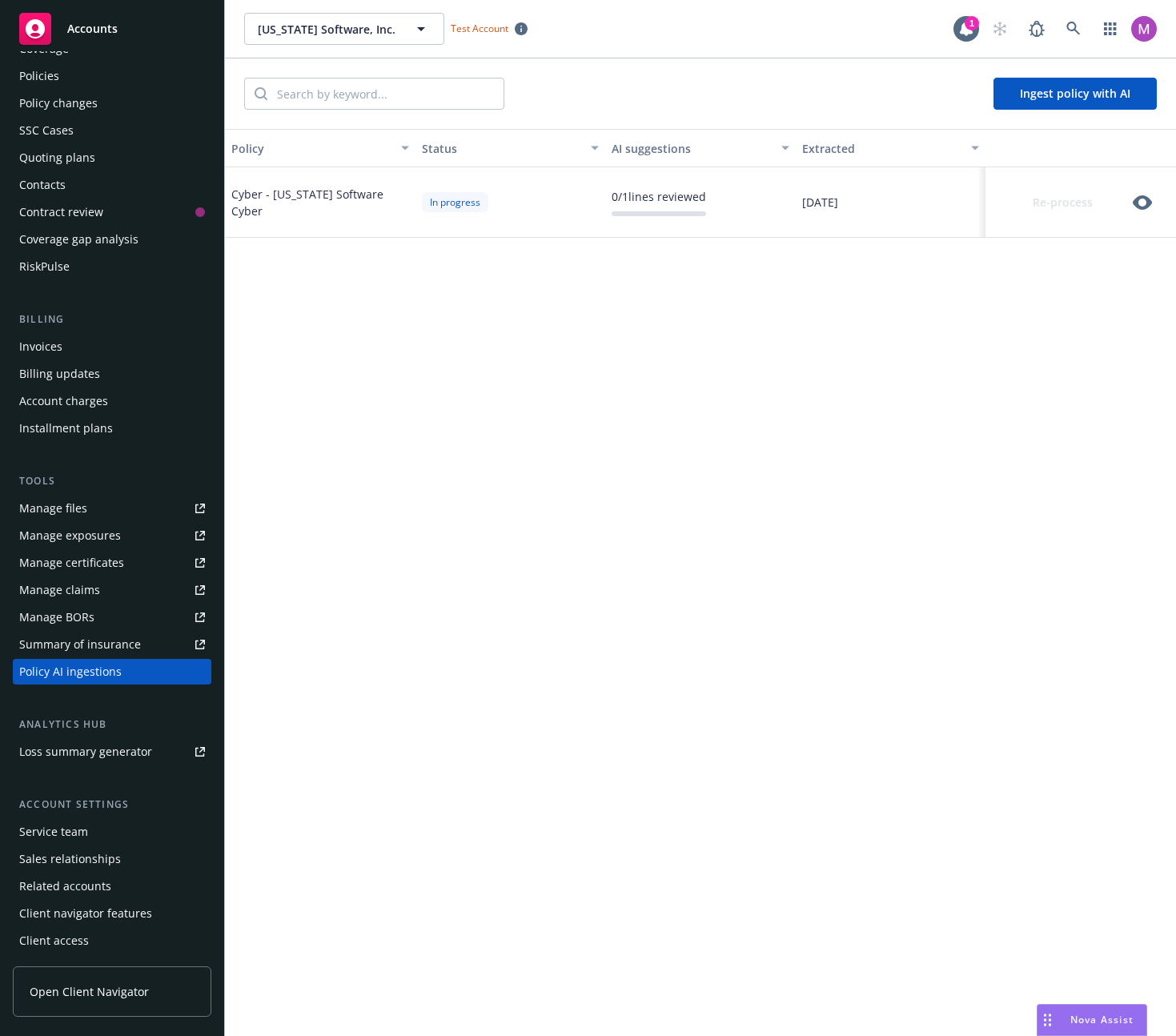
click at [1076, 270] on div "Policy Status AI suggestions Extracted Cyber - [US_STATE] Software Cyber In pro…" at bounding box center [700, 583] width 951 height 907
click at [1135, 202] on icon "button" at bounding box center [1143, 202] width 19 height 14
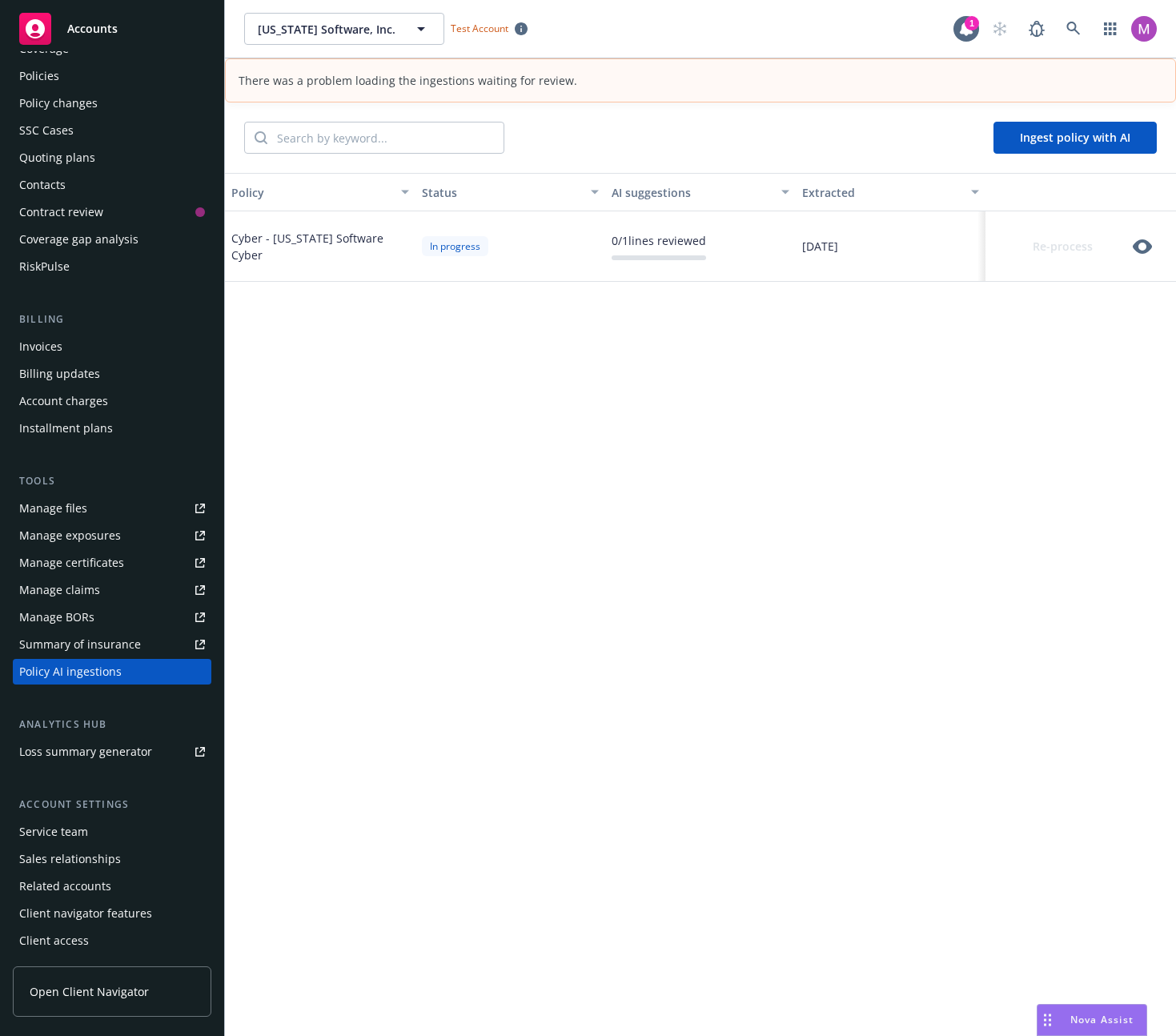
click at [359, 79] on div "There was a problem loading the ingestions waiting for review." at bounding box center [700, 80] width 924 height 17
click at [359, 78] on div "There was a problem loading the ingestions waiting for review." at bounding box center [700, 80] width 924 height 17
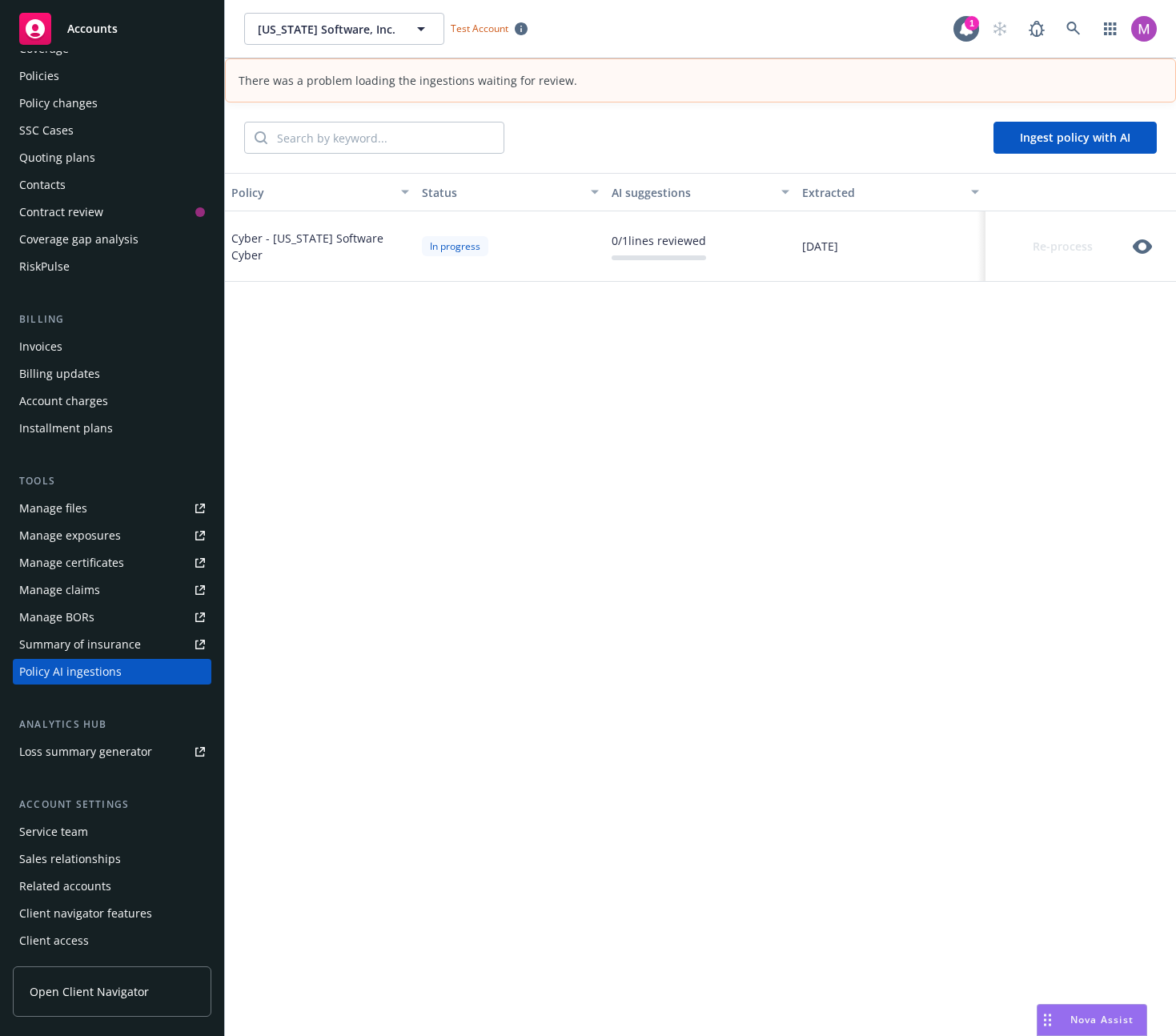
click at [833, 714] on div "Policy Status AI suggestions Extracted Cyber - Montana Software Cyber In progre…" at bounding box center [700, 627] width 951 height 907
click at [519, 345] on div "Policy Status AI suggestions Extracted Cyber - Montana Software Cyber In progre…" at bounding box center [700, 627] width 951 height 907
click at [447, 253] on div "In progress" at bounding box center [455, 246] width 66 height 20
click at [448, 253] on div "In progress" at bounding box center [455, 246] width 66 height 20
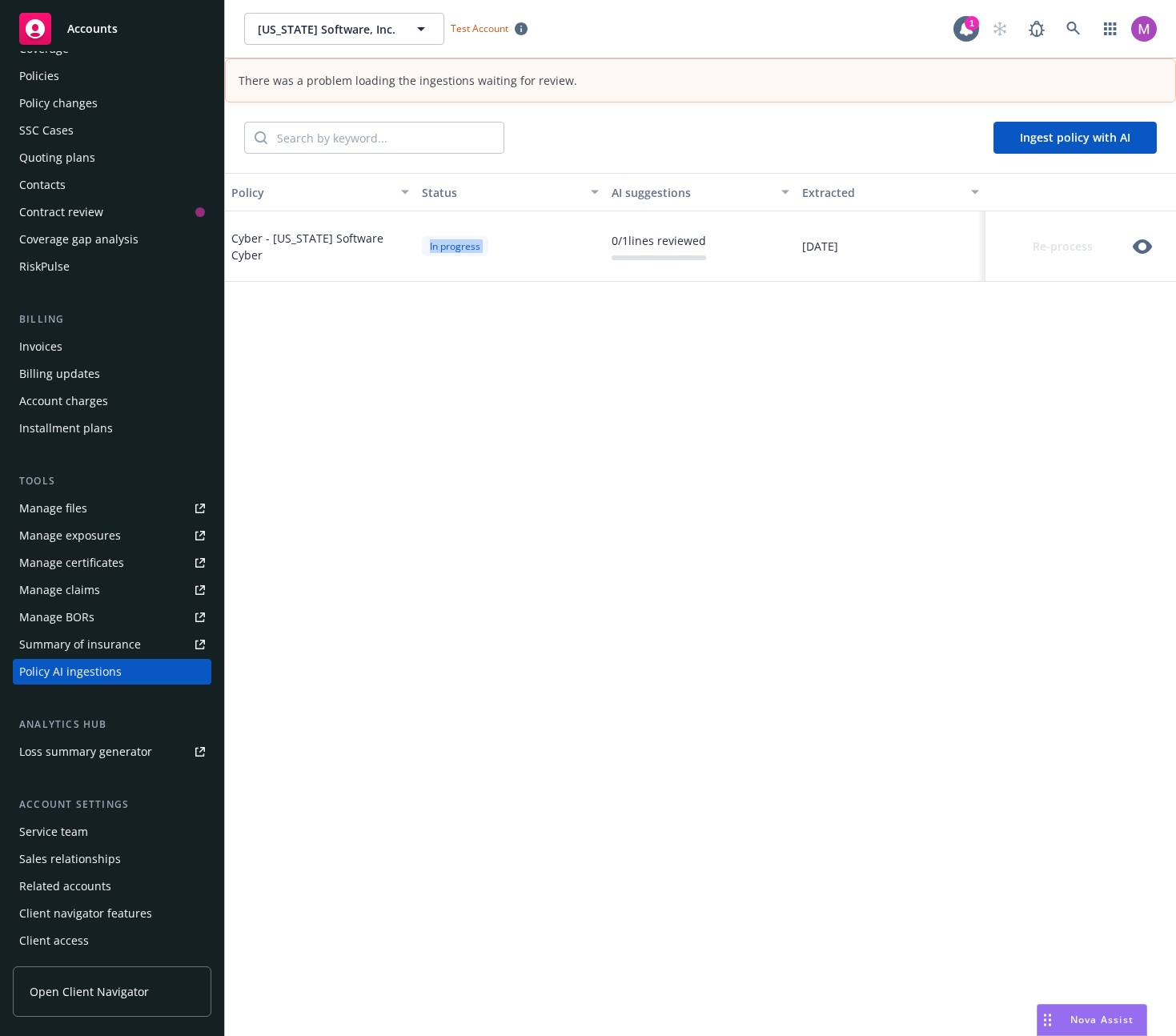
click at [448, 253] on div "In progress" at bounding box center [455, 246] width 66 height 20
click at [474, 242] on div "In progress" at bounding box center [455, 246] width 66 height 20
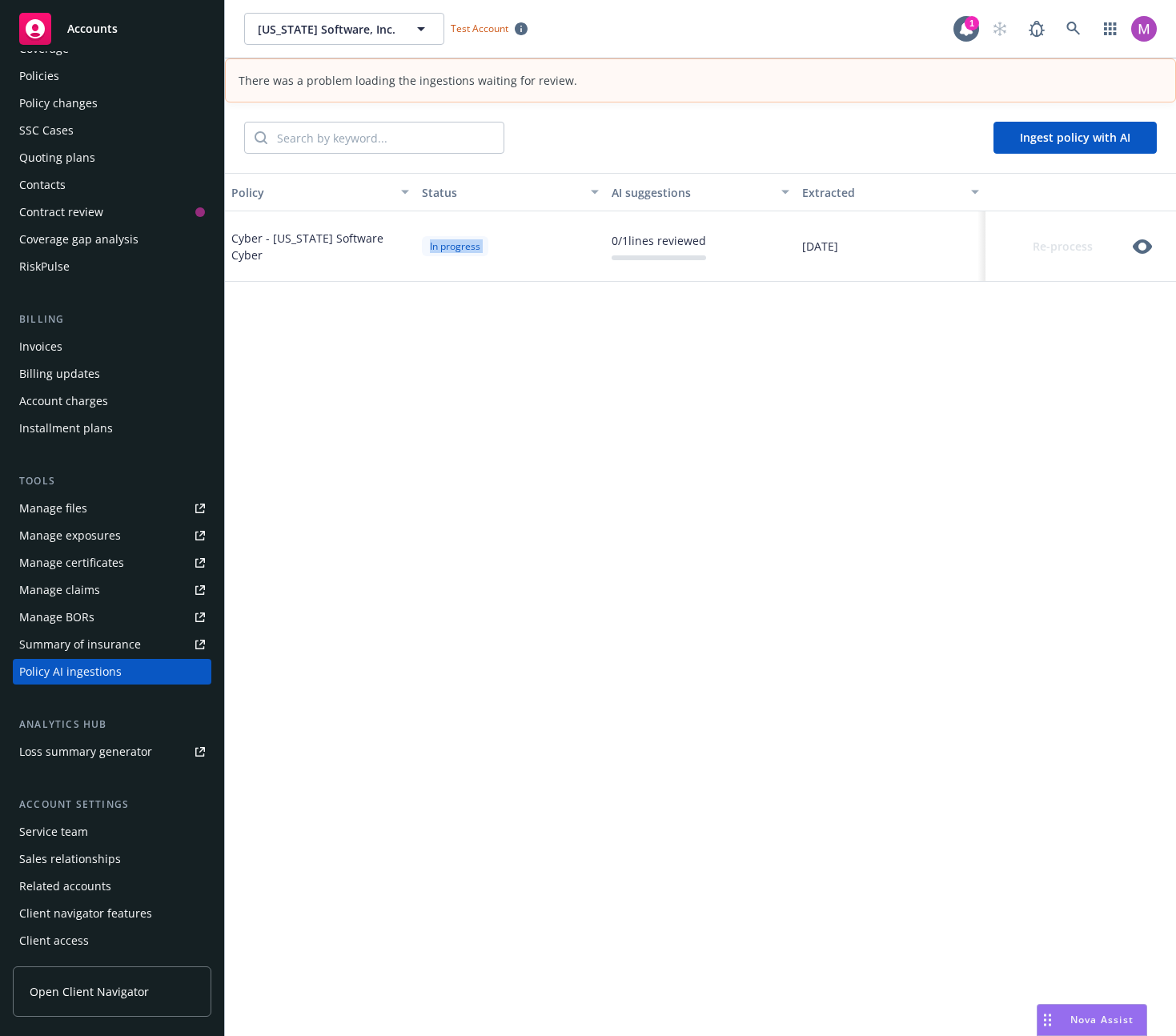
click at [454, 249] on div "In progress" at bounding box center [455, 246] width 66 height 20
click at [1133, 248] on icon "button" at bounding box center [1143, 246] width 19 height 14
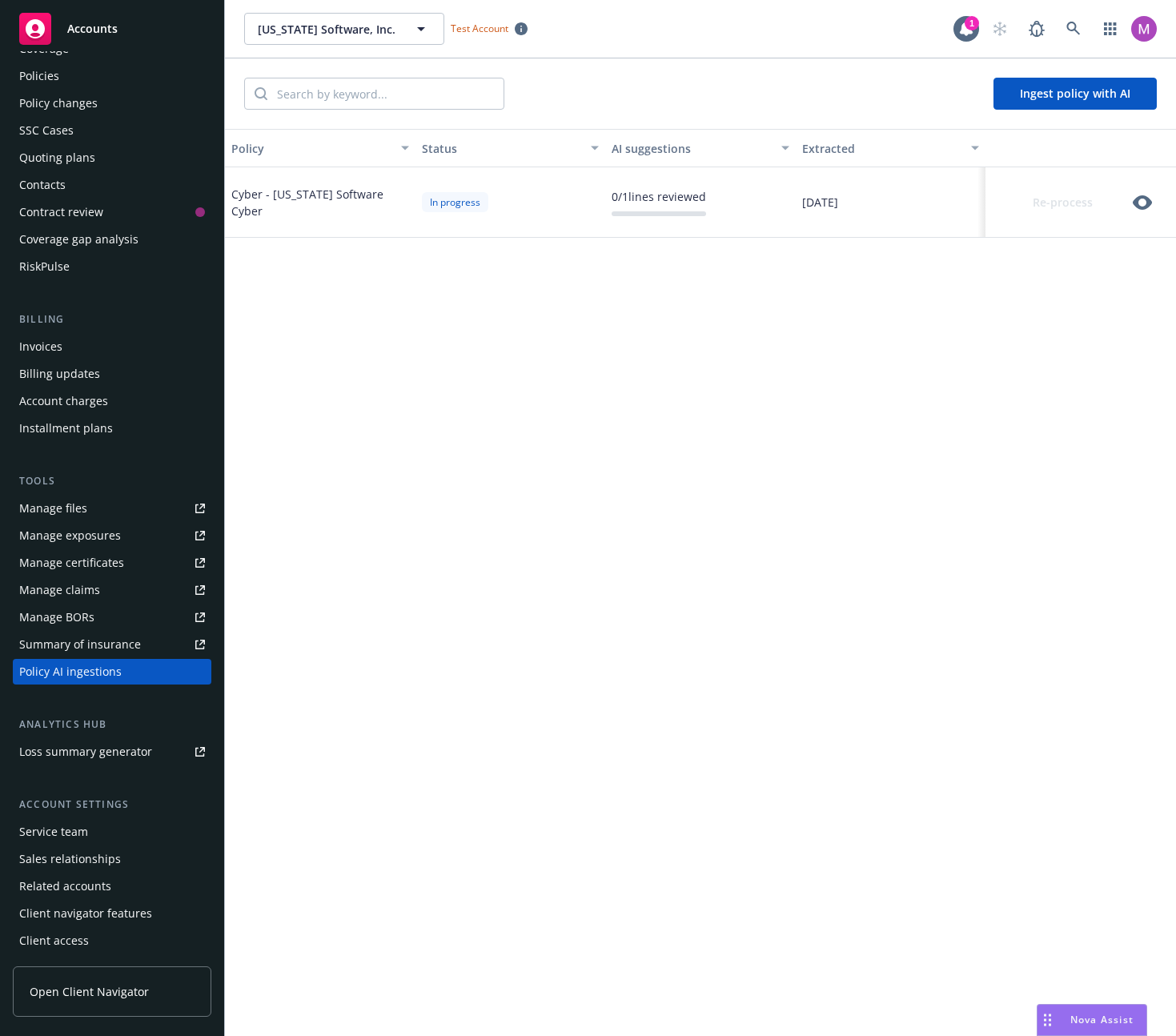
click at [1141, 205] on icon "button" at bounding box center [1143, 203] width 19 height 19
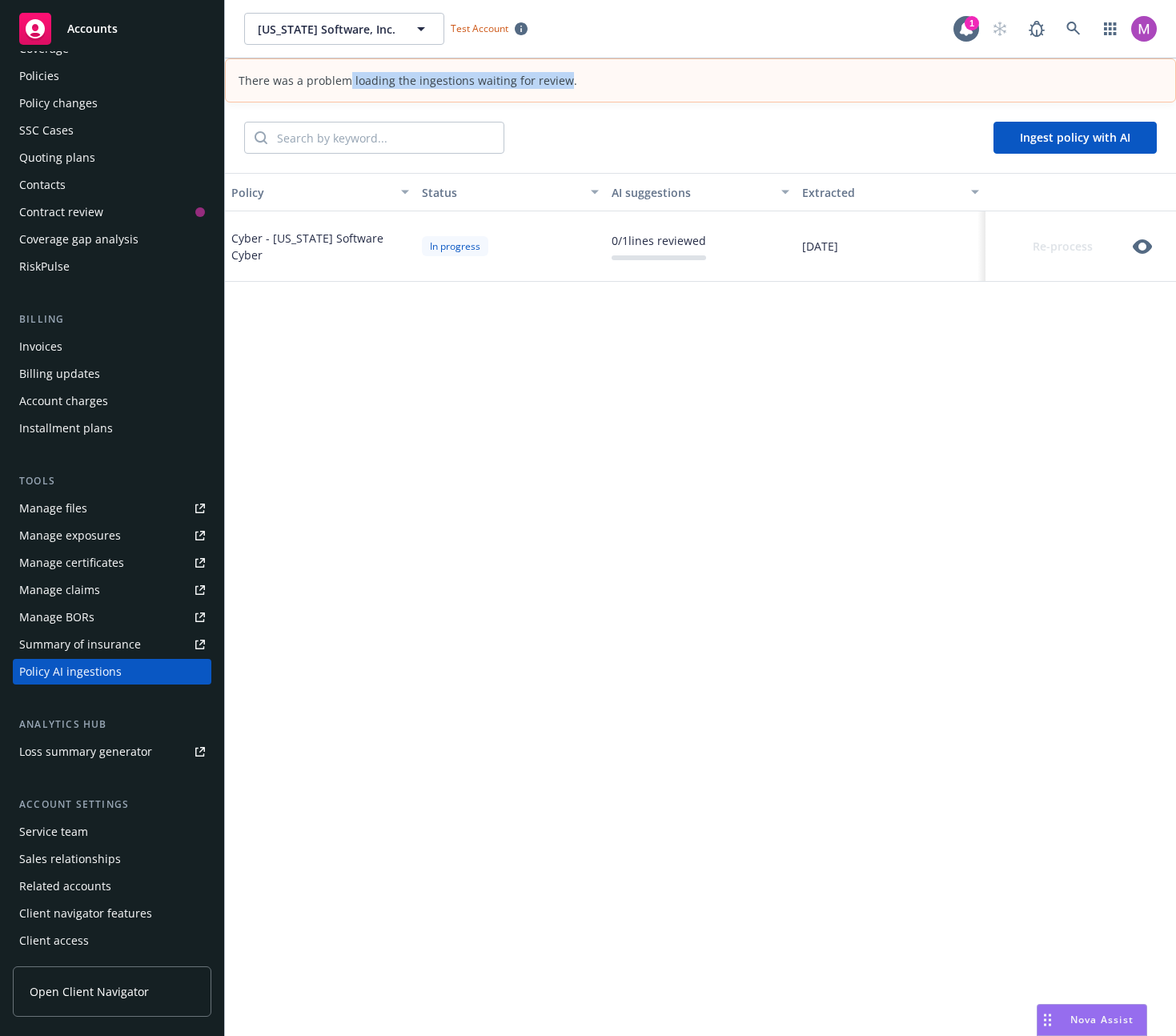
drag, startPoint x: 510, startPoint y: 77, endPoint x: 568, endPoint y: 80, distance: 58.1
click at [559, 78] on div "There was a problem loading the ingestions waiting for review." at bounding box center [700, 80] width 924 height 17
click at [584, 83] on div "There was a problem loading the ingestions waiting for review." at bounding box center [700, 80] width 924 height 17
drag, startPoint x: 466, startPoint y: 248, endPoint x: 422, endPoint y: 246, distance: 44.0
click at [430, 245] on div "In progress" at bounding box center [455, 246] width 66 height 20
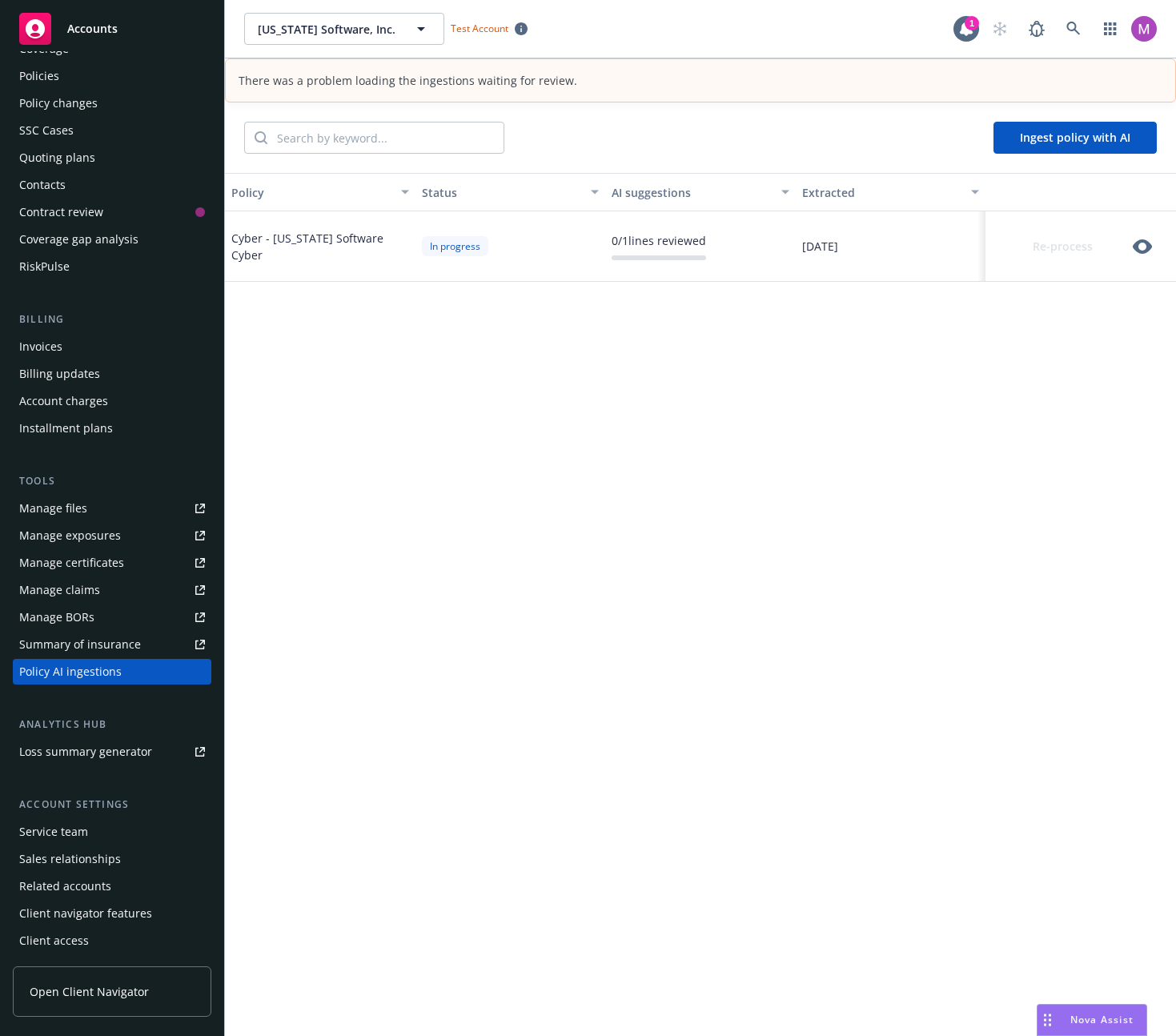
click at [422, 246] on div "In progress" at bounding box center [455, 246] width 66 height 20
drag, startPoint x: 422, startPoint y: 247, endPoint x: 475, endPoint y: 243, distance: 53.2
click at [475, 243] on div "In progress" at bounding box center [455, 246] width 66 height 20
click at [482, 245] on div "In progress" at bounding box center [455, 246] width 66 height 20
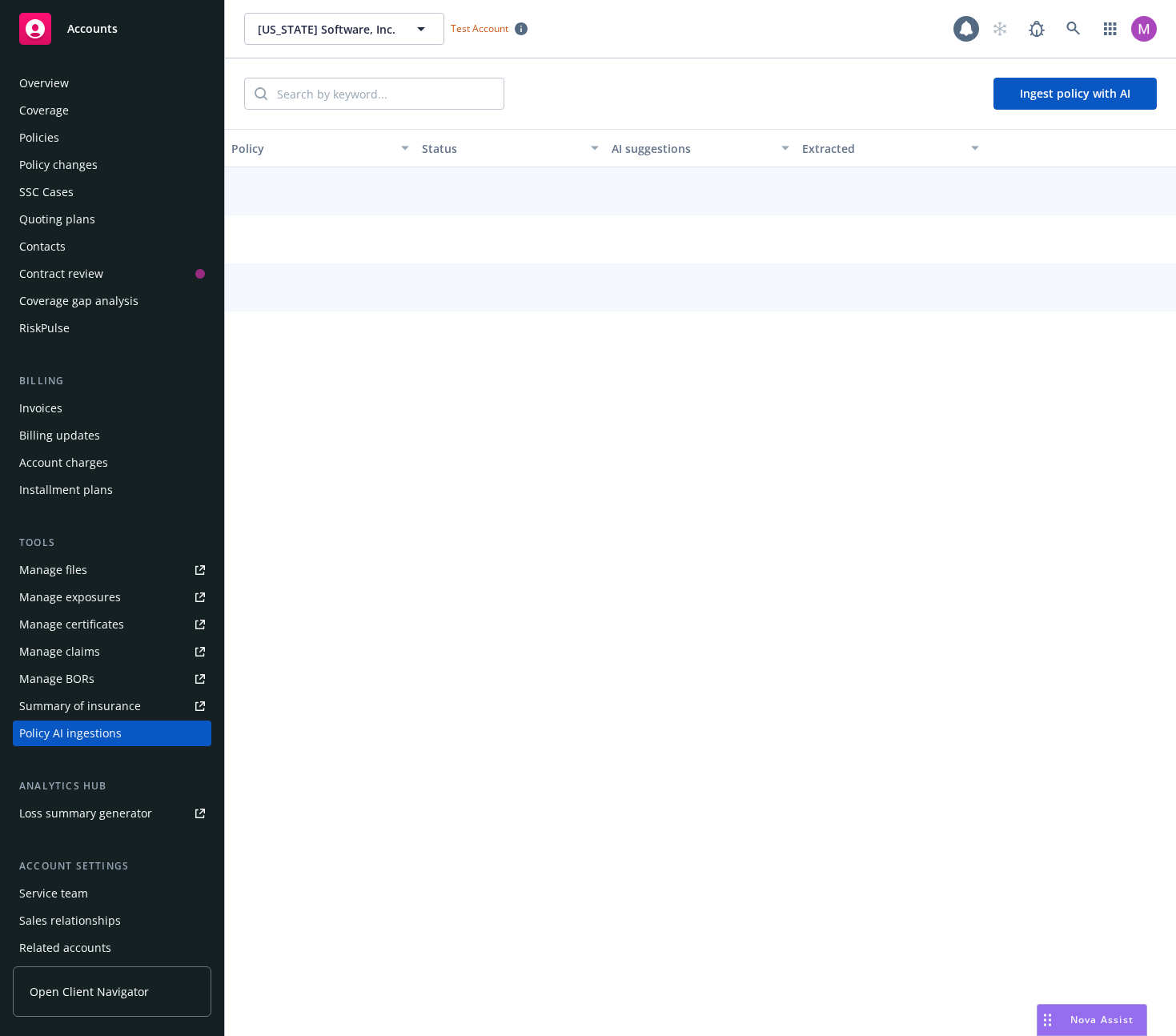
scroll to position [61, 0]
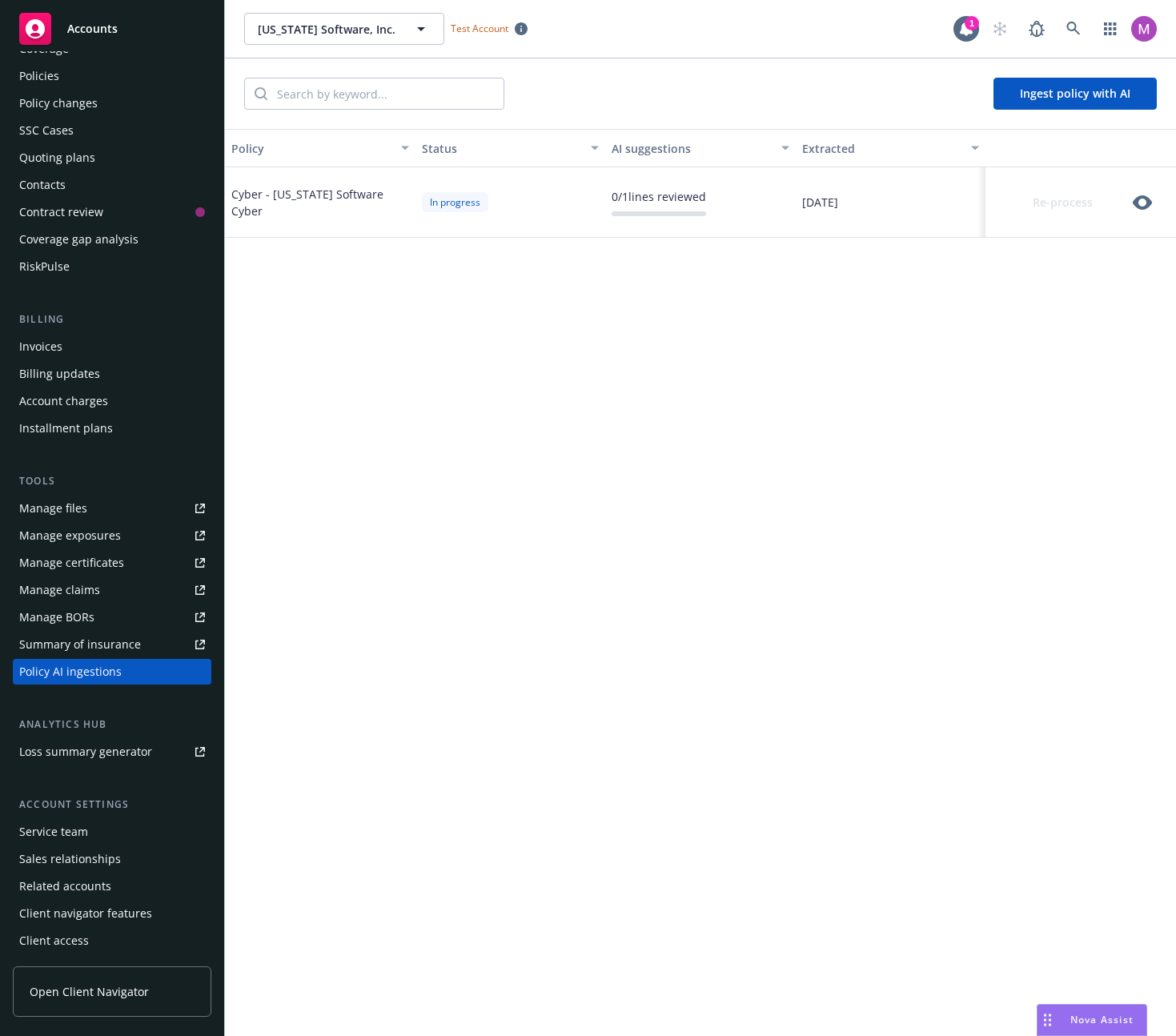
click at [1144, 200] on icon "button" at bounding box center [1143, 203] width 19 height 19
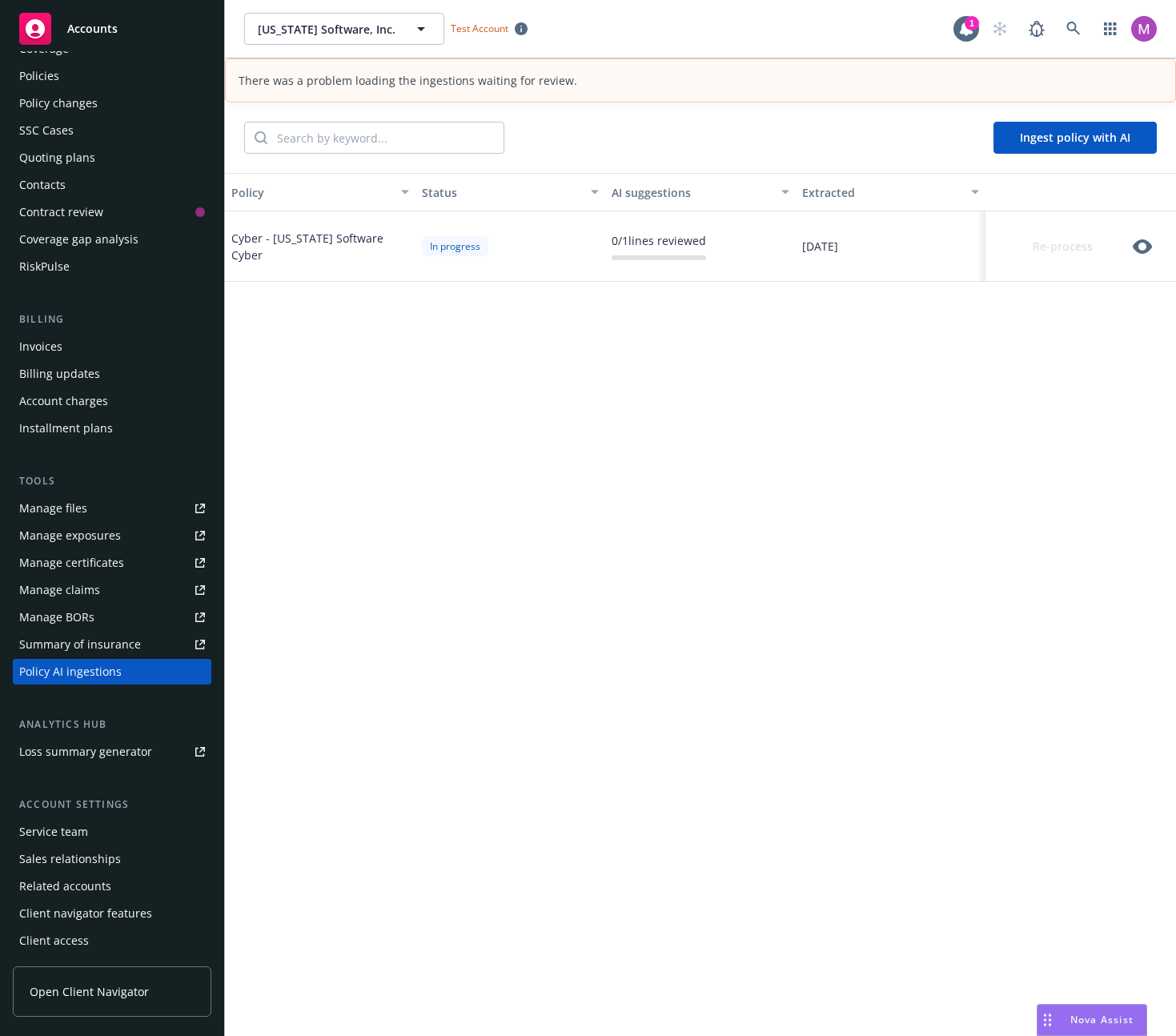
click at [1149, 244] on div "Re-process" at bounding box center [1080, 247] width 190 height 71
click at [1140, 245] on icon "button" at bounding box center [1143, 246] width 19 height 14
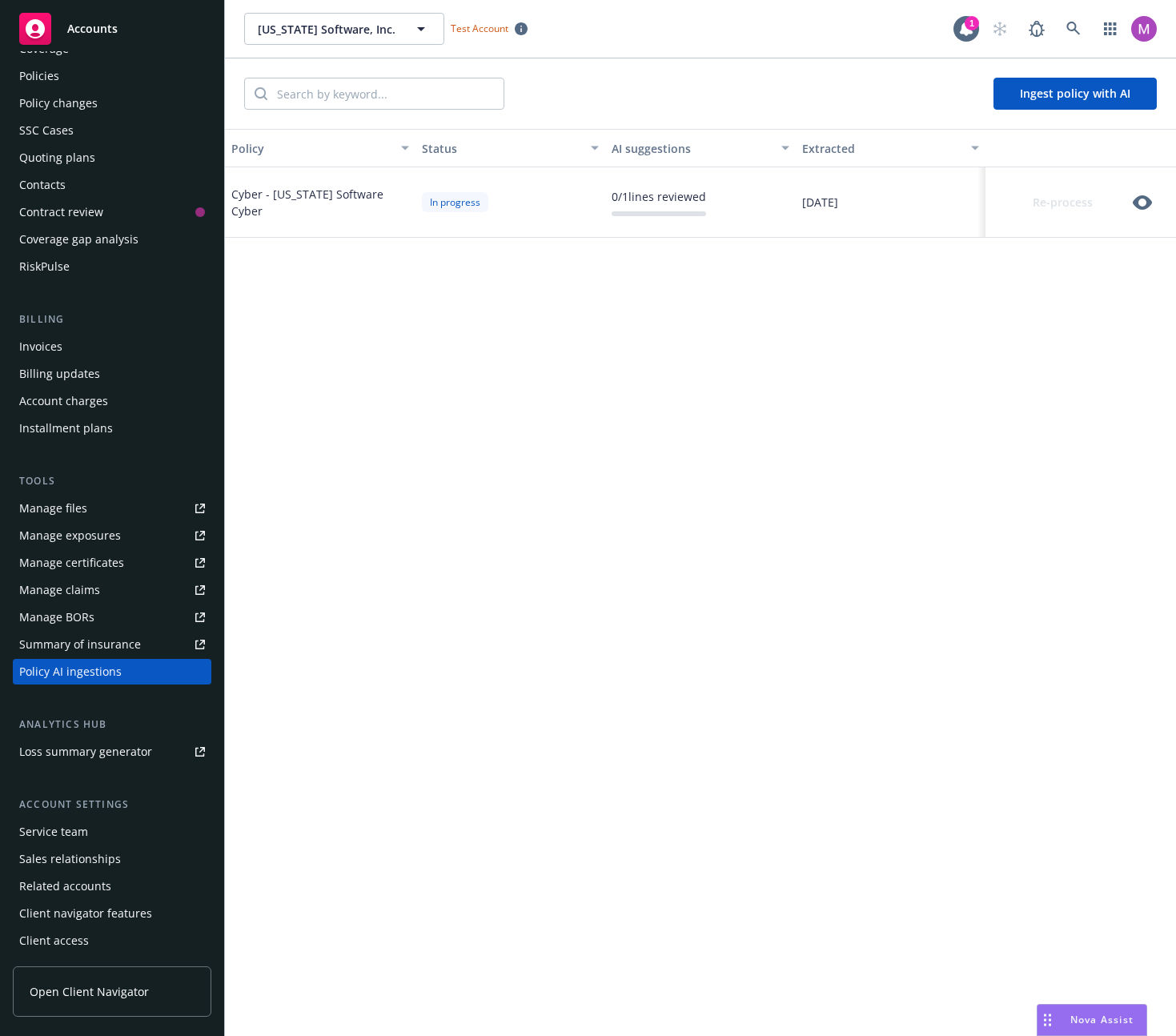
click at [1143, 203] on icon "button" at bounding box center [1143, 203] width 19 height 19
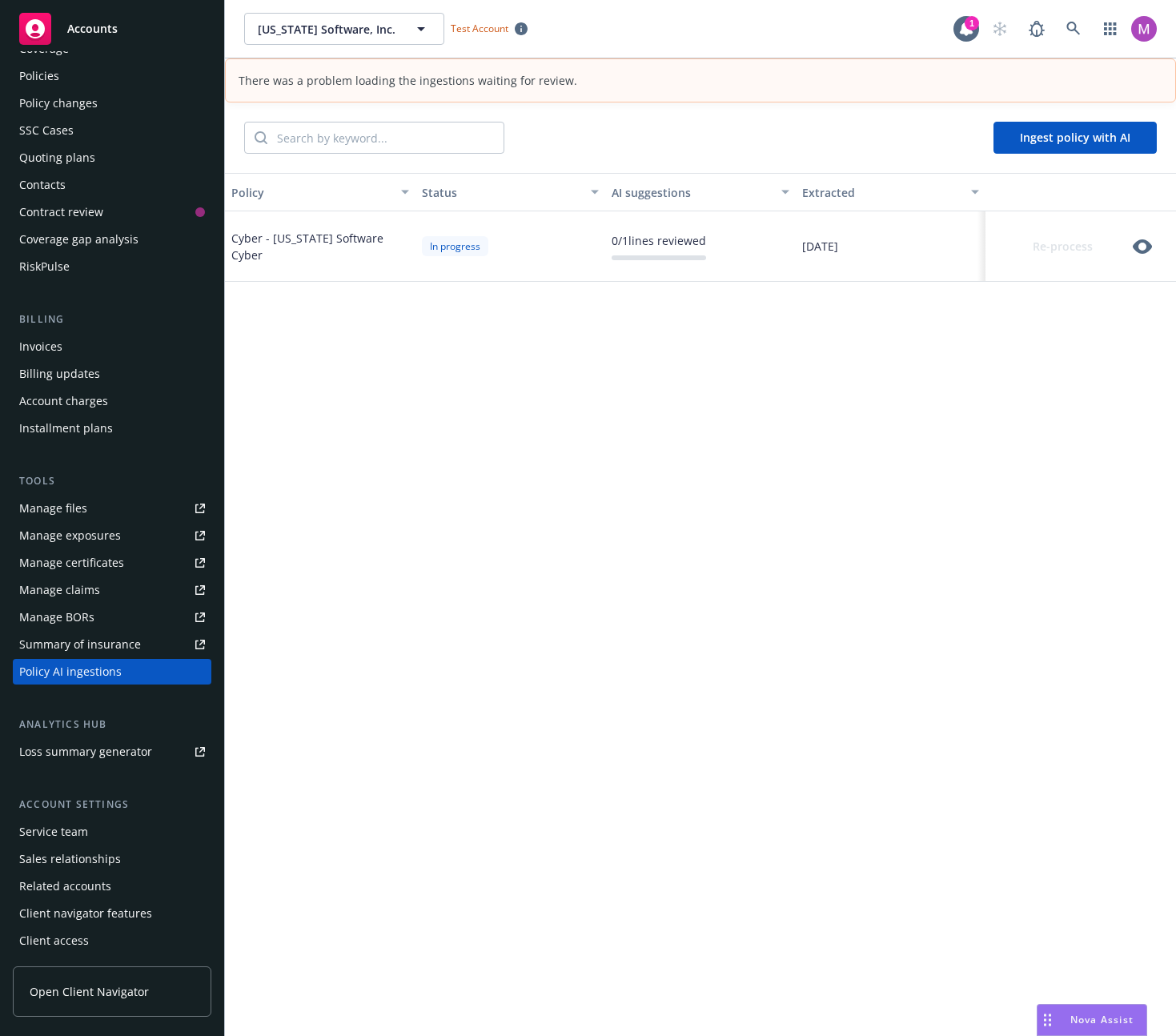
click at [1054, 244] on div "Re-process" at bounding box center [1076, 246] width 166 height 32
click at [1076, 253] on div "Re-process" at bounding box center [1076, 246] width 166 height 32
click at [450, 245] on div "In progress" at bounding box center [455, 246] width 66 height 20
click at [449, 245] on div "In progress" at bounding box center [455, 246] width 66 height 20
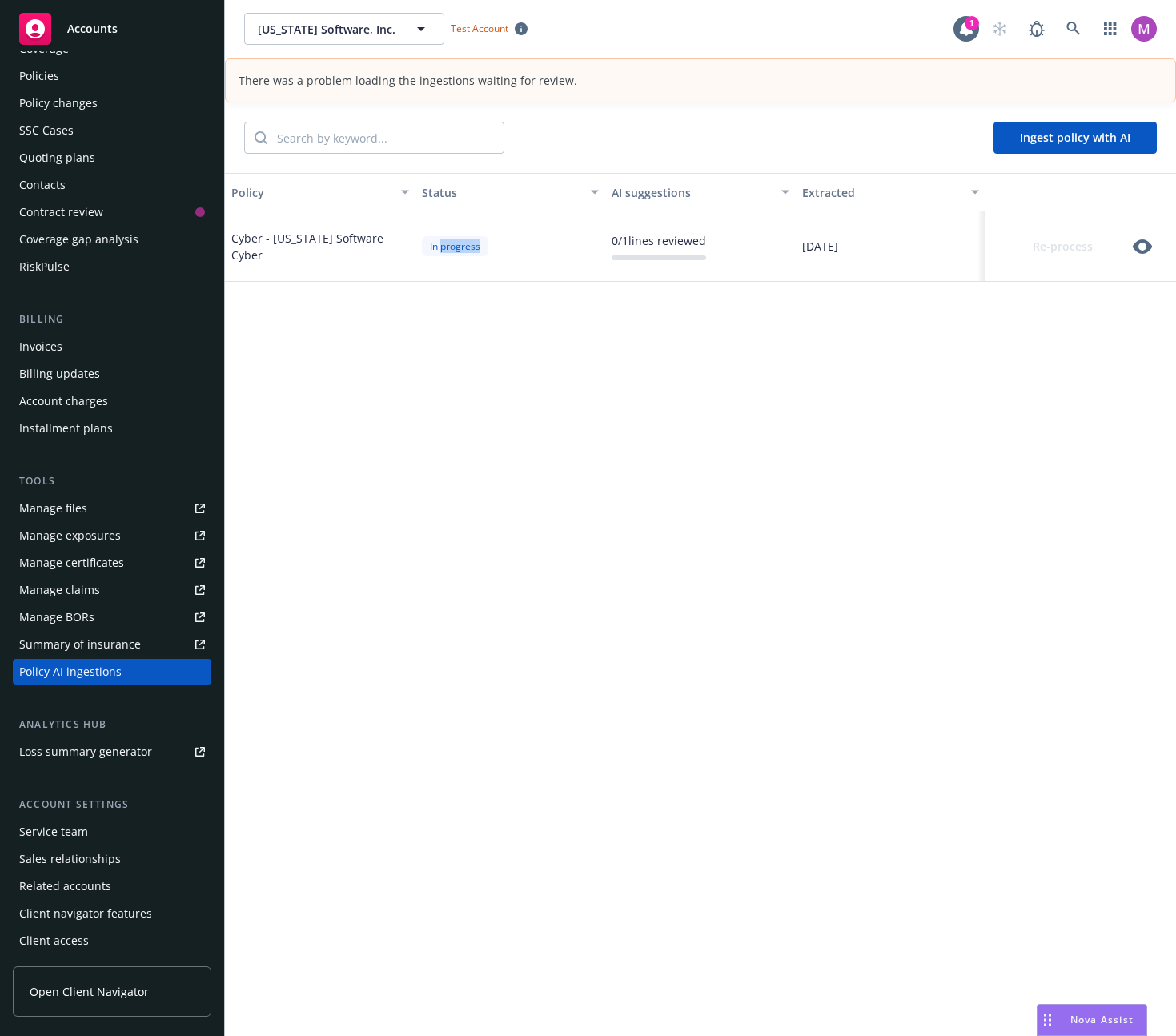
click at [449, 245] on div "In progress" at bounding box center [455, 246] width 66 height 20
click at [449, 243] on div "In progress" at bounding box center [455, 246] width 66 height 20
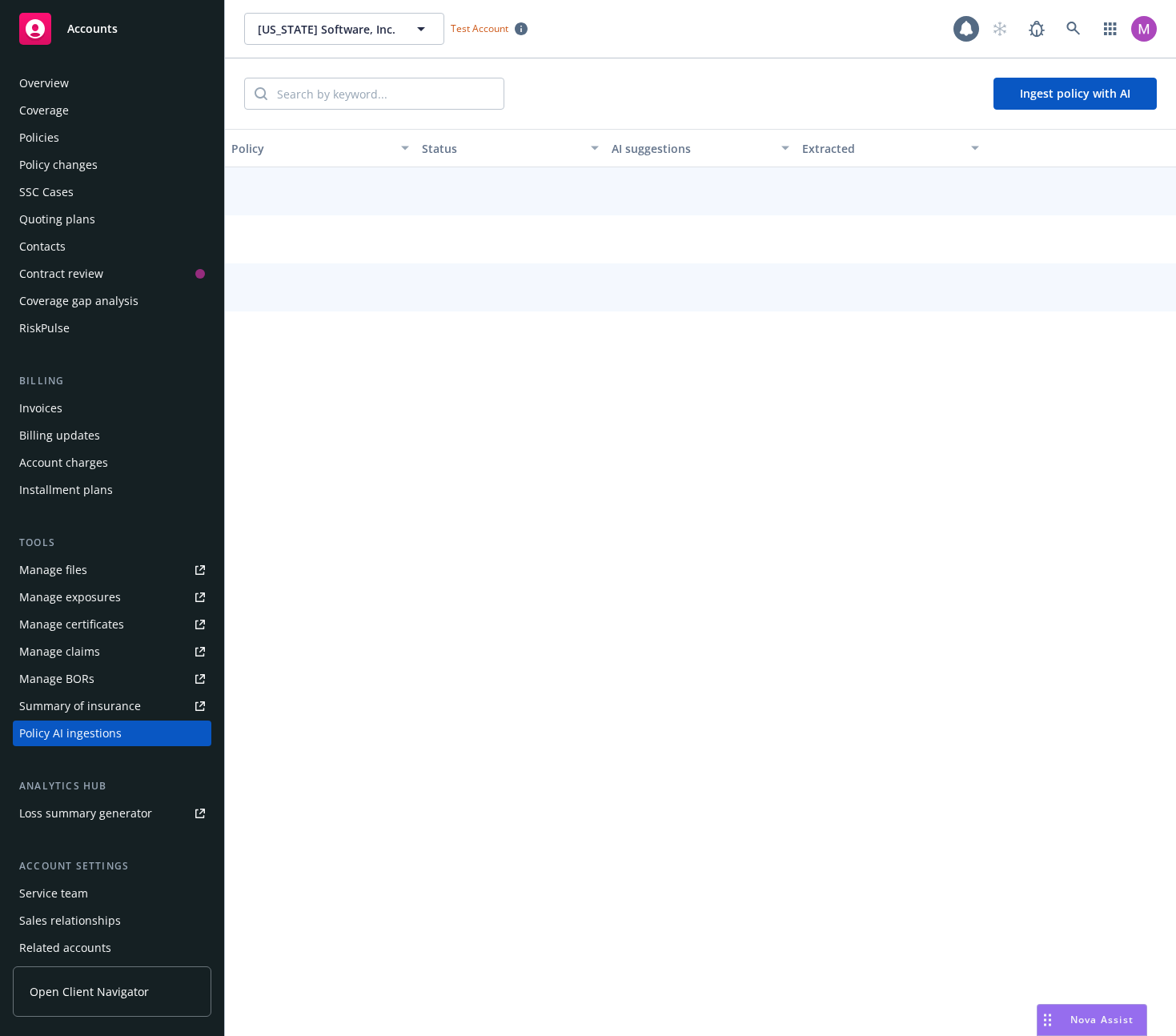
scroll to position [61, 0]
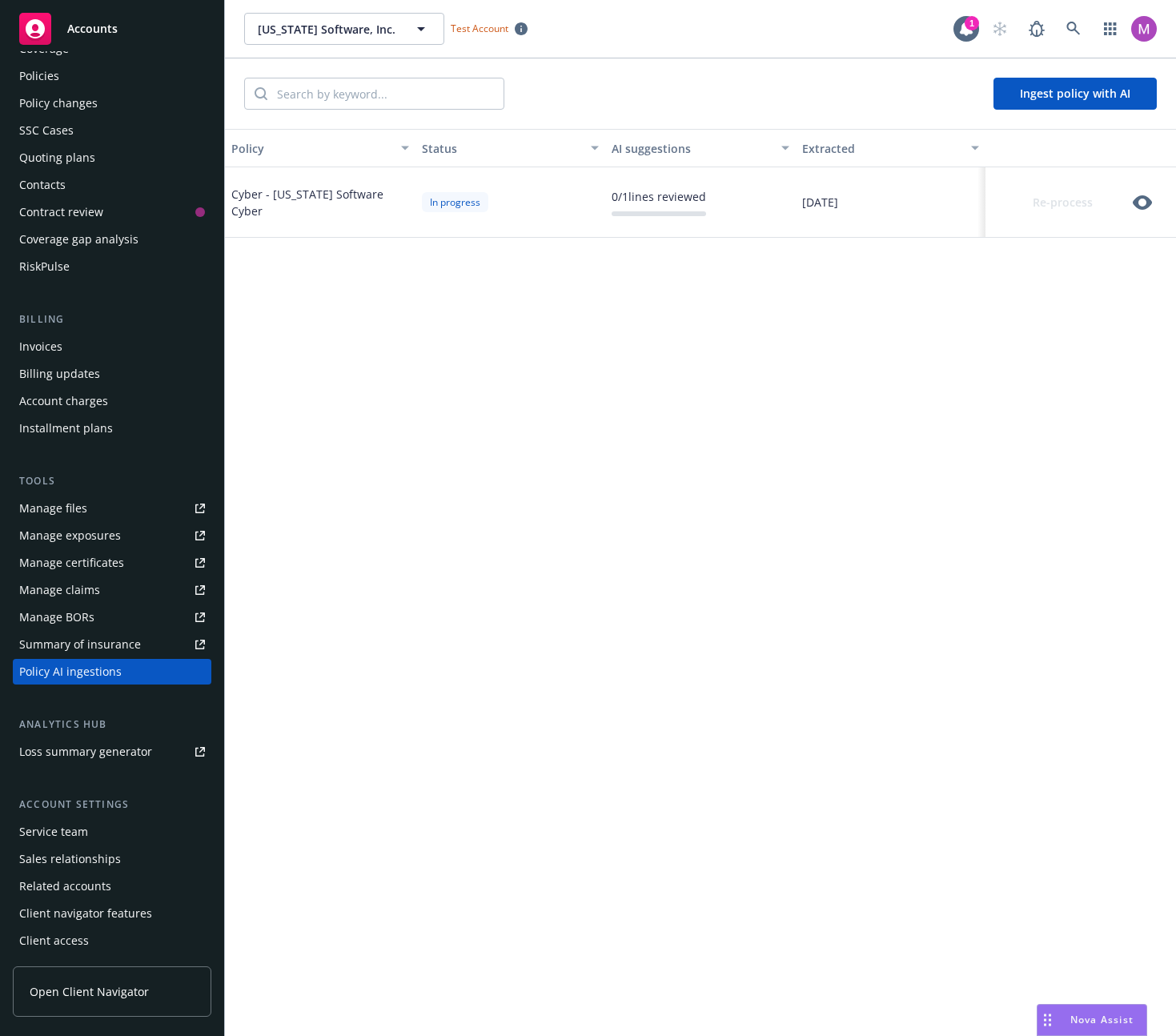
click at [1146, 199] on icon "button" at bounding box center [1143, 202] width 19 height 14
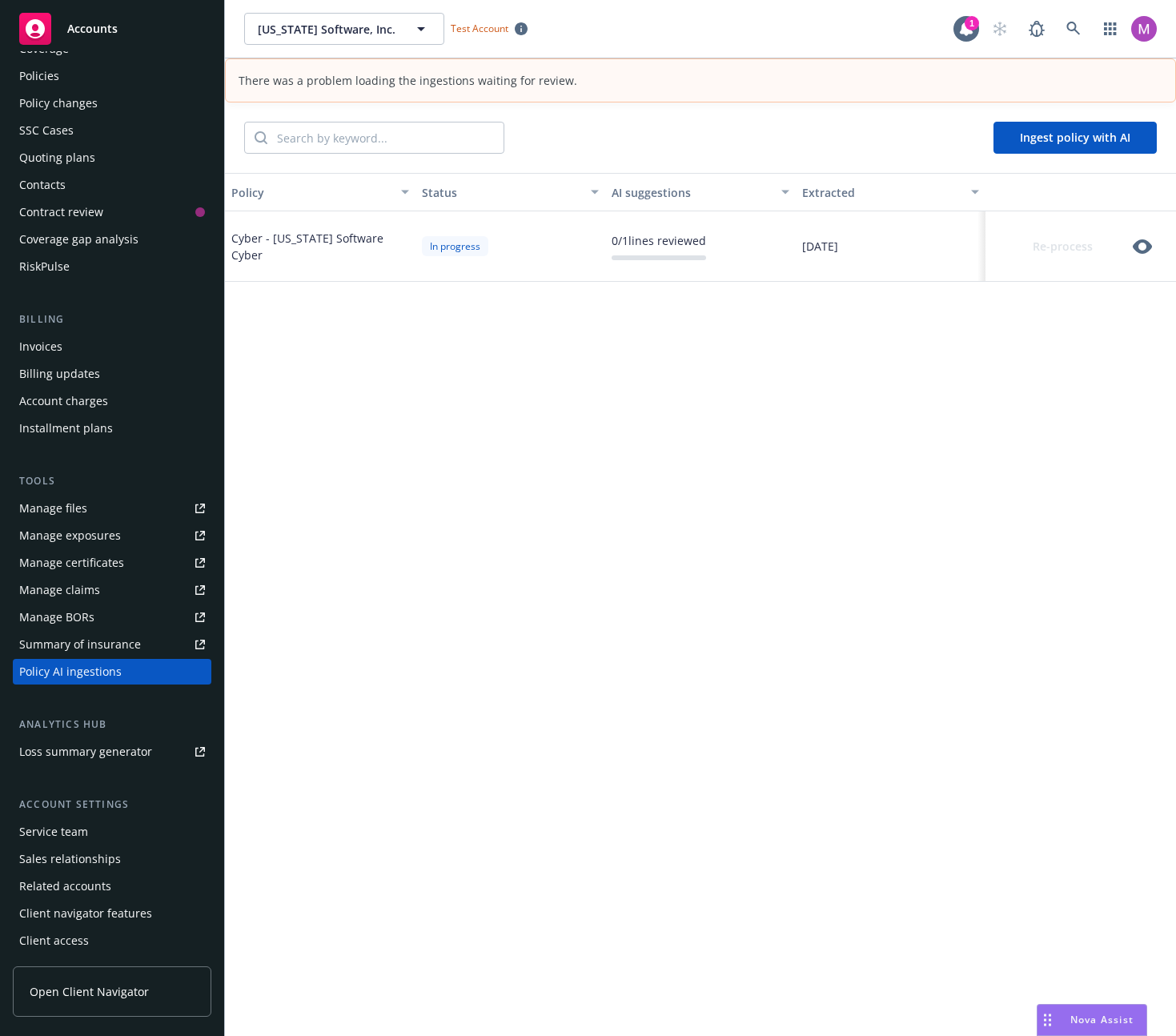
click at [454, 226] on div "In progress" at bounding box center [510, 247] width 190 height 71
click at [689, 889] on div "Policy Status AI suggestions Extracted Cyber - [US_STATE] Software Cyber In pro…" at bounding box center [700, 627] width 951 height 907
drag, startPoint x: 708, startPoint y: 827, endPoint x: 701, endPoint y: 817, distance: 12.2
click at [708, 826] on div "Policy Status AI suggestions Extracted Cyber - [US_STATE] Software Cyber In pro…" at bounding box center [700, 627] width 951 height 907
click at [466, 397] on div "Policy Status AI suggestions Extracted Cyber - [US_STATE] Software Cyber In pro…" at bounding box center [700, 627] width 951 height 907
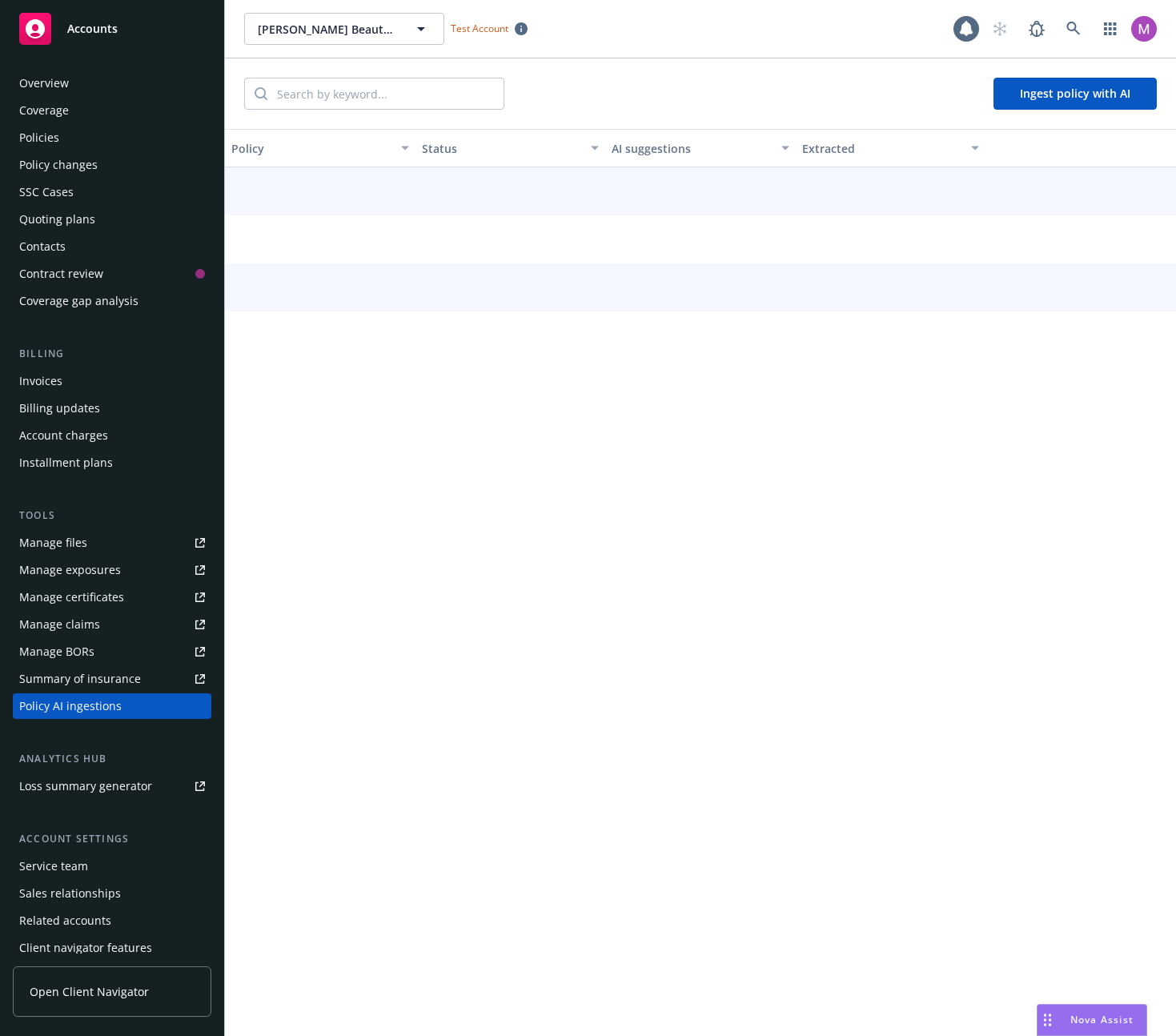
scroll to position [34, 0]
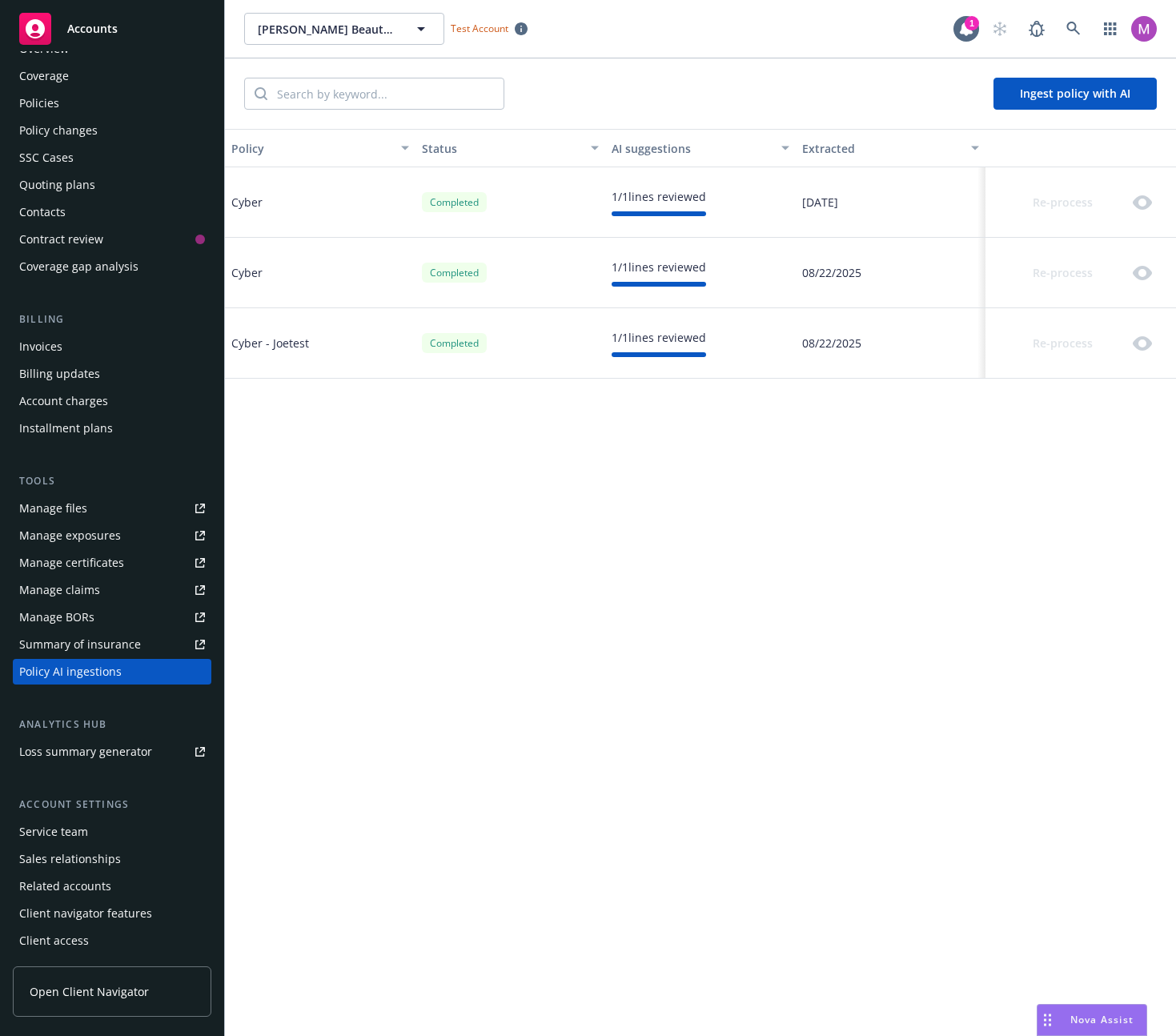
click at [460, 203] on div "Completed" at bounding box center [455, 202] width 65 height 20
click at [826, 591] on div "Policy Status AI suggestions Extracted Cyber Completed 1 / 1 lines reviewed 08/…" at bounding box center [700, 583] width 951 height 907
click at [650, 322] on div "1 / 1 lines reviewed" at bounding box center [700, 343] width 190 height 71
click at [661, 460] on div "Policy Status AI suggestions Extracted Cyber Completed 1 / 1 lines reviewed 08/…" at bounding box center [700, 583] width 951 height 907
click at [1056, 370] on div "Re-process" at bounding box center [1080, 343] width 190 height 71
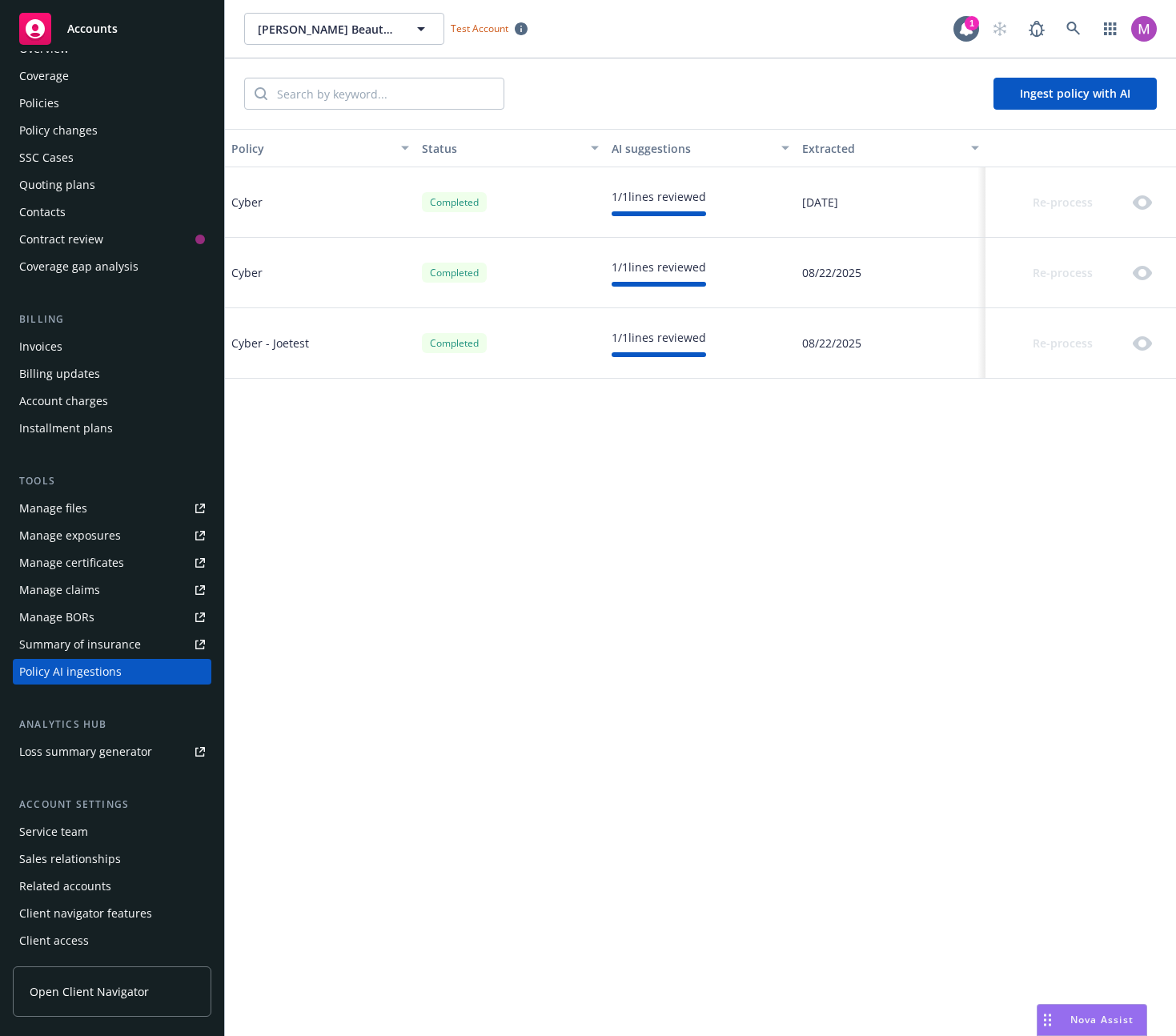
click at [1050, 207] on div "Re-process" at bounding box center [1076, 202] width 166 height 32
click at [1050, 208] on div "Re-process" at bounding box center [1076, 202] width 166 height 32
drag, startPoint x: 1052, startPoint y: 218, endPoint x: 1063, endPoint y: 241, distance: 25.5
click at [1054, 221] on div "Re-process" at bounding box center [1080, 203] width 190 height 71
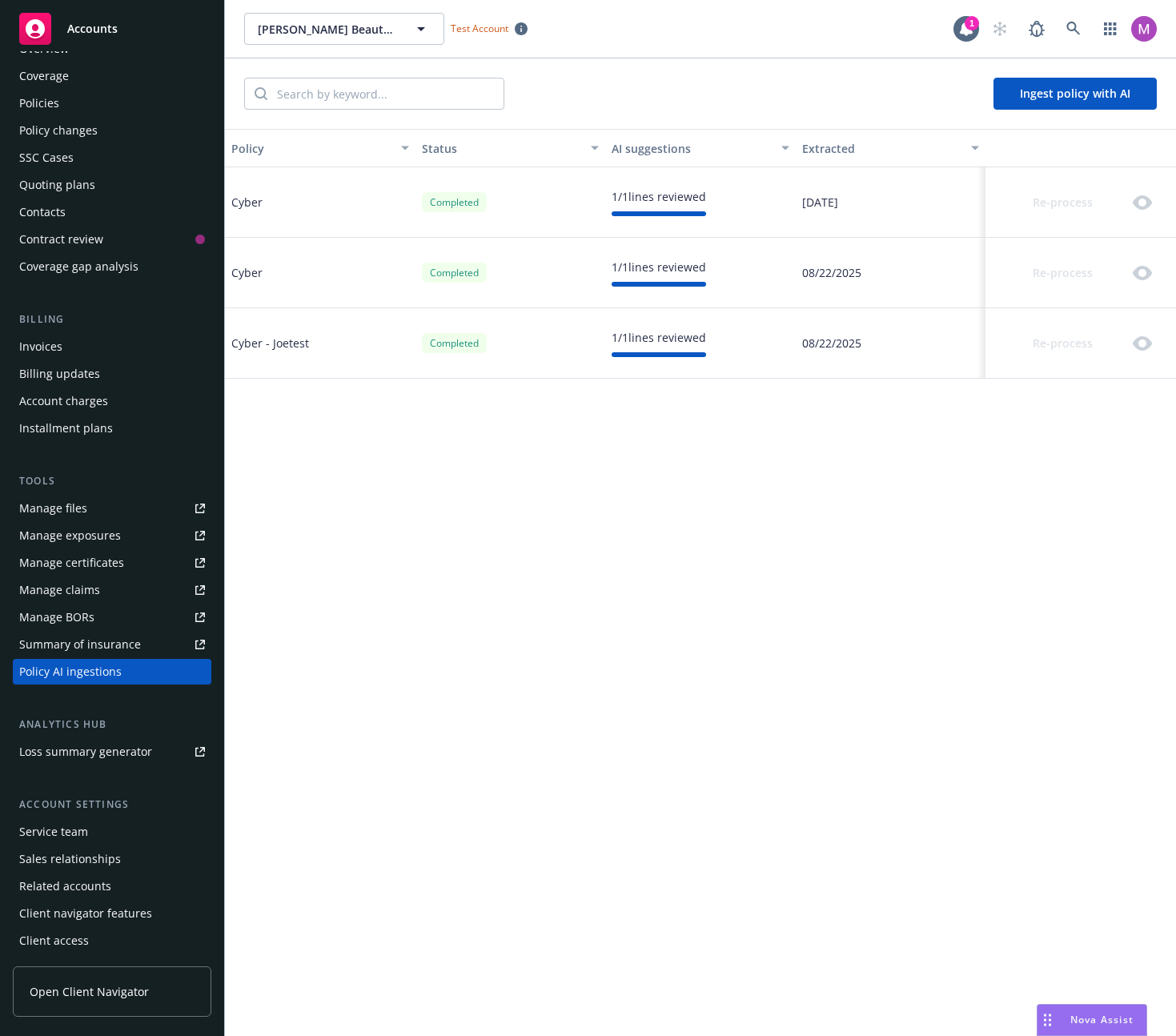
click at [673, 595] on div "Policy Status AI suggestions Extracted Cyber Completed 1 / 1 lines reviewed 08/…" at bounding box center [700, 583] width 951 height 907
click at [575, 711] on div "Policy Status AI suggestions Extracted Cyber Completed 1 / 1 lines reviewed 08/…" at bounding box center [700, 583] width 951 height 907
click at [1071, 341] on div "Re-process" at bounding box center [1076, 342] width 166 height 32
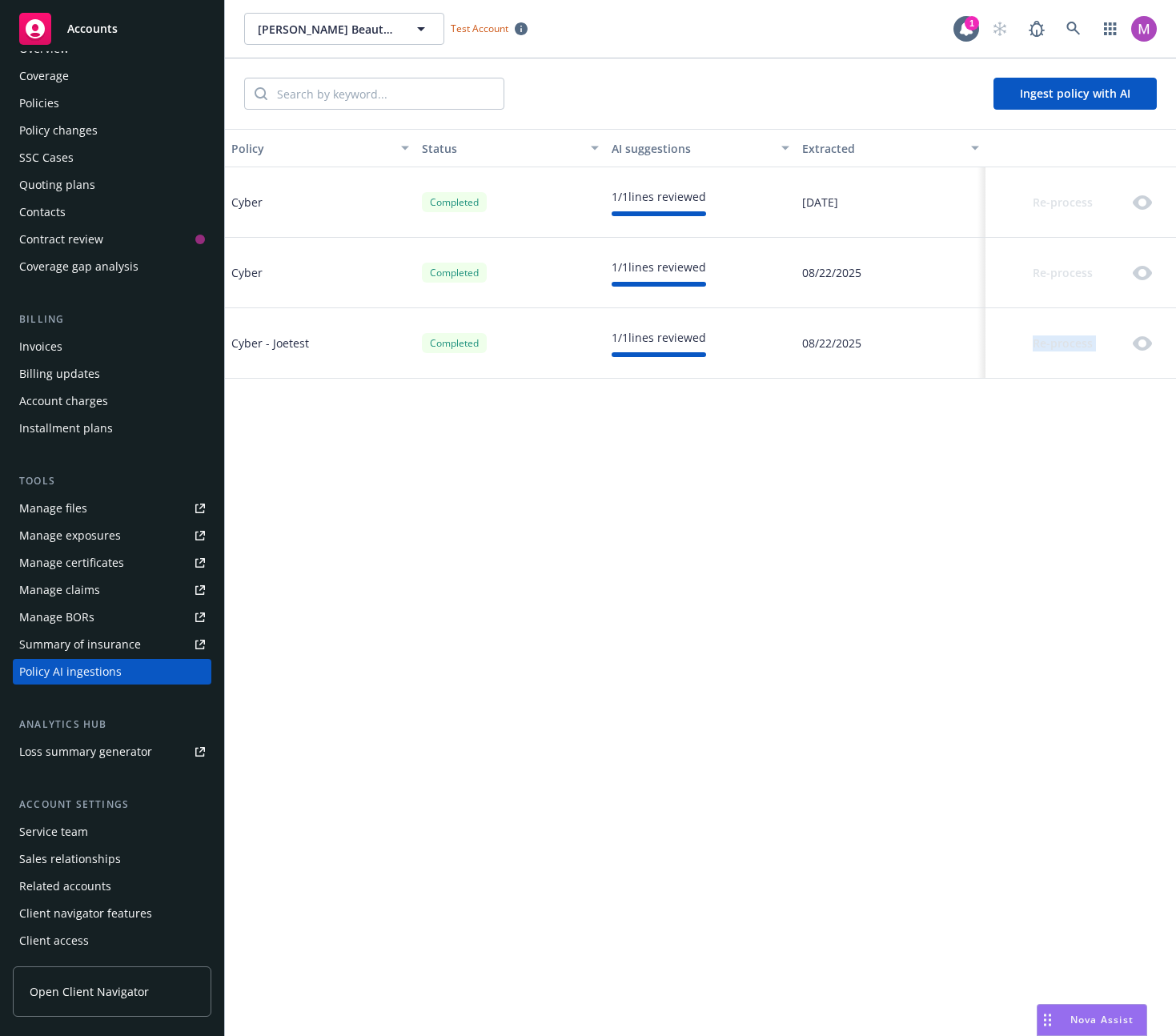
click at [1071, 341] on div "Re-process" at bounding box center [1076, 342] width 166 height 32
click at [1036, 415] on div "Policy Status AI suggestions Extracted Cyber Completed 1 / 1 lines reviewed 08/…" at bounding box center [700, 583] width 951 height 907
click at [497, 689] on div "Policy Status AI suggestions Extracted Cyber Completed 1 / 1 lines reviewed 08/…" at bounding box center [700, 583] width 951 height 907
click at [599, 825] on div "Policy Status AI suggestions Extracted Cyber Completed 1 / 1 lines reviewed 08/…" at bounding box center [700, 583] width 951 height 907
click at [1066, 340] on div "Re-process" at bounding box center [1076, 342] width 166 height 32
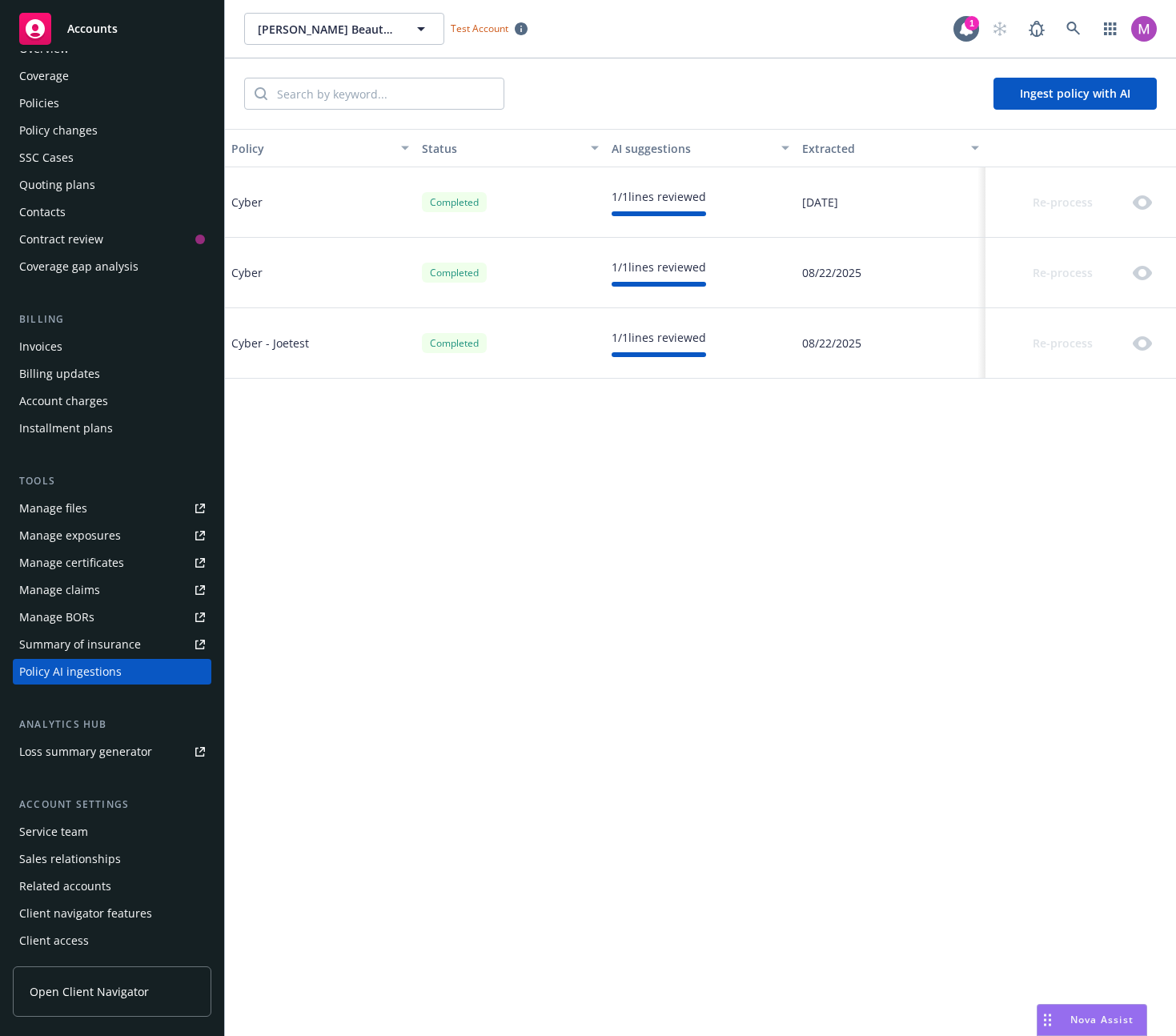
click at [793, 864] on div "Policy Status AI suggestions Extracted Cyber Completed 1 / 1 lines reviewed 08/…" at bounding box center [700, 583] width 951 height 907
click at [777, 844] on div "Policy Status AI suggestions Extracted Cyber Completed 1 / 1 lines reviewed 08/…" at bounding box center [700, 583] width 951 height 907
click at [965, 665] on div "Policy Status AI suggestions Extracted Cyber Completed 1 / 1 lines reviewed 08/…" at bounding box center [700, 583] width 951 height 907
click at [1066, 343] on div "Re-process" at bounding box center [1076, 342] width 166 height 32
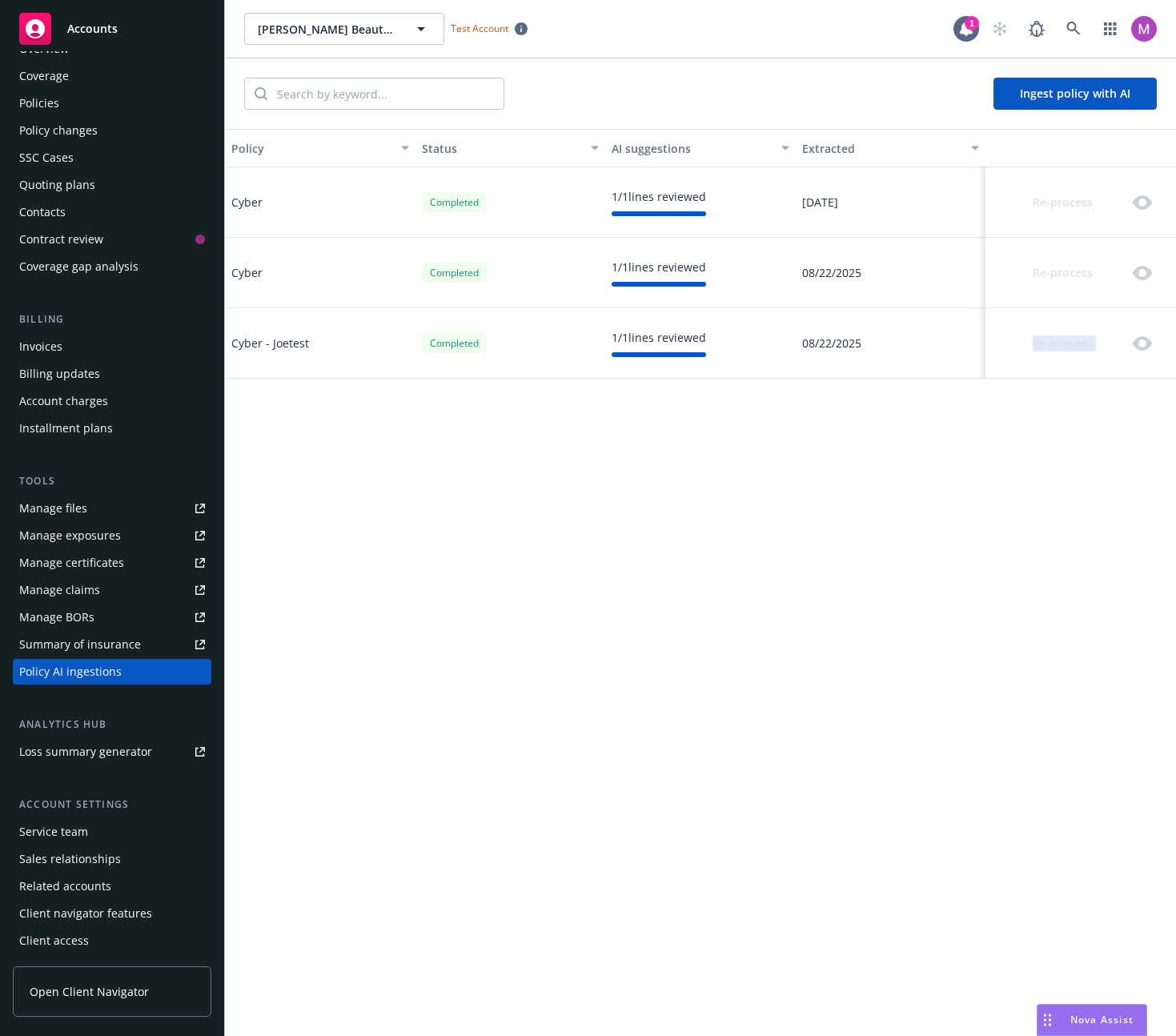
click at [1066, 343] on div "Re-process" at bounding box center [1076, 342] width 166 height 32
drag, startPoint x: 1078, startPoint y: 293, endPoint x: 1079, endPoint y: 276, distance: 17.0
click at [1078, 293] on div "Re-process" at bounding box center [1080, 273] width 190 height 71
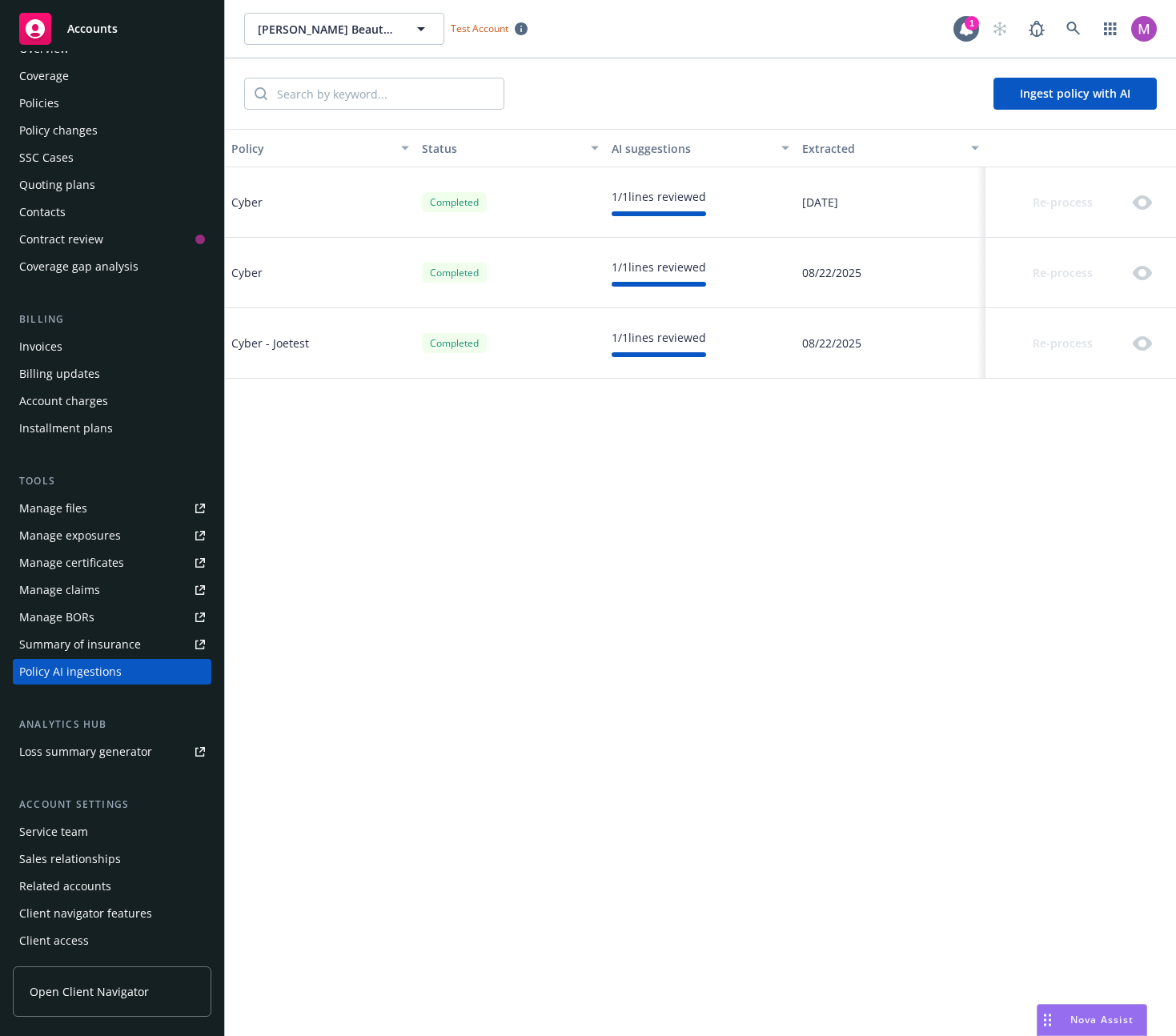
click at [1079, 270] on div "Re-process" at bounding box center [1076, 273] width 166 height 32
click at [1062, 330] on div "Re-process" at bounding box center [1076, 342] width 166 height 32
click at [1008, 424] on div "Policy Status AI suggestions Extracted Cyber Completed 1 / 1 lines reviewed 08/…" at bounding box center [700, 583] width 951 height 907
click at [421, 564] on div "Policy Status AI suggestions Extracted Cyber Completed 1 / 1 lines reviewed 08/…" at bounding box center [700, 583] width 951 height 907
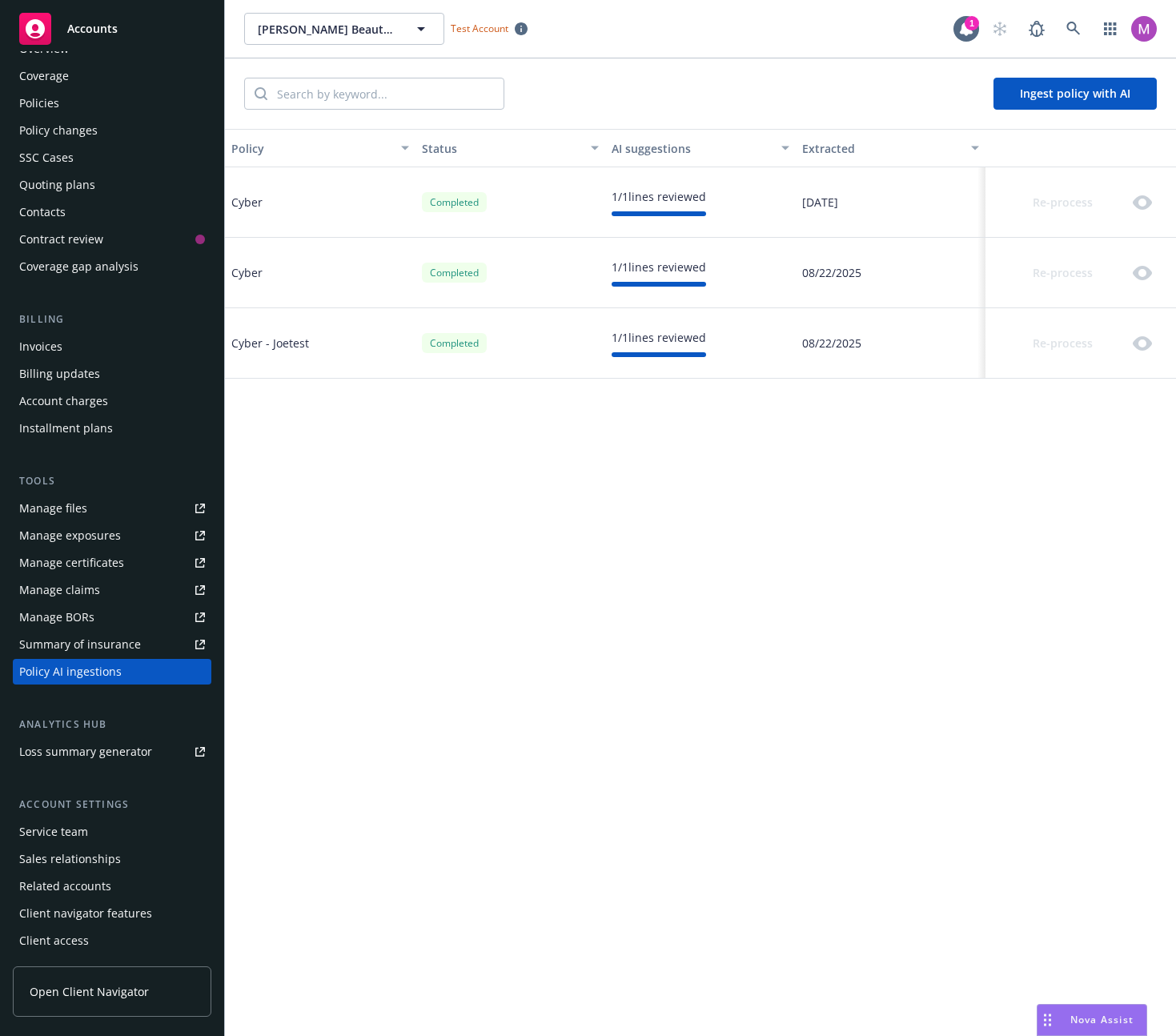
click at [820, 463] on div "Policy Status AI suggestions Extracted Cyber Completed 1 / 1 lines reviewed 08/…" at bounding box center [700, 583] width 951 height 907
click at [935, 485] on div "Policy Status AI suggestions Extracted Cyber Completed 1 / 1 lines reviewed 08/…" at bounding box center [700, 583] width 951 height 907
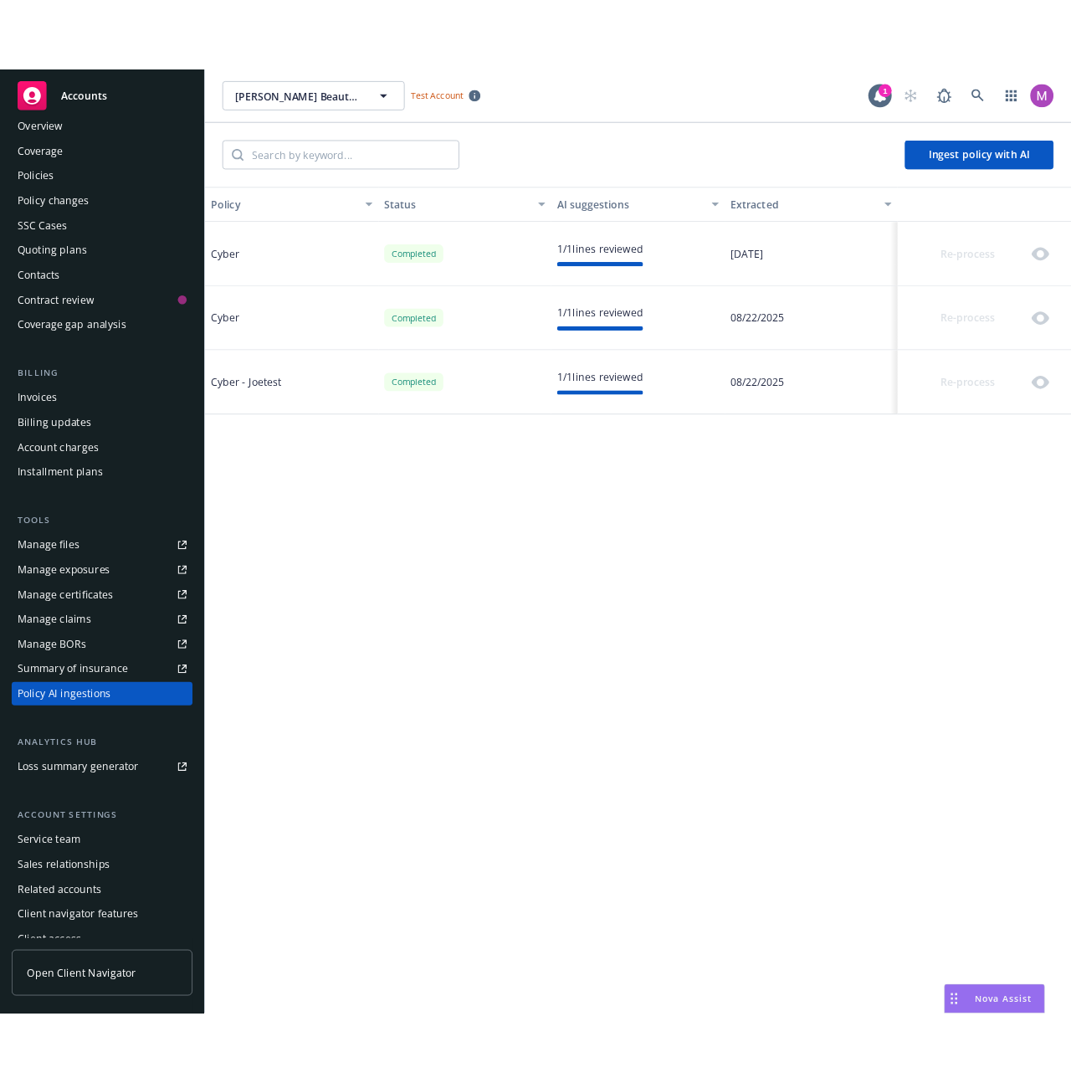
scroll to position [0, 0]
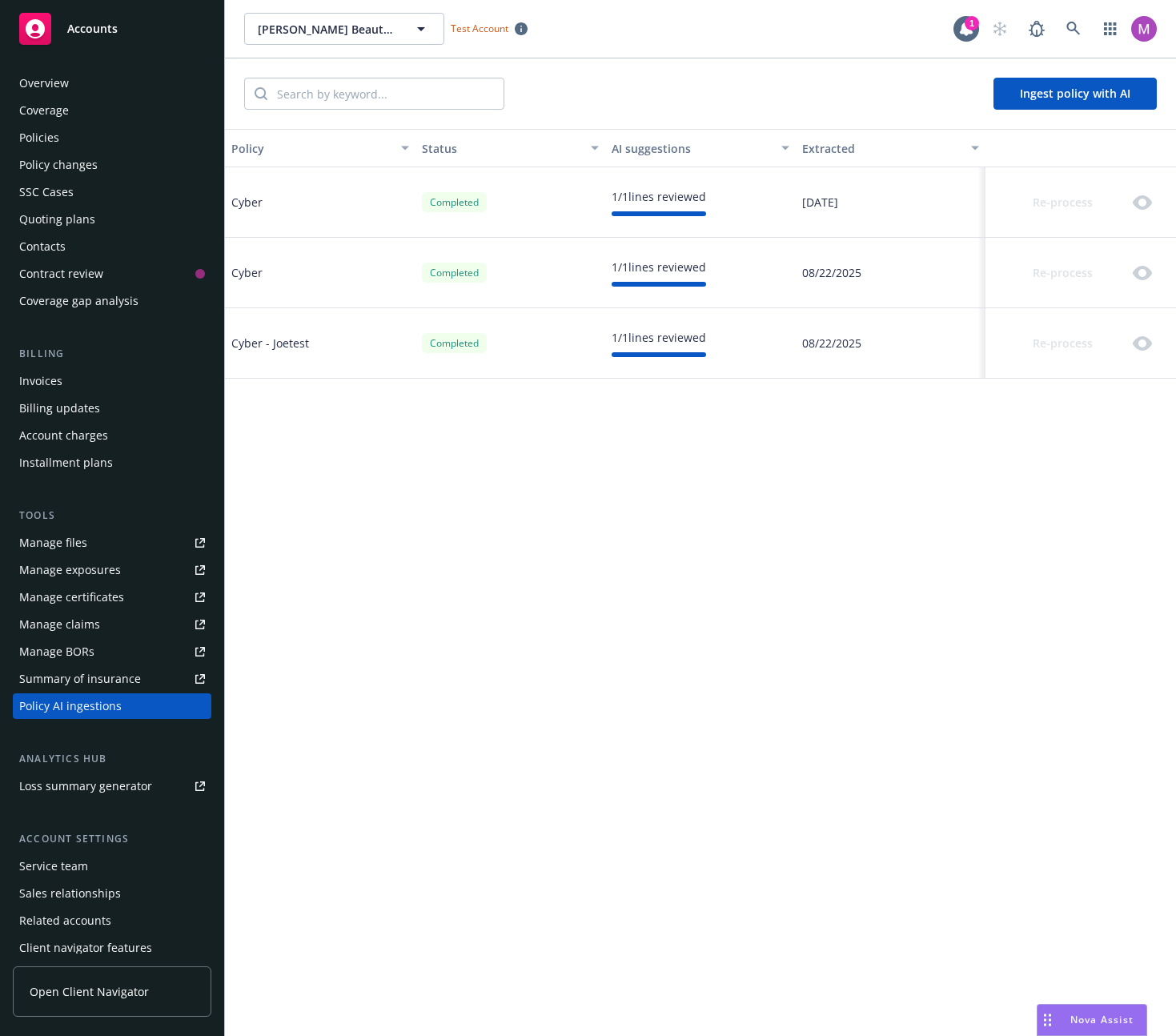
click at [433, 498] on div "Policy Status AI suggestions Extracted Cyber Completed 1 / 1 lines reviewed 08/…" at bounding box center [700, 583] width 951 height 907
click at [326, 668] on div "Policy Status AI suggestions Extracted Cyber Completed 1 / 1 lines reviewed 08/…" at bounding box center [700, 583] width 951 height 907
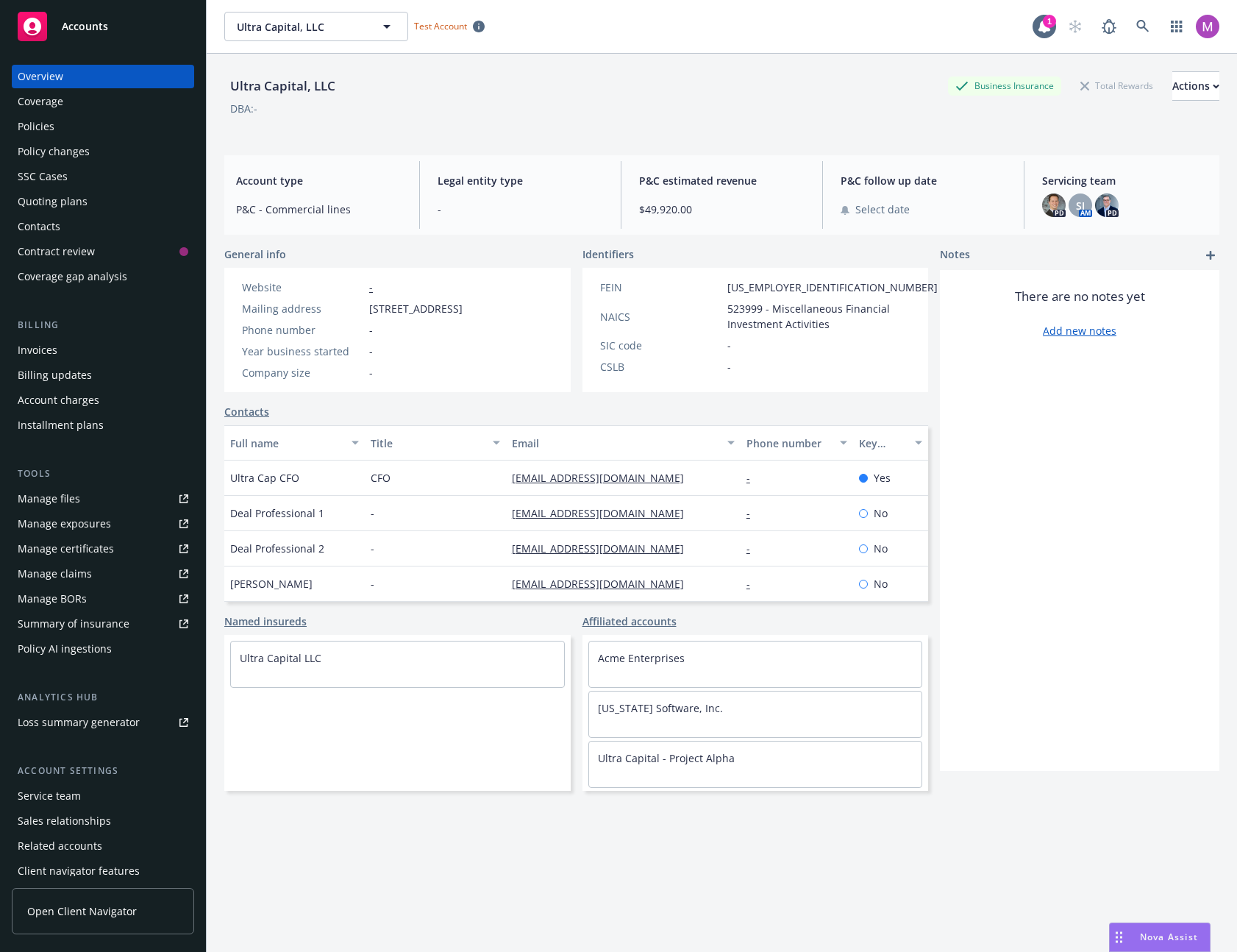
click at [99, 418] on div "Installment plans" at bounding box center [61, 425] width 86 height 24
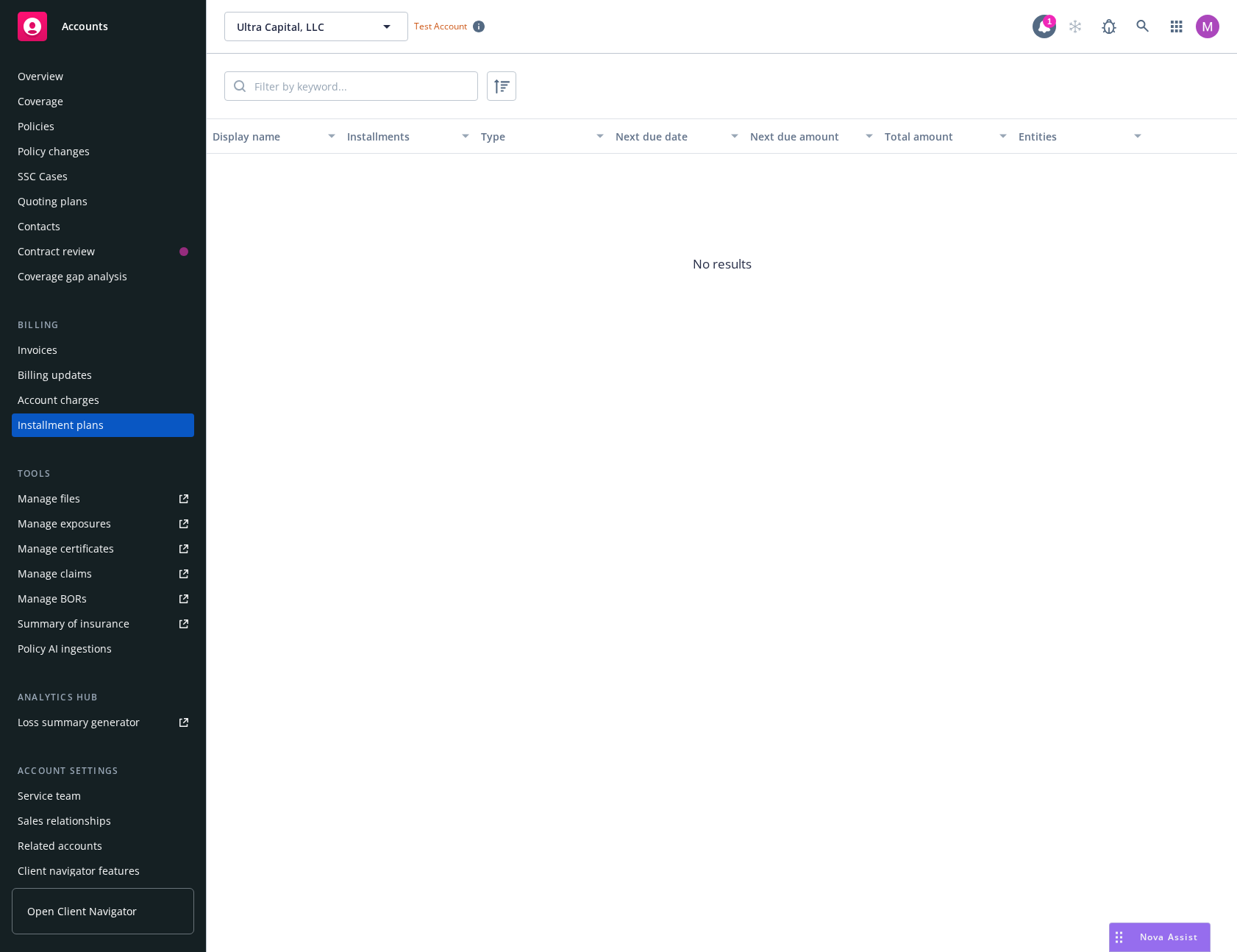
click at [89, 658] on div "Policy AI ingestions" at bounding box center [64, 649] width 94 height 24
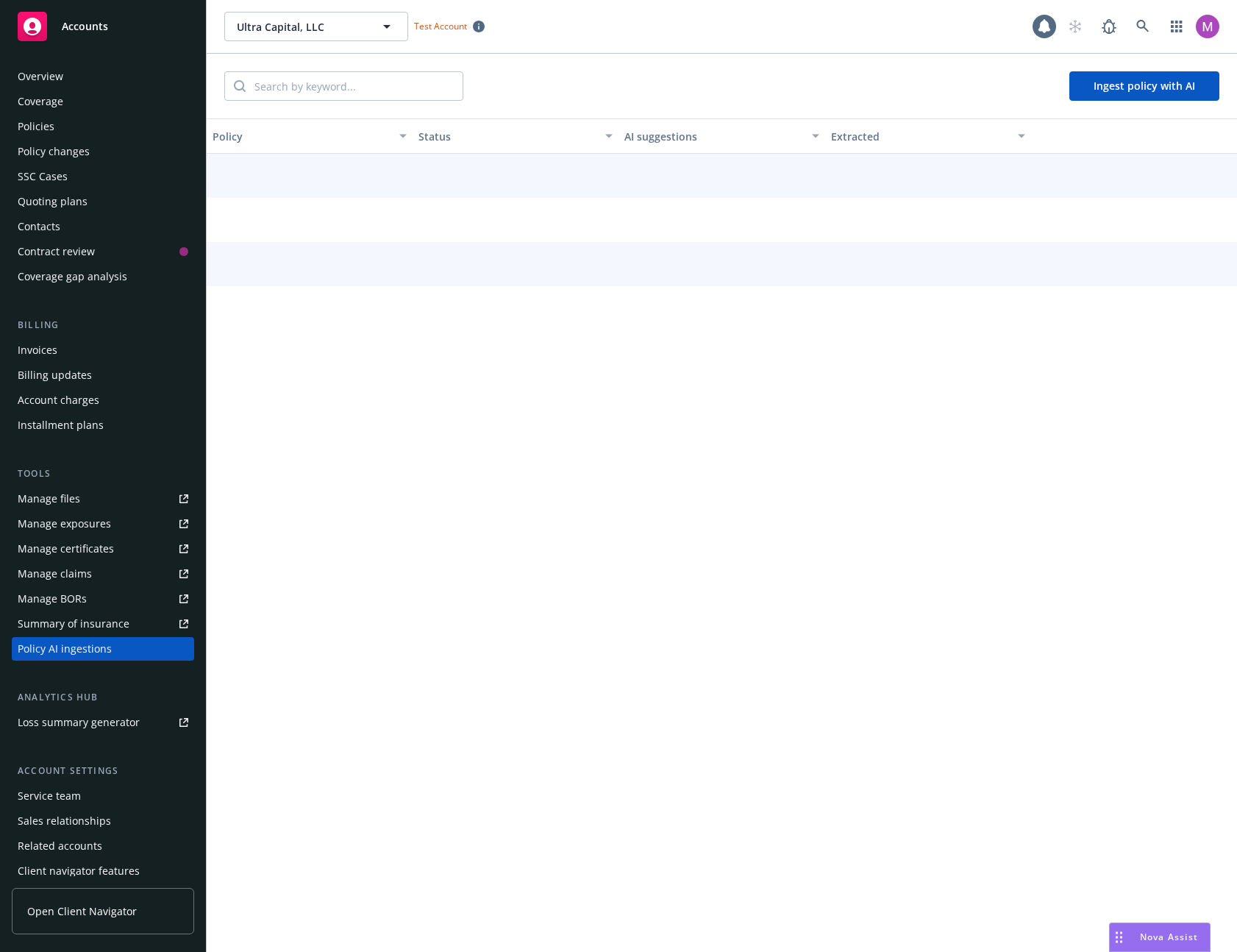
scroll to position [32, 0]
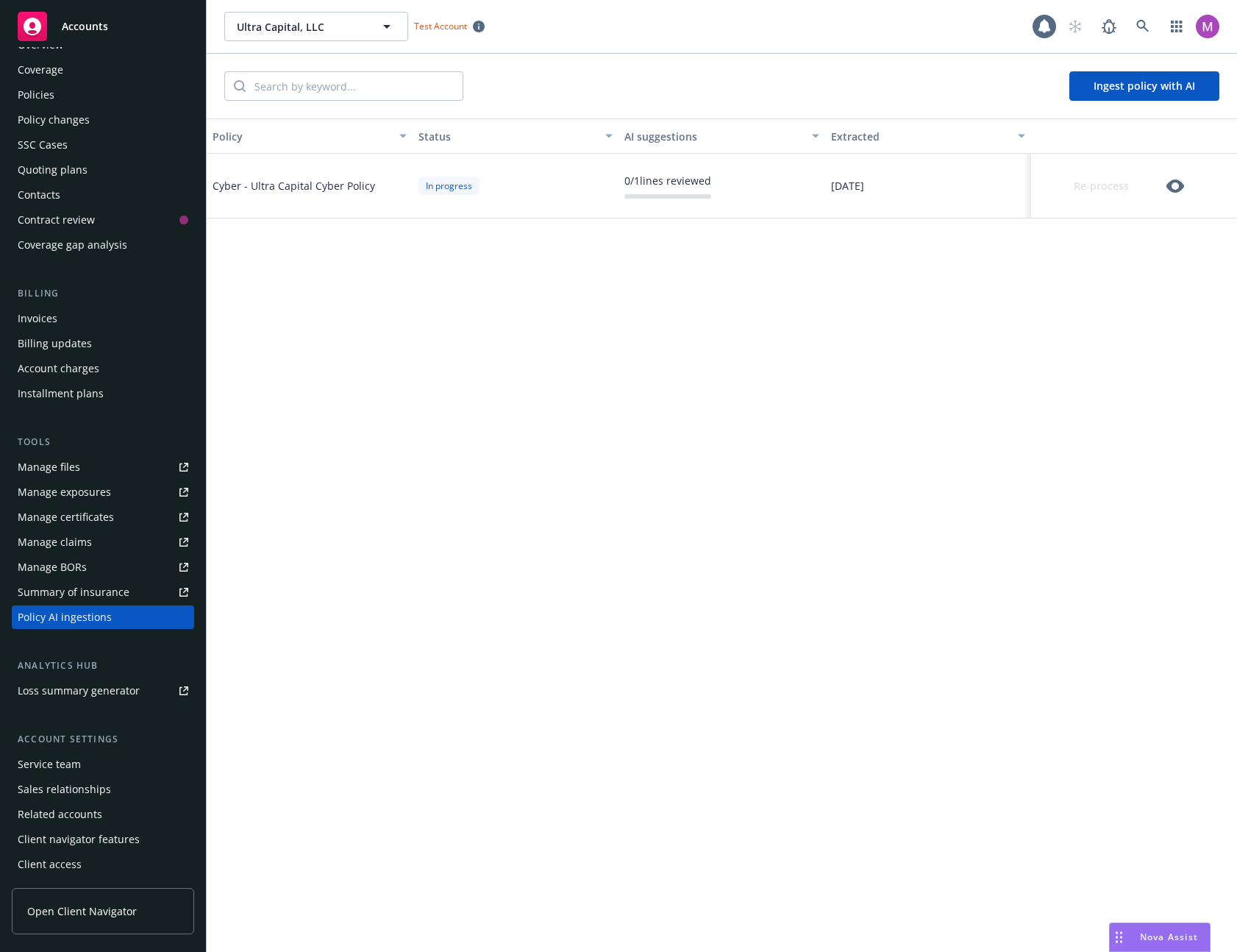
click at [450, 137] on div "Status" at bounding box center [507, 136] width 178 height 16
click at [709, 144] on button "AI suggestions" at bounding box center [722, 136] width 206 height 35
click at [899, 127] on button "Extracted" at bounding box center [928, 136] width 206 height 35
drag, startPoint x: 899, startPoint y: 128, endPoint x: 935, endPoint y: 133, distance: 36.3
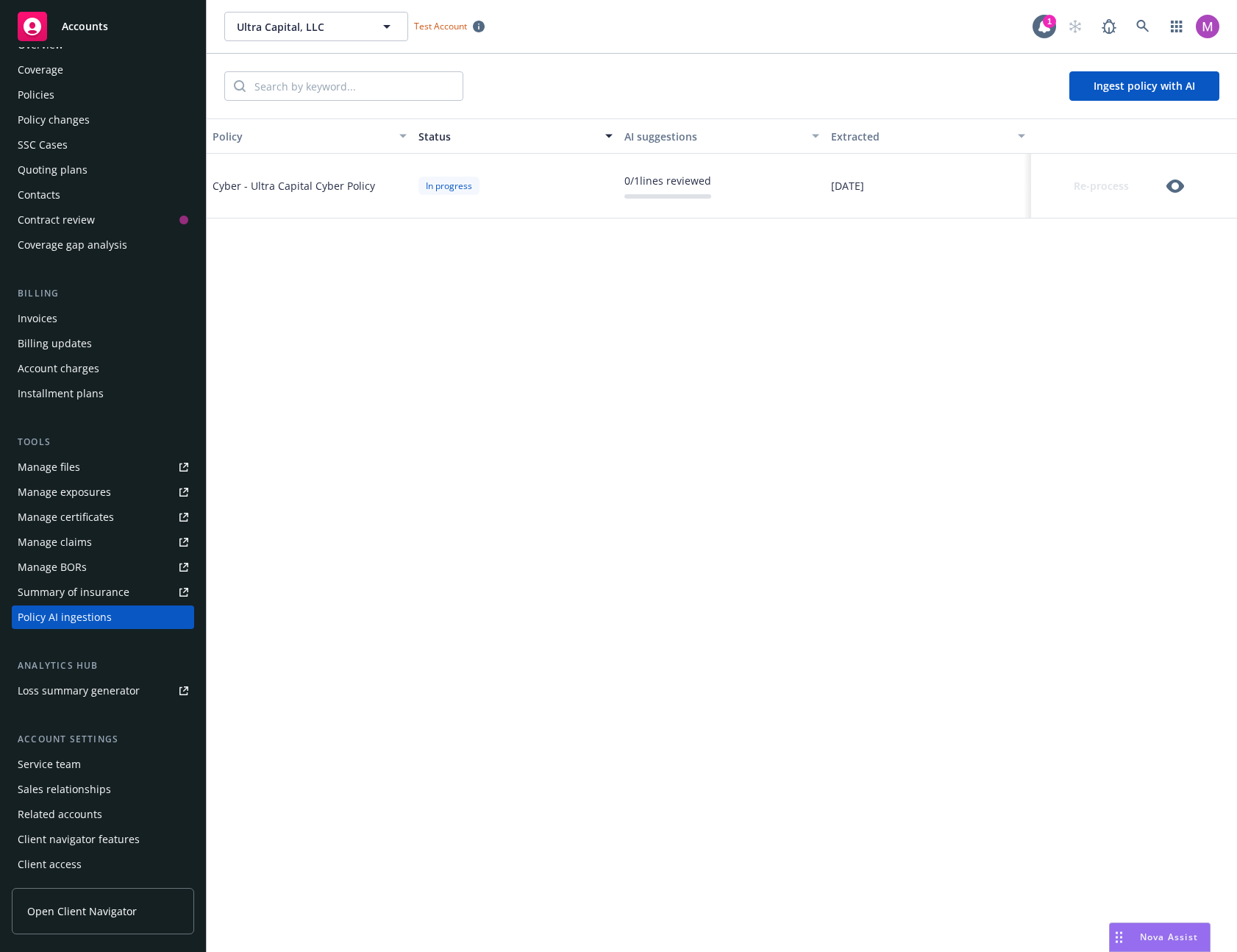
click at [900, 129] on div "Extracted" at bounding box center [920, 136] width 178 height 16
click at [1184, 179] on div "Re-process" at bounding box center [1114, 185] width 153 height 29
click at [1176, 181] on icon "button" at bounding box center [1175, 185] width 18 height 13
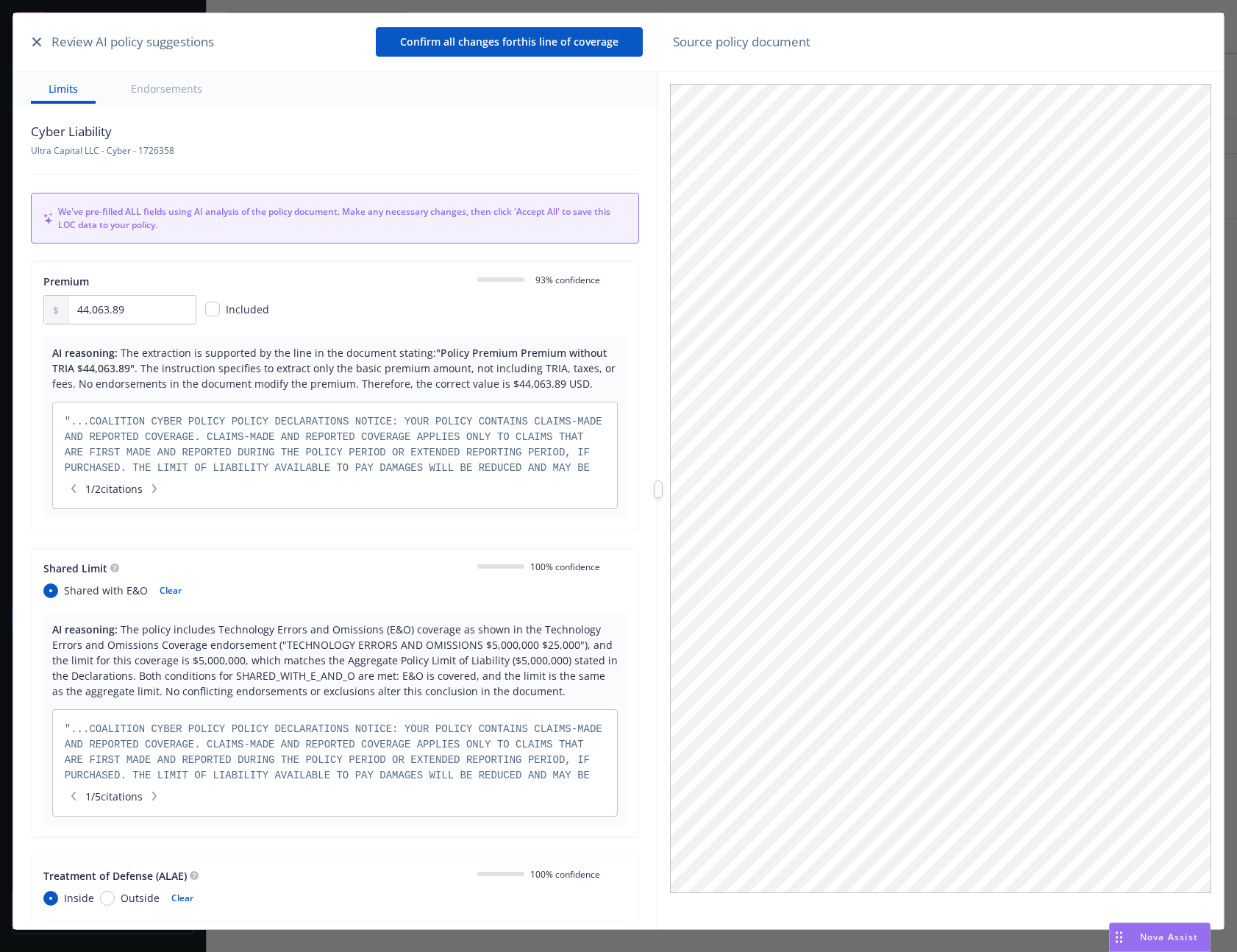
click at [196, 86] on button "Endorsements" at bounding box center [166, 88] width 106 height 32
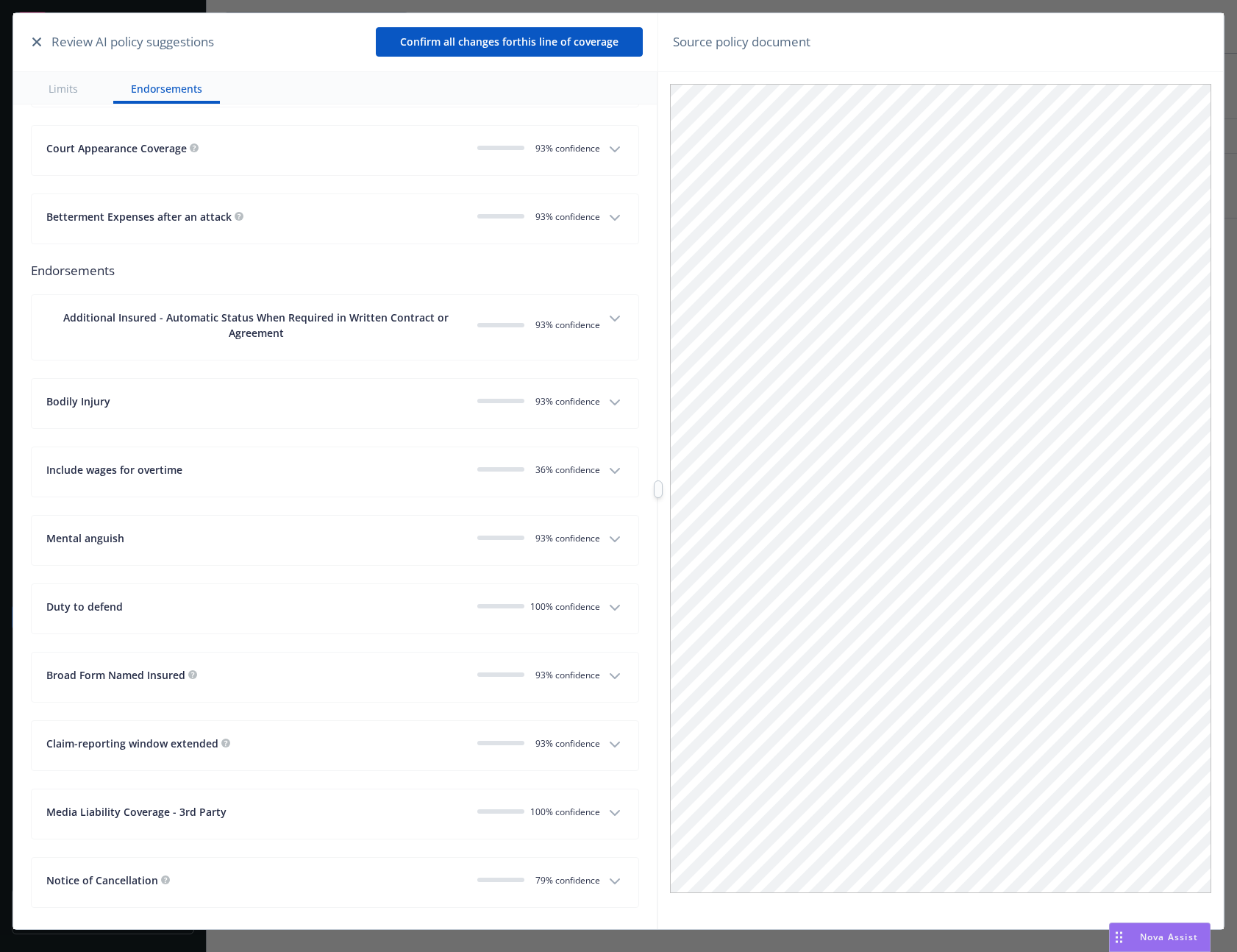
scroll to position [2718, 0]
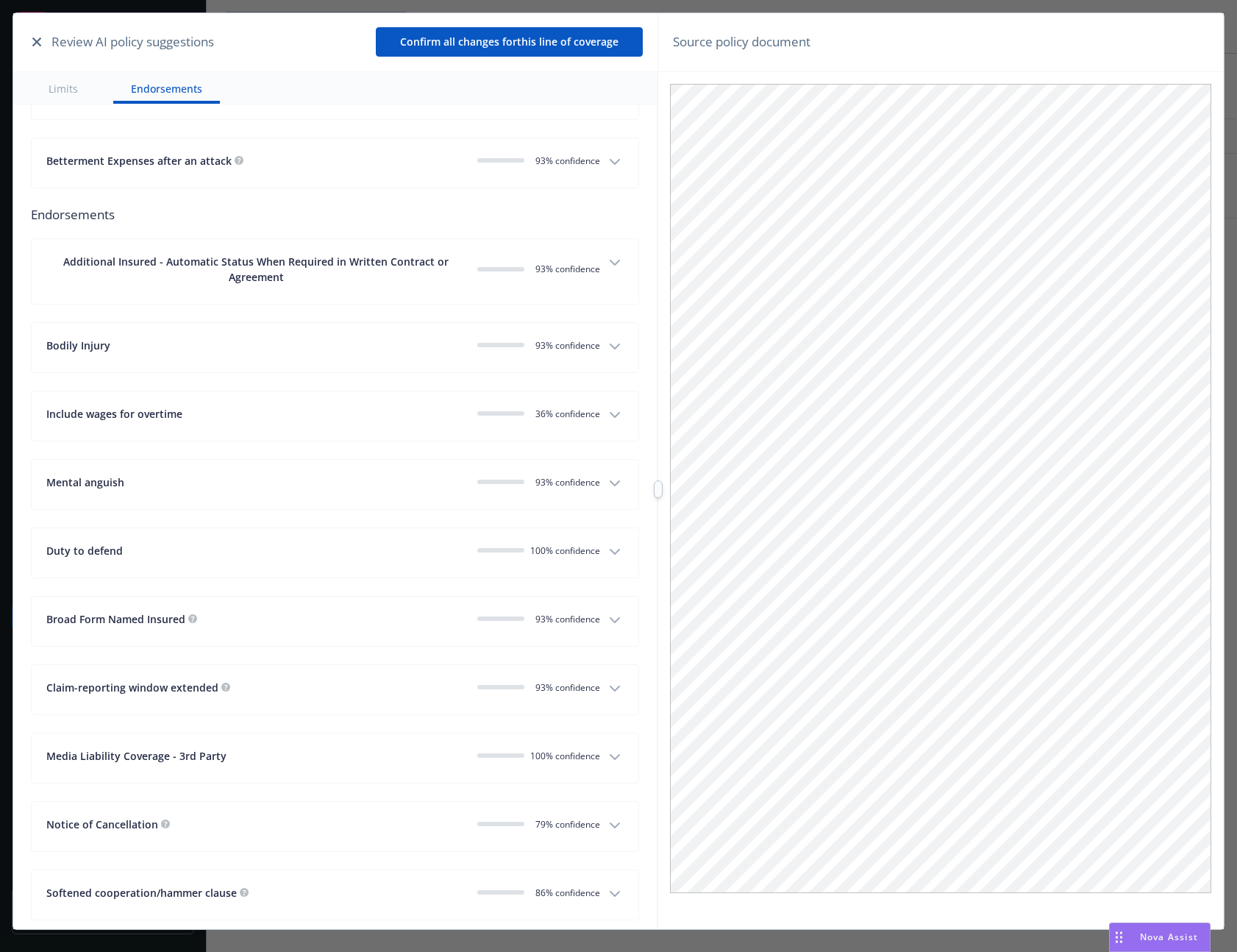
click at [33, 43] on icon "button" at bounding box center [37, 42] width 9 height 9
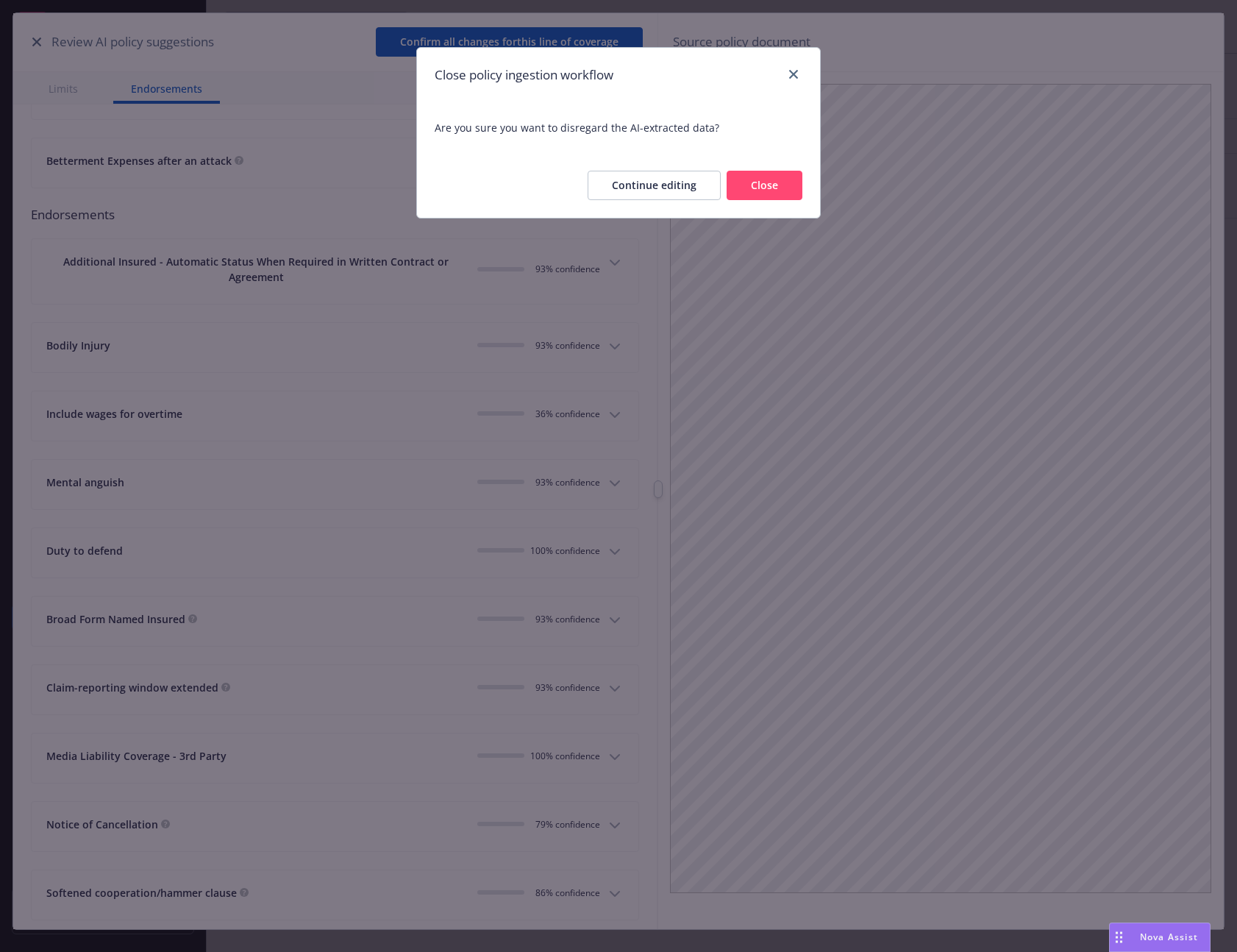
click at [770, 200] on div "Continue editing Close" at bounding box center [695, 185] width 215 height 29
click at [769, 198] on button "Close" at bounding box center [765, 185] width 76 height 29
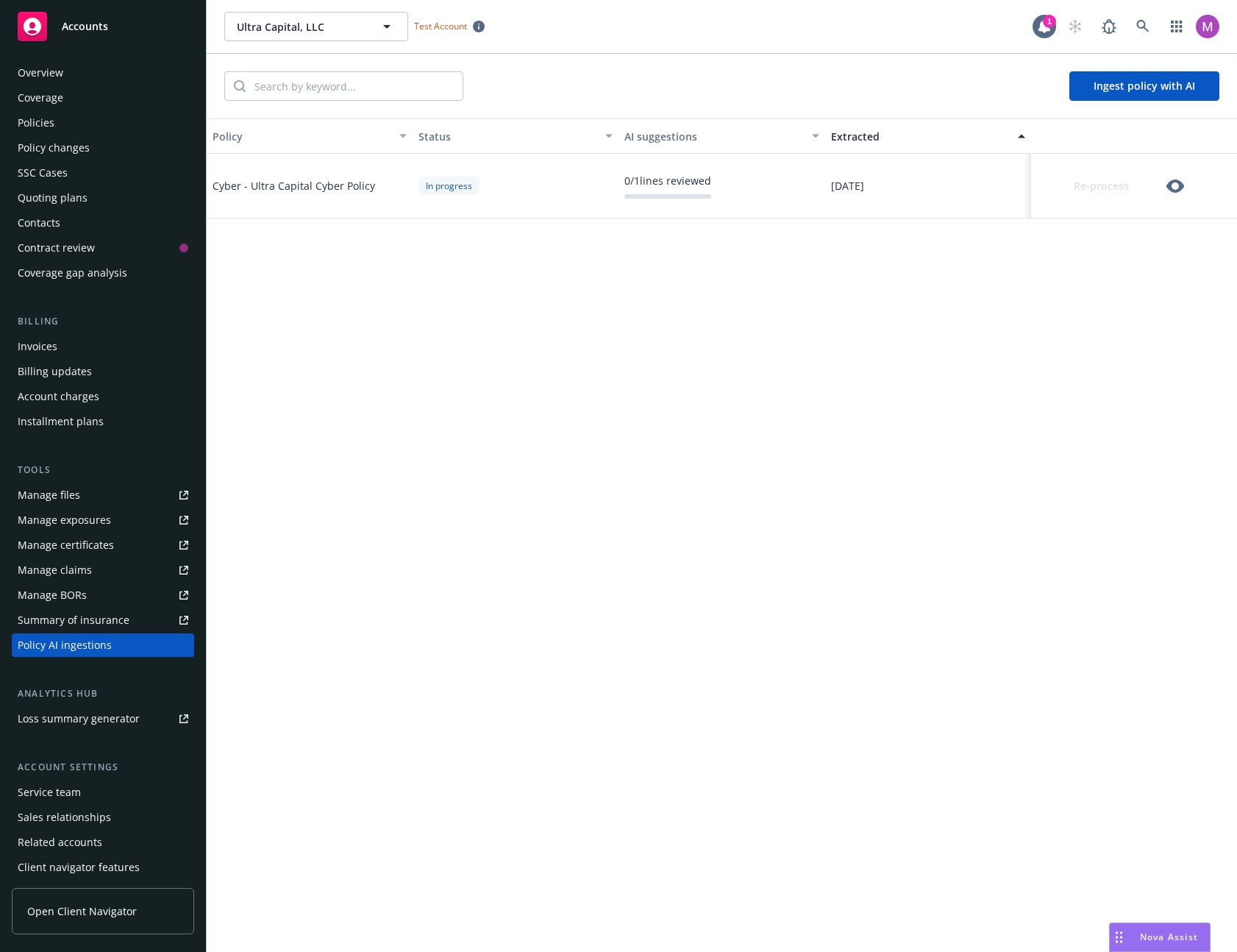
scroll to position [0, 0]
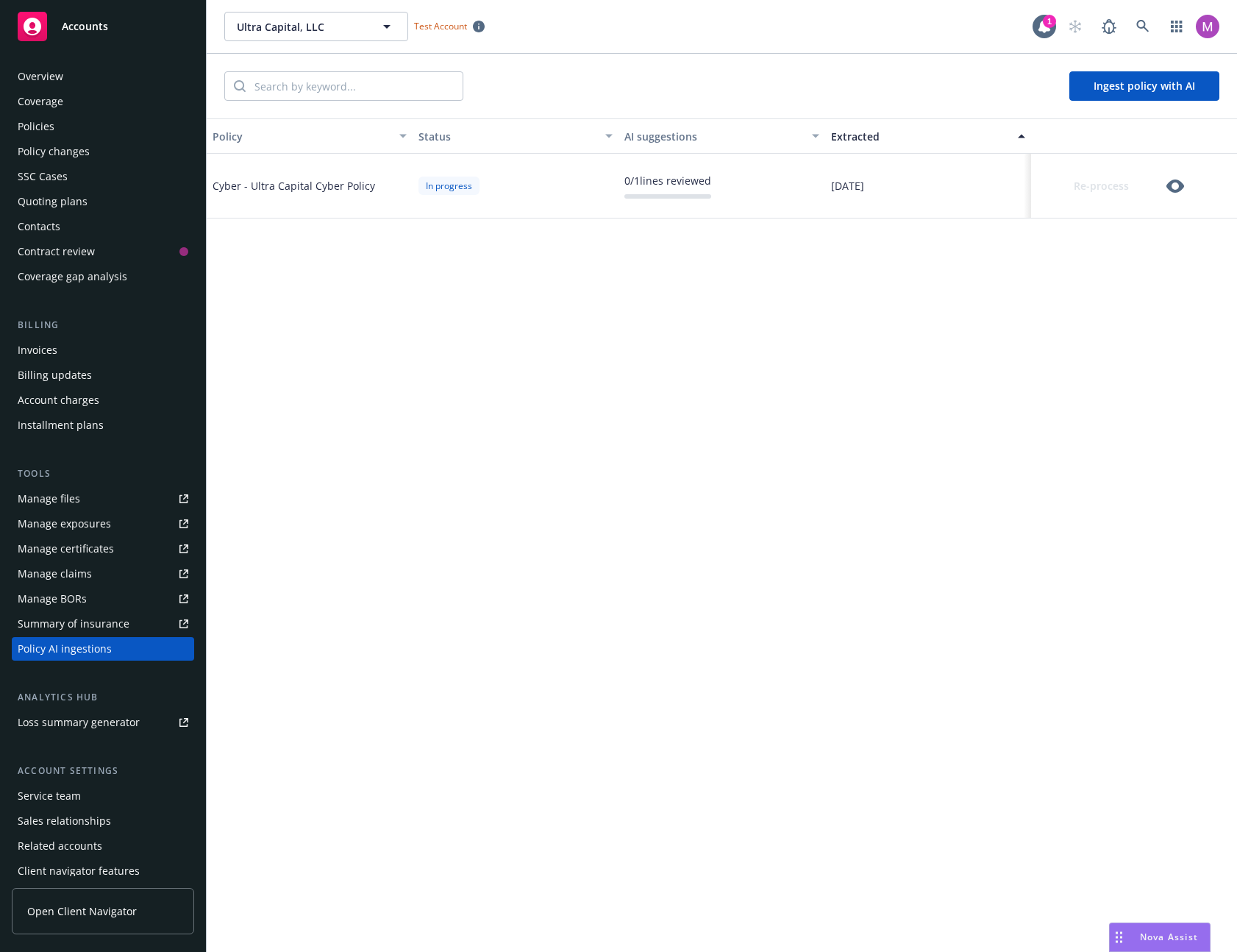
click at [1173, 182] on icon "button" at bounding box center [1175, 186] width 18 height 18
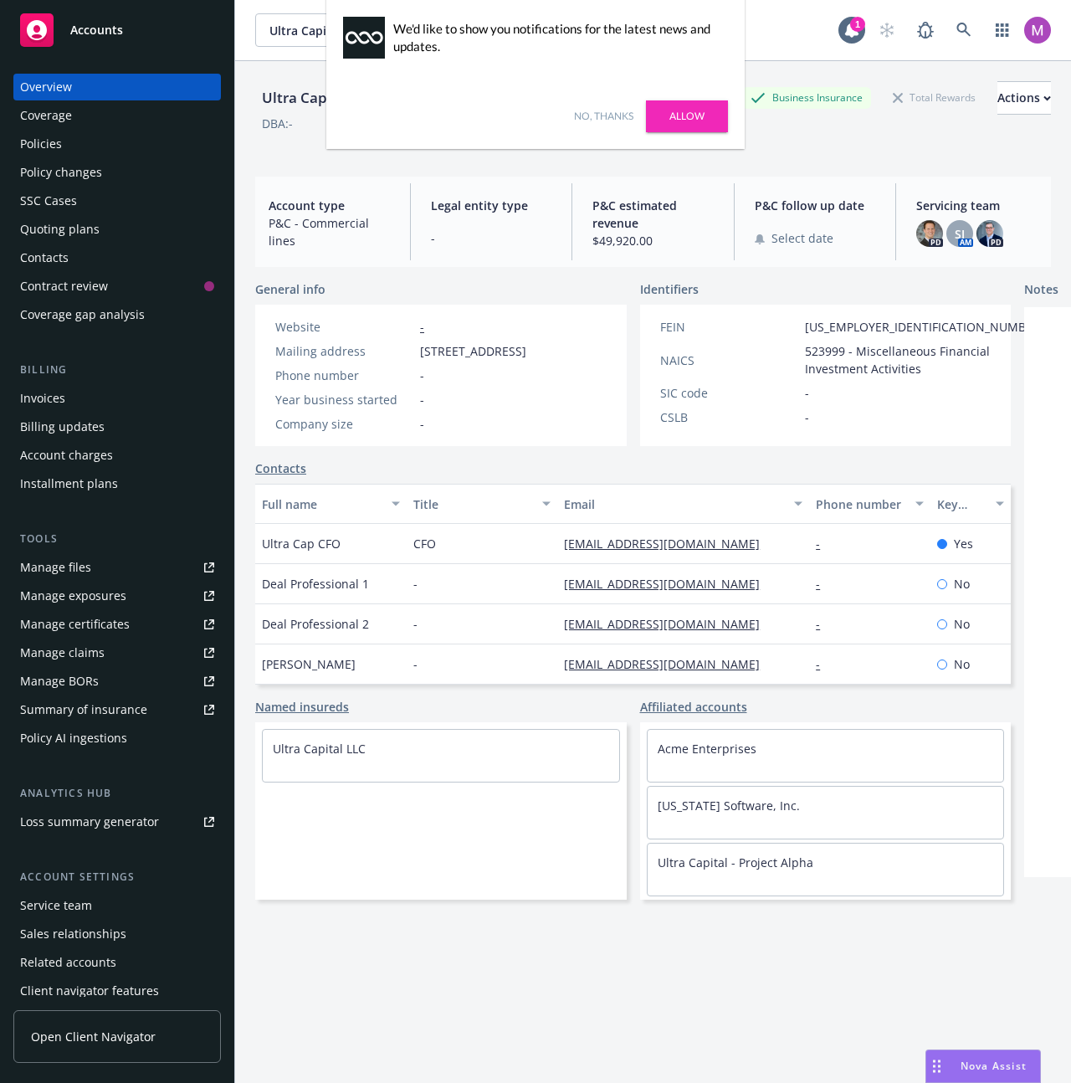
click at [599, 110] on link "No, thanks" at bounding box center [603, 116] width 59 height 15
